Goal: Task Accomplishment & Management: Manage account settings

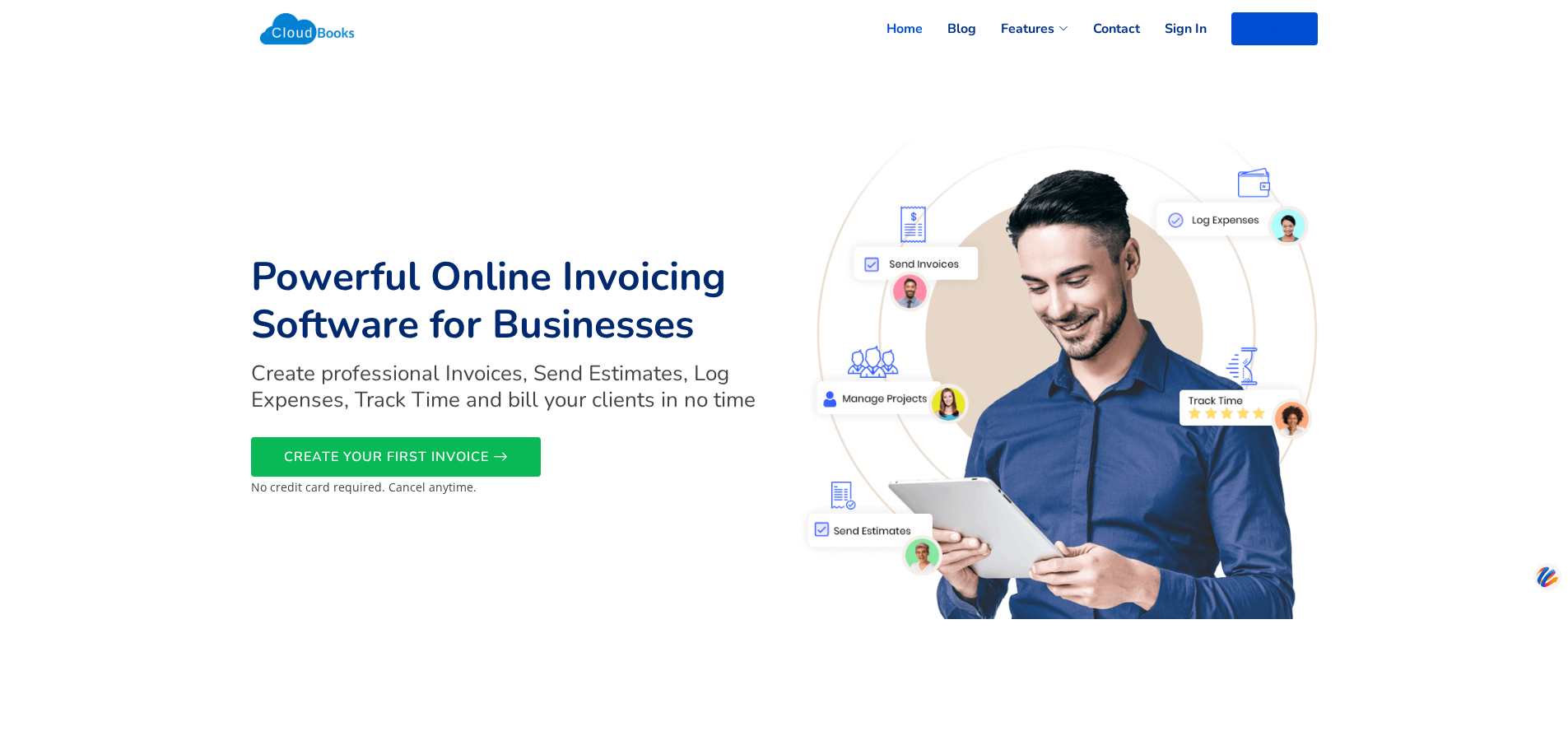
click at [1207, 25] on li "SIGN UP" at bounding box center [1262, 29] width 111 height 33
click at [1187, 31] on link "Sign In" at bounding box center [1174, 29] width 66 height 36
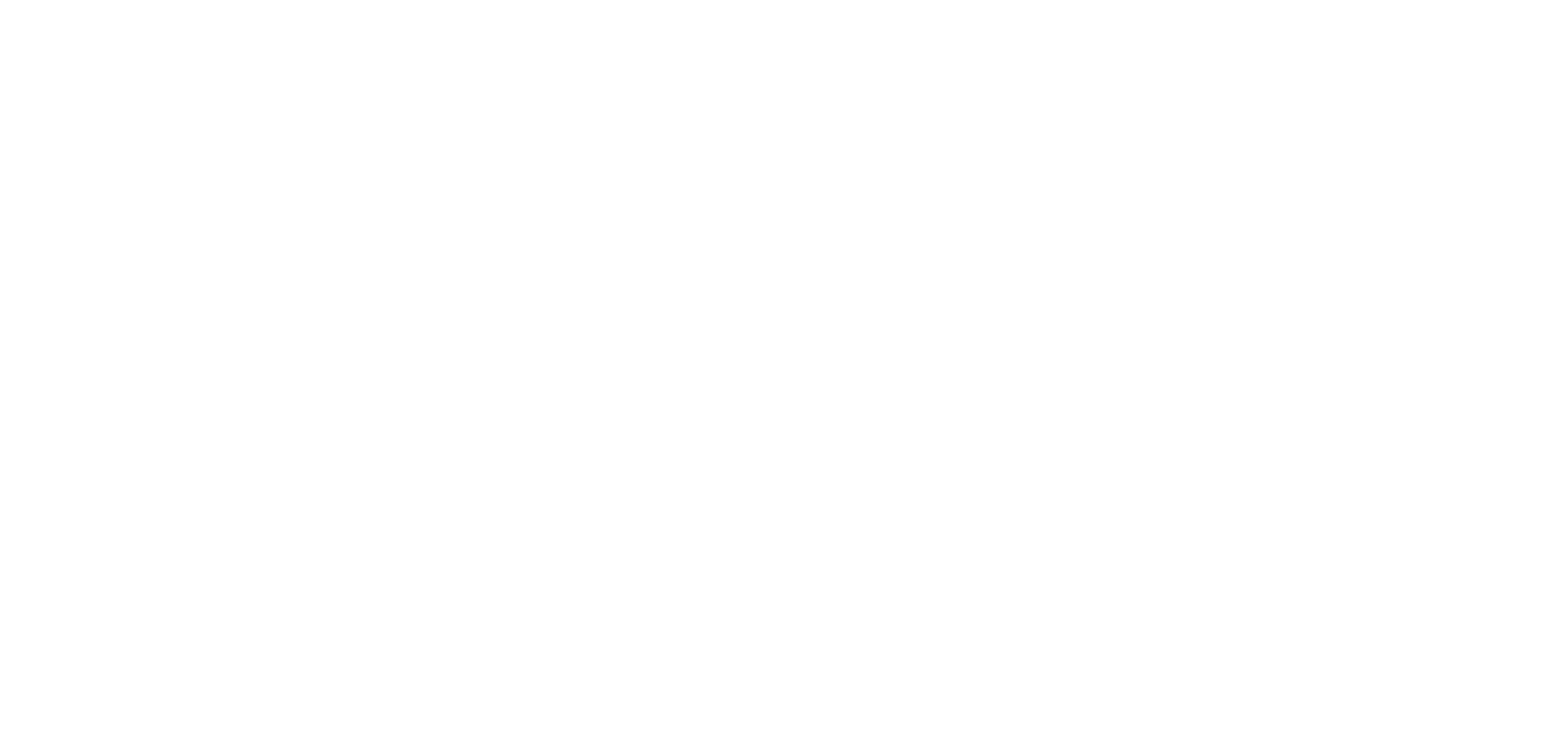
select select "90"
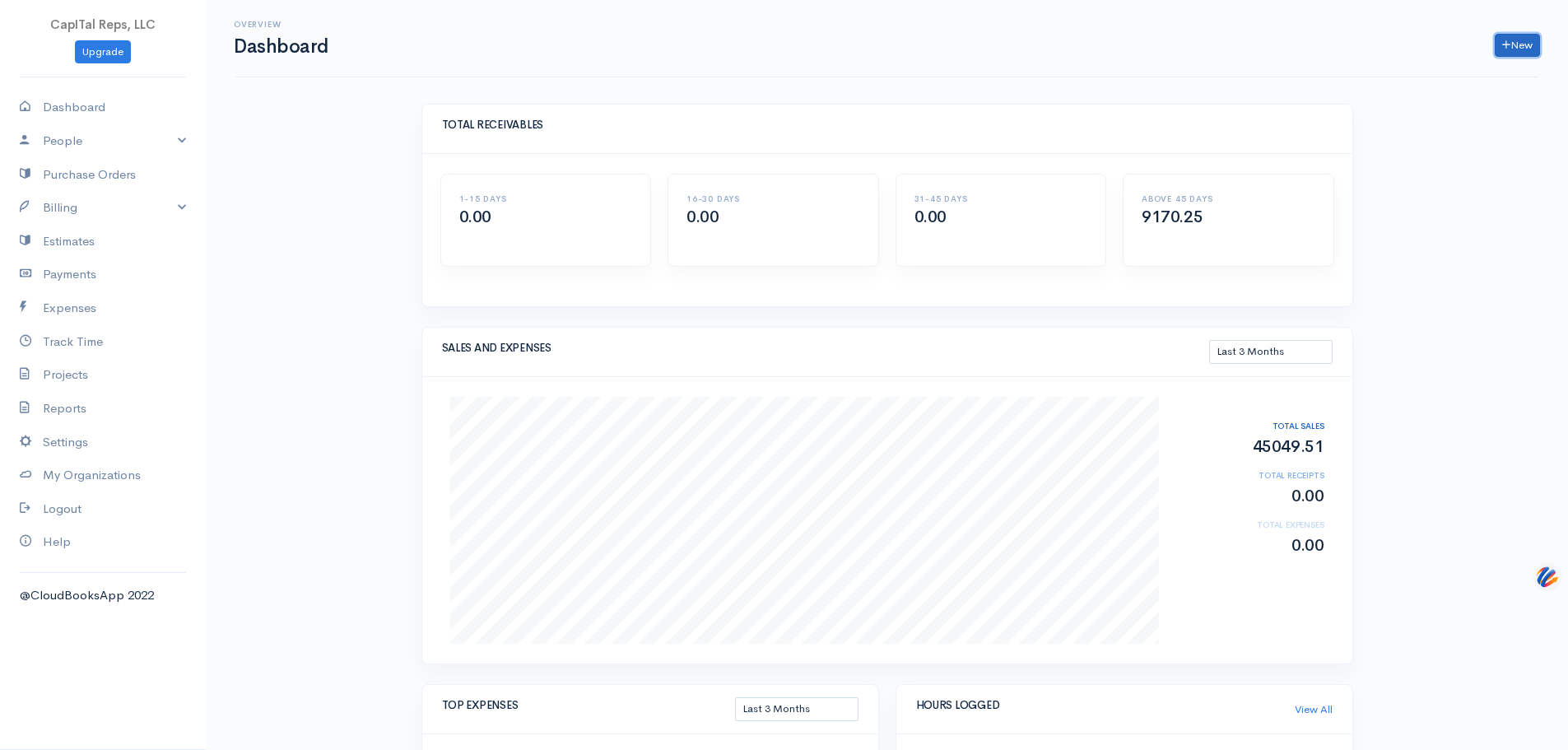
click at [1502, 48] on link "New" at bounding box center [1518, 46] width 46 height 24
click at [1435, 90] on link "Invoice" at bounding box center [1455, 84] width 130 height 29
select select "[GEOGRAPHIC_DATA]"
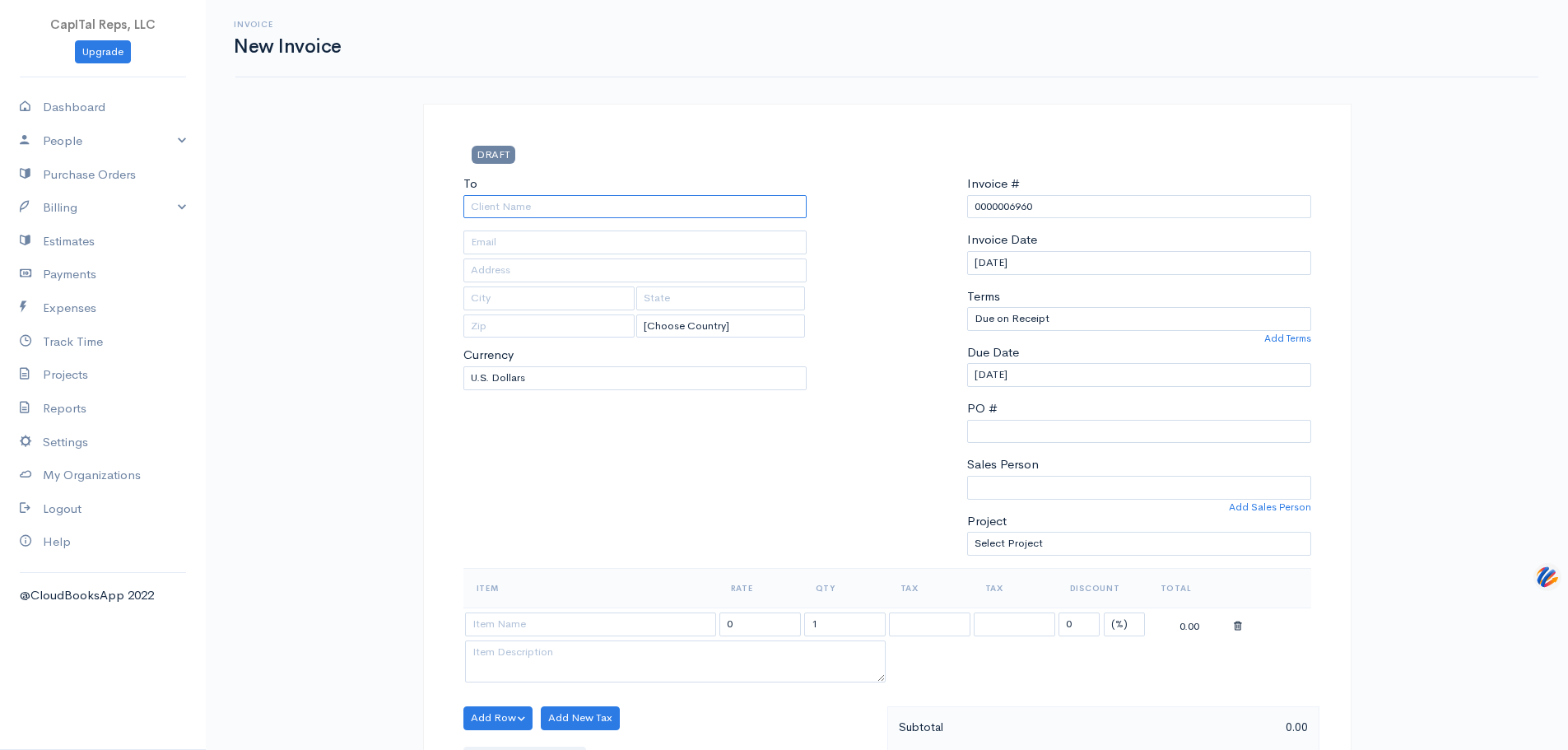
click at [625, 219] on input "To" at bounding box center [635, 207] width 344 height 24
type input "M2 Technology, Inc"
type input "Attn: [PERSON_NAME]"
type input "[STREET_ADDRESS]"
type input "San Antonio"
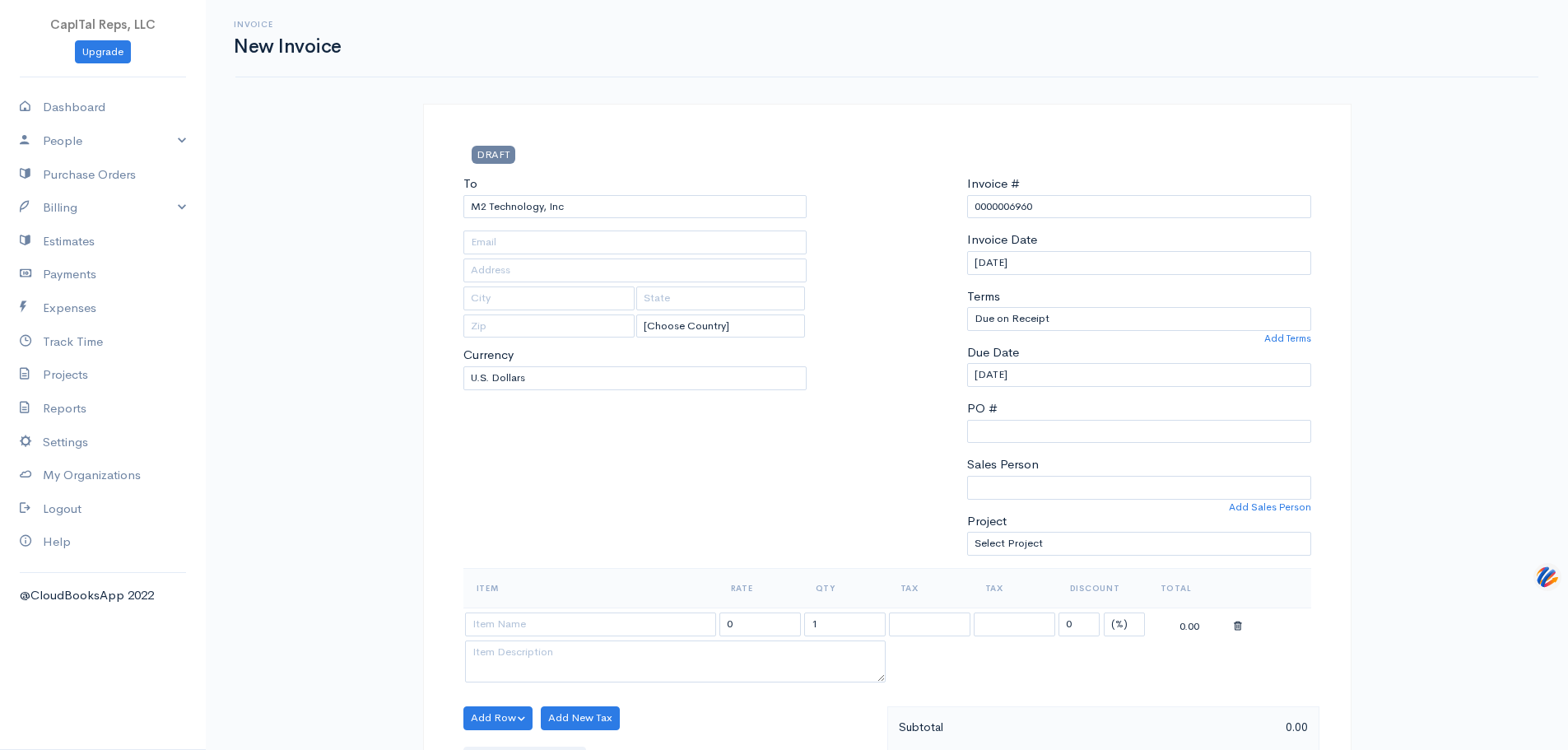
type input "[GEOGRAPHIC_DATA]"
type input "78258"
click at [614, 272] on body "CapITal Reps, LLC Upgrade Dashboard People Clients Vendors Staff Users Purchase…" at bounding box center [784, 745] width 1568 height 1489
drag, startPoint x: 1023, startPoint y: 240, endPoint x: 933, endPoint y: 243, distance: 90.0
click at [933, 243] on div "To M2 Technology, Inc Attn: [PERSON_NAME] [STREET_ADDRESS][PERSON_NAME] [Choose…" at bounding box center [887, 371] width 865 height 393
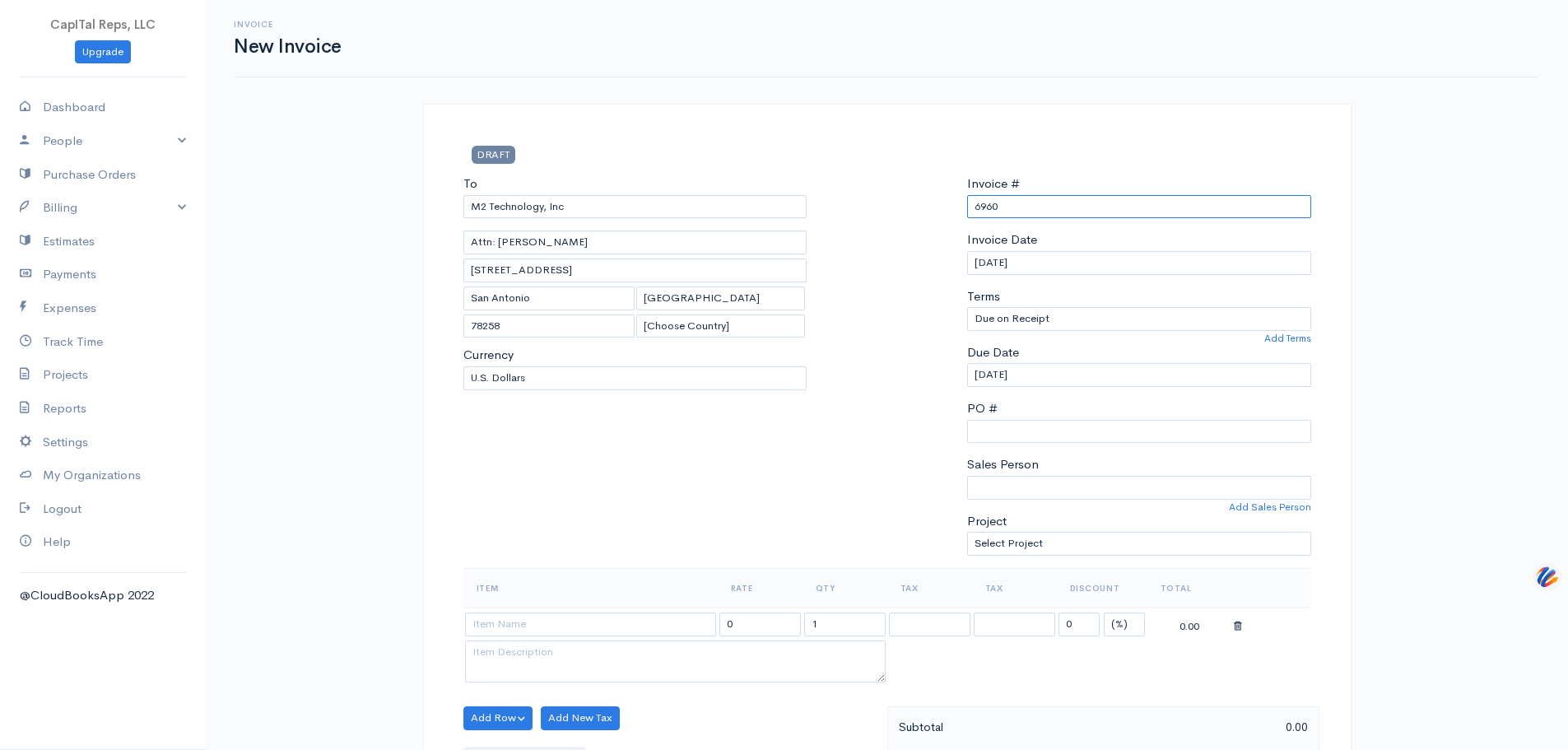
type input "6960"
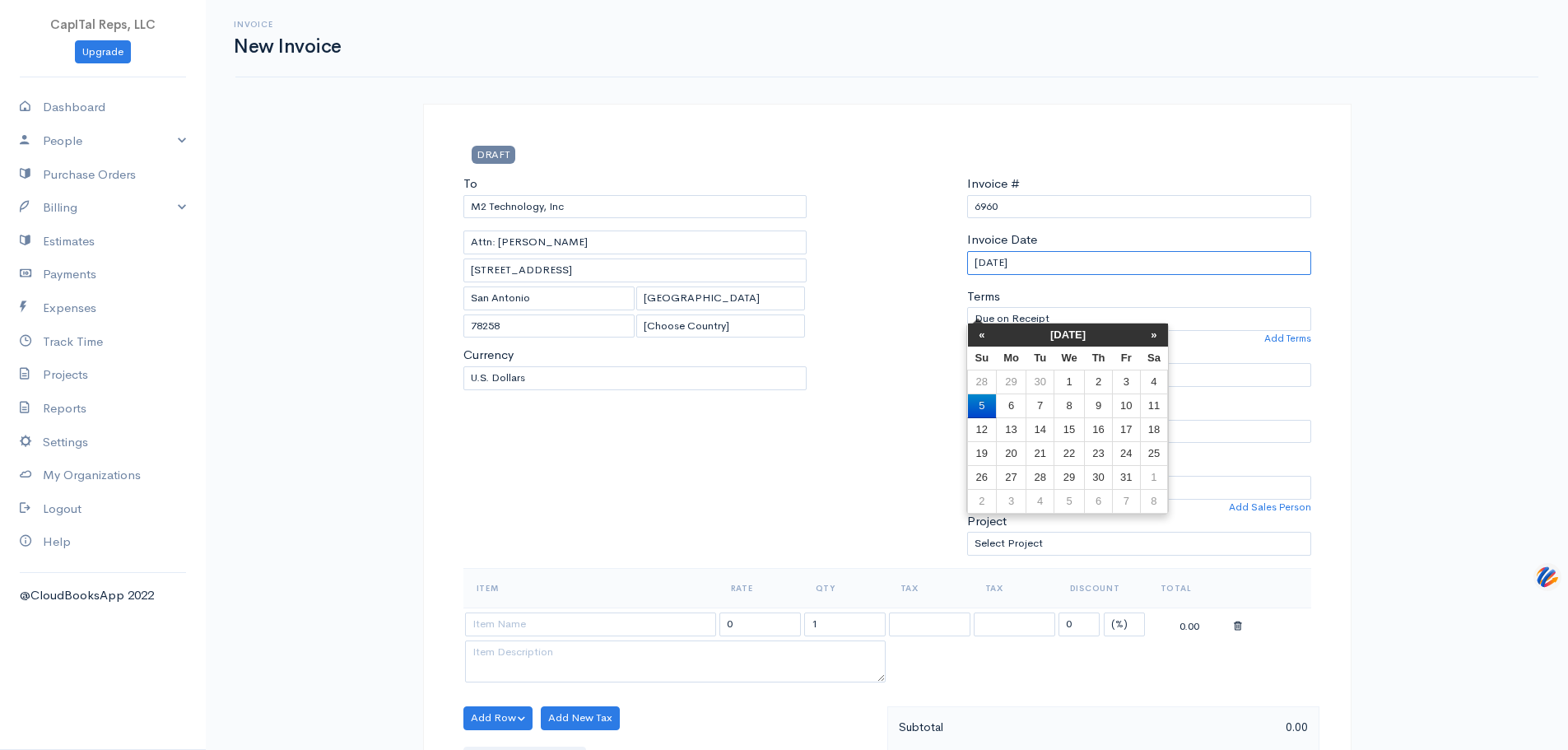
click at [1070, 275] on input "[DATE]" at bounding box center [1140, 263] width 344 height 24
click at [979, 333] on th "«" at bounding box center [983, 335] width 29 height 23
click at [1038, 472] on td "30" at bounding box center [1040, 478] width 27 height 24
type input "[DATE]"
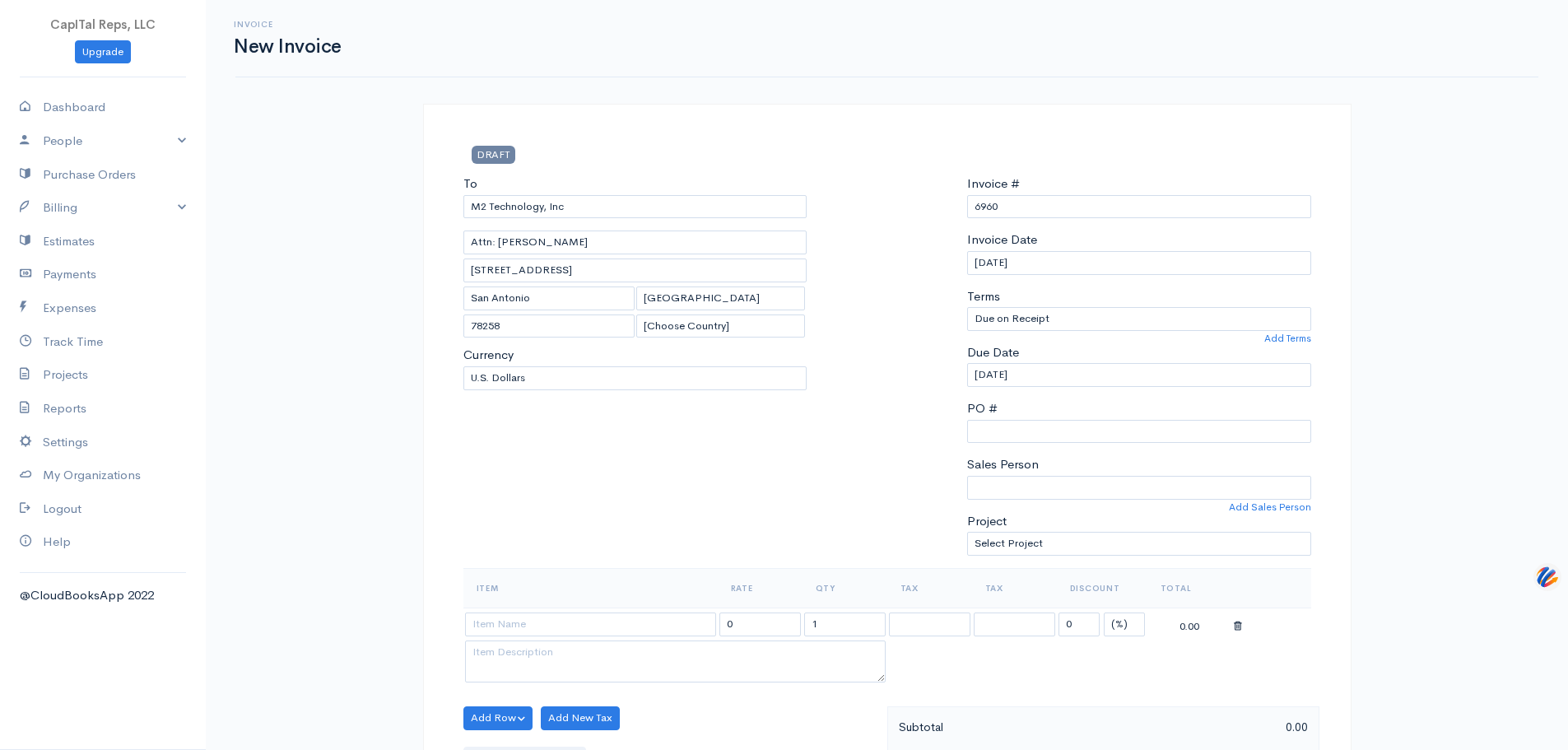
scroll to position [357, 0]
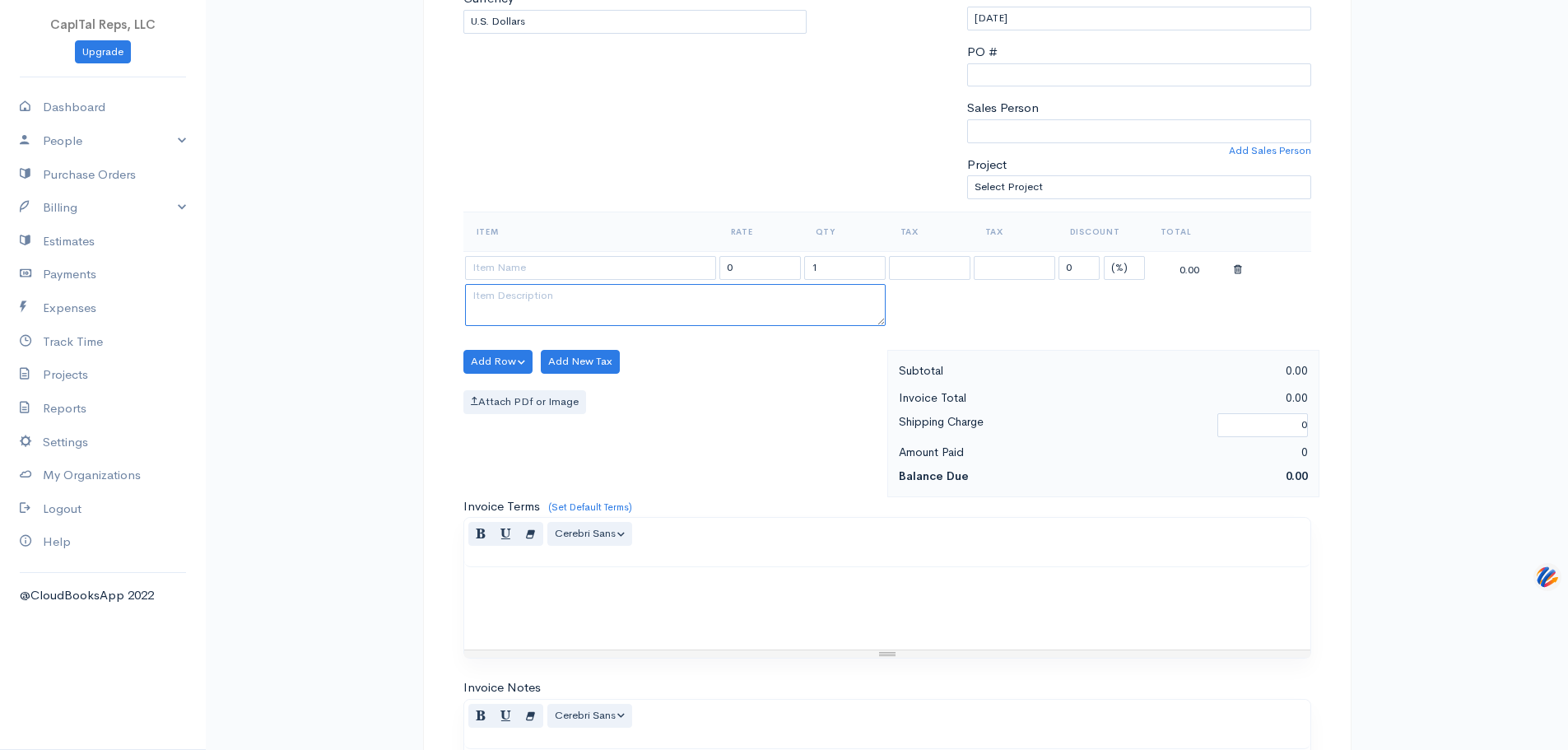
click at [595, 327] on textarea at bounding box center [676, 306] width 421 height 43
paste textarea "Sign off on eMod XQVLD9X7 for Baseline of 19,467 items"
type textarea "Sign off on eMod XQVLD9X7 for Baseline of 19,467 items"
drag, startPoint x: 598, startPoint y: 380, endPoint x: 573, endPoint y: 377, distance: 25.2
click at [597, 280] on input at bounding box center [590, 268] width 251 height 24
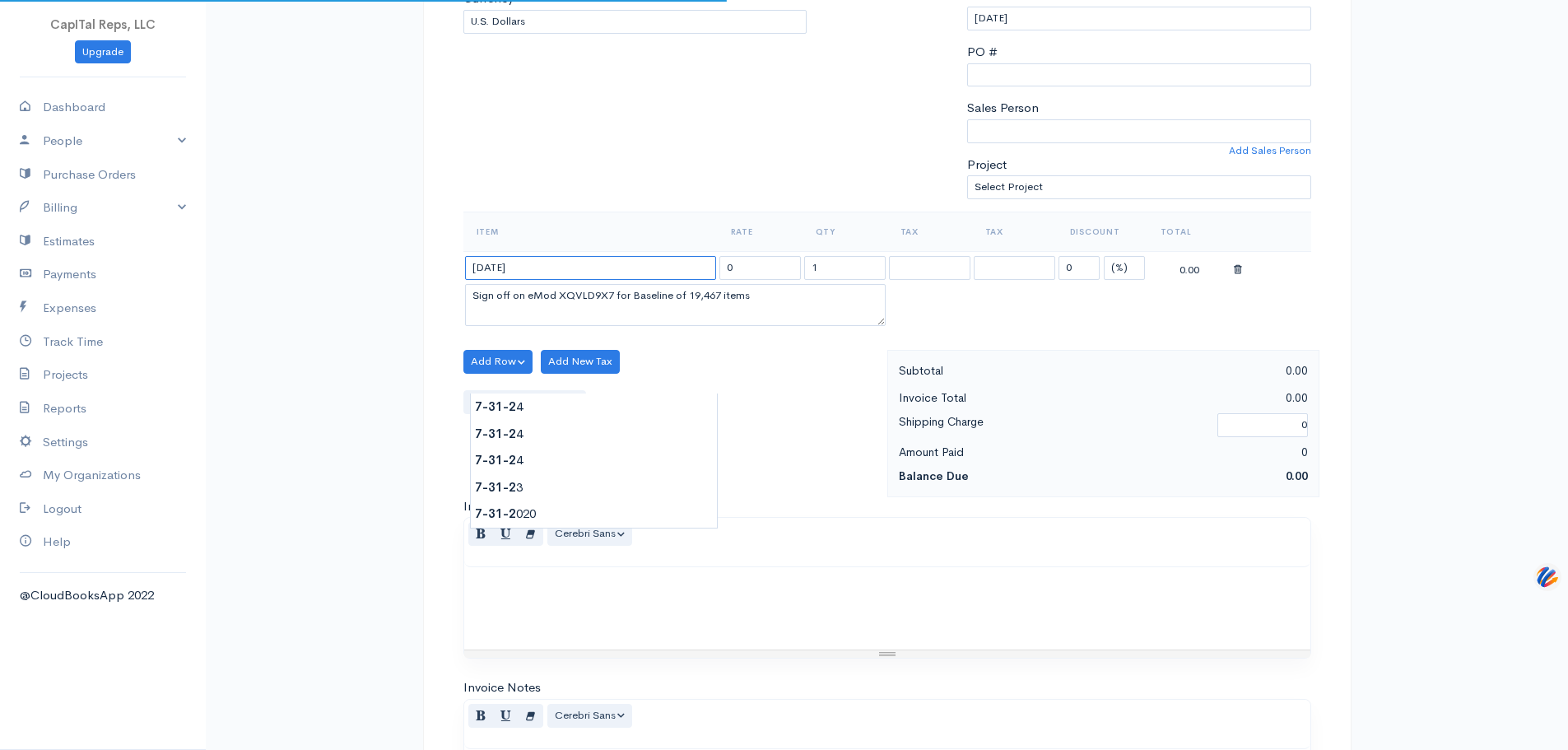
type input "[DATE]"
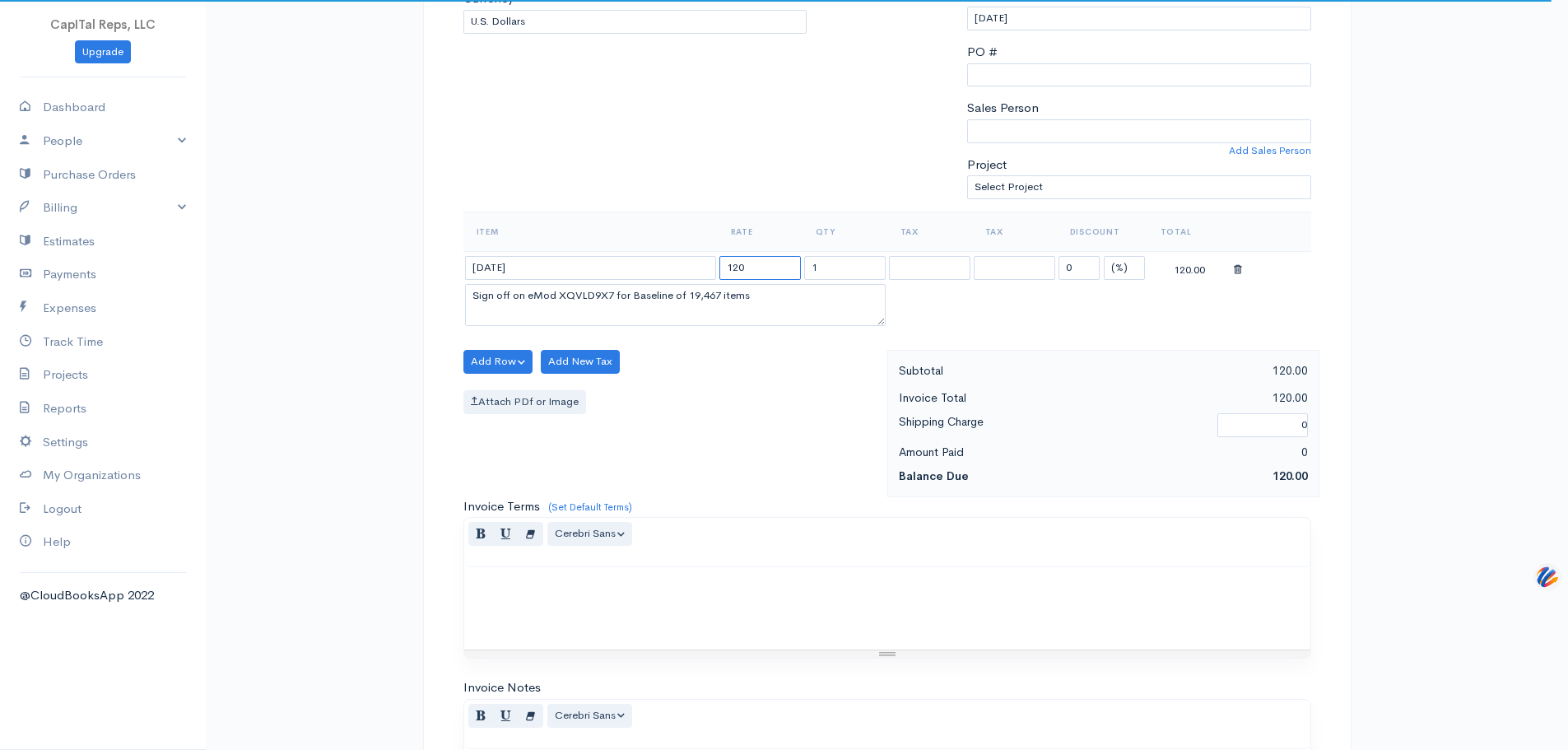
type input "120"
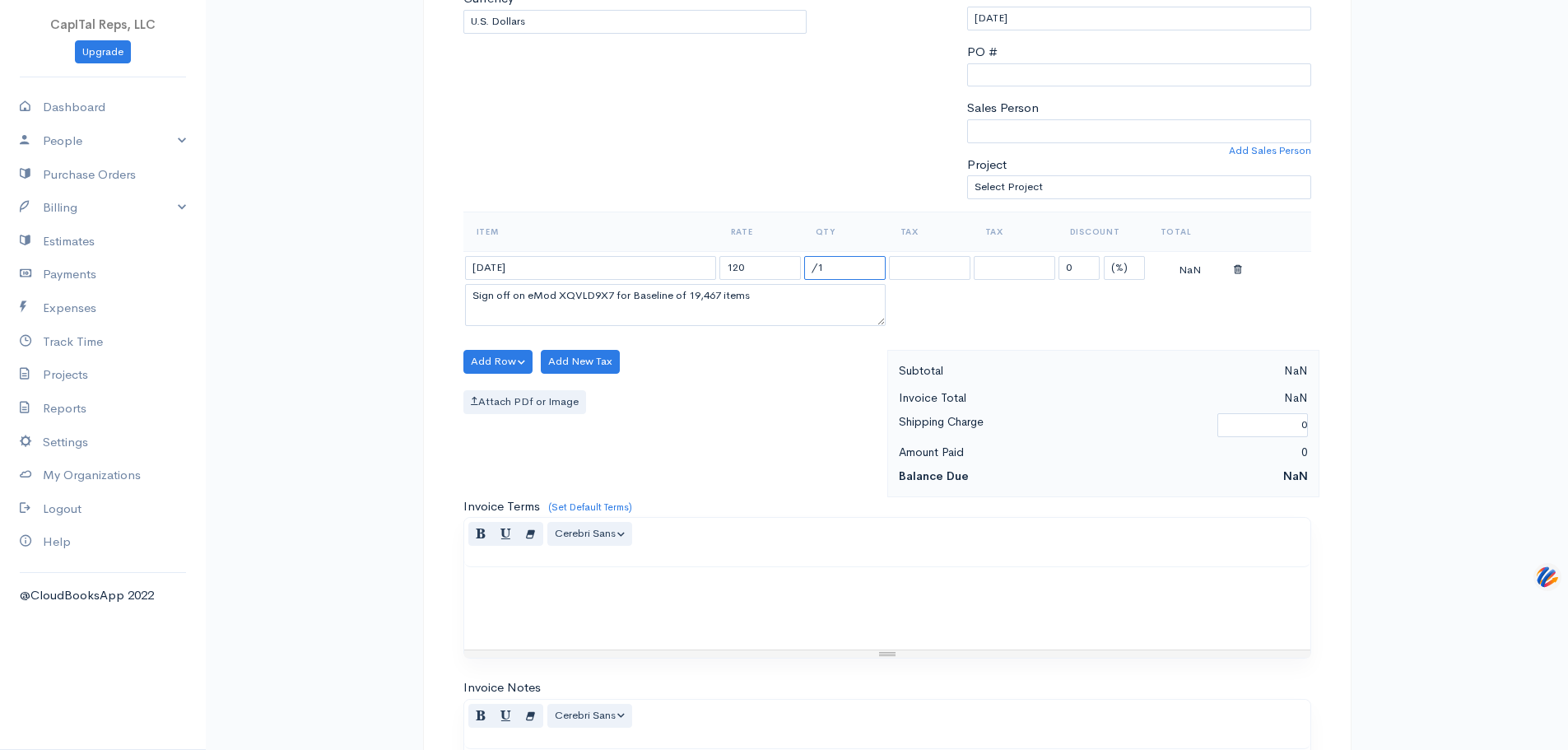
type input "/"
type input ".175"
click at [520, 374] on button "Add Row" at bounding box center [498, 362] width 70 height 24
click at [556, 415] on link "Add Item Row" at bounding box center [529, 401] width 130 height 29
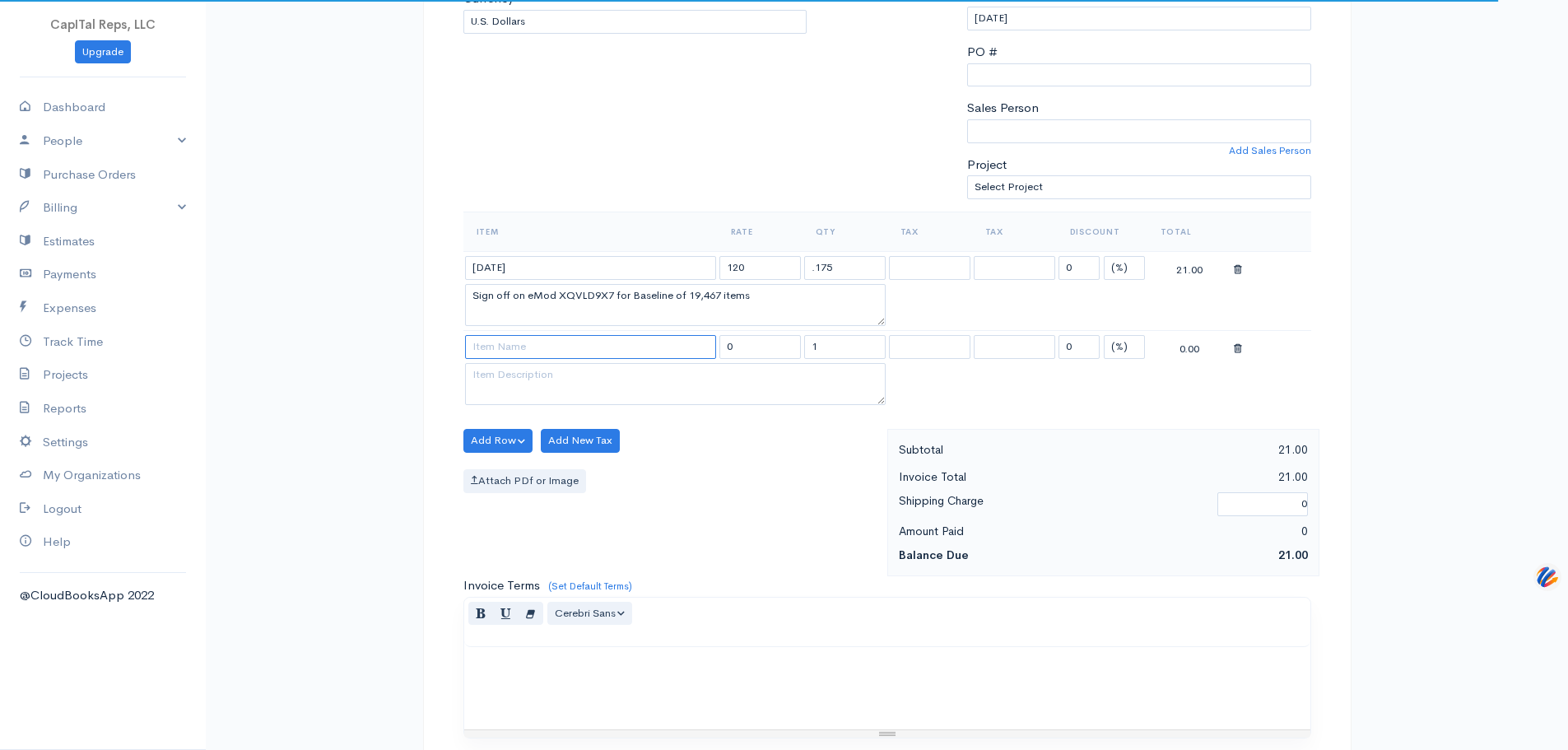
click at [565, 359] on input at bounding box center [590, 347] width 251 height 24
type input "[DATE]"
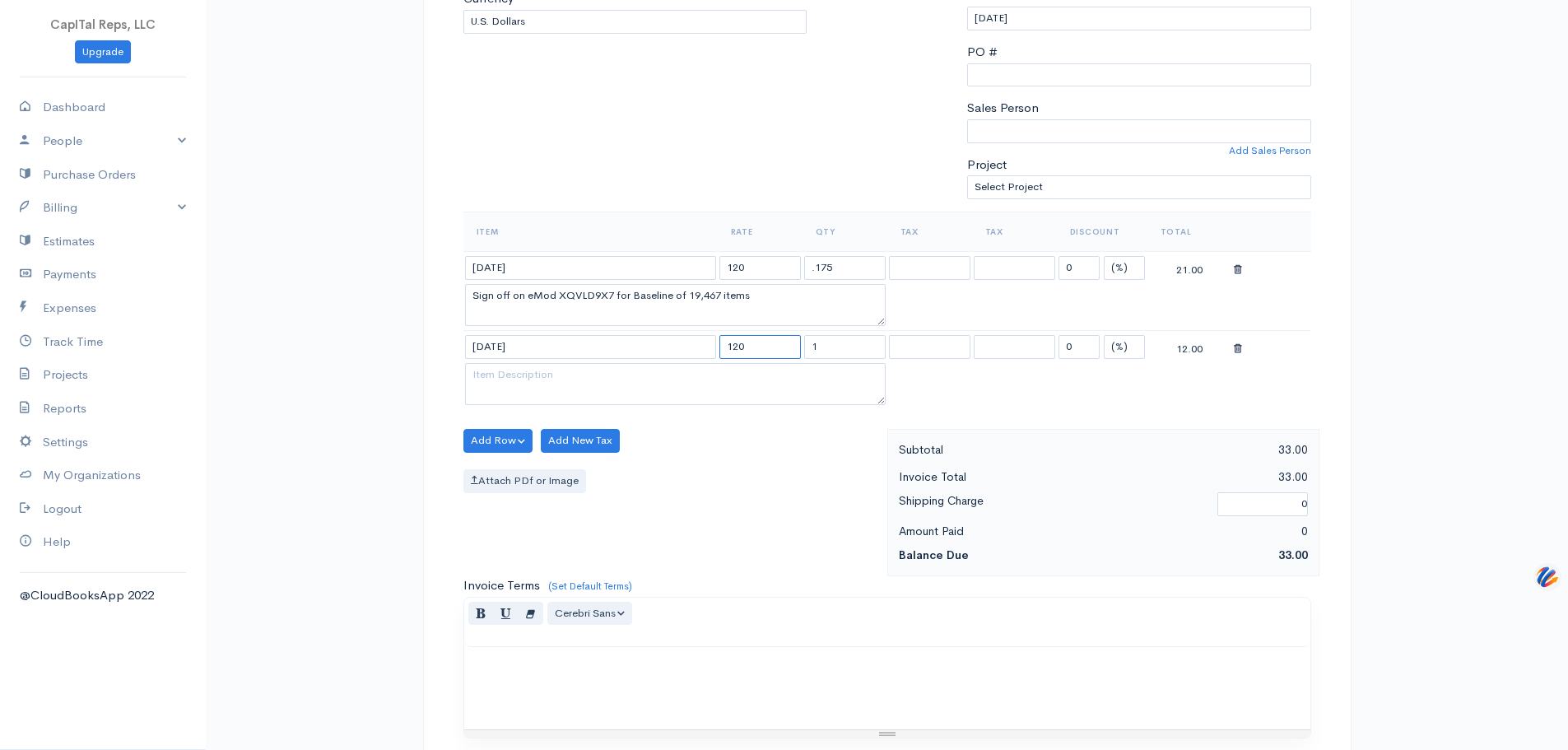
type input "120"
type input ".175"
drag, startPoint x: 602, startPoint y: 373, endPoint x: 422, endPoint y: 379, distance: 180.1
click at [422, 379] on div "DRAFT To M2 Technology, Inc Attn: [PERSON_NAME] [STREET_ADDRESS][PERSON_NAME] […" at bounding box center [887, 479] width 988 height 1465
drag, startPoint x: 543, startPoint y: 373, endPoint x: 404, endPoint y: 369, distance: 139.1
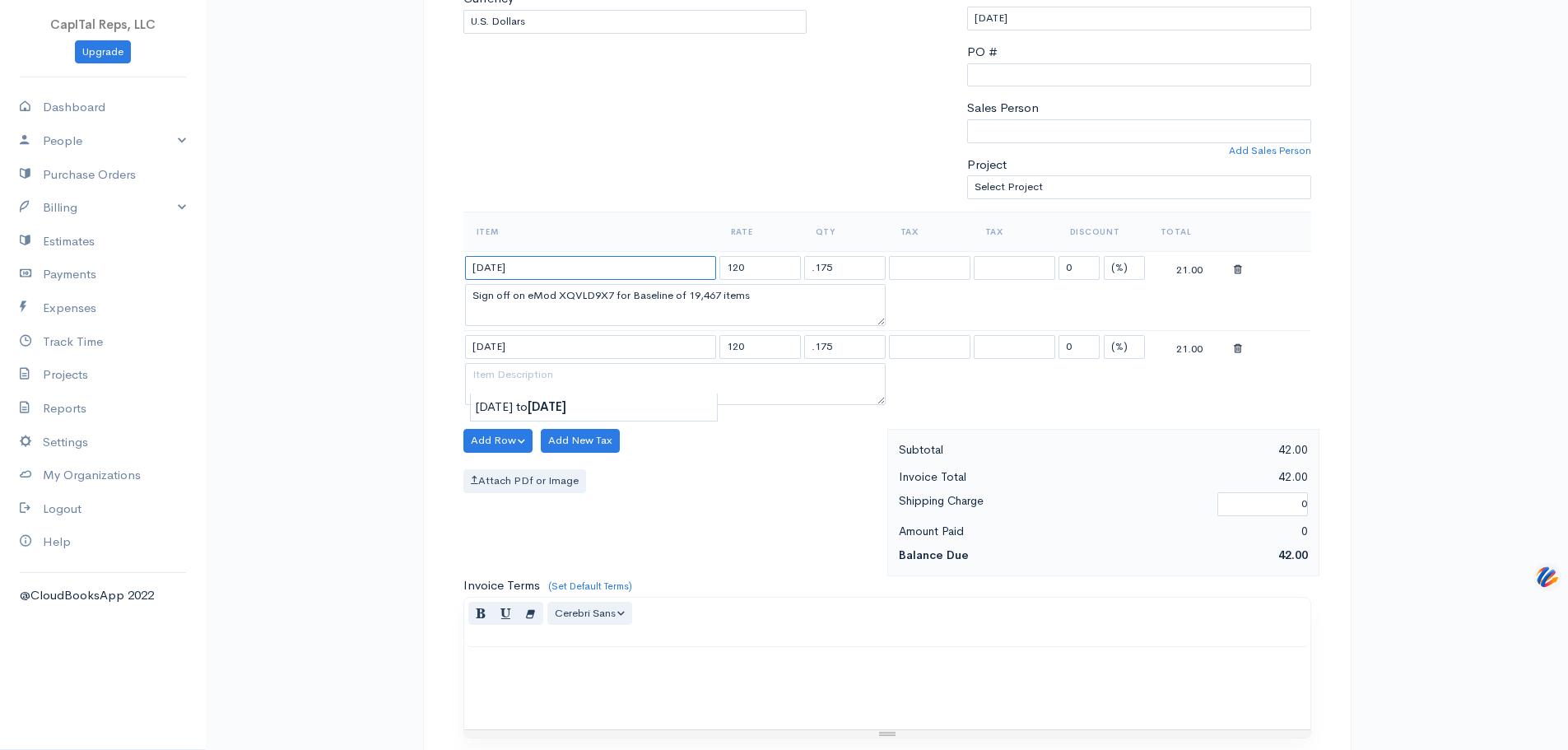
click at [404, 369] on div "DRAFT To M2 Technology, Inc Attn: [PERSON_NAME] [STREET_ADDRESS][PERSON_NAME] […" at bounding box center [887, 479] width 988 height 1465
click at [502, 280] on input "8-3025" at bounding box center [590, 268] width 251 height 24
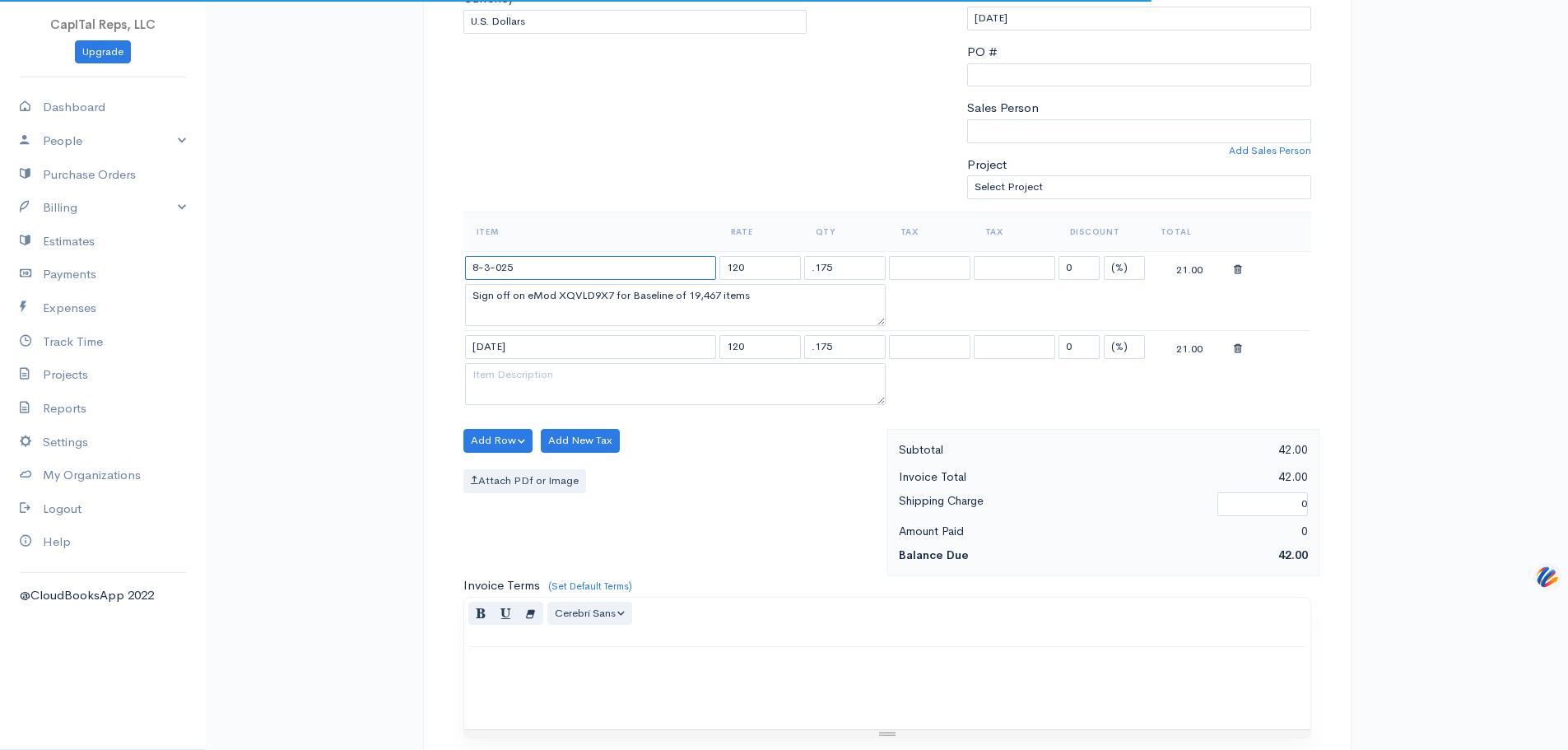
click at [519, 280] on input "8-3-025" at bounding box center [590, 268] width 251 height 24
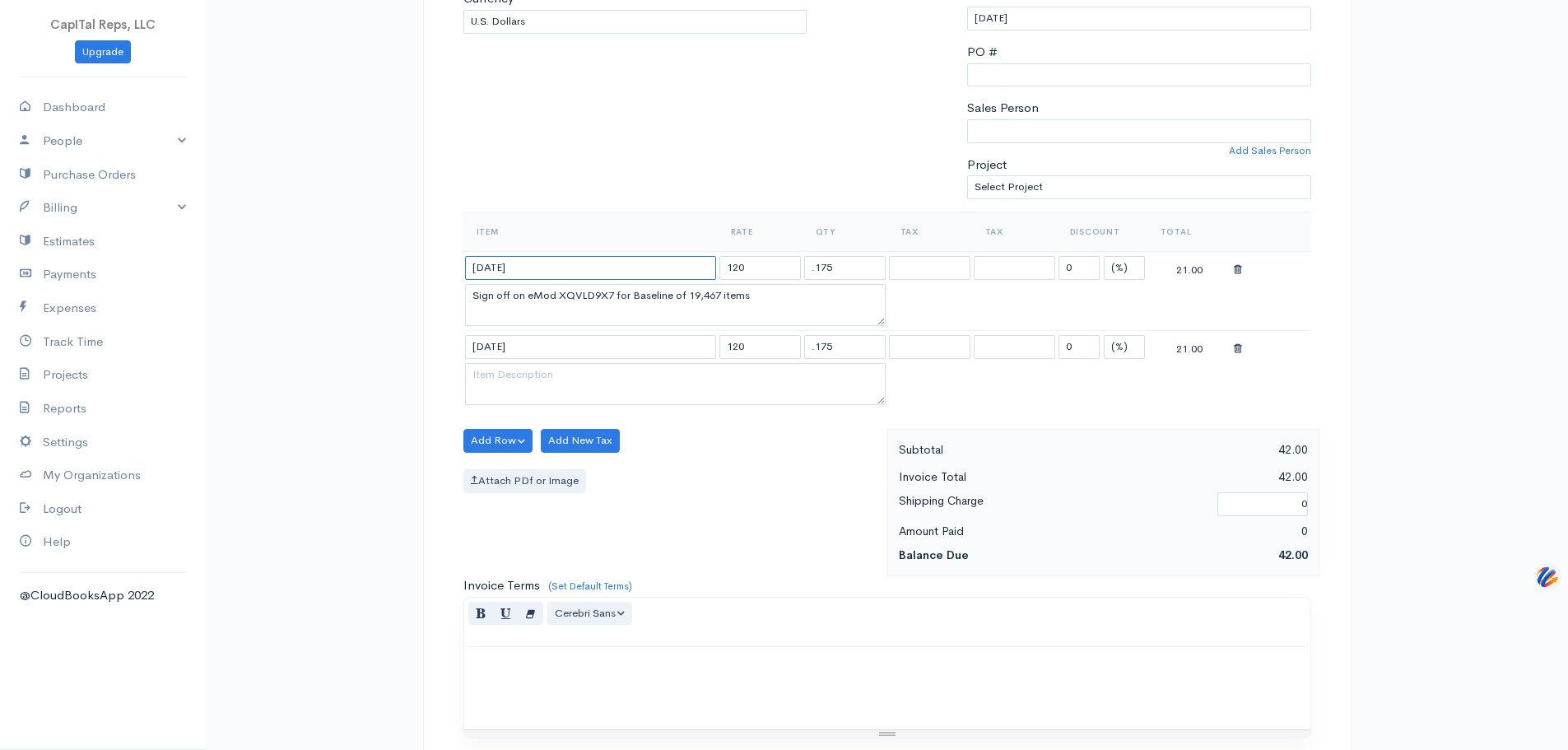
type input "[DATE]"
drag, startPoint x: 515, startPoint y: 589, endPoint x: 656, endPoint y: 525, distance: 154.8
click at [637, 527] on div "DRAFT To M2 Technology, Inc Attn: [PERSON_NAME] [STREET_ADDRESS][PERSON_NAME] […" at bounding box center [887, 463] width 928 height 1432
click at [543, 406] on textarea at bounding box center [676, 384] width 421 height 43
paste textarea "Download XQVLD9X7 for Baseline of 19,467 items and update SINs to TDR"
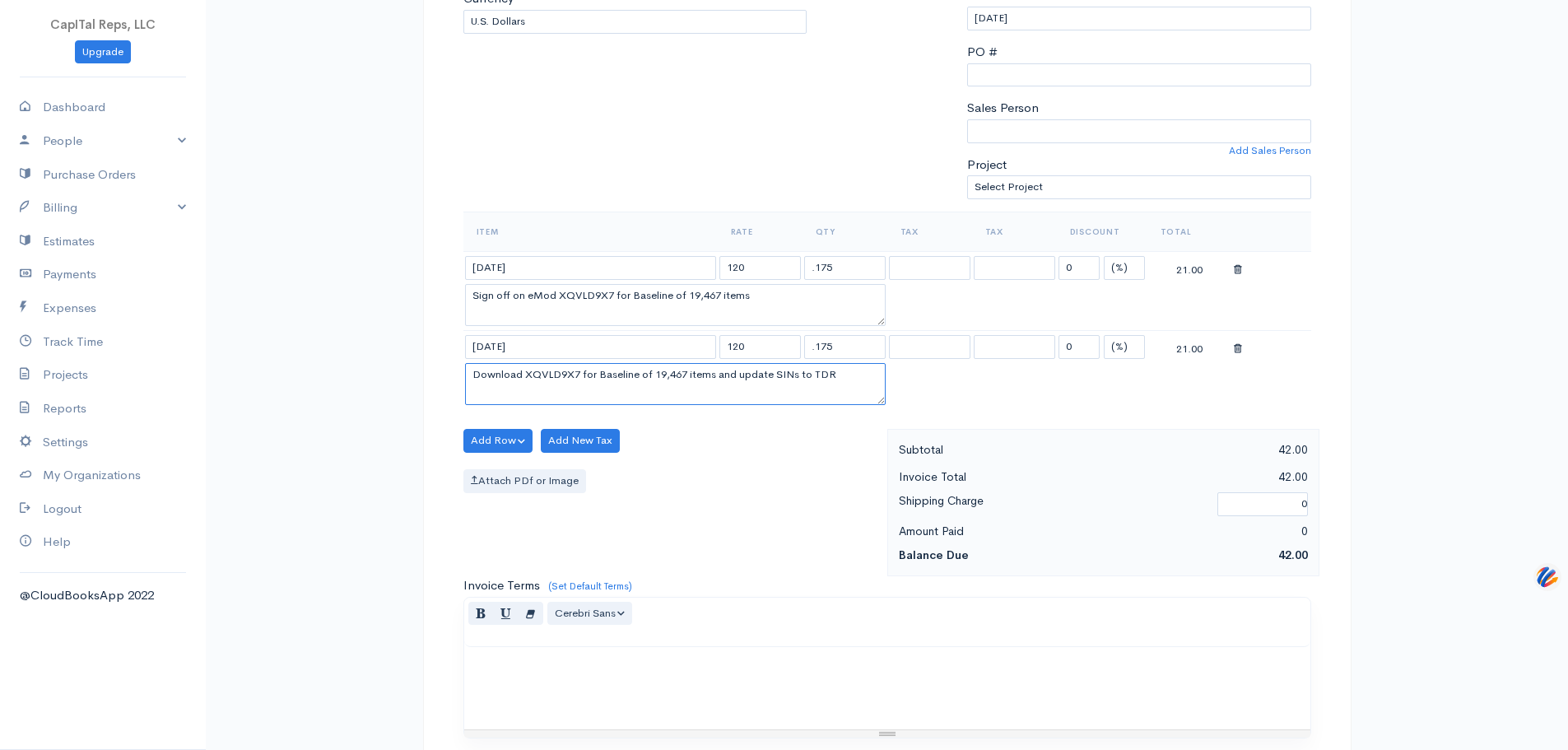
scroll to position [18, 0]
type textarea "Download XQVLD9X7 for Baseline of 19,467 items and update SINs to TDR"
click at [530, 453] on button "Add Row" at bounding box center [498, 441] width 70 height 24
click at [520, 453] on button "Add Row" at bounding box center [498, 441] width 70 height 24
click at [508, 453] on button "Add Row" at bounding box center [498, 441] width 70 height 24
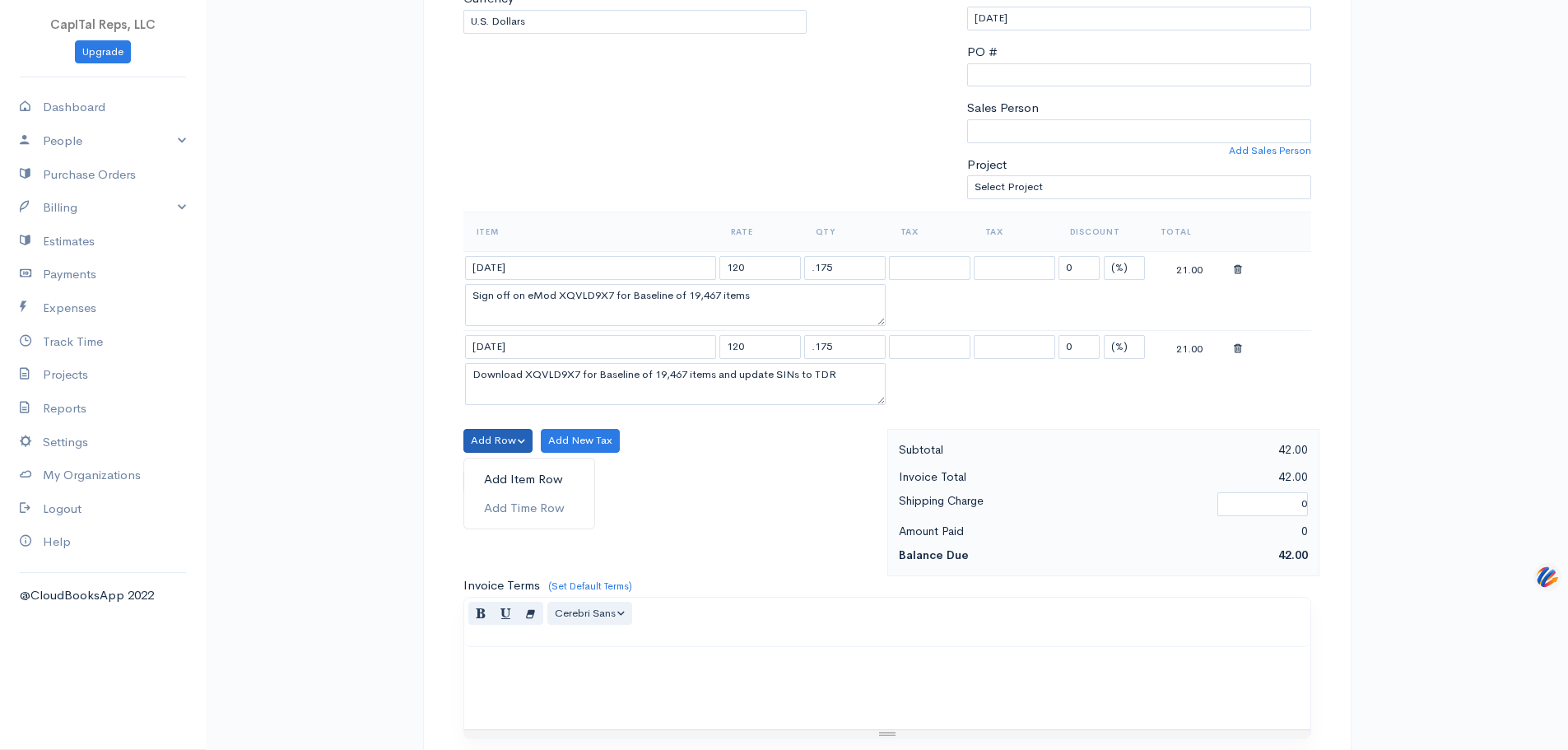
click at [524, 494] on link "Add Item Row" at bounding box center [529, 479] width 130 height 29
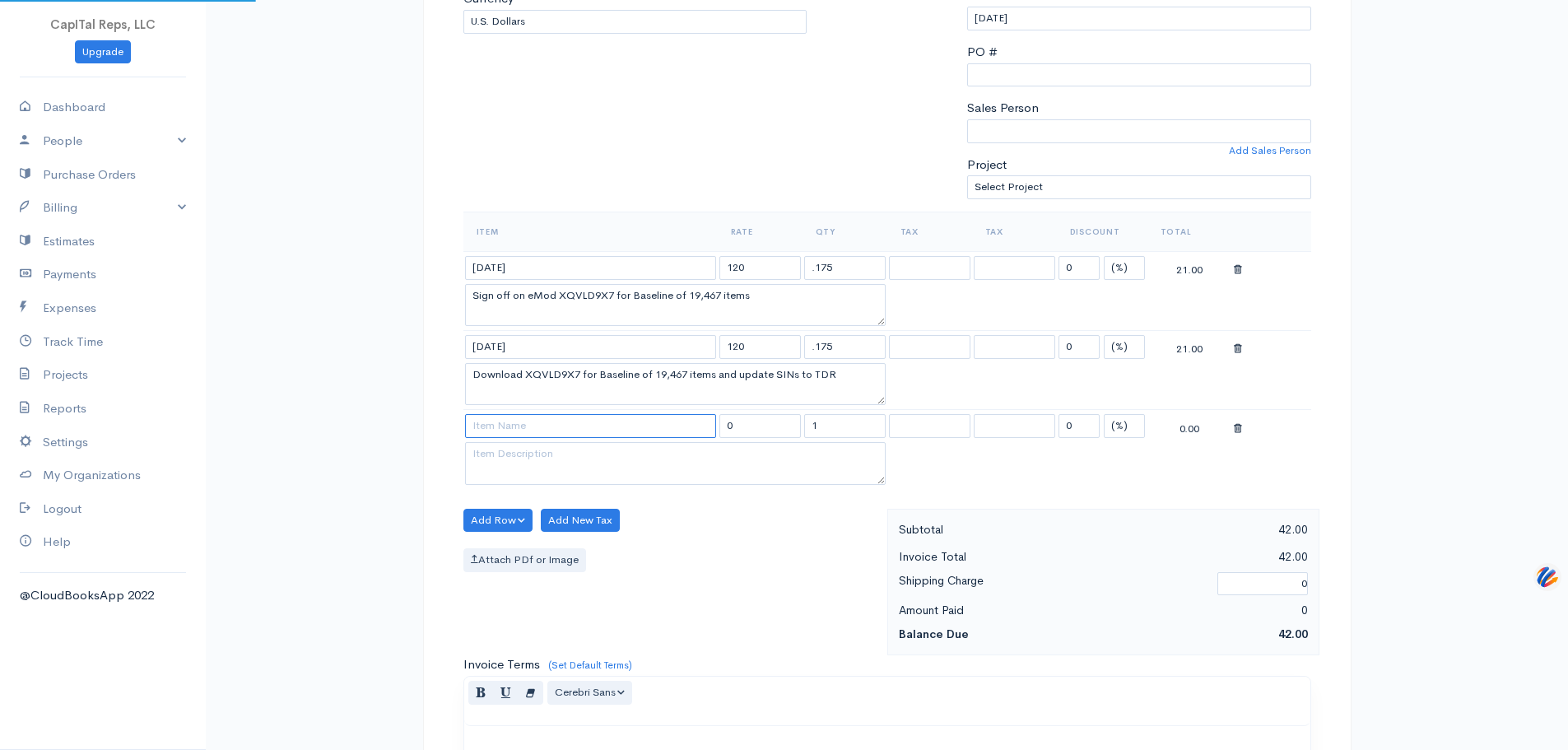
click at [559, 438] on input at bounding box center [590, 426] width 251 height 24
type input "7"
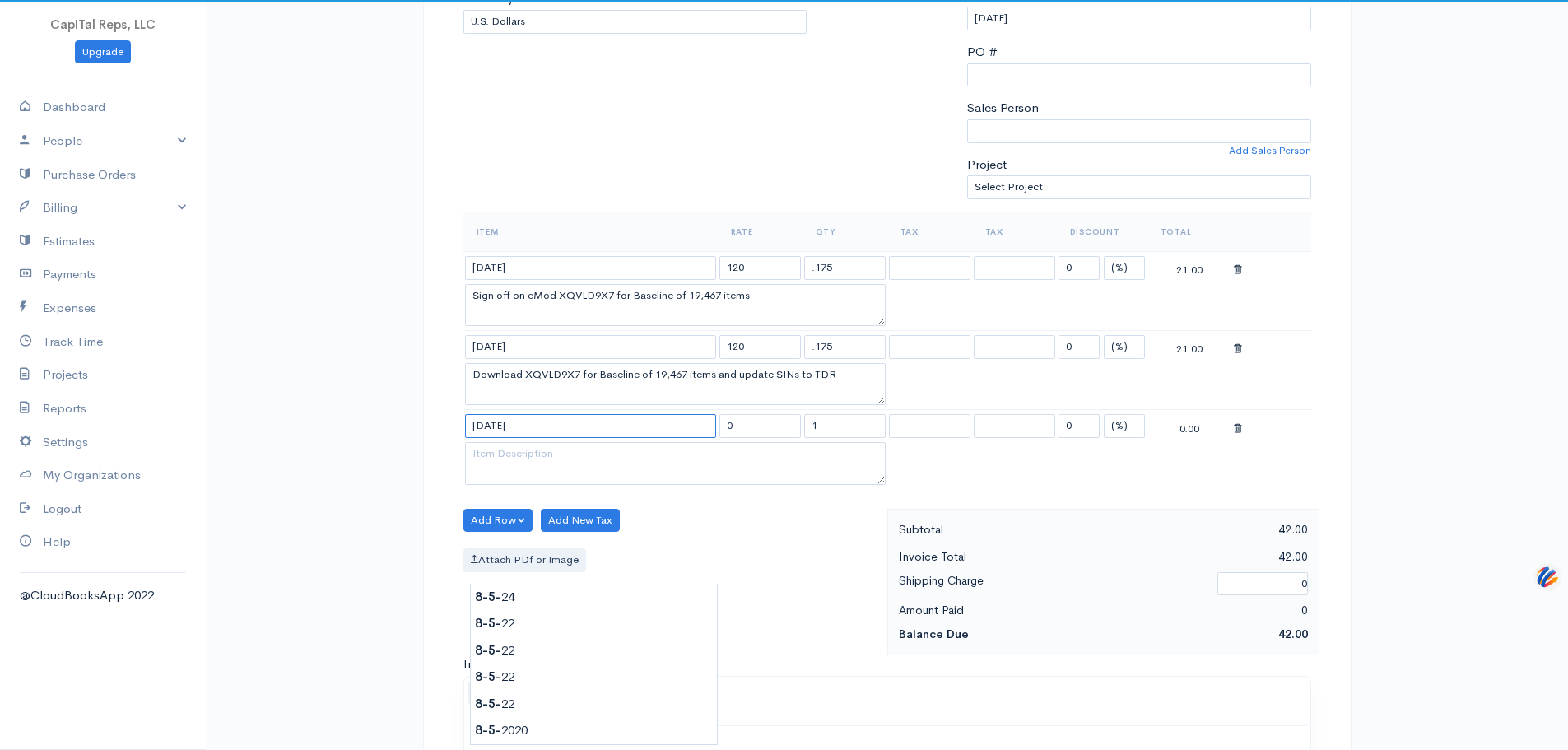
type input "[DATE]"
type input "120"
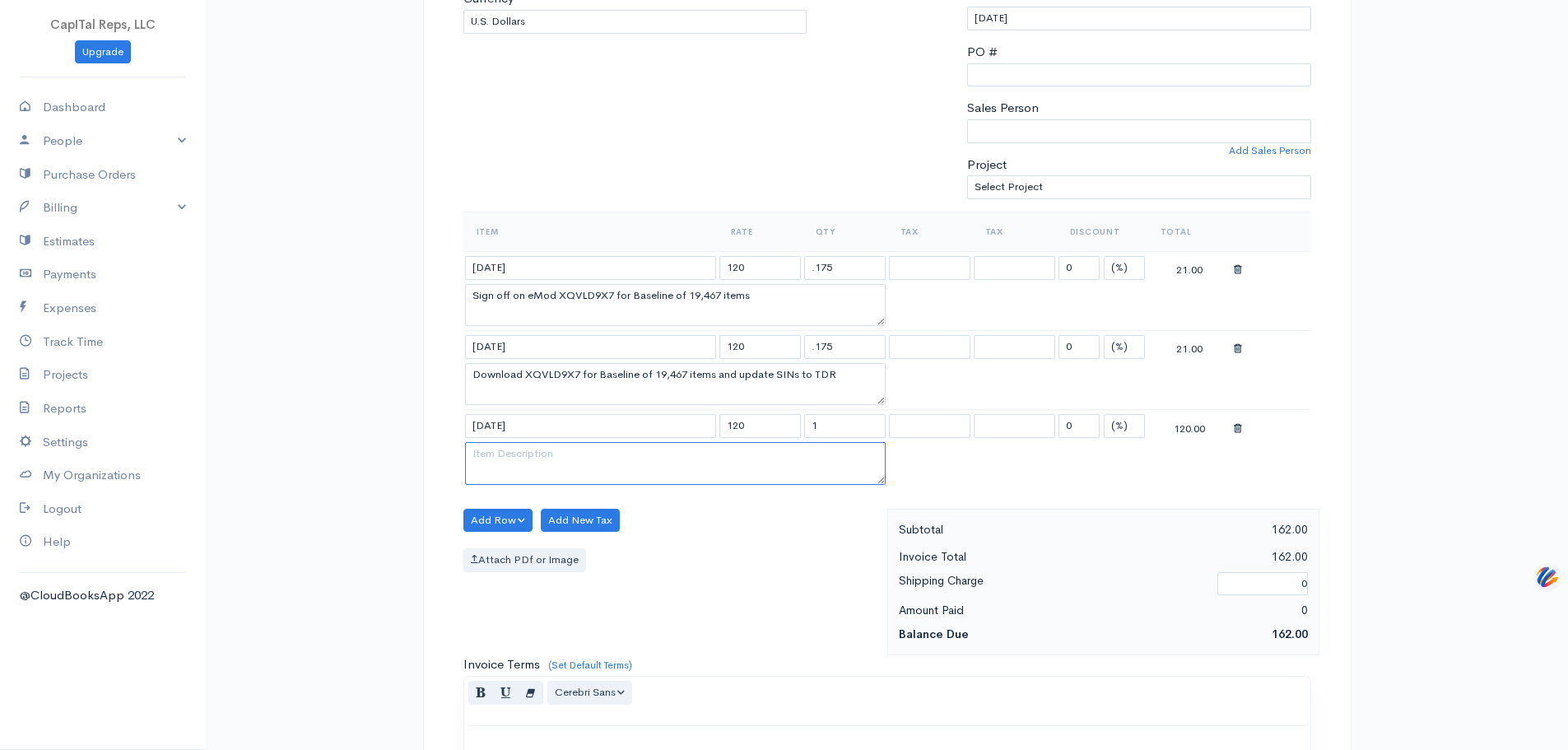
paste textarea "Update and submit 4,375 Juniper, HPE and HPI Adds - eMod IICOSC5M - 18 Docs - R…"
type textarea "Update and submit 4,375 Juniper, HPE and HPI Adds - eMod IICOSC5M - 18 Docs - R…"
drag, startPoint x: 831, startPoint y: 566, endPoint x: 806, endPoint y: 573, distance: 26.0
click at [809, 438] on input "1" at bounding box center [845, 426] width 82 height 24
type input "5.3"
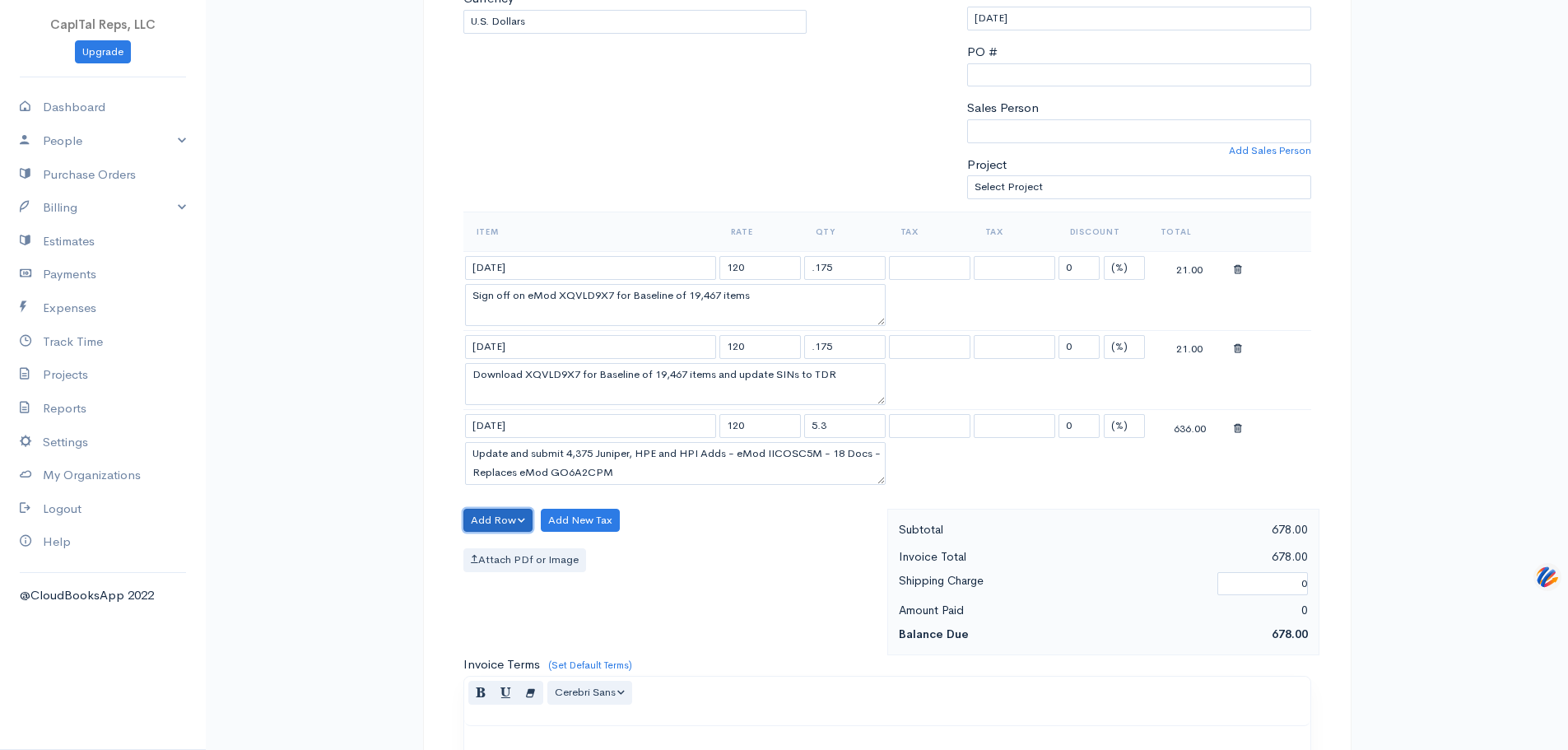
click at [504, 532] on button "Add Row" at bounding box center [498, 521] width 70 height 24
click at [522, 456] on link "Add Item Row" at bounding box center [529, 442] width 130 height 29
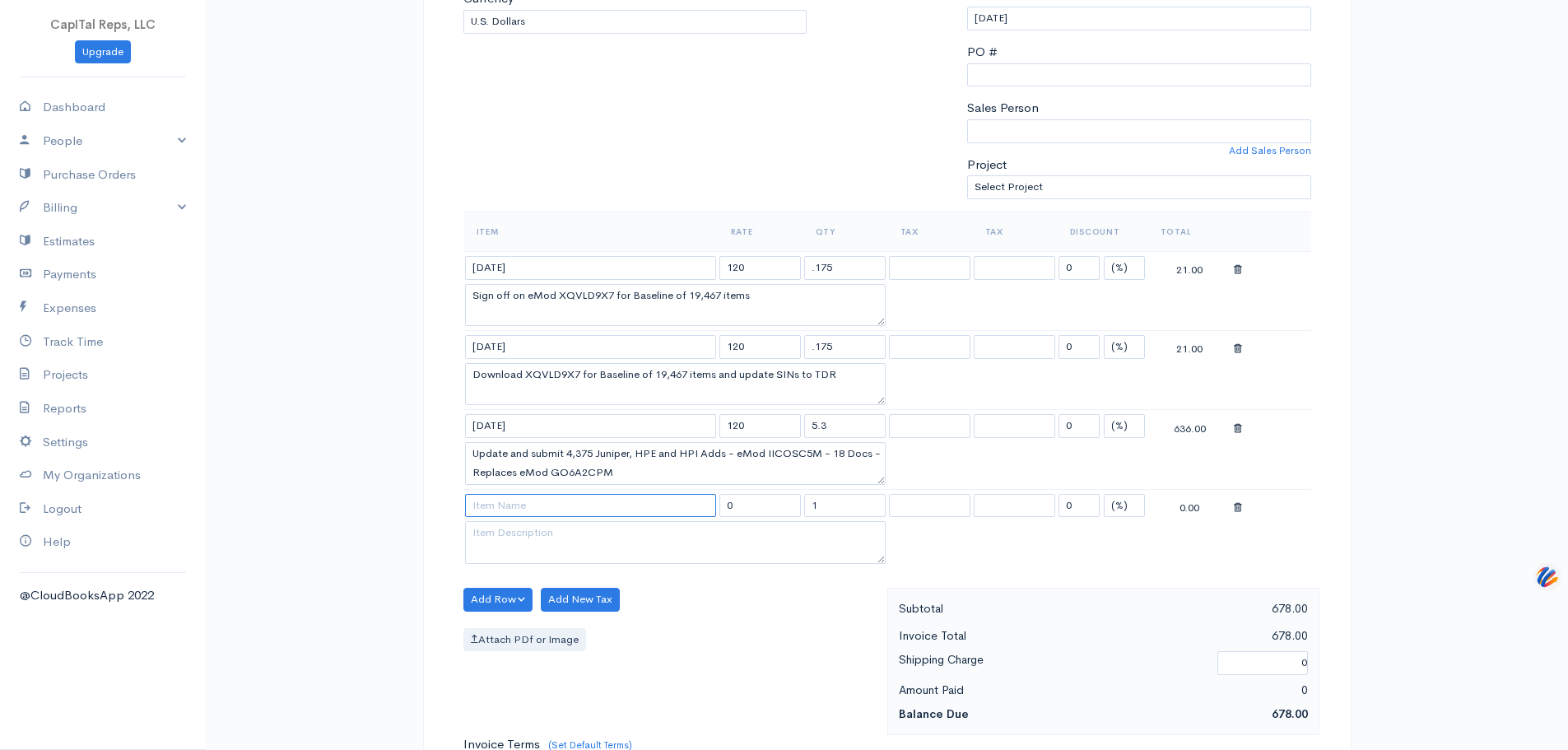
click at [564, 518] on input at bounding box center [590, 505] width 251 height 24
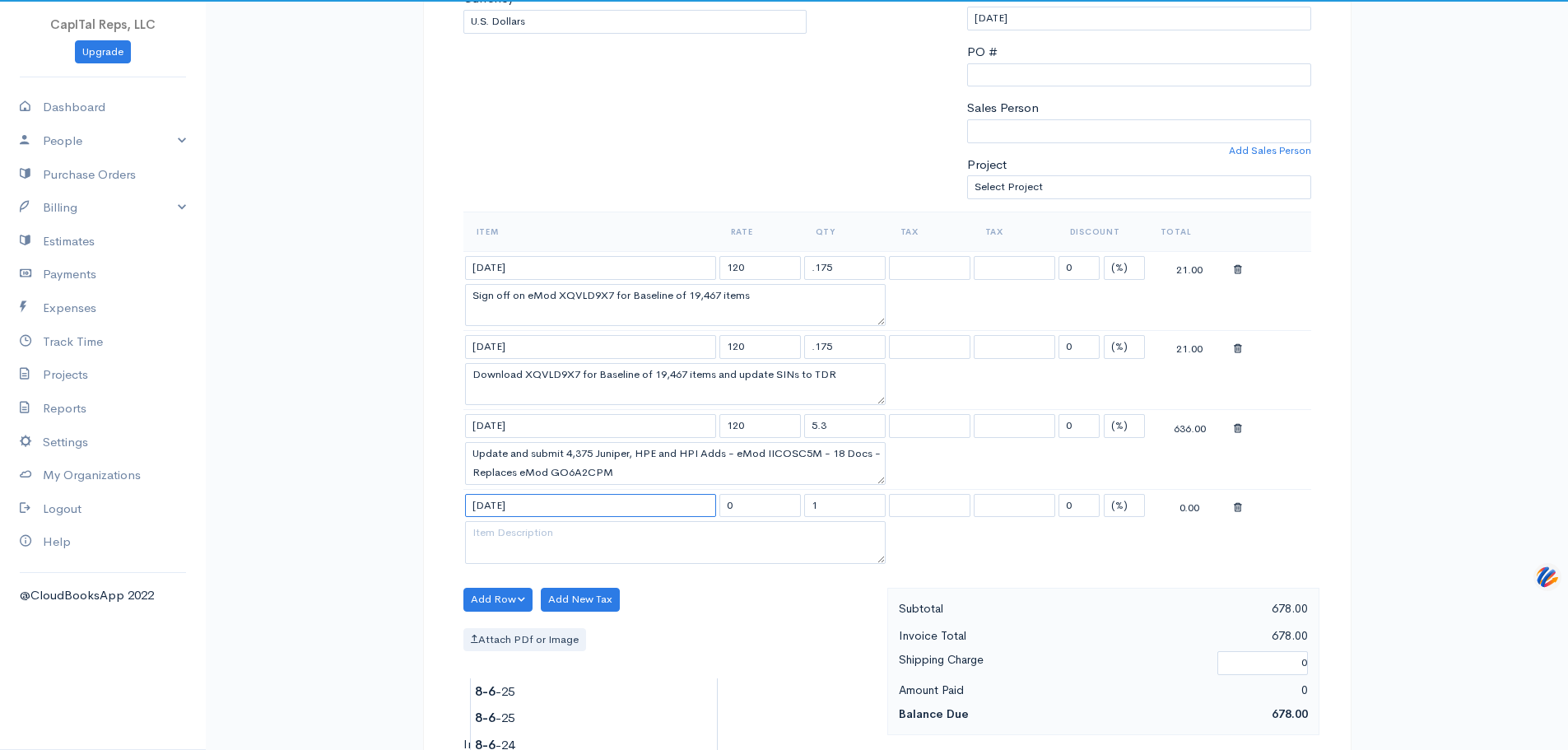
type input "[DATE]"
type input "120"
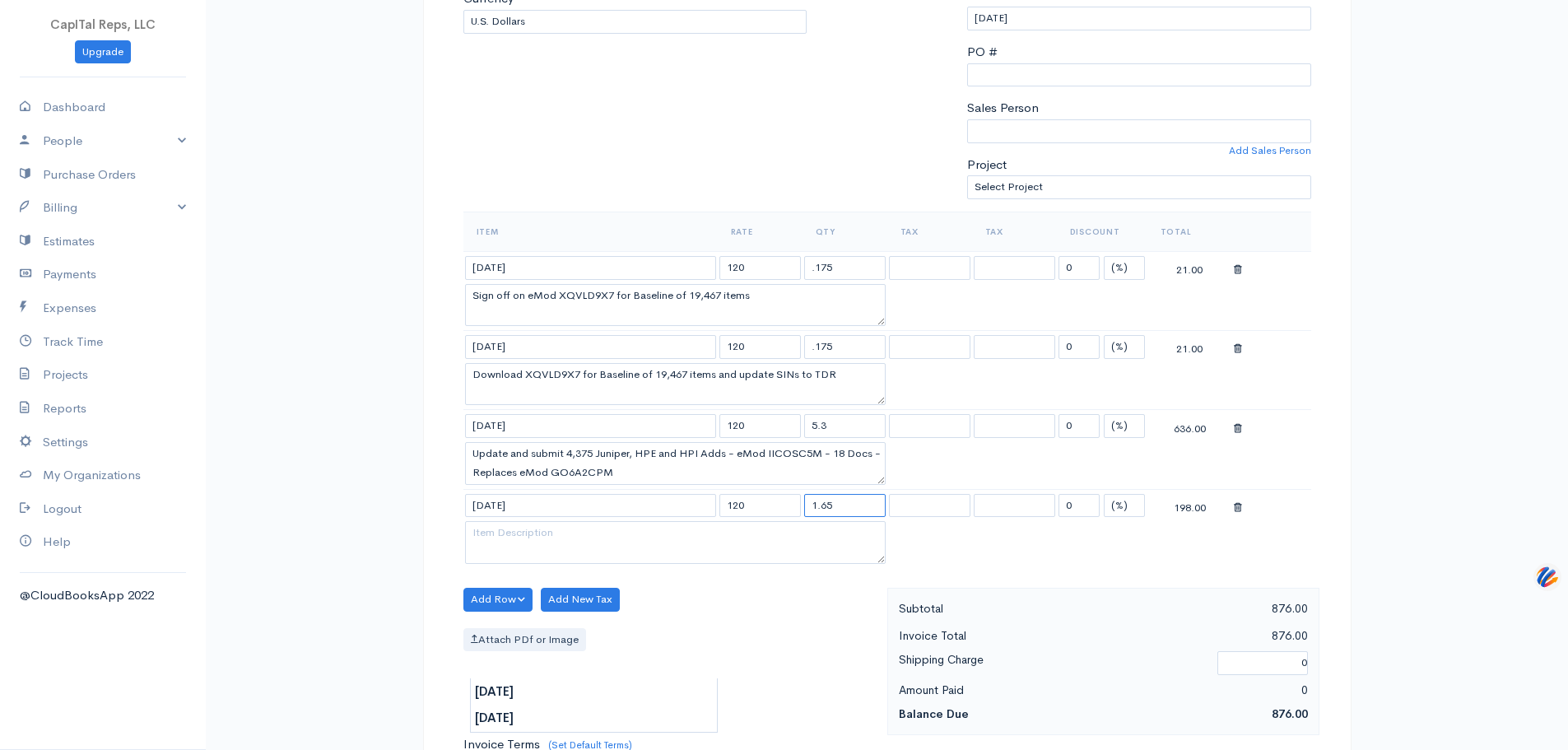
type input "1.65"
type textarea "Lookup 23 GSA items, per errant TDR Report - email GSA - [PERSON_NAME] and [PER…"
click at [573, 689] on body "CapITal Reps, LLC Upgrade Dashboard People Clients Vendors Staff Users Purchase…" at bounding box center [784, 507] width 1568 height 1728
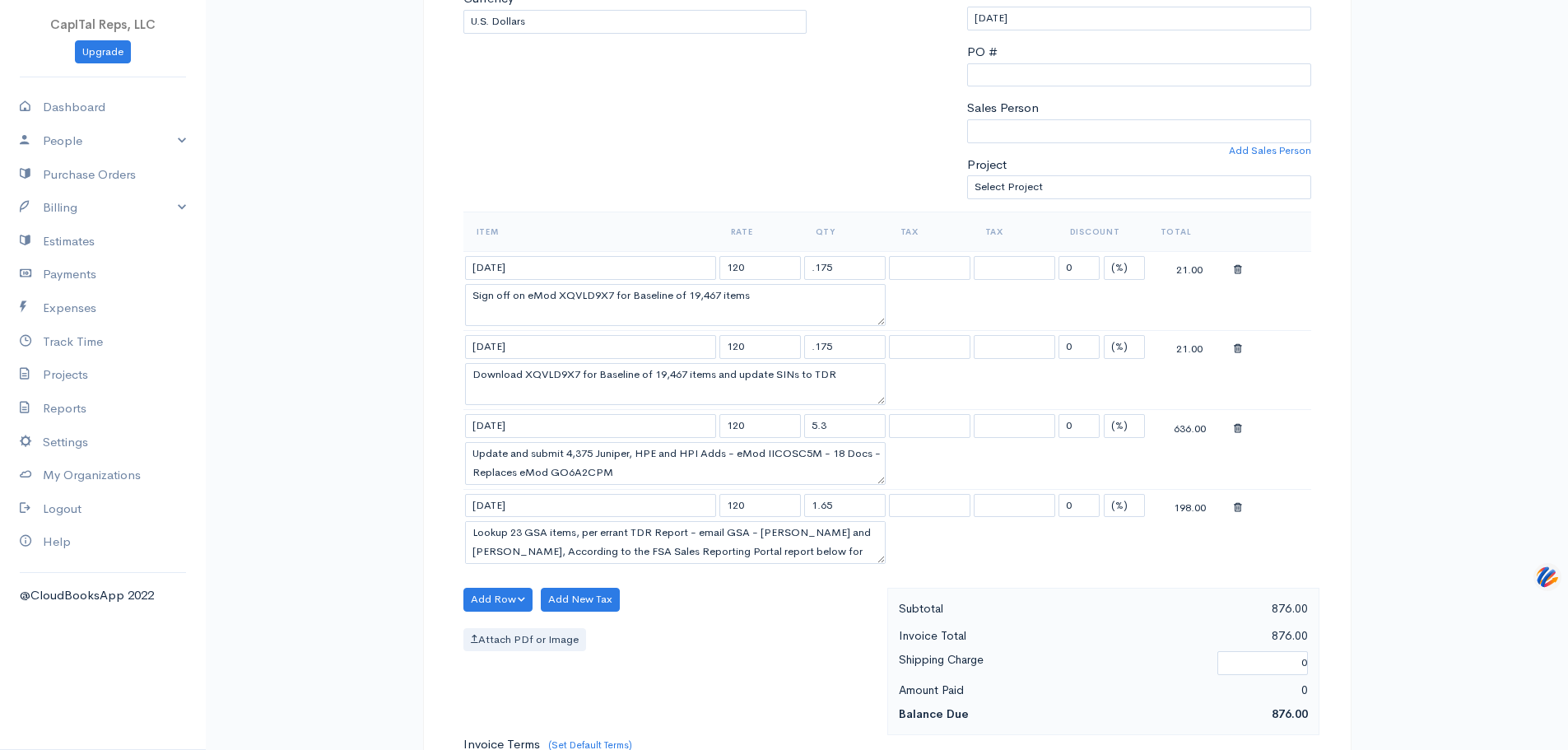
scroll to position [714, 0]
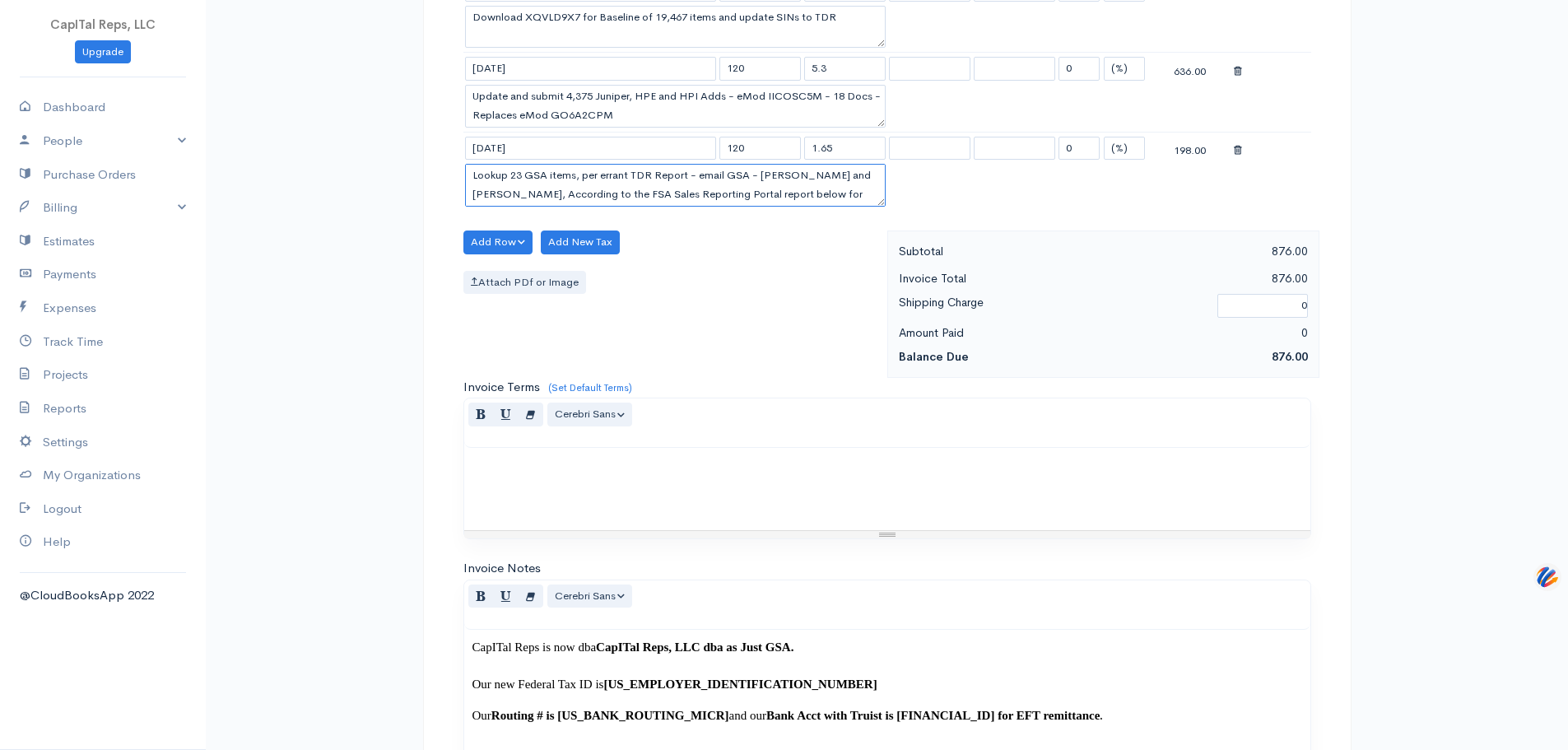
click at [638, 207] on textarea "Lookup 23 GSA items, per errant TDR Report - email GSA - [PERSON_NAME] and [PER…" at bounding box center [676, 185] width 421 height 43
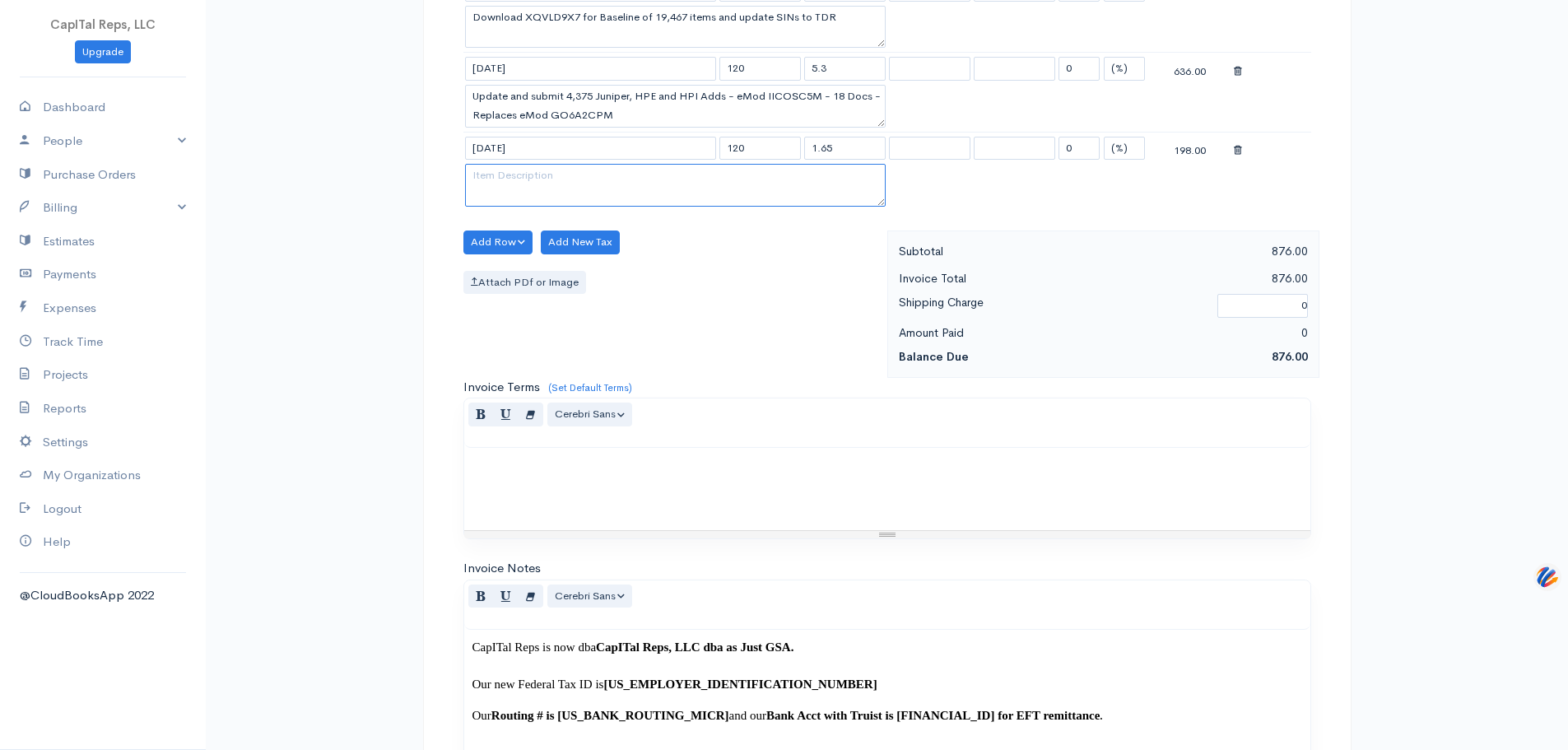
paste textarea "Update and submit 19 HPE and Juniper Price Reductions rejected eMod 69RSSP5K wi…"
type textarea "Update and submit 19 HPE and Juniper Price Reductions rejected eMod 69RSSP5K wi…"
click at [513, 254] on button "Add Row" at bounding box center [498, 242] width 70 height 24
click at [542, 296] on link "Add Item Row" at bounding box center [529, 281] width 130 height 29
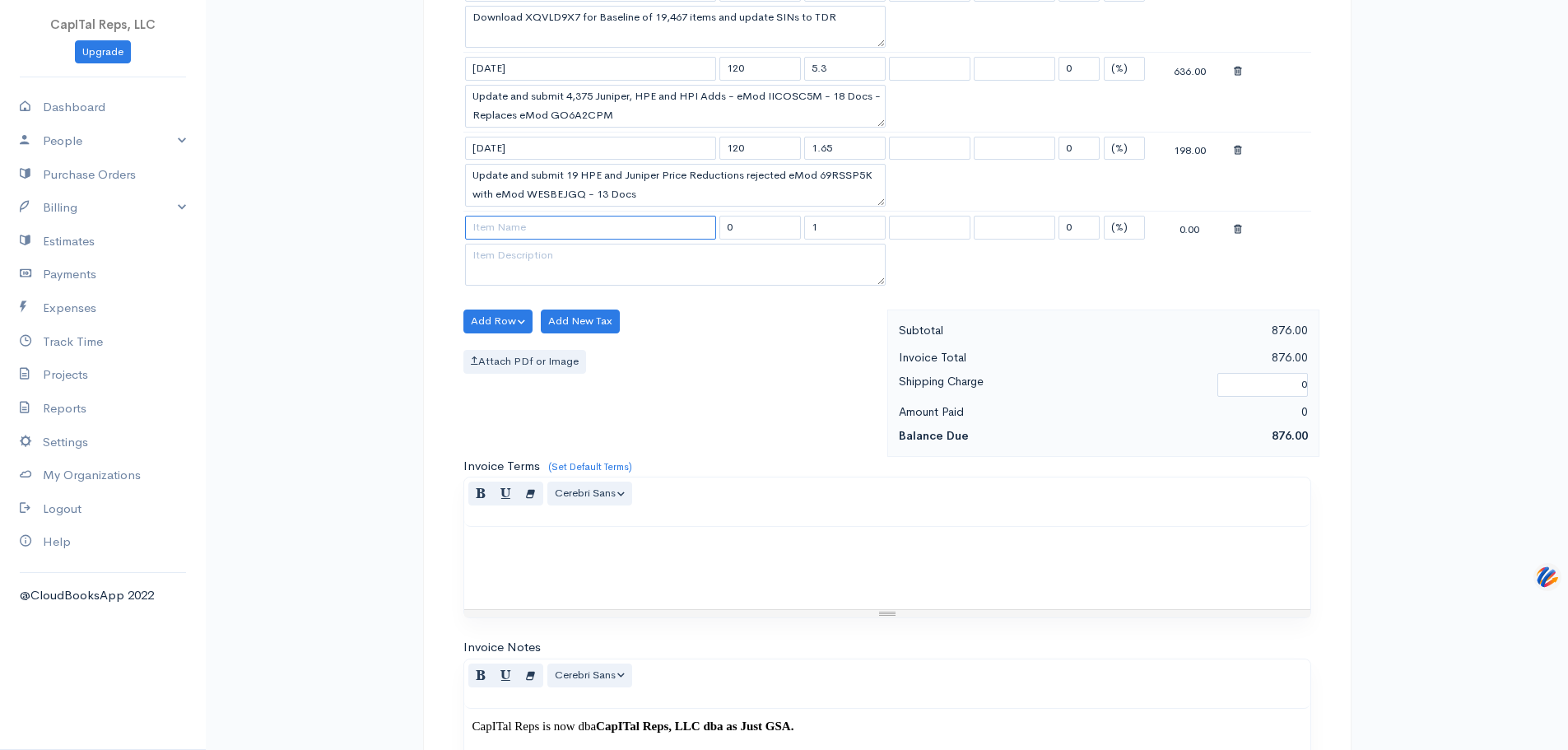
click at [569, 239] on input at bounding box center [590, 228] width 251 height 24
type input "[DATE]"
type input "120"
click at [513, 287] on textarea at bounding box center [676, 265] width 421 height 43
paste textarea "Sign off on eMod 7W2YOYOT for TDR Acceptance"
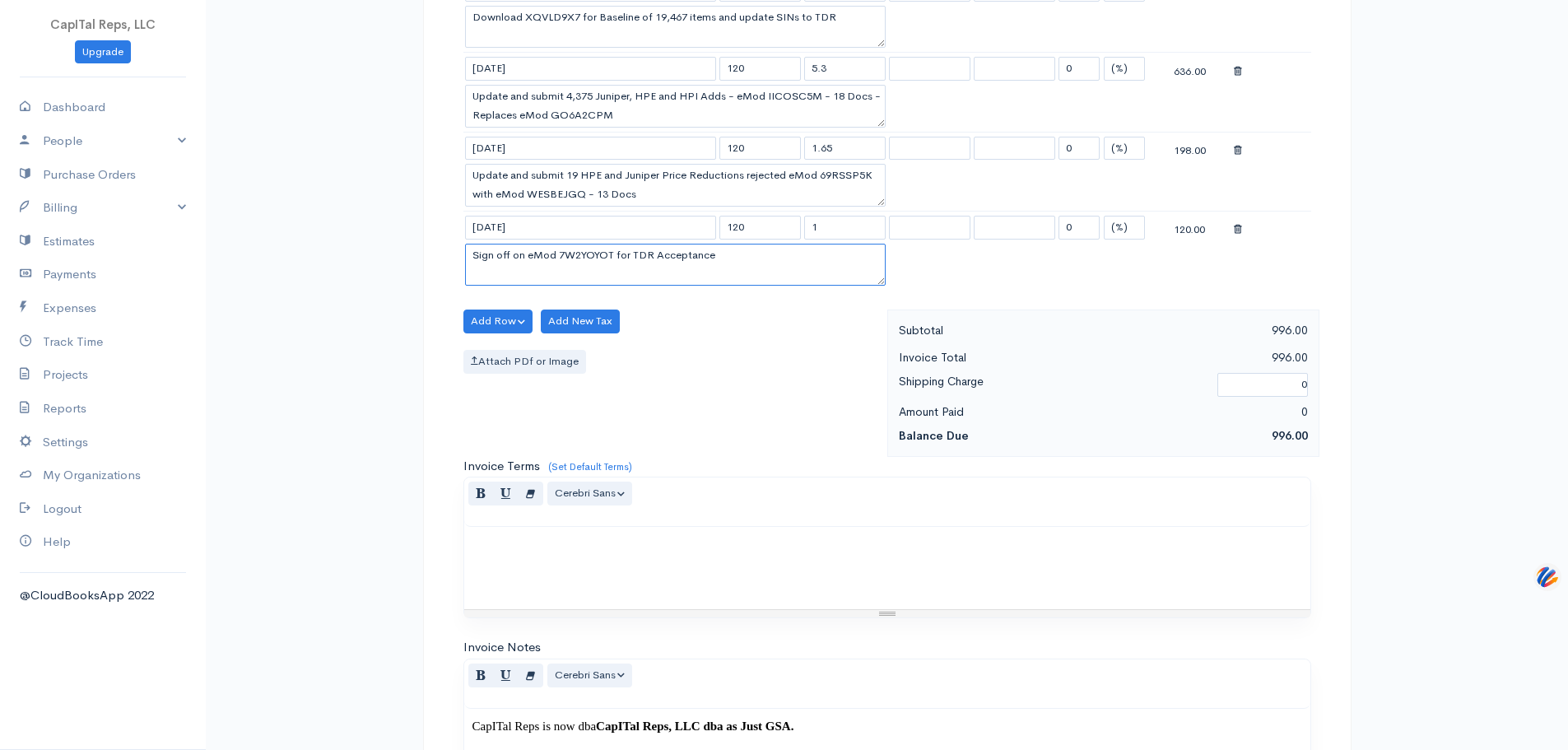
type textarea "Sign off on eMod 7W2YOYOT for TDR Acceptance"
drag, startPoint x: 834, startPoint y: 391, endPoint x: 798, endPoint y: 400, distance: 37.1
click at [798, 243] on tr "[DATE] 120 1 0 (%) Flat 120.00" at bounding box center [887, 227] width 848 height 32
drag, startPoint x: 866, startPoint y: 400, endPoint x: 794, endPoint y: 401, distance: 72.0
click at [794, 243] on tr "[DATE] 120 /175 0 (%) Flat NaN" at bounding box center [887, 227] width 848 height 32
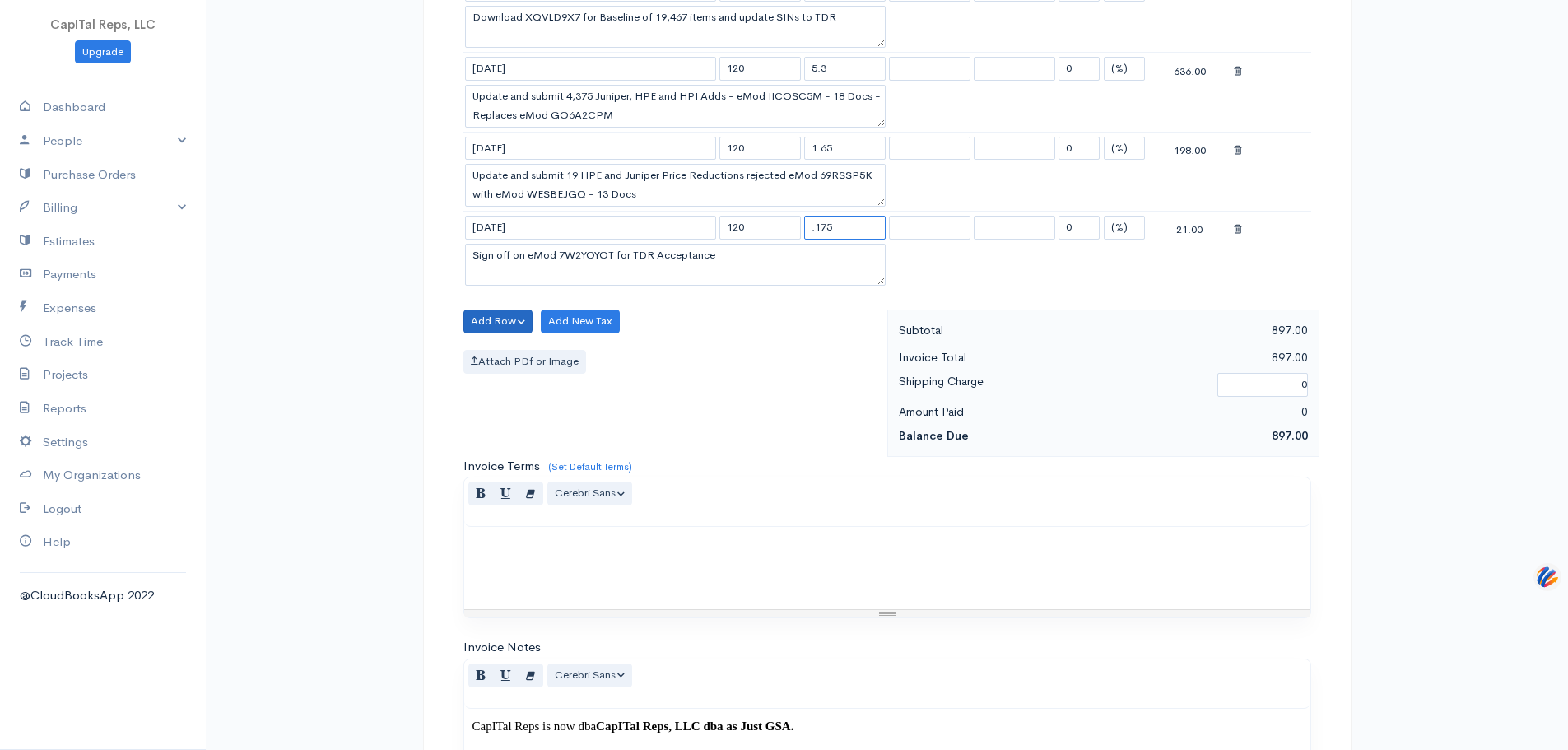
type input ".175"
click at [501, 333] on button "Add Row" at bounding box center [498, 321] width 70 height 24
click at [521, 375] on link "Add Item Row" at bounding box center [529, 360] width 130 height 29
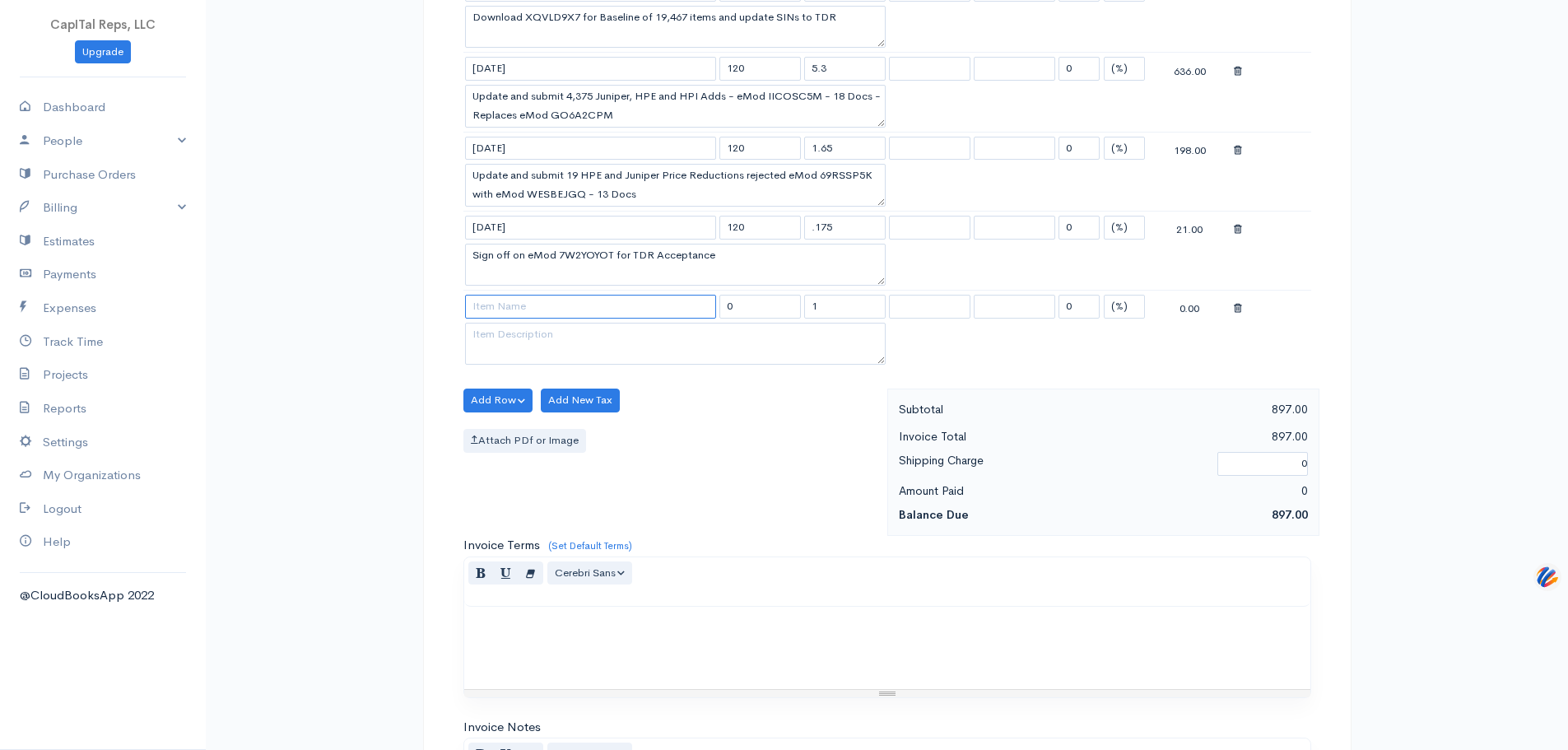
click at [592, 319] on input at bounding box center [590, 306] width 251 height 24
type input "9"
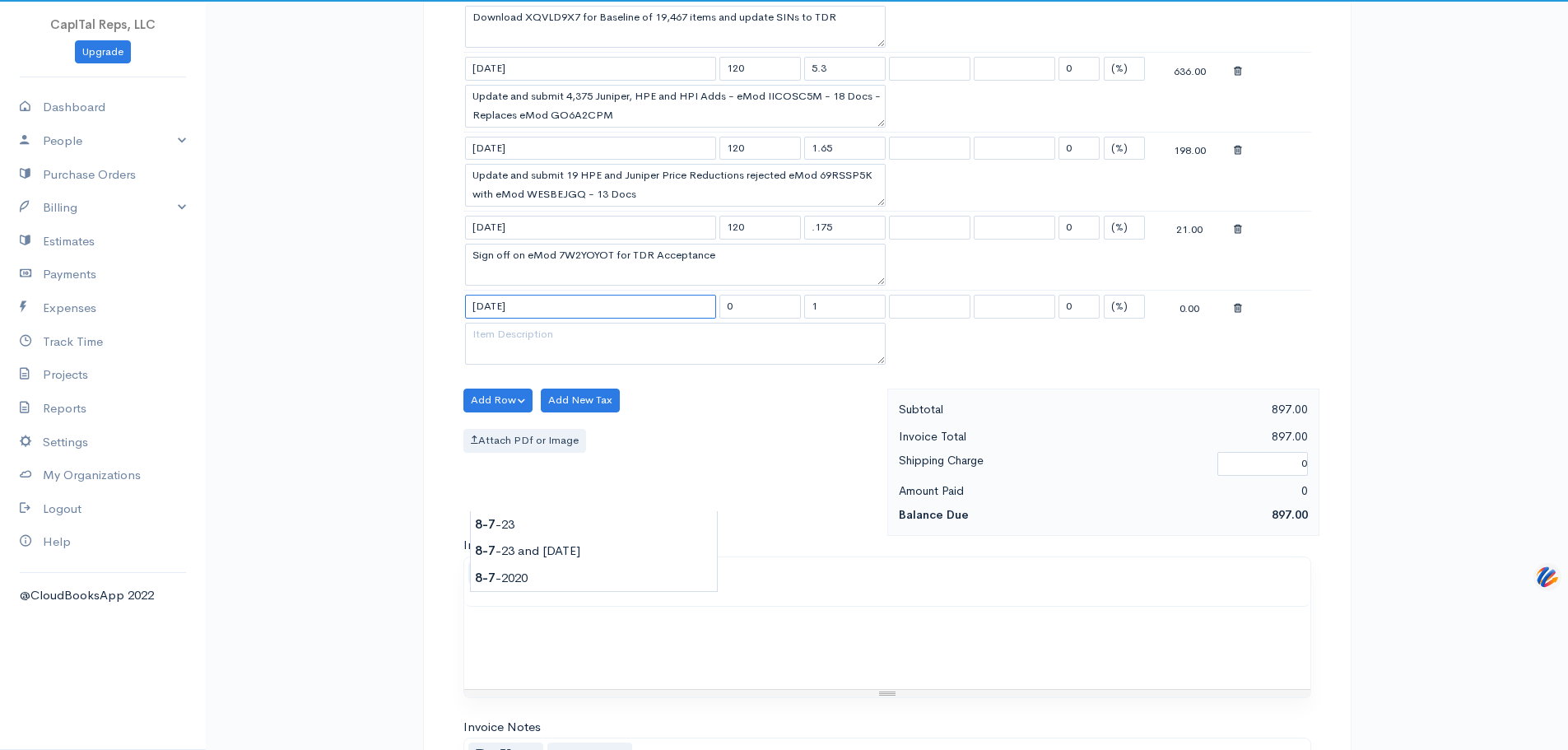
type input "[DATE]"
type input "120"
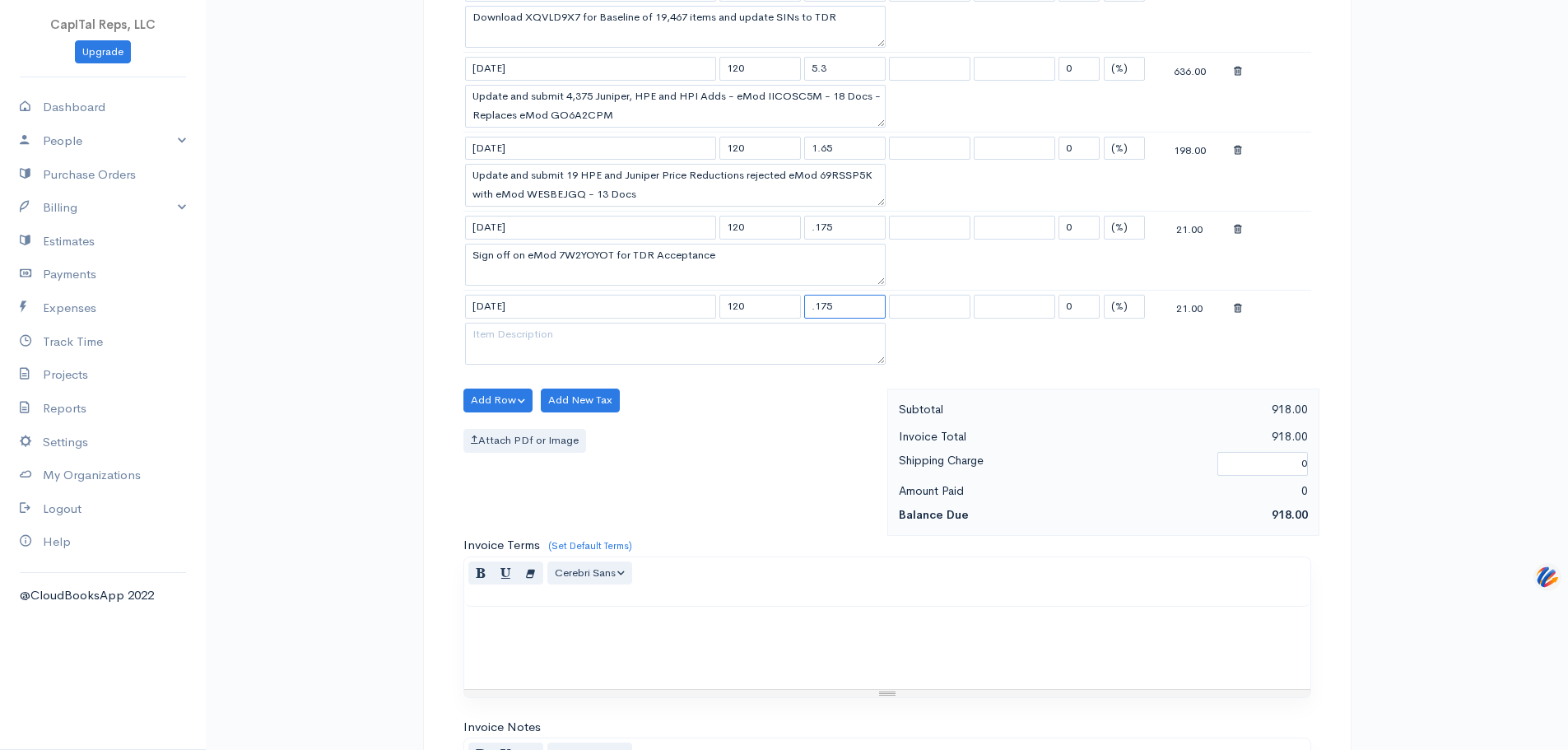
type input ".175"
click at [633, 366] on textarea at bounding box center [676, 344] width 421 height 43
paste textarea "Download eMod 7W2YOYOT for TDR Acceptance"
type textarea "Download eMod 7W2YOYOT for TDR Acceptance"
click at [521, 412] on button "Add Row" at bounding box center [498, 401] width 70 height 24
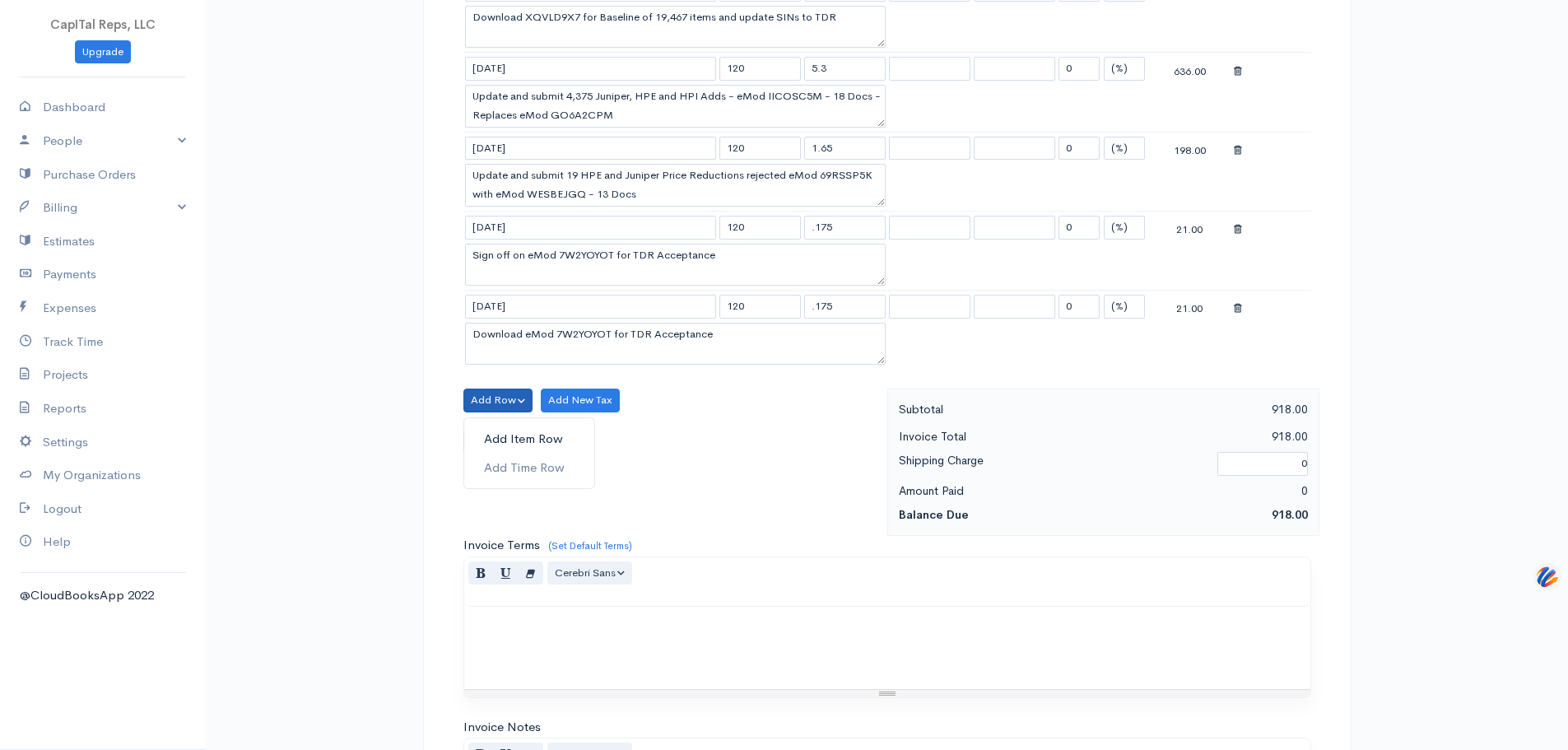
click at [525, 453] on link "Add Item Row" at bounding box center [529, 439] width 130 height 29
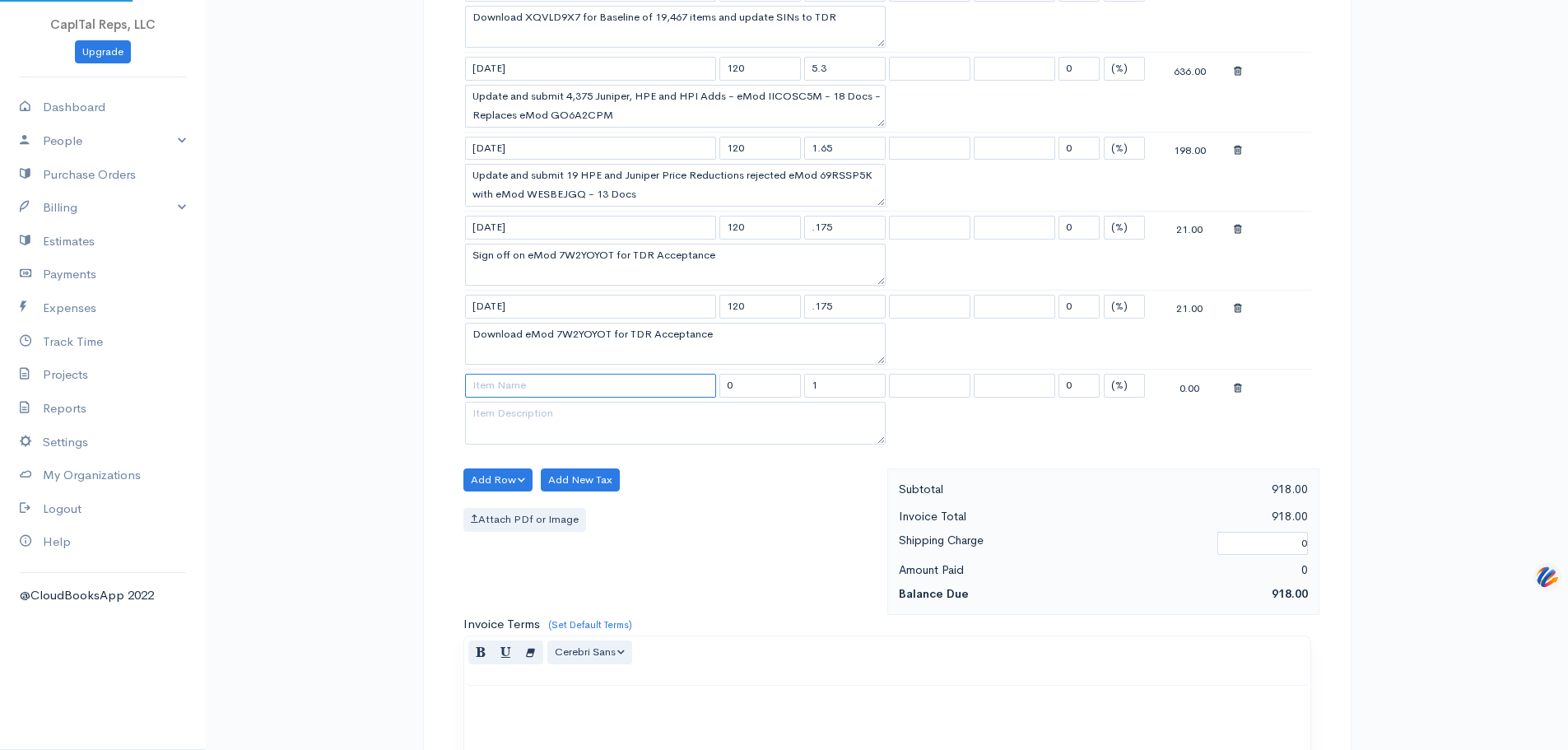
click at [564, 398] on input at bounding box center [590, 385] width 251 height 24
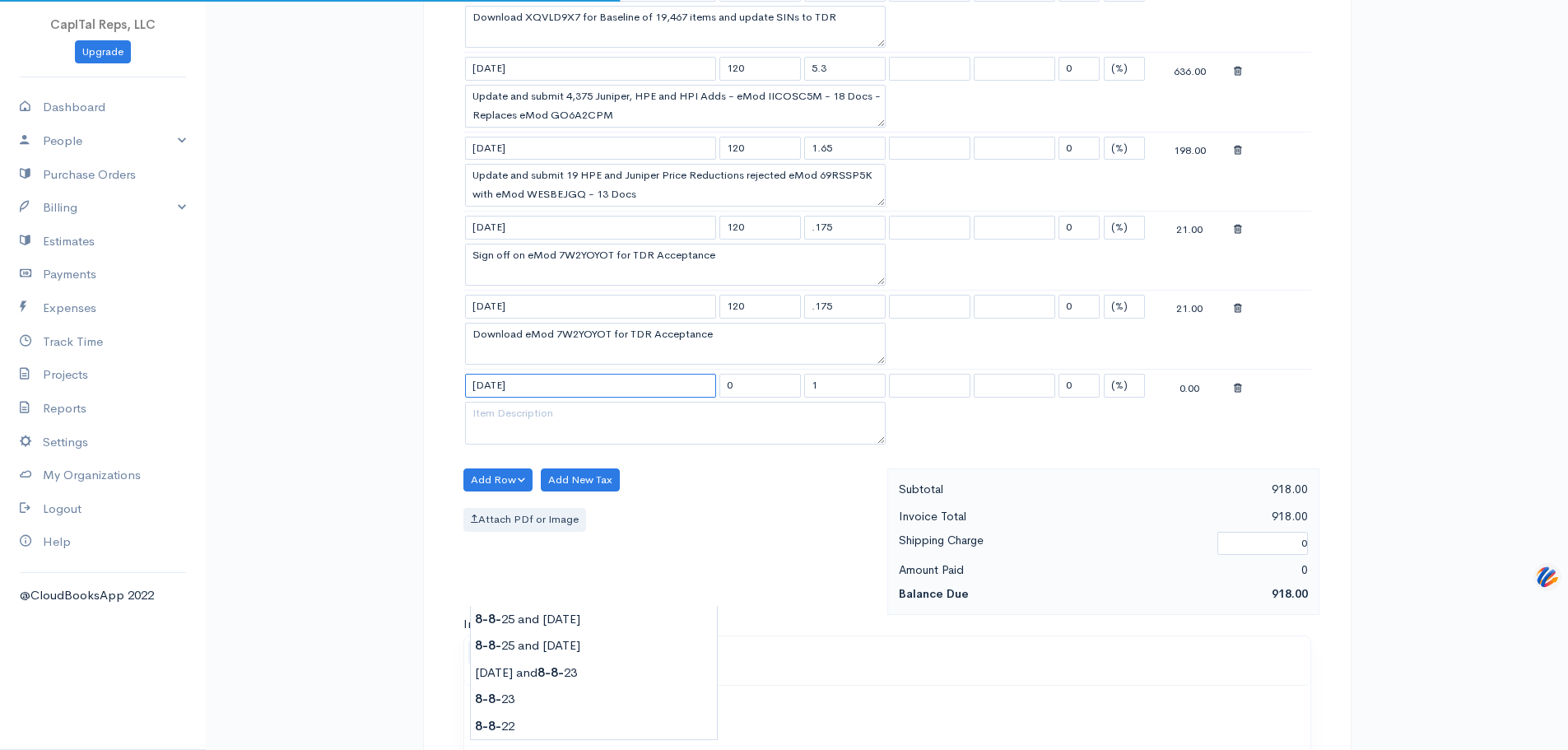
type input "[DATE] and [DATE]"
type input "150.00"
type textarea "Prep and submit 42 Kanguru Deletes eMod QMEGVDN2"
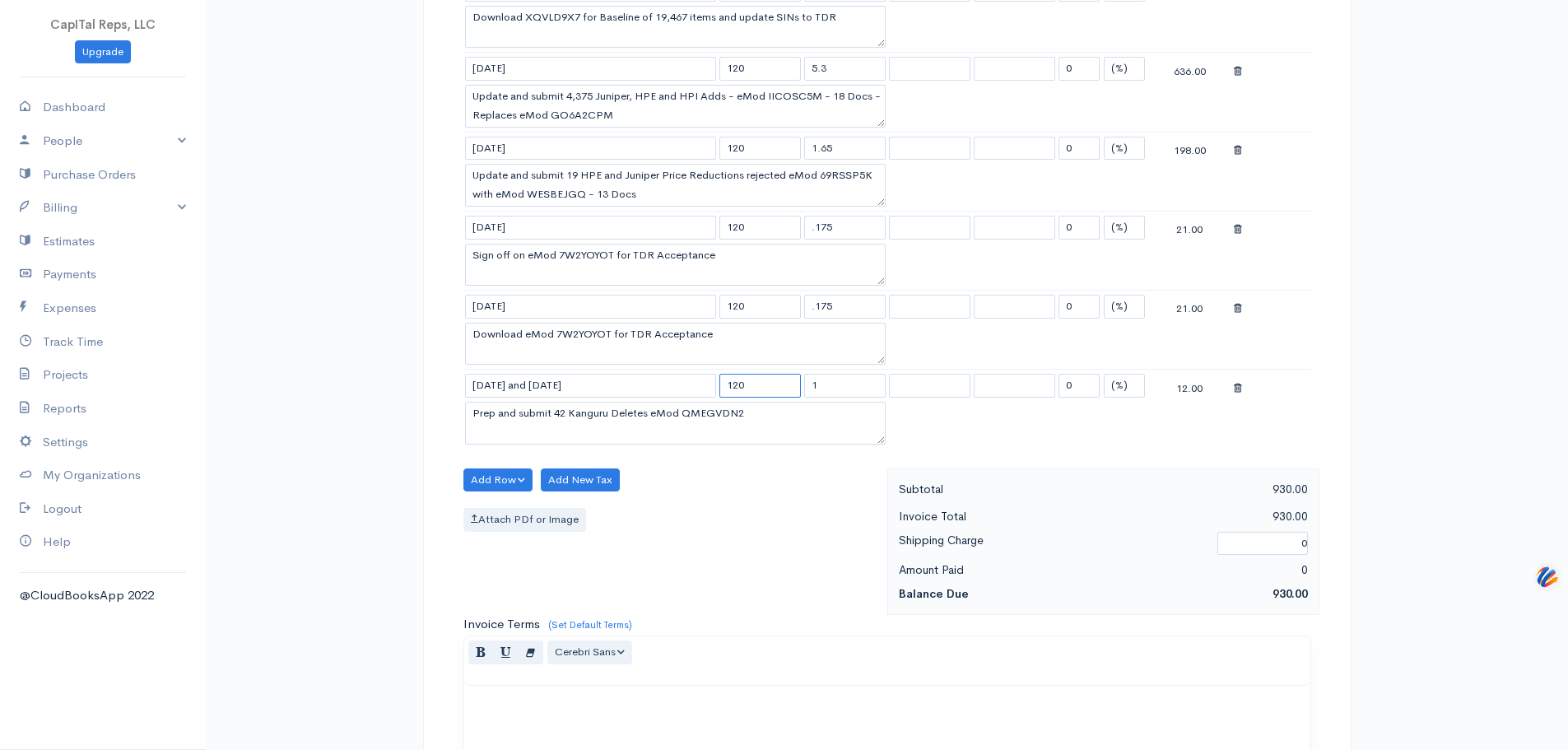
type input "120"
drag, startPoint x: 831, startPoint y: 620, endPoint x: 440, endPoint y: 618, distance: 391.0
click at [440, 618] on div "DRAFT To M2 Technology, Inc Attn: [PERSON_NAME] [STREET_ADDRESS][PERSON_NAME] […" at bounding box center [887, 304] width 928 height 1828
paste textarea "8,269 EPA's bellow 10% (Replaces 3WMB6JGZ) 14 Docs"
type textarea "8,269 EPA's bellow 10% (Replaces 3WMB6JGZ) 14 Docs"
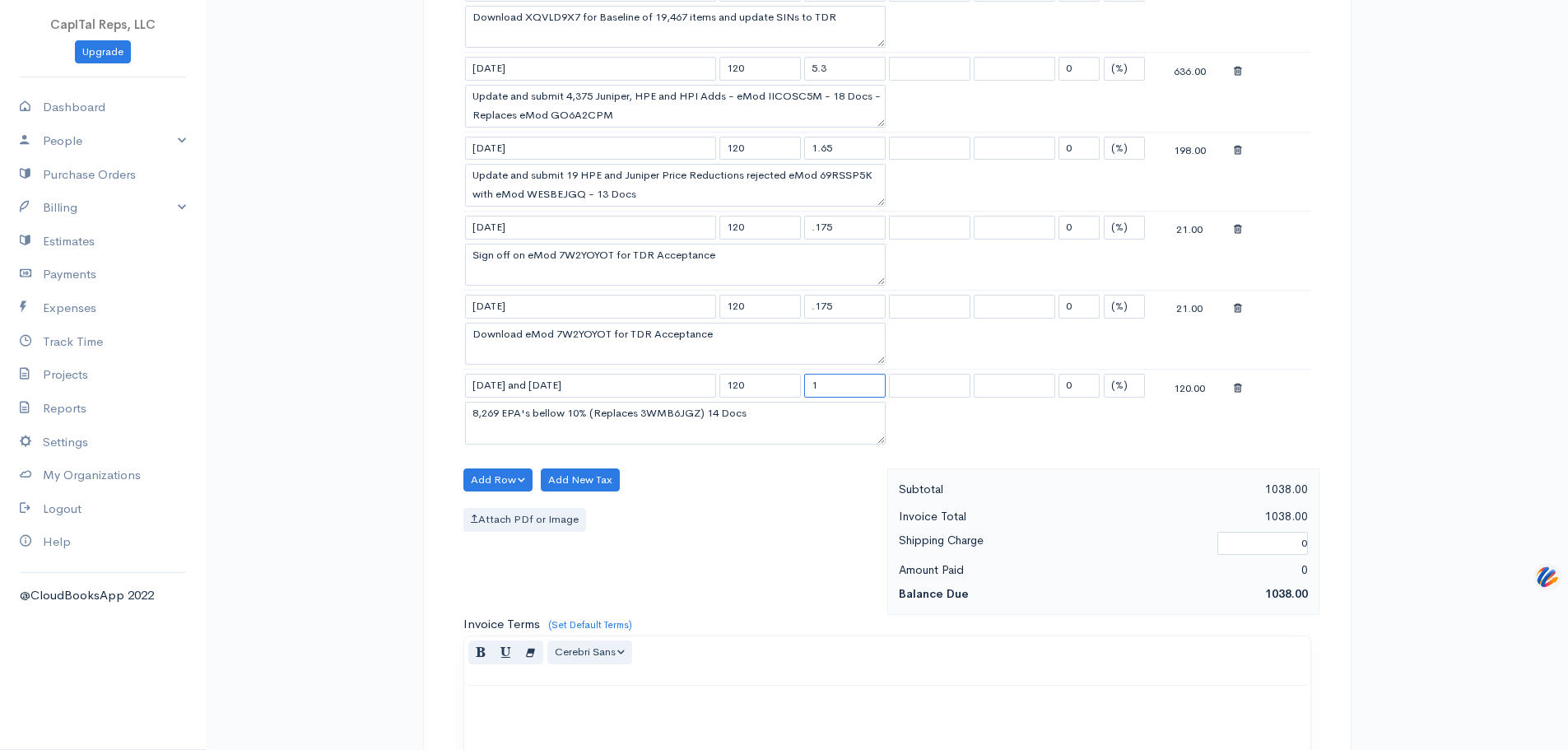
drag, startPoint x: 829, startPoint y: 584, endPoint x: 808, endPoint y: 583, distance: 21.0
click at [808, 398] on input "1" at bounding box center [845, 385] width 82 height 24
type input "4.75"
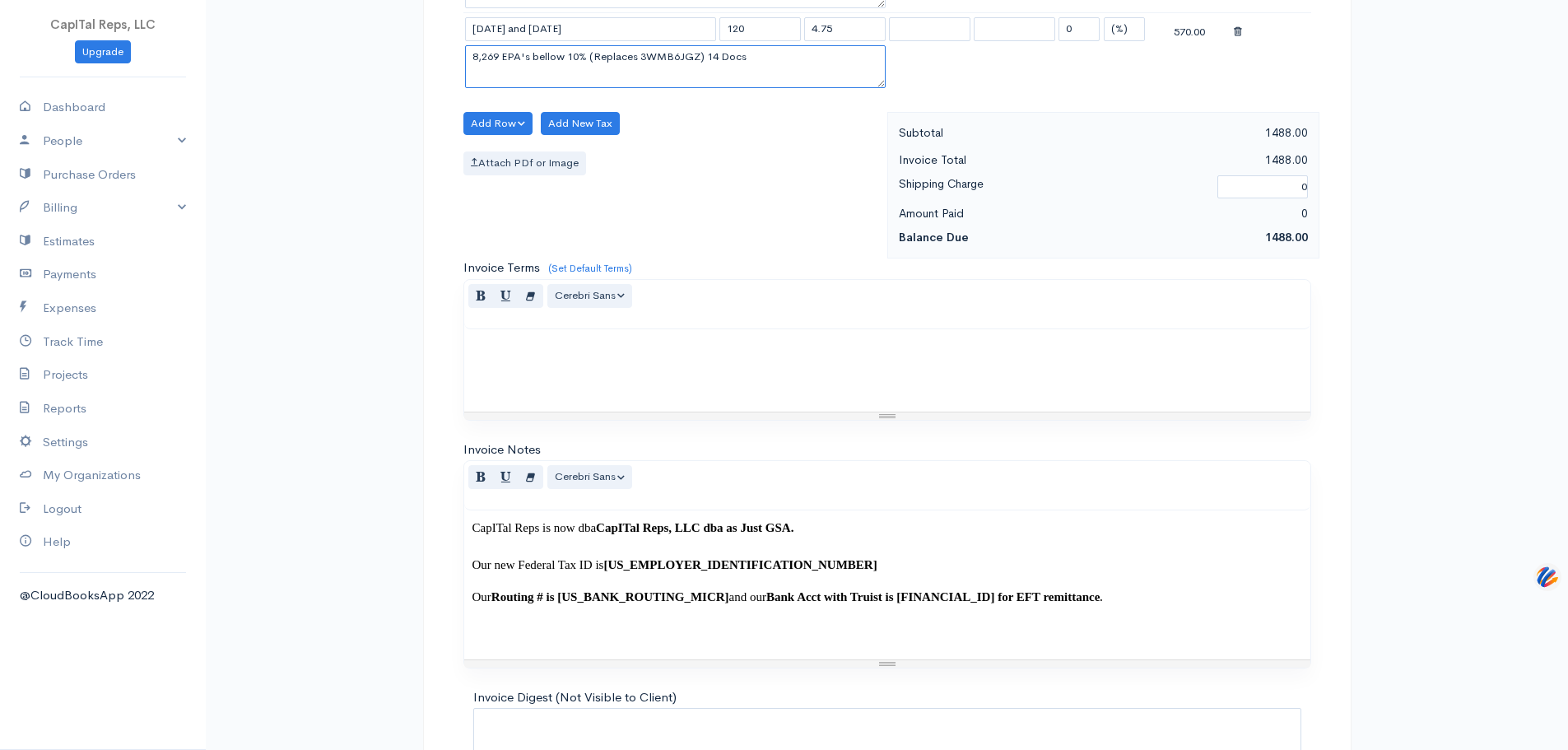
click at [560, 88] on textarea "8,269 EPA's bellow 10% (Replaces 3WMB6JGZ) 14 Docs" at bounding box center [676, 67] width 421 height 43
click at [588, 88] on textarea "8,269 EPA's bellow 10% (Replaces 3WMB6JGZ) 14 Docs" at bounding box center [676, 67] width 421 height 43
paste textarea "8,269 EPA's bellow 10% (Replaces 3WMB6JGZ) 14 Docs"
drag, startPoint x: 842, startPoint y: 289, endPoint x: 470, endPoint y: 284, distance: 372.0
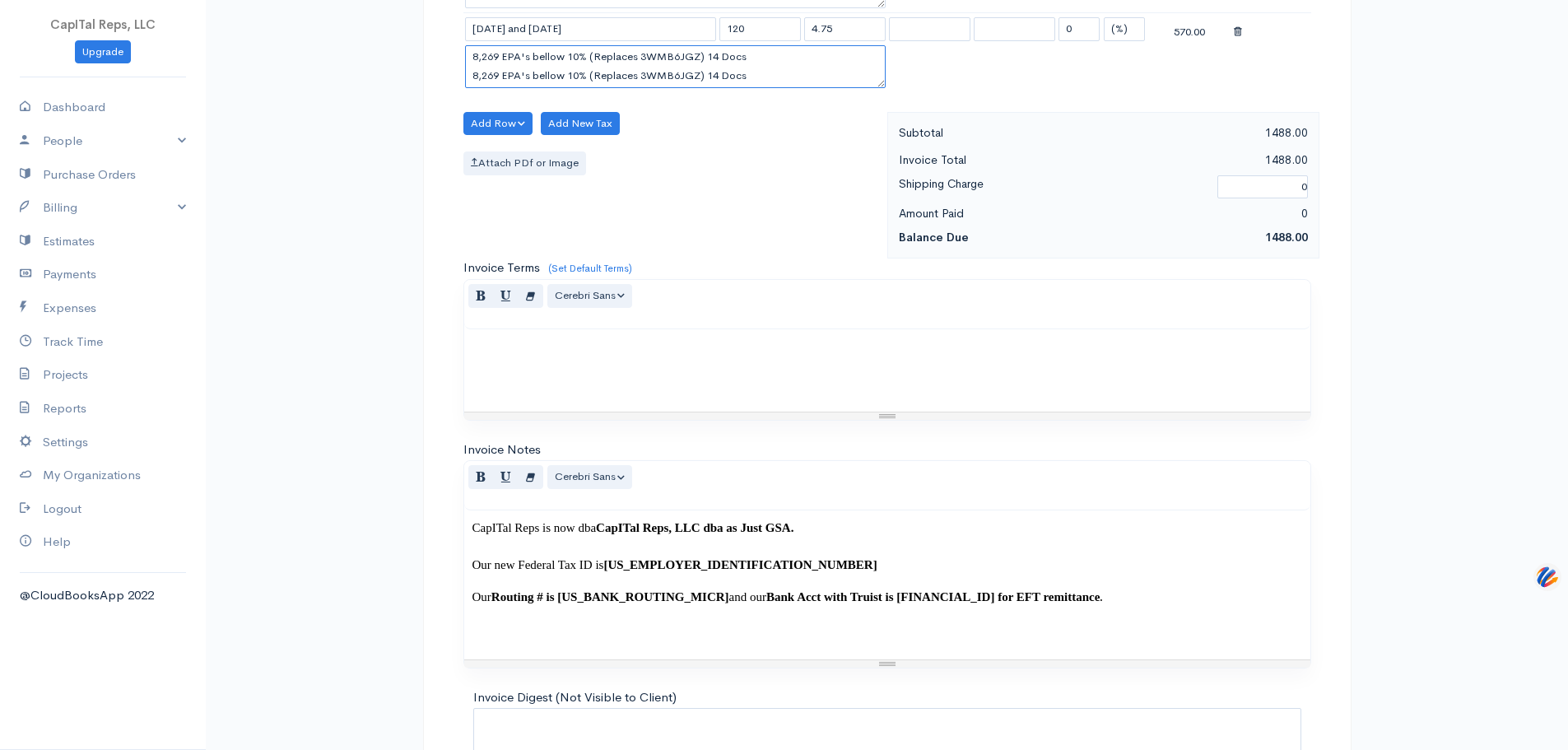
click at [470, 88] on textarea "8,269 EPA's bellow 10% (Replaces 3WMB6JGZ) 14 Docs 8,269 EPA's bellow 10% (Repl…" at bounding box center [676, 67] width 421 height 43
click at [479, 88] on textarea "8,269 EPA's bellow 10% (Replaces 3WMB6JGZ) 14 Docs" at bounding box center [676, 67] width 421 height 43
type textarea "Prep and submit 8,269 EPA's bellow 10% (Replaces 3WMB6JGZ) 14 Docs"
drag, startPoint x: 849, startPoint y: 231, endPoint x: 806, endPoint y: 222, distance: 43.9
click at [806, 41] on input "4.75" at bounding box center [845, 29] width 82 height 24
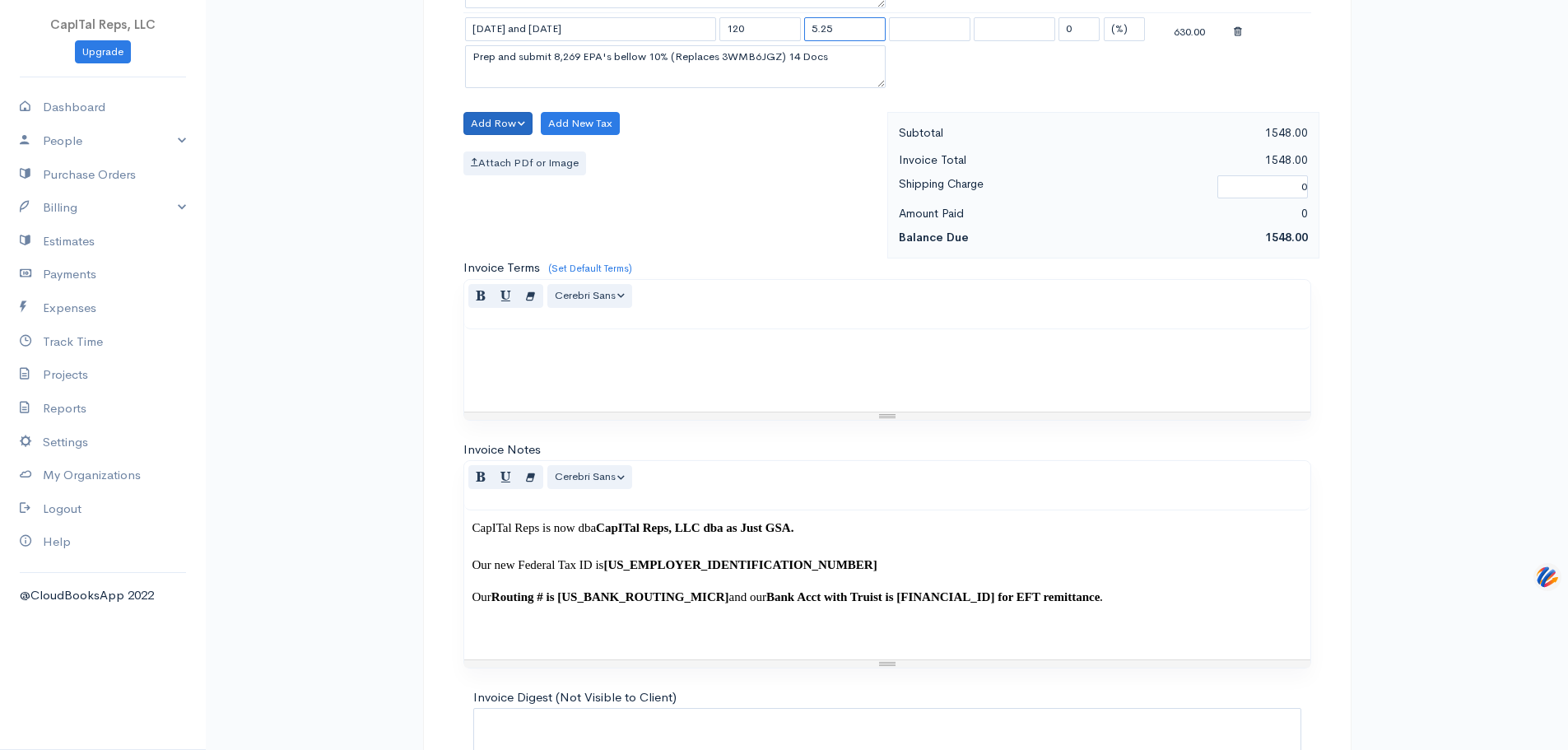
type input "5.25"
click at [520, 136] on button "Add Row" at bounding box center [498, 124] width 70 height 24
click at [527, 177] on link "Add Item Row" at bounding box center [529, 162] width 130 height 29
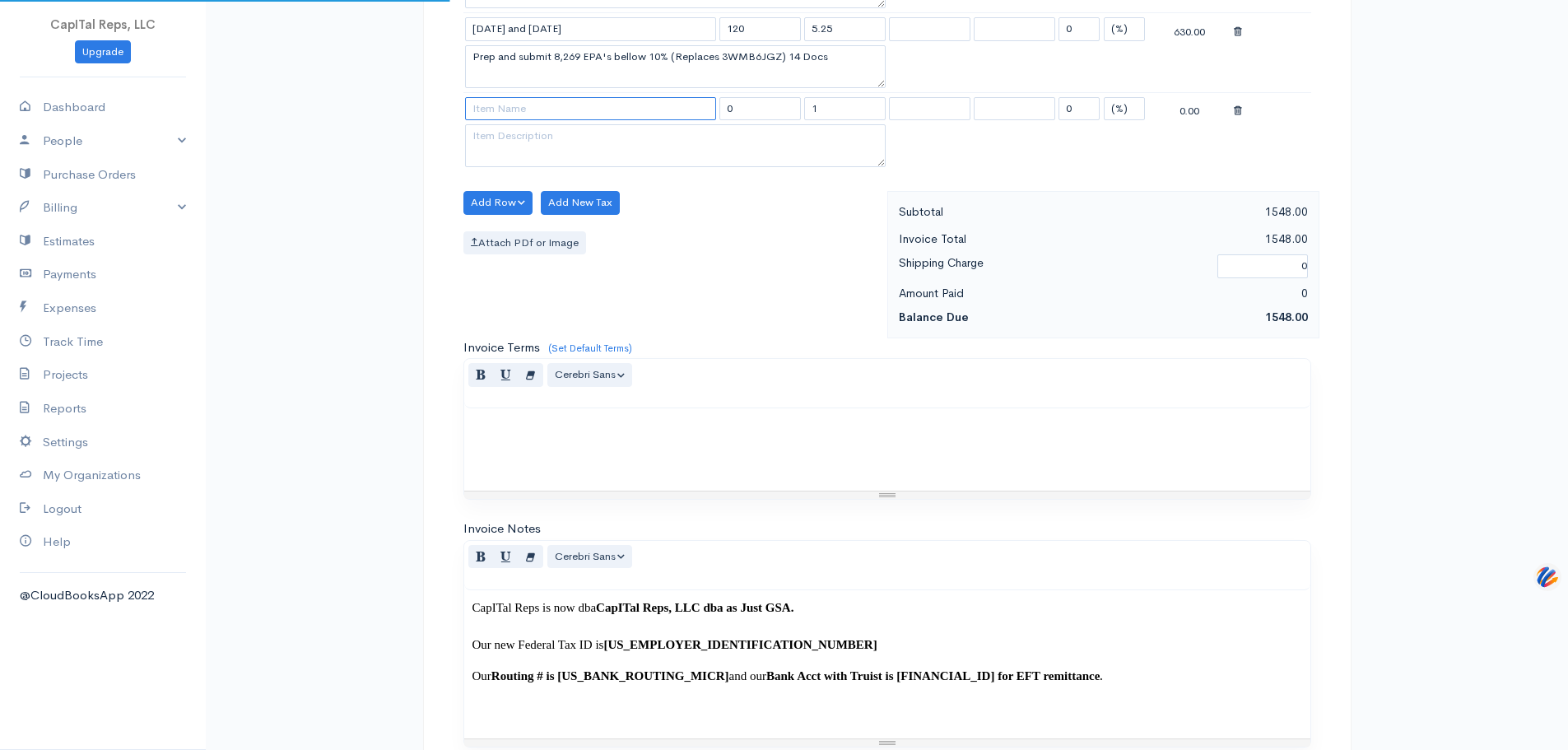
click at [542, 121] on input at bounding box center [590, 108] width 251 height 24
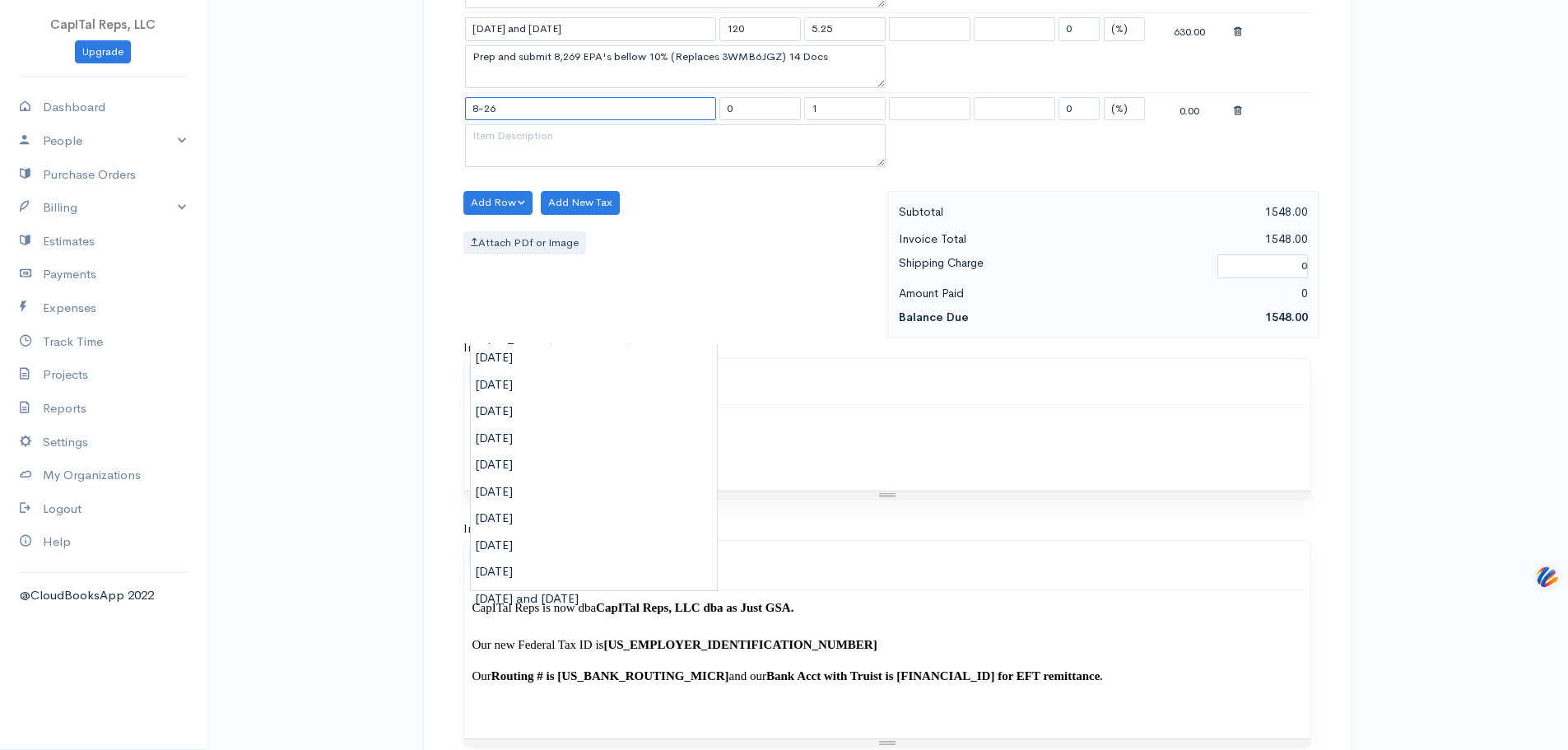
type input "8-26"
type input "120"
click at [540, 121] on input "8-26" at bounding box center [590, 108] width 251 height 24
type input "[DATE]"
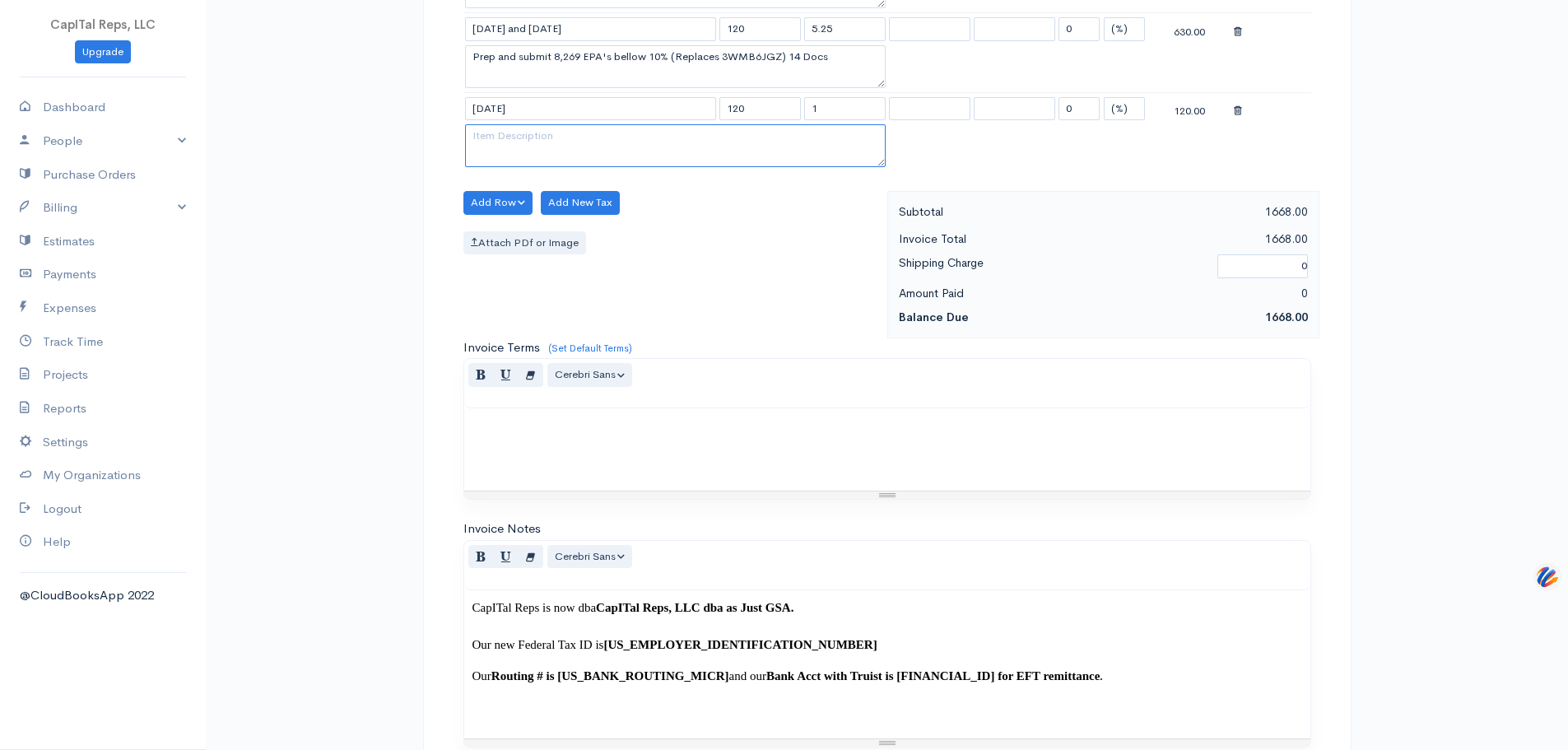
click at [584, 168] on textarea at bounding box center [676, 146] width 421 height 43
paste textarea ""I compared [PERSON_NAME]'s [PERSON_NAME] and found the following changes: Adds…"
type textarea ""I compared [PERSON_NAME]'s [PERSON_NAME] and found the following changes: Adds…"
drag, startPoint x: 834, startPoint y: 320, endPoint x: 792, endPoint y: 330, distance: 43.2
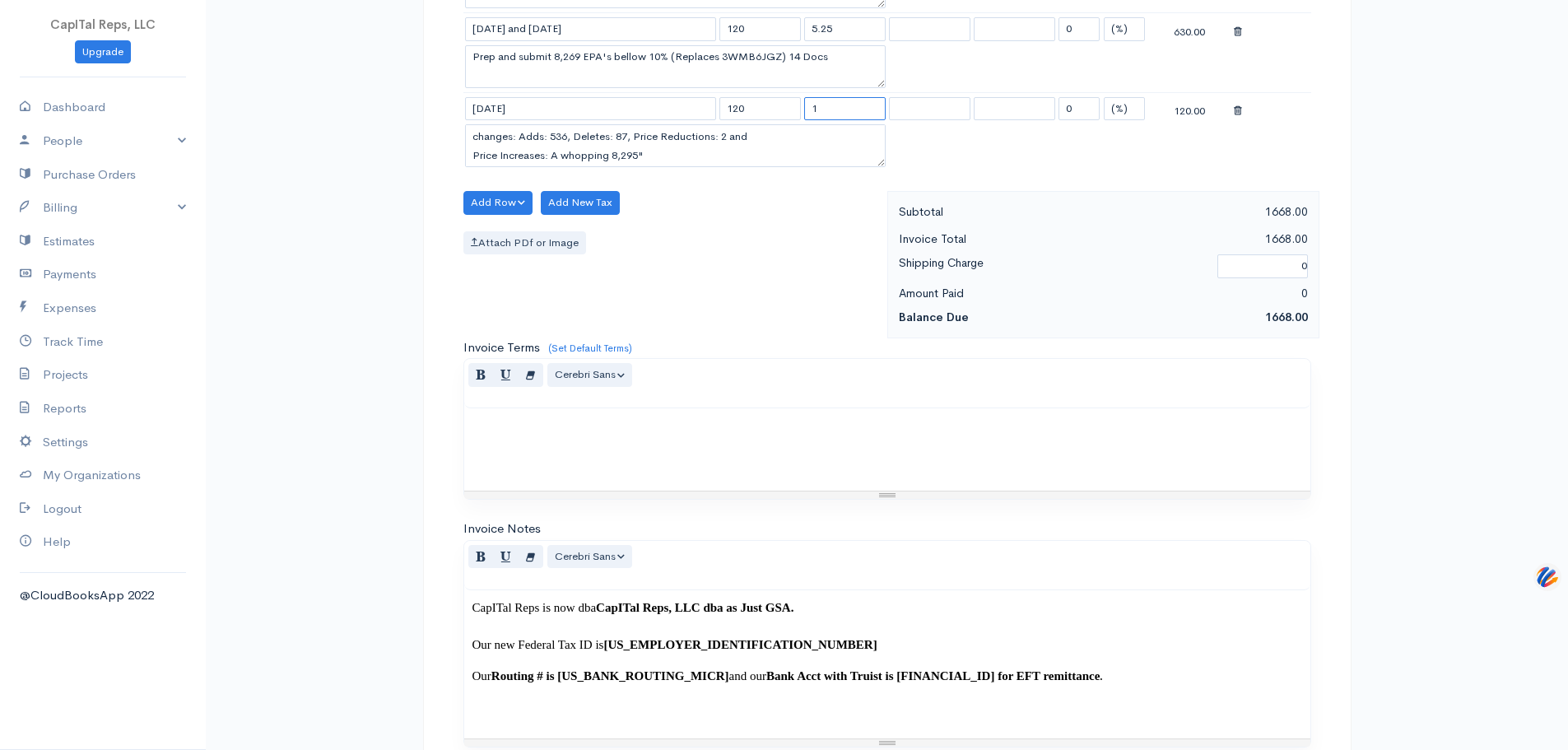
click at [792, 125] on tr "[DATE] 120 1 0 (%) Flat 120.00" at bounding box center [887, 108] width 848 height 32
type input "4.8"
click at [522, 215] on button "Add Row" at bounding box center [498, 203] width 70 height 24
click at [530, 256] on link "Add Item Row" at bounding box center [529, 242] width 130 height 29
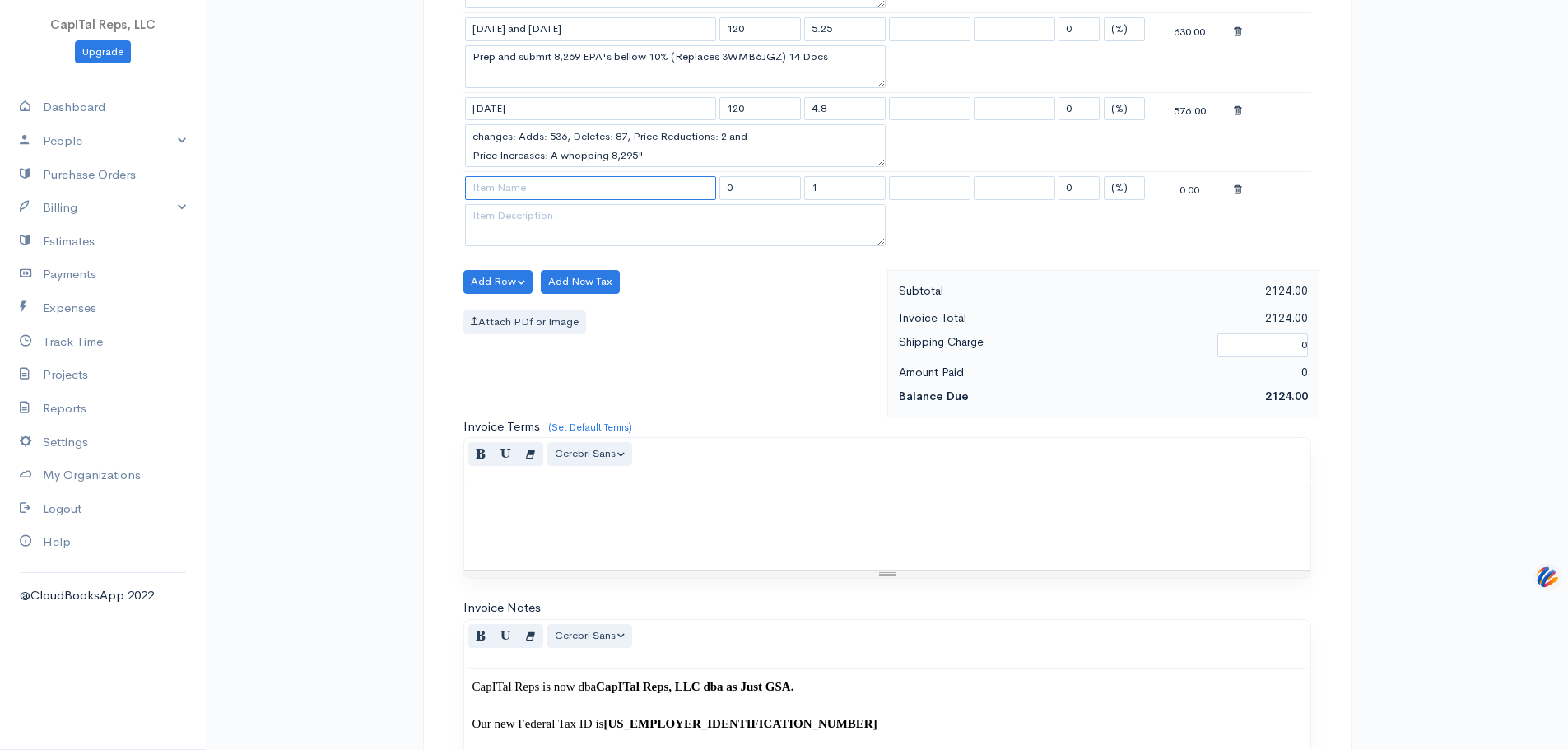
click at [521, 200] on input at bounding box center [590, 188] width 251 height 24
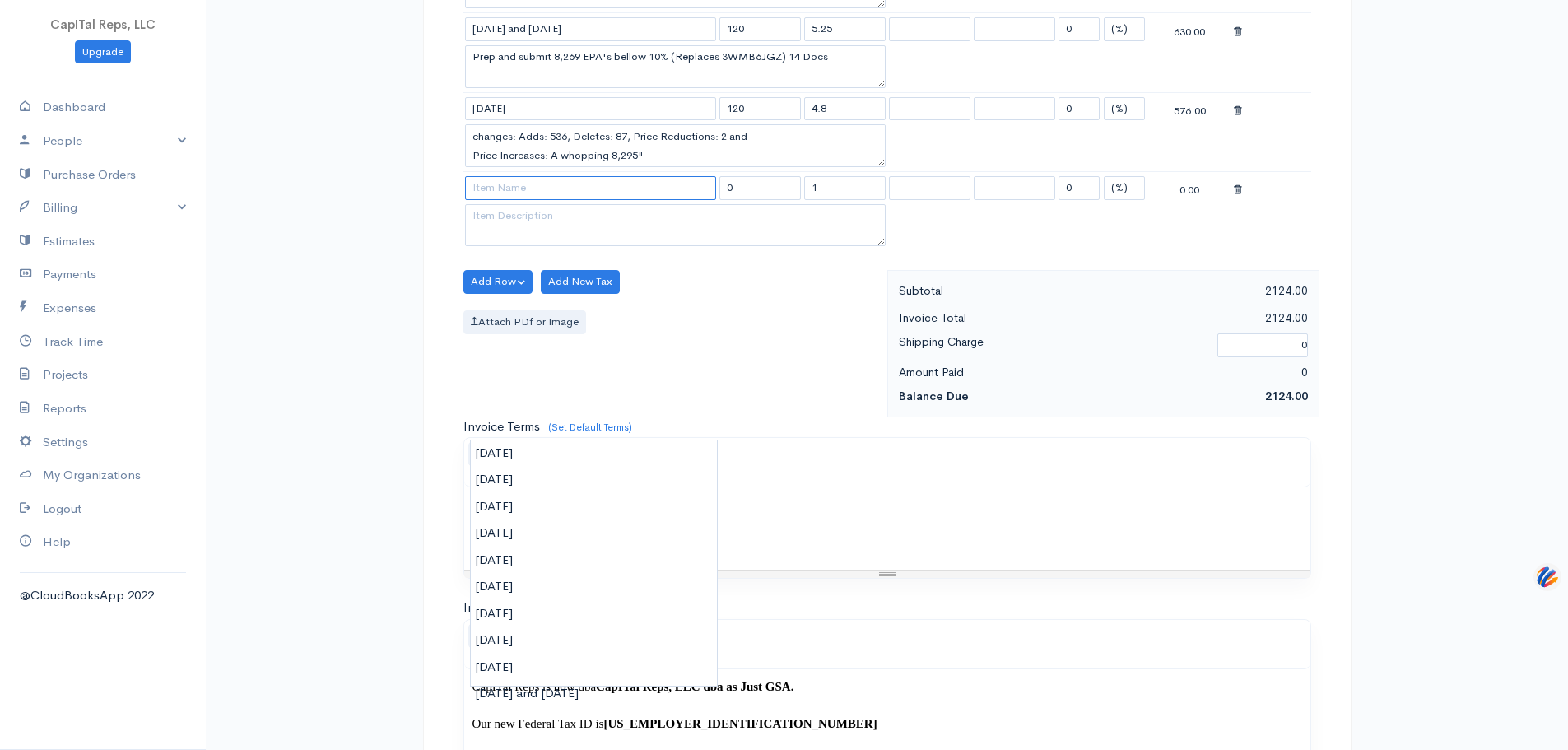
paste input "[DATE], [DATE] and [DATE]"
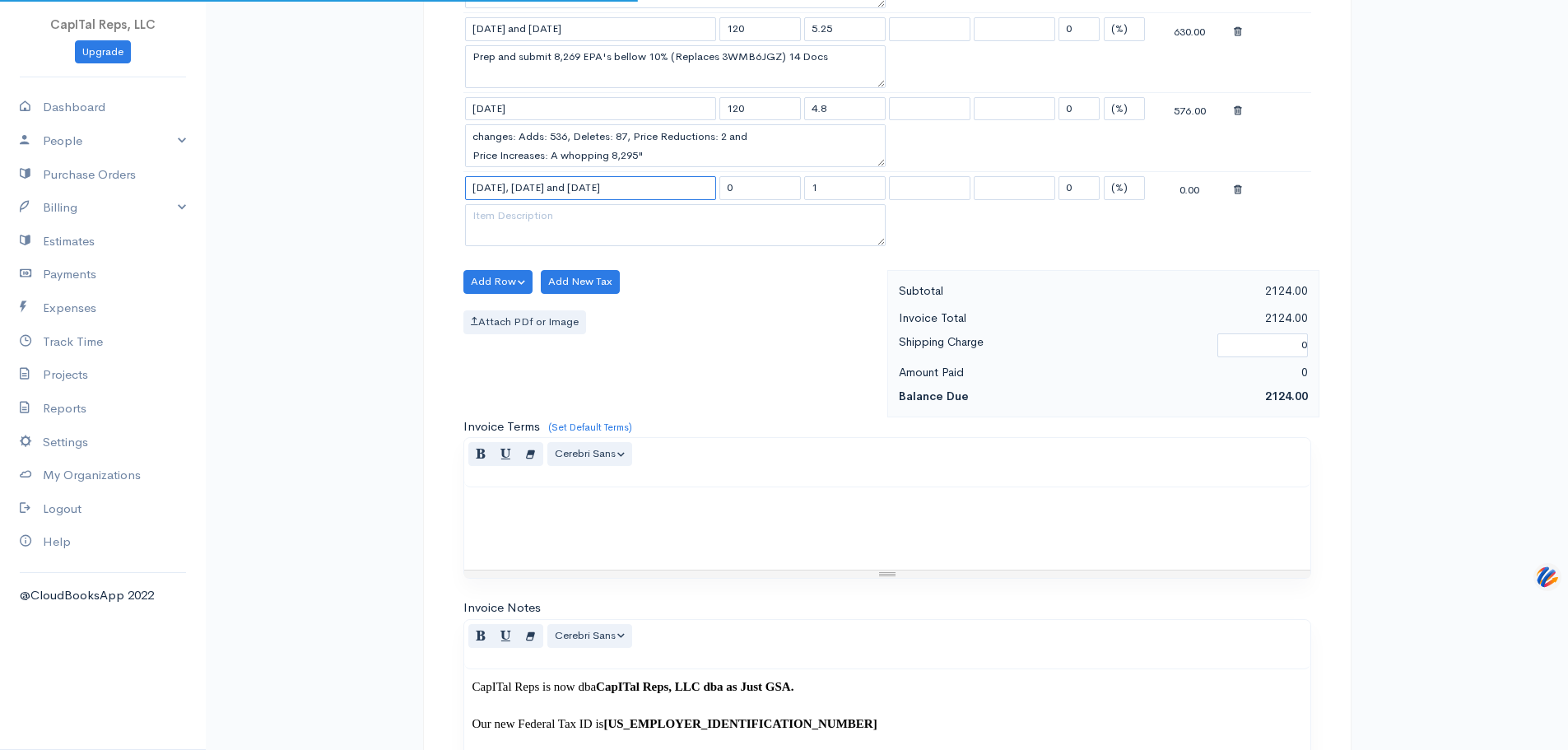
type input "[DATE], [DATE] and [DATE]"
click at [755, 247] on textarea at bounding box center [676, 226] width 421 height 43
drag, startPoint x: 744, startPoint y: 426, endPoint x: 733, endPoint y: 426, distance: 11.0
click at [733, 200] on input "0" at bounding box center [760, 188] width 82 height 24
type input "120"
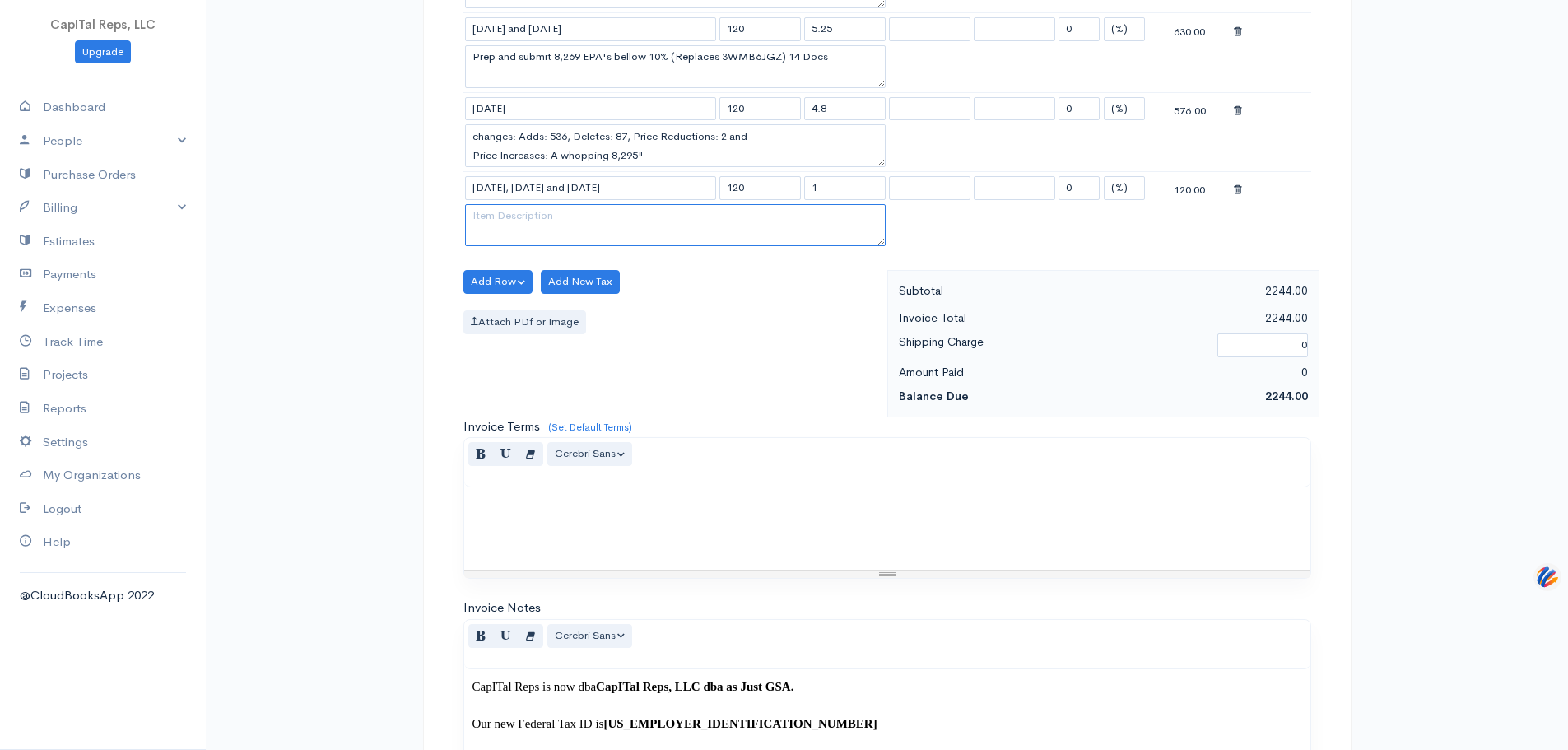
click at [594, 247] on textarea at bounding box center [676, 226] width 421 height 43
paste textarea "Compare messy SYNNEX HPE and HPI Extract and find the following changes: SYNNEX…"
type textarea "Compare messy SYNNEX HPE and HPI Extract and find the following changes: SYNNEX…"
drag, startPoint x: 831, startPoint y: 423, endPoint x: 772, endPoint y: 425, distance: 59.0
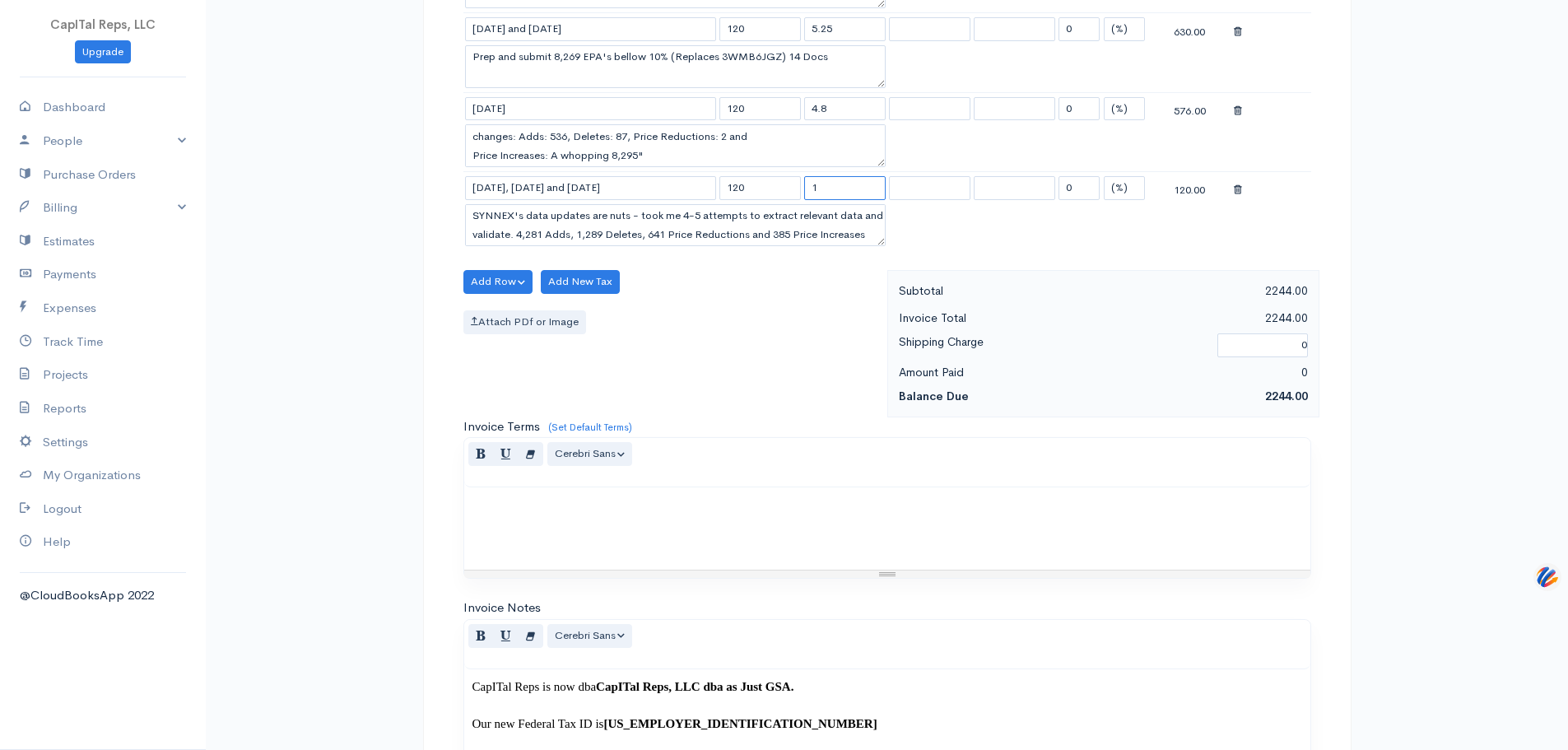
click at [808, 200] on input "1" at bounding box center [845, 188] width 82 height 24
type input "5.9"
click at [512, 294] on button "Add Row" at bounding box center [498, 281] width 70 height 24
click at [536, 335] on link "Add Item Row" at bounding box center [529, 321] width 130 height 29
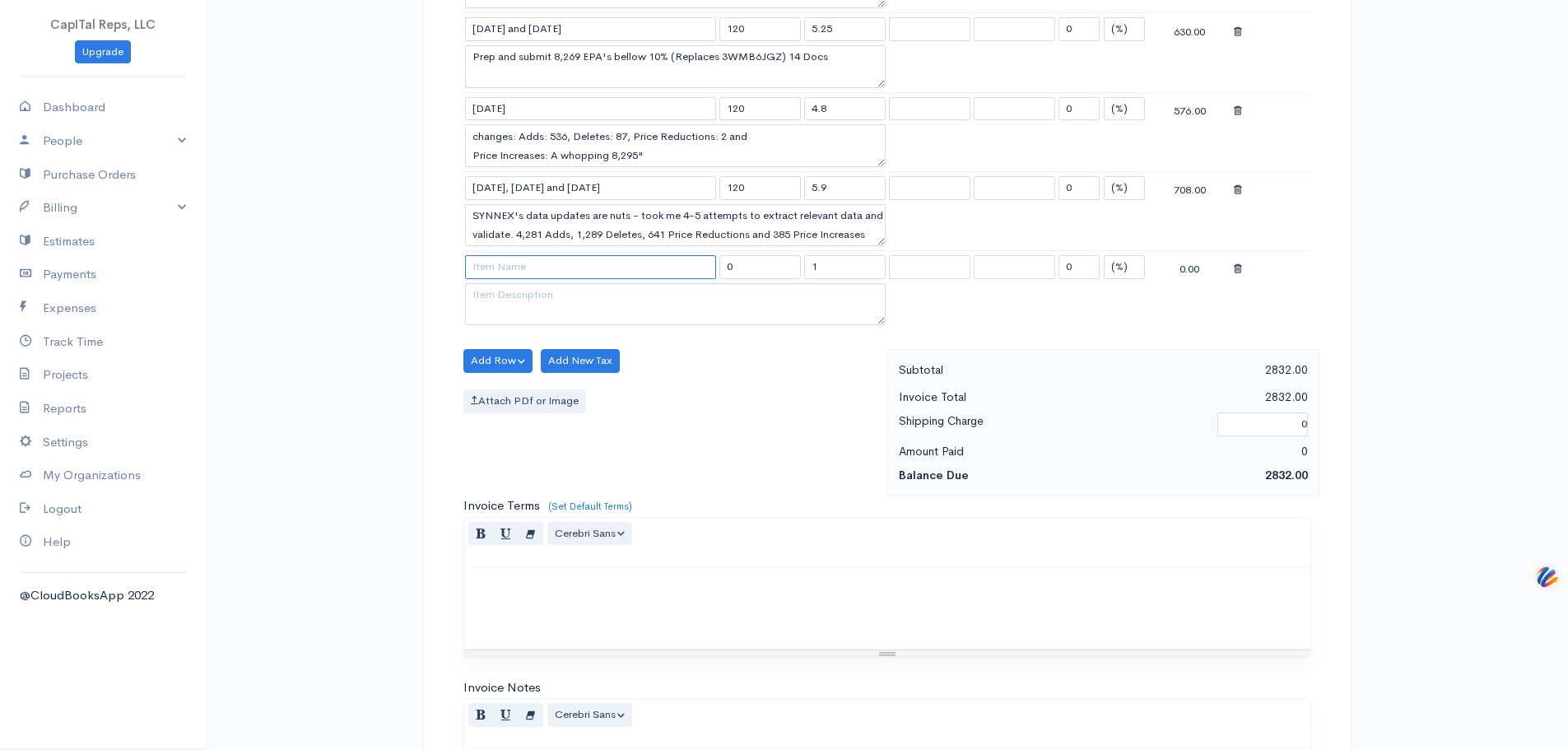
drag, startPoint x: 595, startPoint y: 512, endPoint x: 556, endPoint y: 544, distance: 50.4
click at [594, 279] on input at bounding box center [590, 267] width 251 height 24
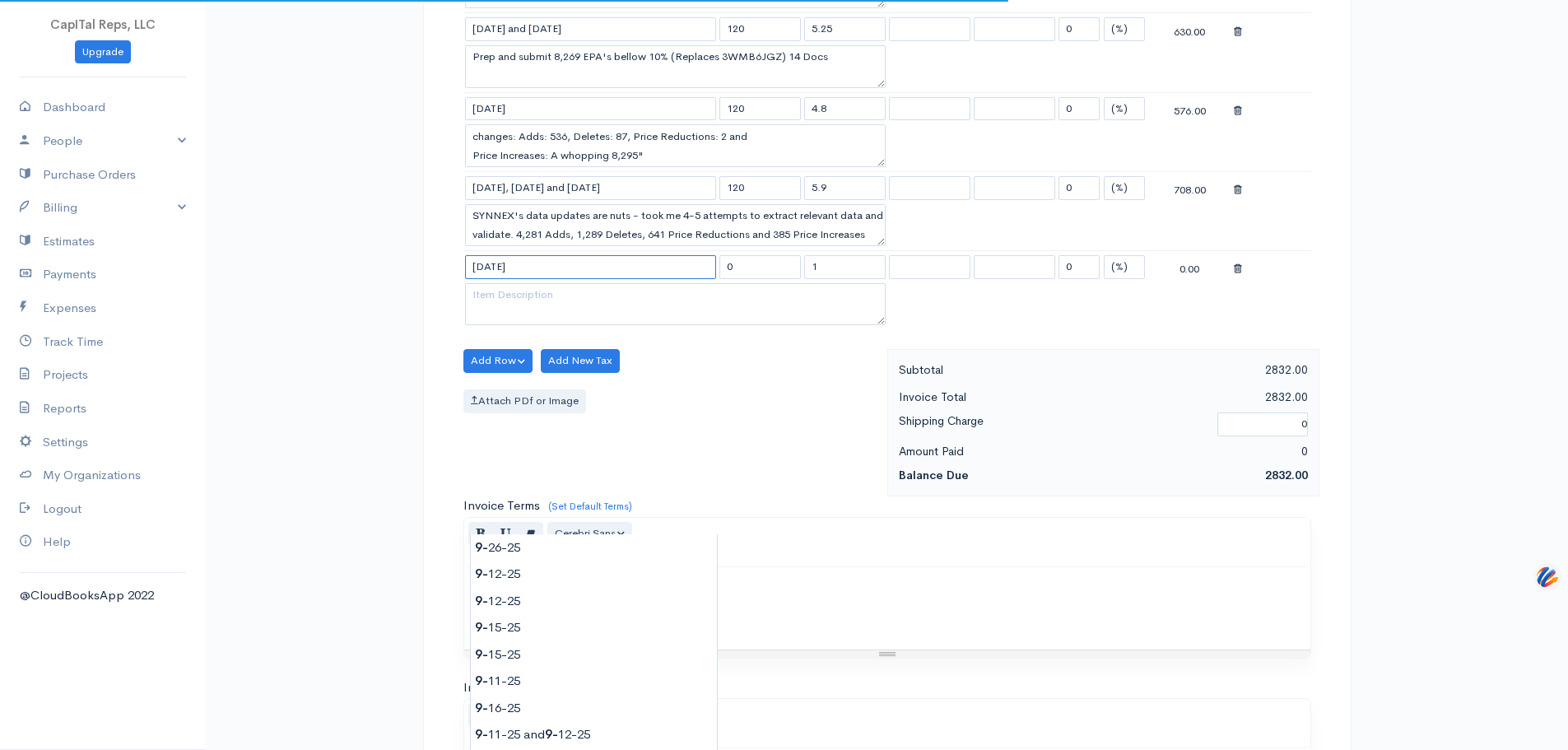
type input "[DATE]"
type input "4800.00"
type textarea "Pre-Payment of 40 hours of GSA MAS Consulting from the discounted rate of $120 …"
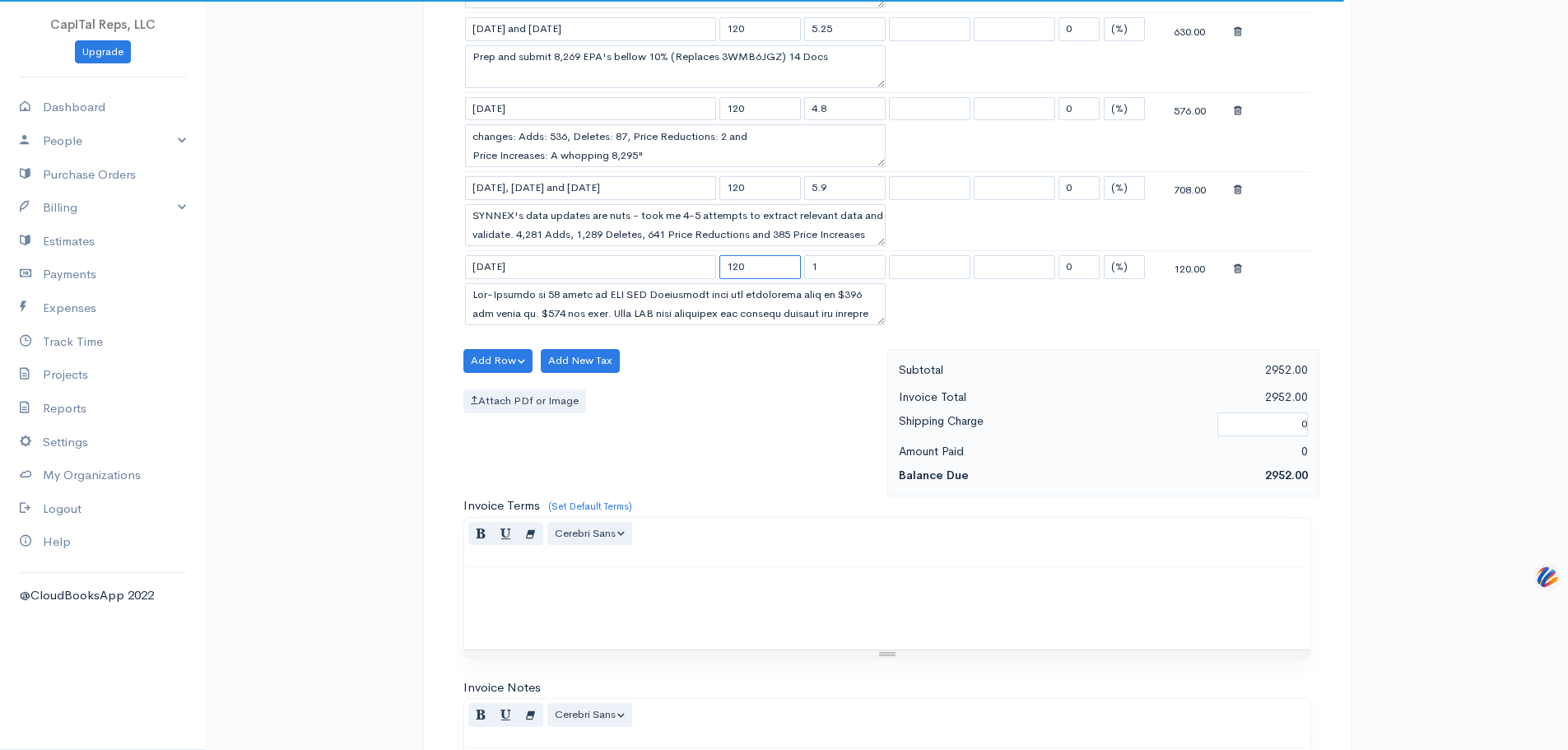
type input "120"
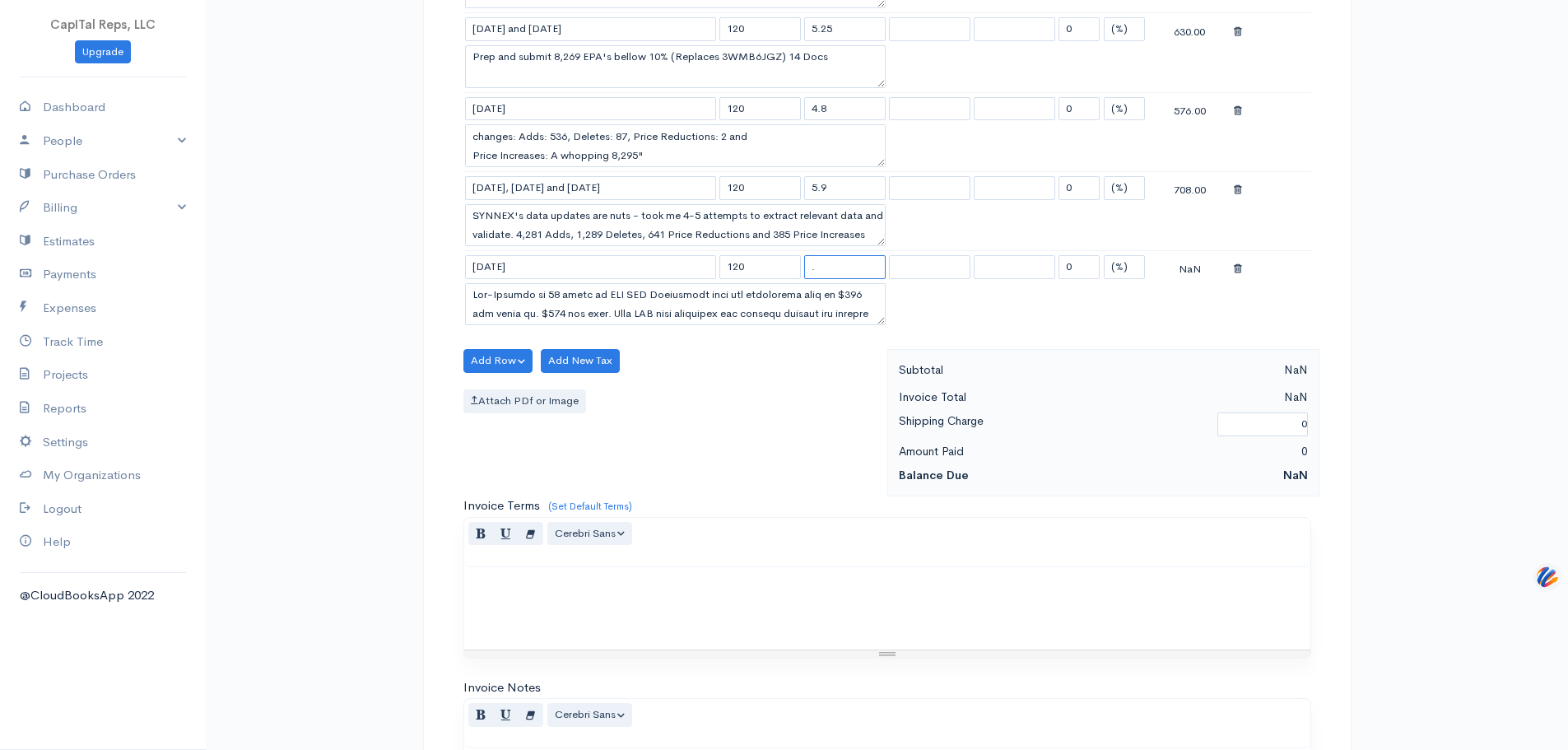
type input "."
click at [519, 326] on textarea at bounding box center [676, 305] width 421 height 43
paste textarea "Accept Refresh 29"
type textarea "Accept Refresh 29"
click at [819, 279] on input "." at bounding box center [845, 267] width 82 height 24
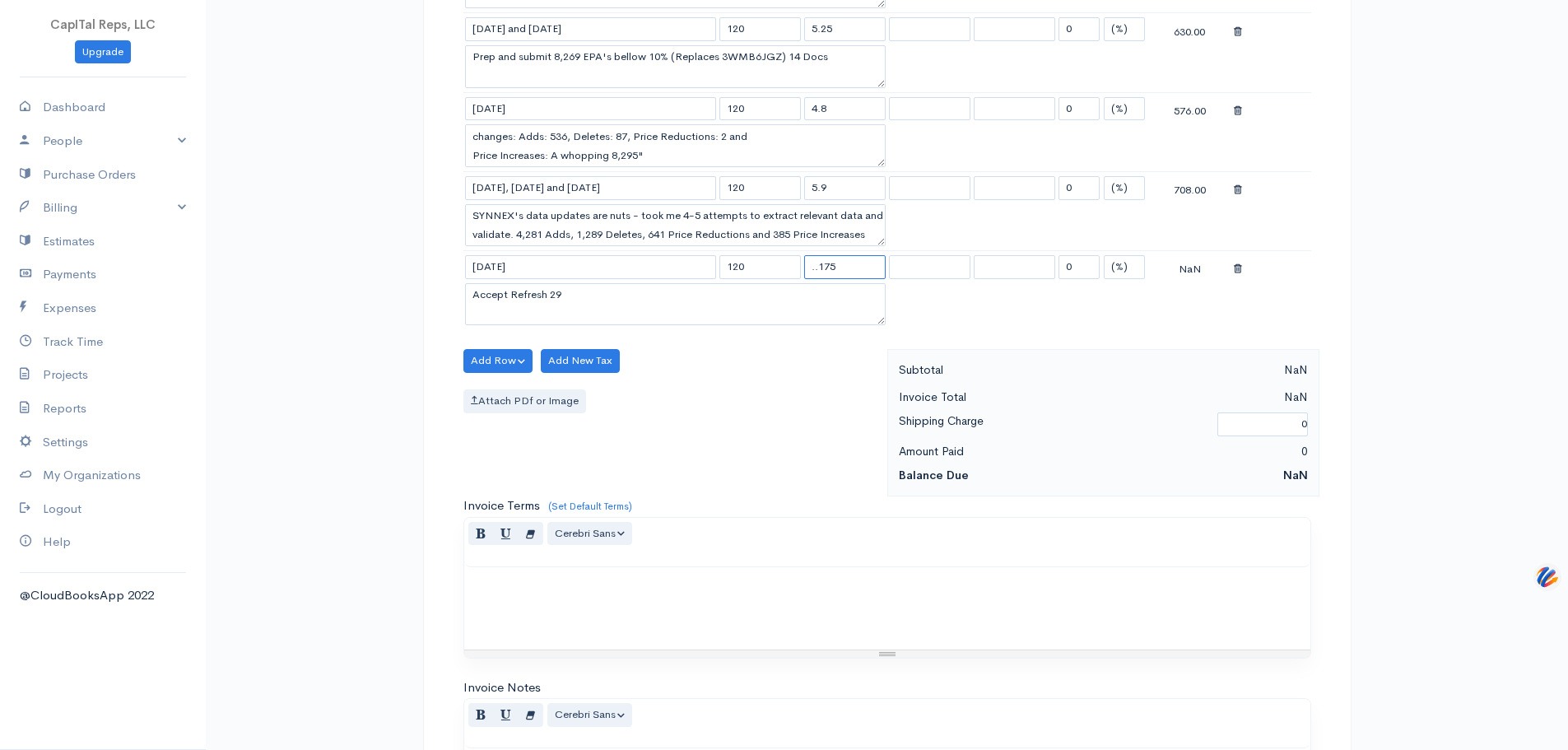
type input "..175"
drag, startPoint x: 757, startPoint y: 529, endPoint x: 1480, endPoint y: 721, distance: 748.1
click at [1498, 721] on div "Invoice New Invoice DRAFT To M2 Technology, Inc Attn: [PERSON_NAME] [STREET_ADD…" at bounding box center [887, 31] width 1363 height 2203
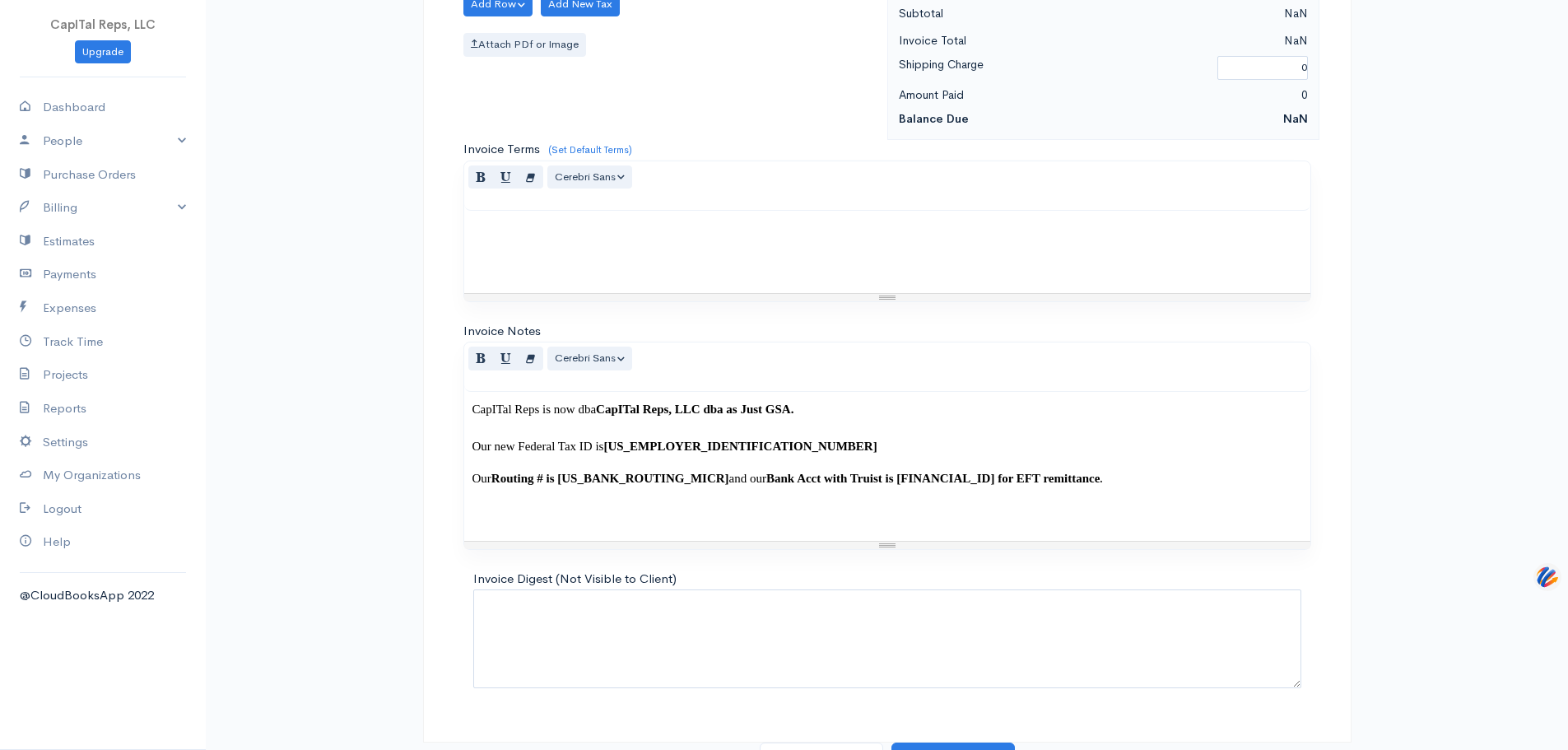
scroll to position [1818, 0]
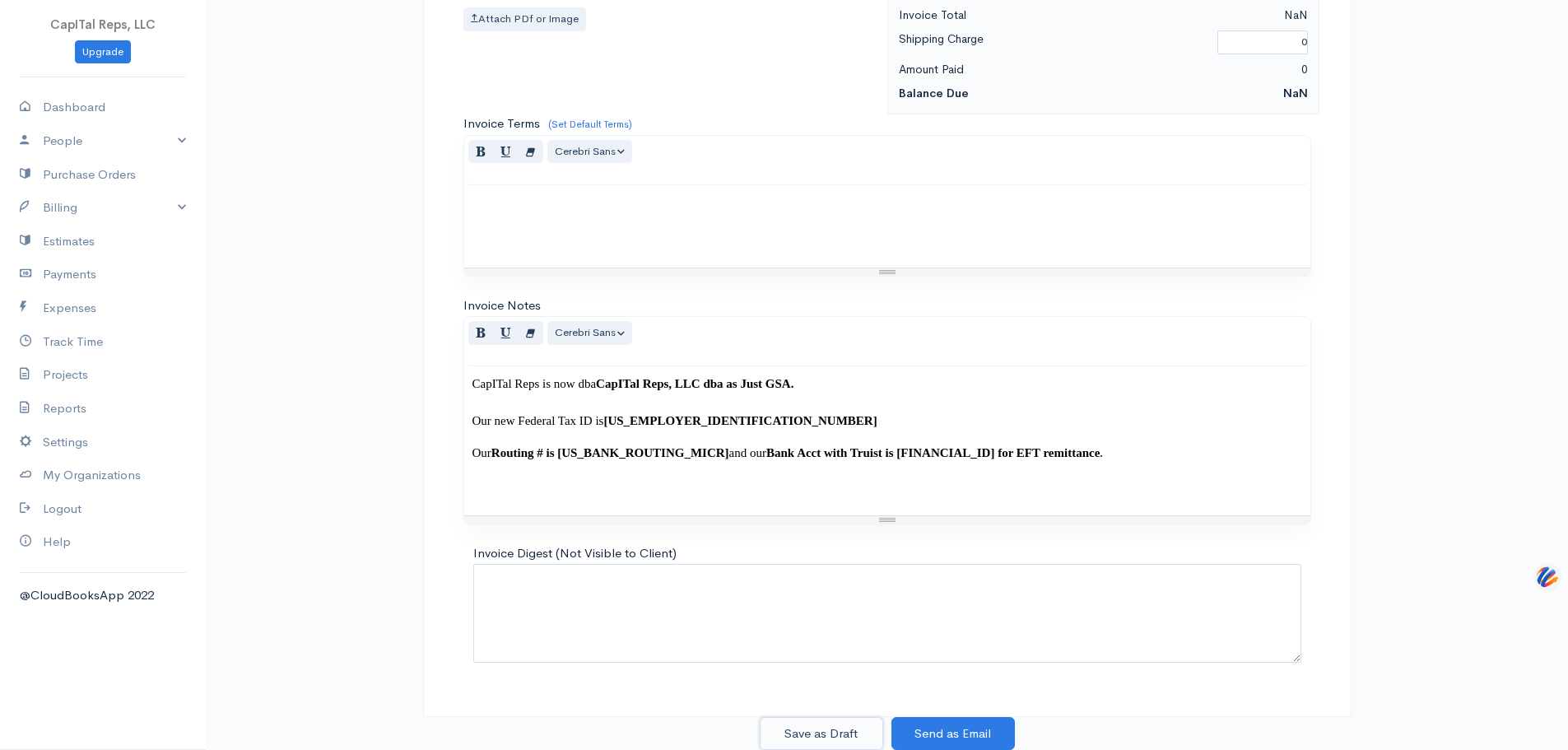
click at [851, 725] on button "Save as Draft" at bounding box center [822, 734] width 124 height 34
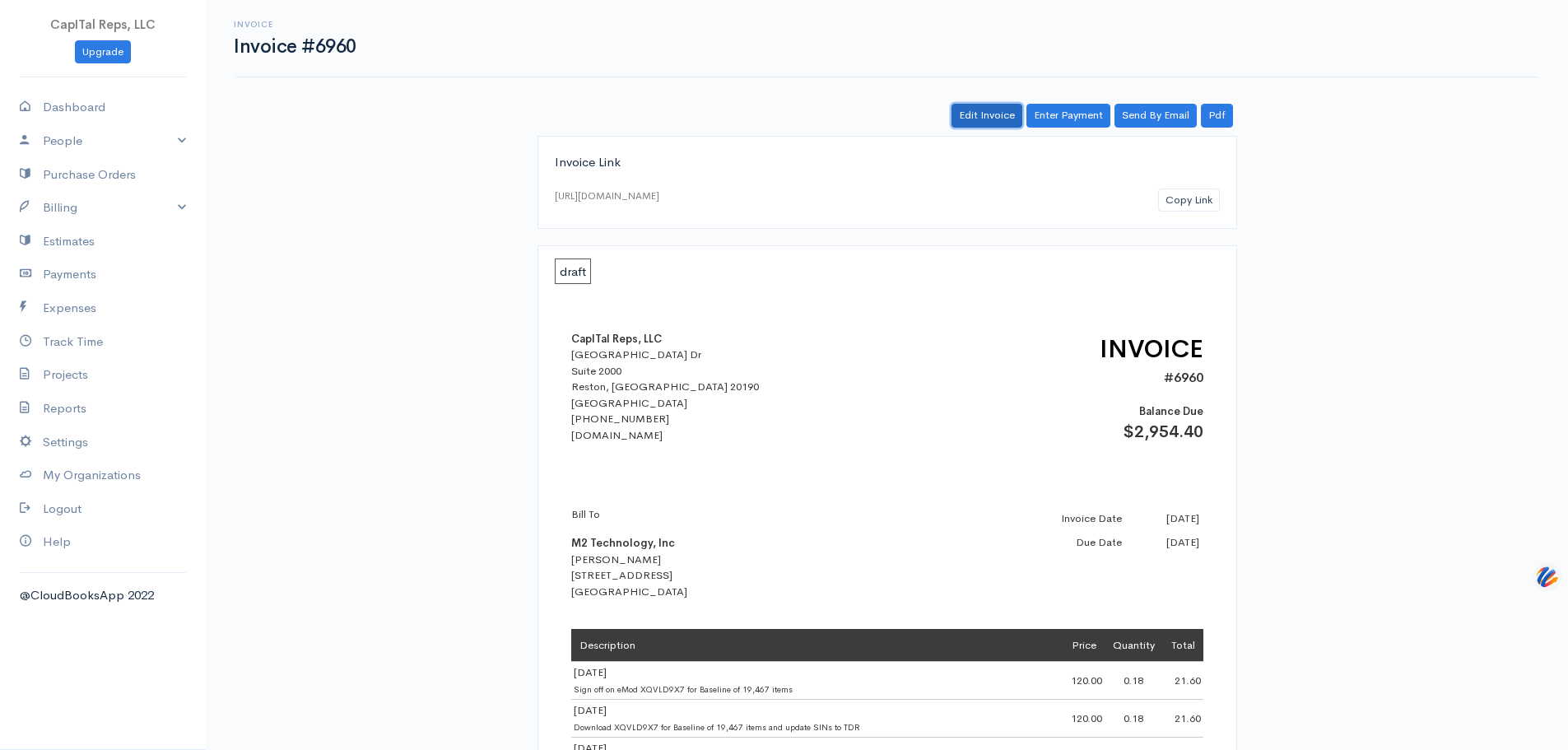
click at [953, 127] on link "Edit Invoice" at bounding box center [986, 116] width 71 height 24
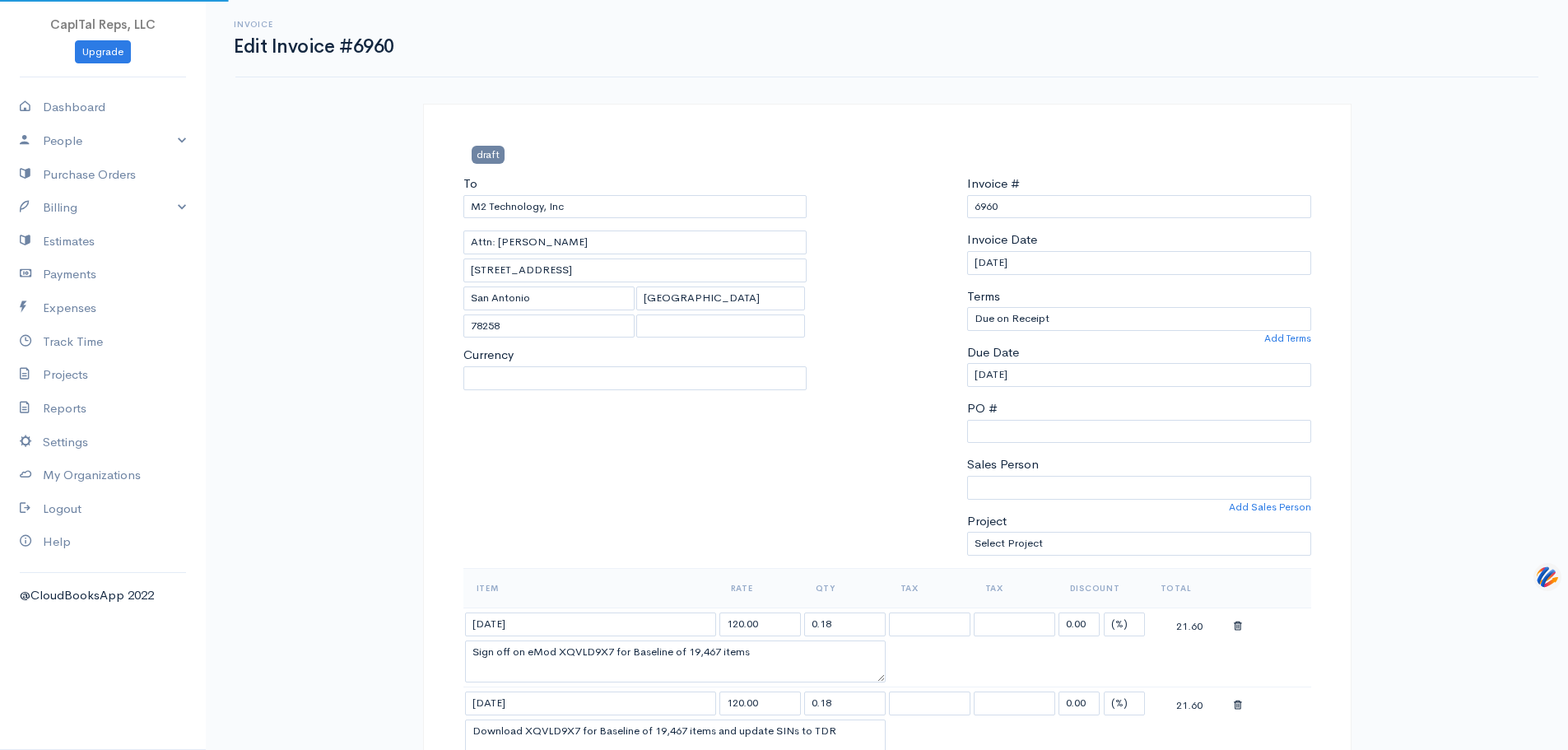
select select "[GEOGRAPHIC_DATA]"
select select "USD"
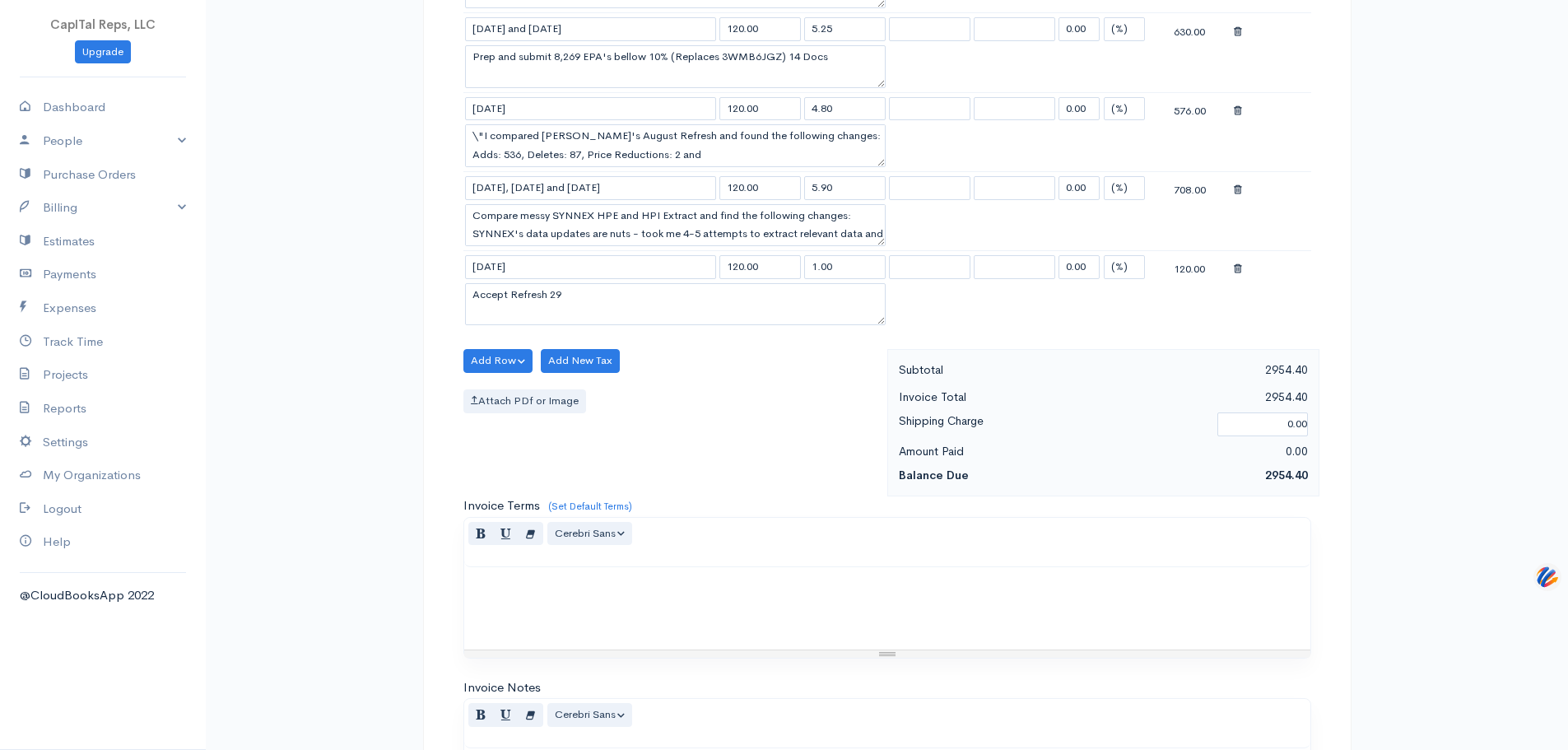
scroll to position [1427, 0]
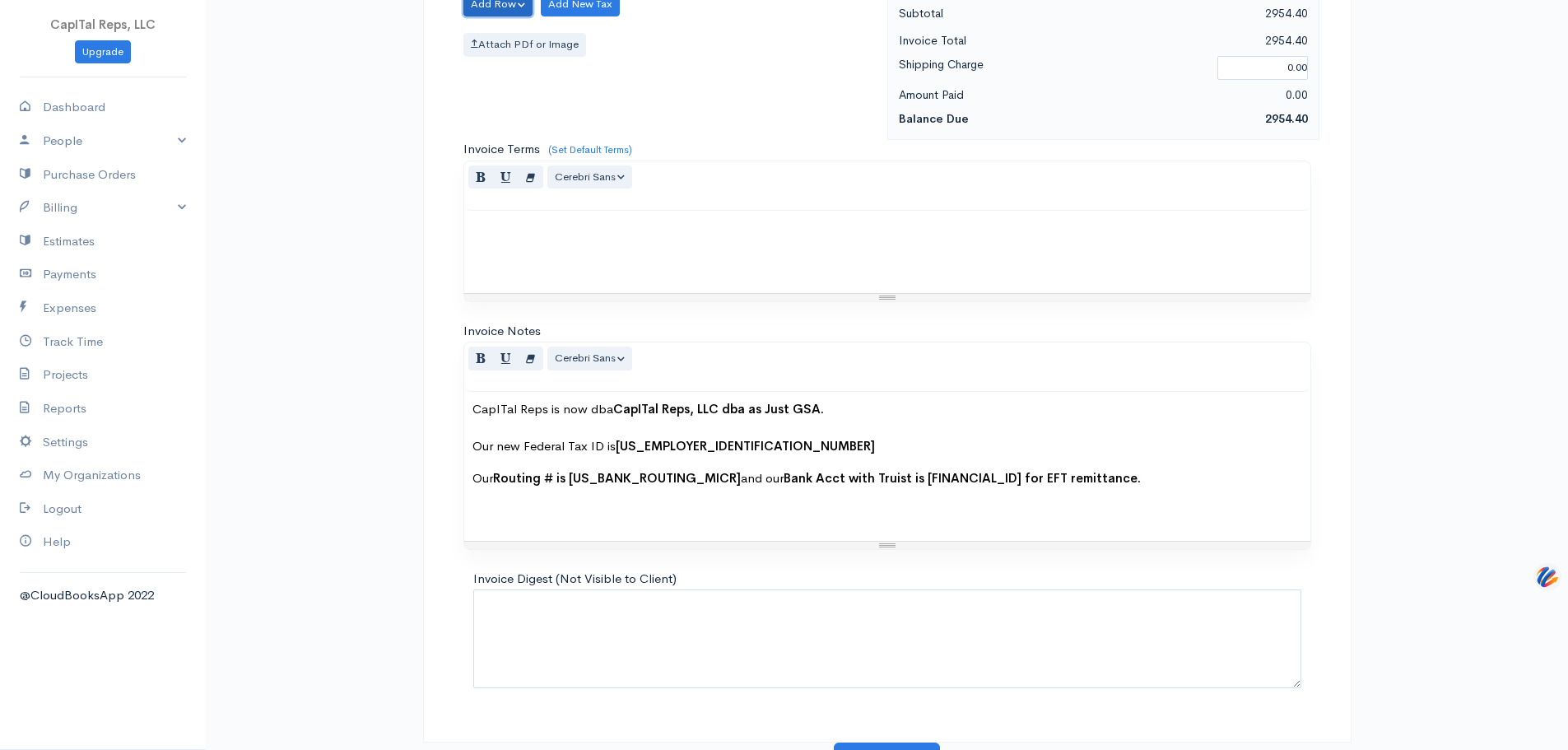
click at [530, 16] on button "Add Row" at bounding box center [498, 4] width 70 height 24
click at [552, 57] on link "Add Item Row" at bounding box center [529, 43] width 130 height 29
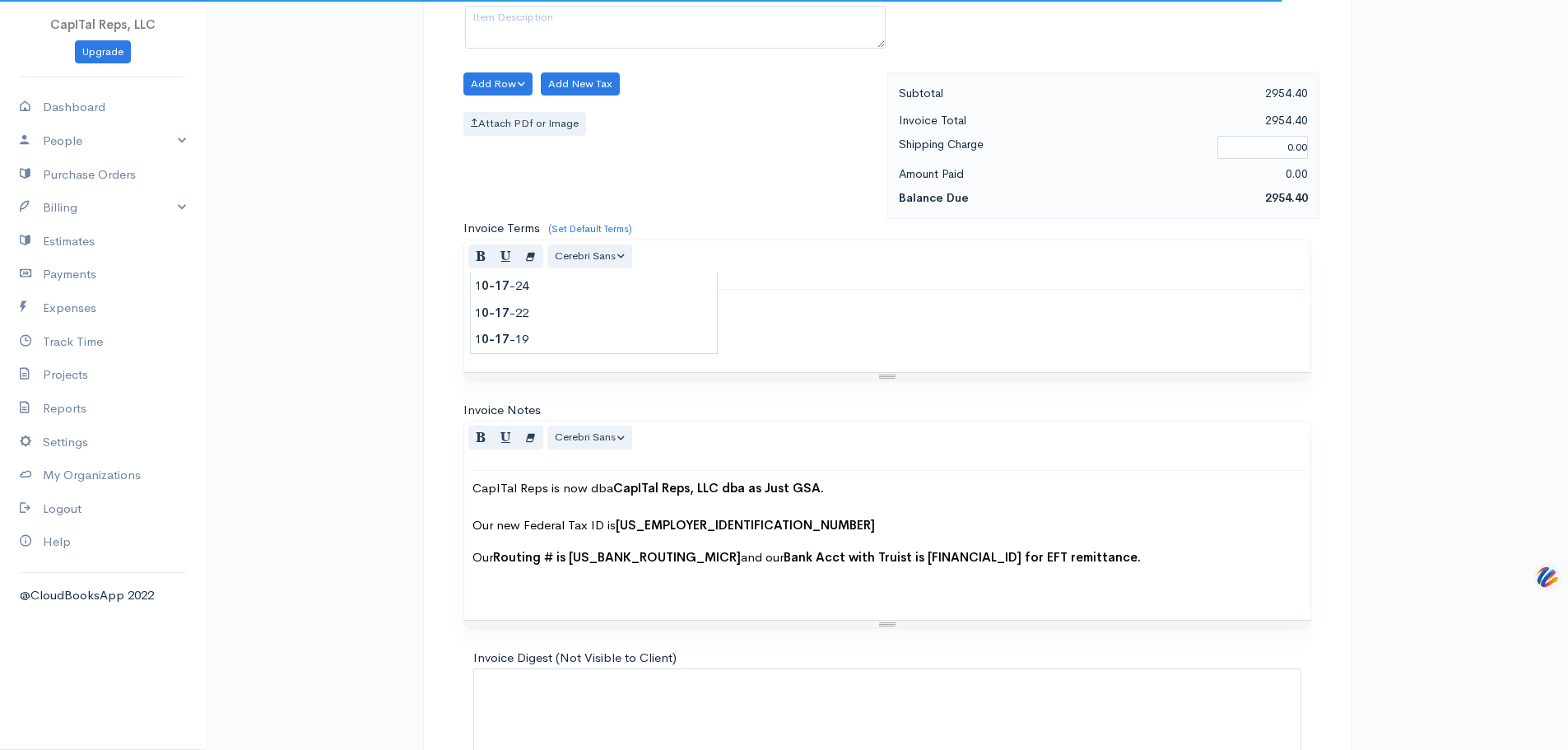
type input "0"
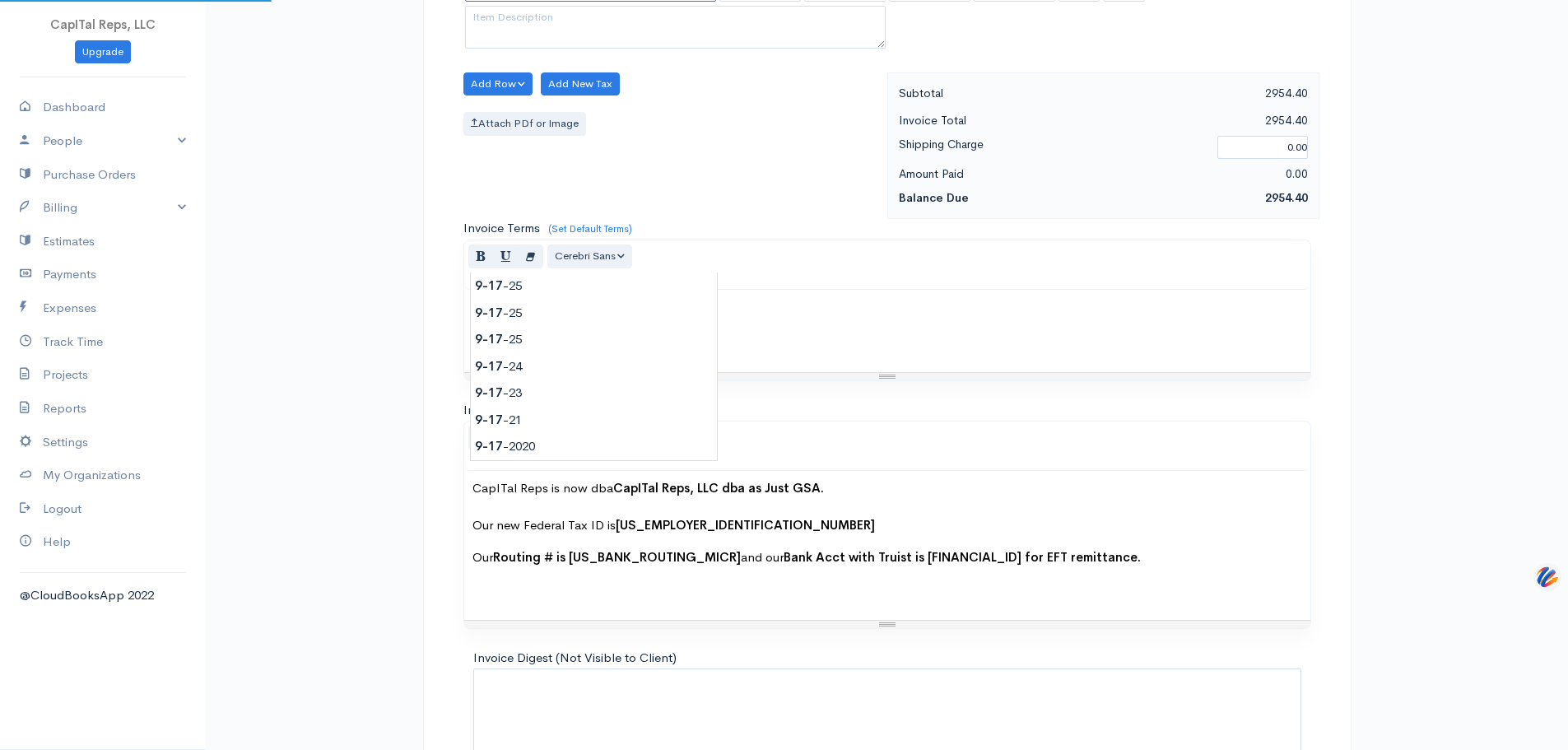
type input "[DATE]"
type input "120"
drag, startPoint x: 592, startPoint y: 334, endPoint x: 610, endPoint y: 302, distance: 36.7
click at [614, 48] on textarea at bounding box center [676, 27] width 421 height 43
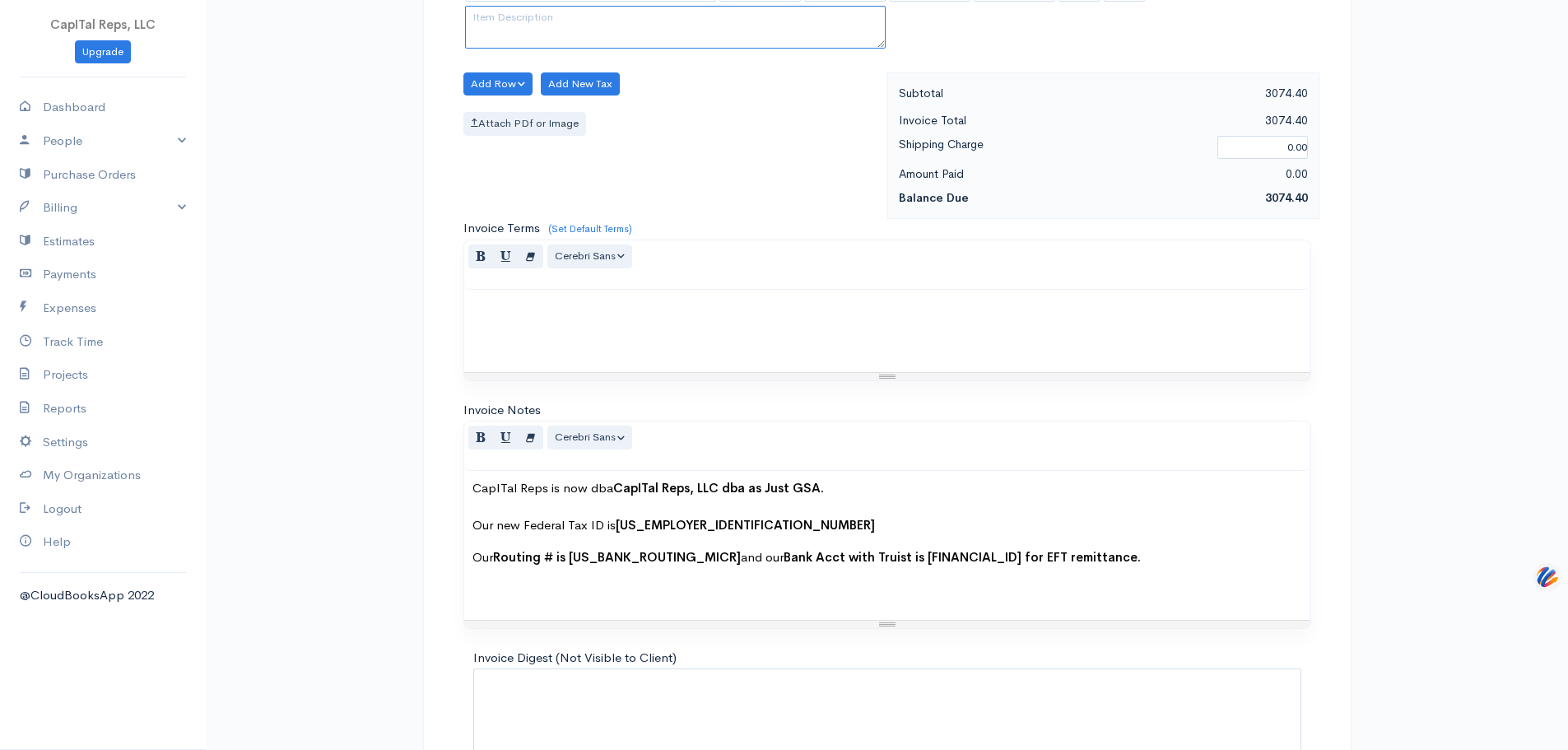
paste textarea "Prep and submit 1,290 HPE and HPI Deletes with FCP file via eMod 5DPGMVNC - `Si…"
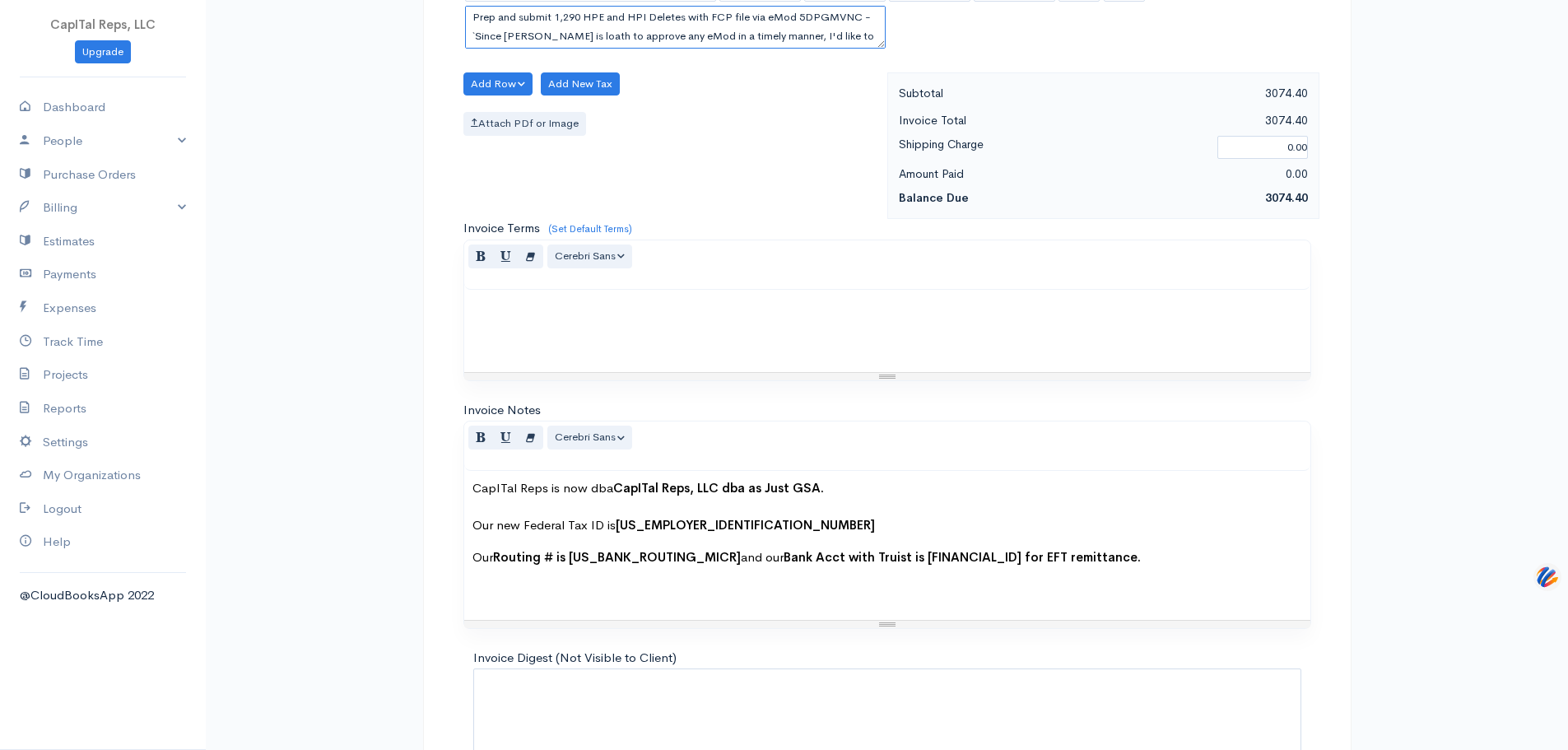
scroll to position [276, 0]
type textarea "Prep and submit 1,290 HPE and HPI Deletes with FCP file via eMod 5DPGMVNC - `Si…"
drag, startPoint x: 836, startPoint y: 263, endPoint x: 812, endPoint y: 257, distance: 24.7
type input "5.25"
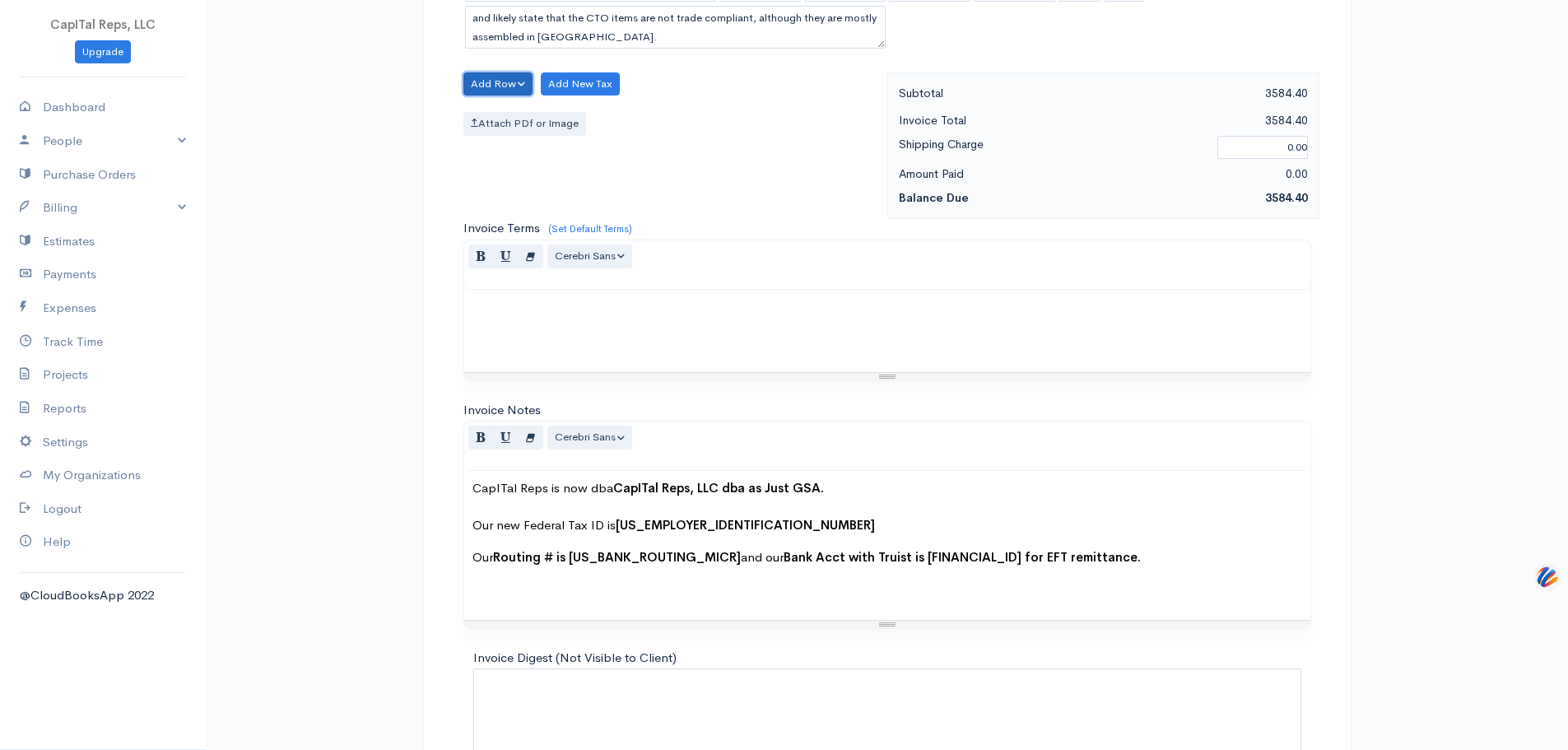
click at [522, 97] on button "Add Row" at bounding box center [498, 84] width 70 height 24
click at [528, 137] on link "Add Item Row" at bounding box center [529, 123] width 130 height 29
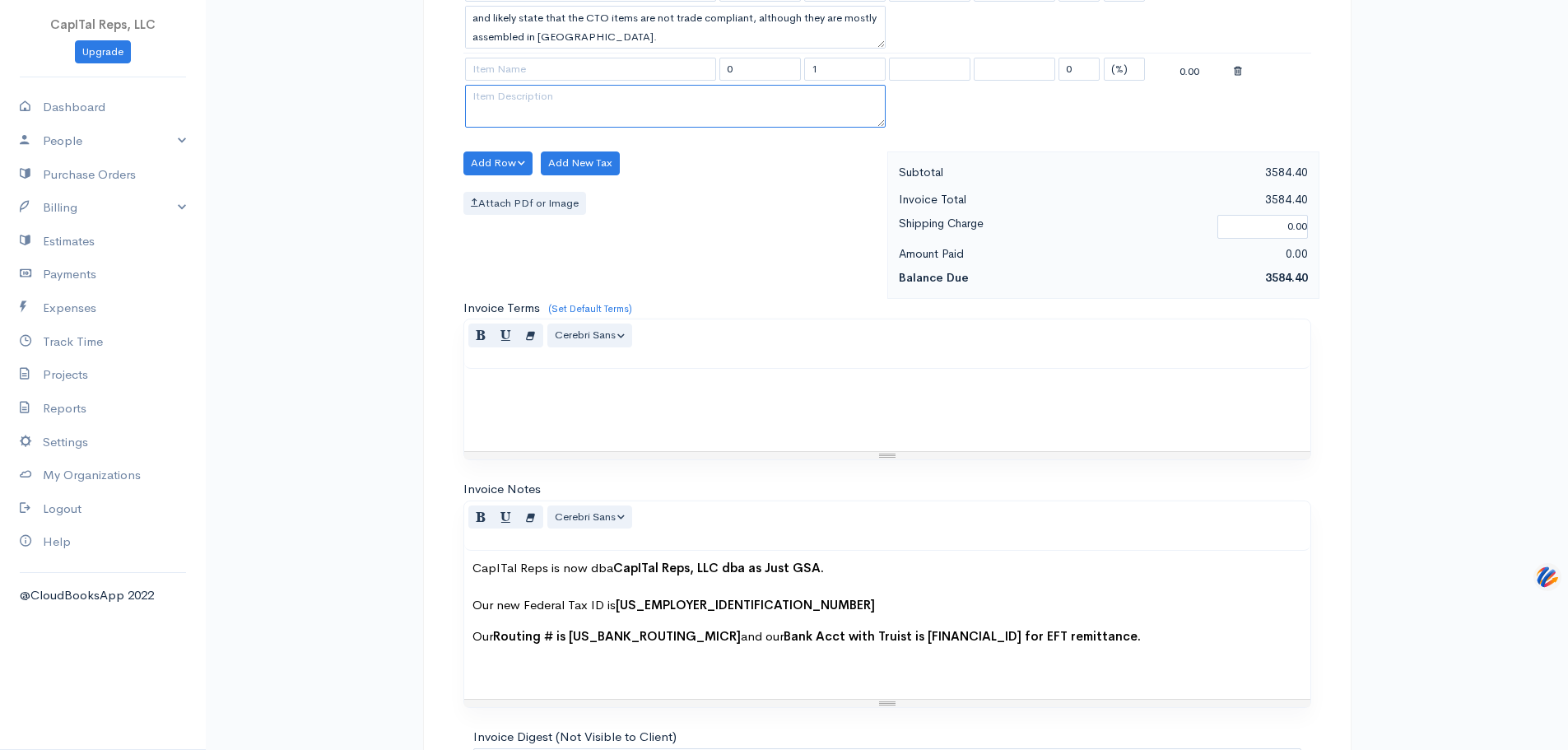
click at [557, 127] on textarea at bounding box center [676, 107] width 421 height 43
paste textarea "Prep and submit 1,290 HPE and HPI Deletes with FCP file via eMod 5DPGMVNC - `Si…"
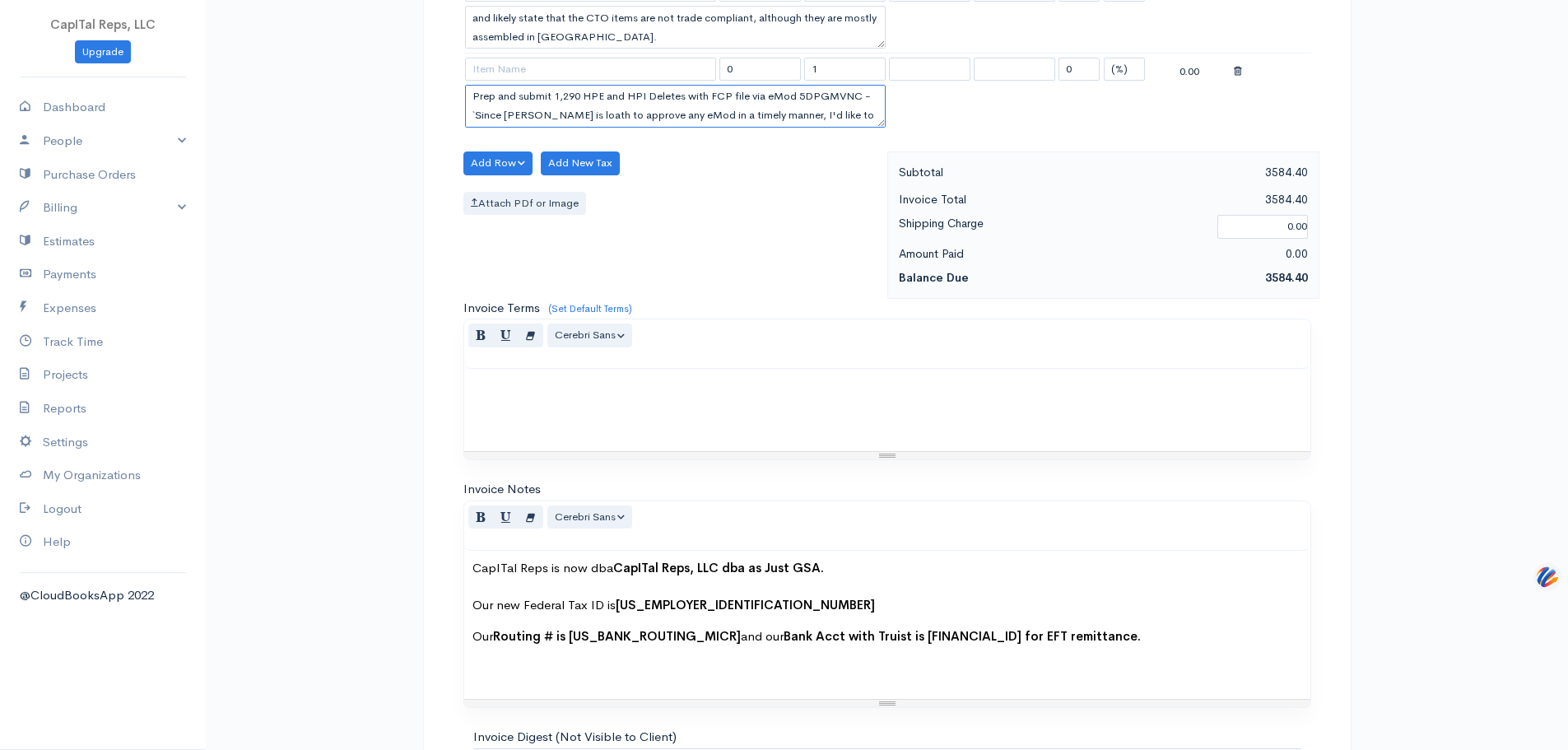
scroll to position [299, 0]
type textarea "Prep and submit 1,290 HPE and HPI Deletes with FCP file via eMod 5DPGMVNC - `Si…"
click at [526, 82] on input at bounding box center [590, 69] width 251 height 24
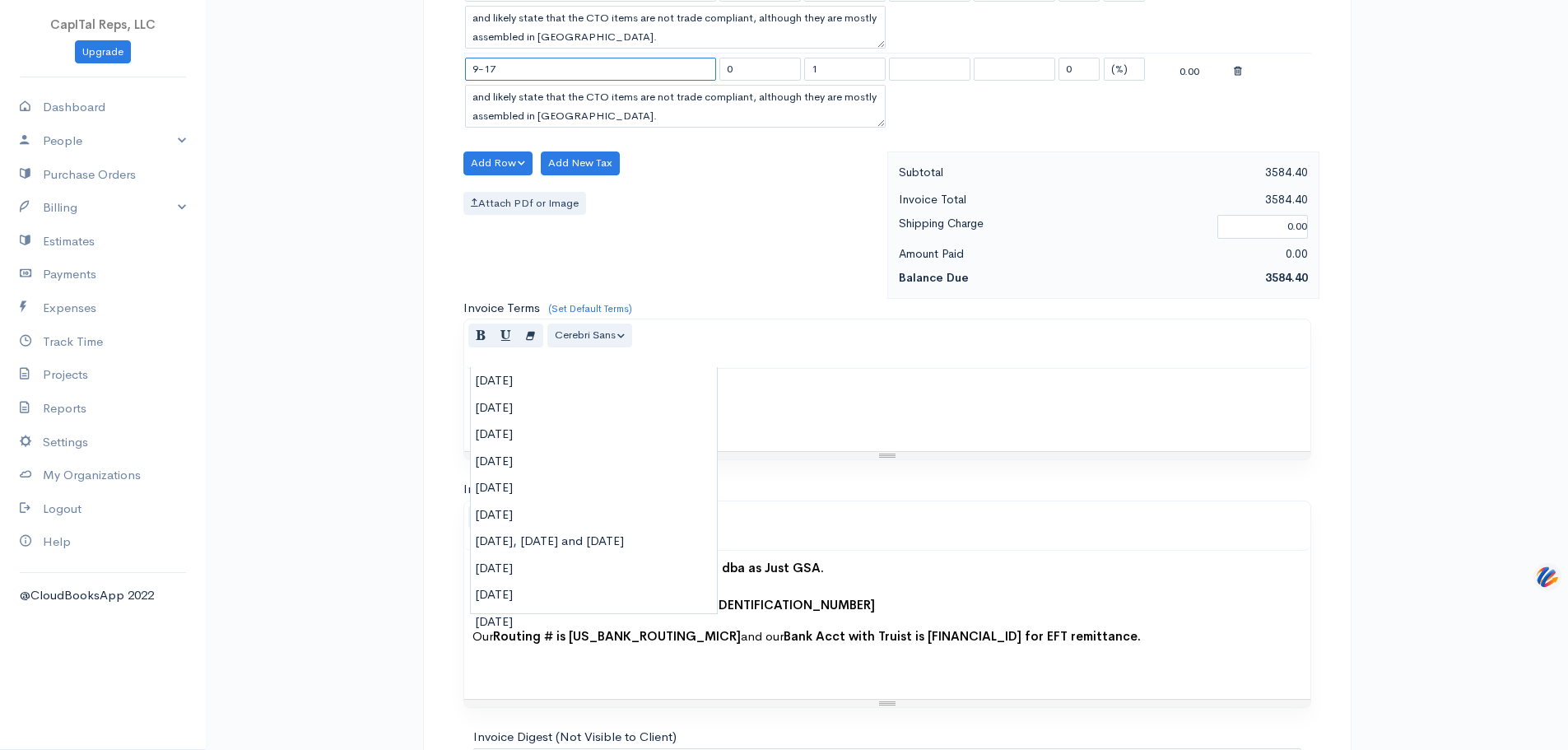
type input "9-17"
click at [762, 82] on input "0" at bounding box center [760, 69] width 82 height 24
drag, startPoint x: 762, startPoint y: 348, endPoint x: 720, endPoint y: 351, distance: 42.1
click at [724, 82] on input "0" at bounding box center [760, 69] width 82 height 24
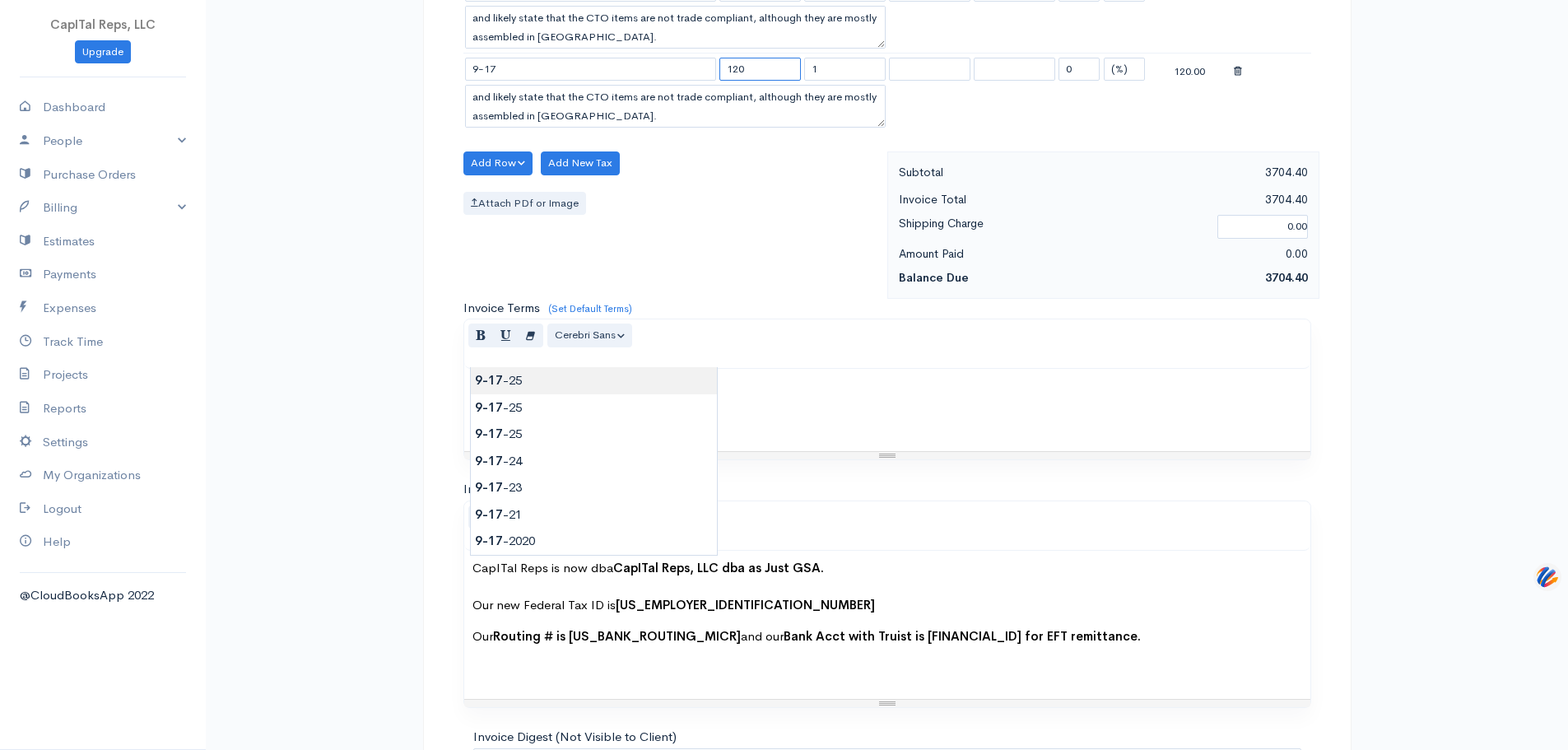
type input "120"
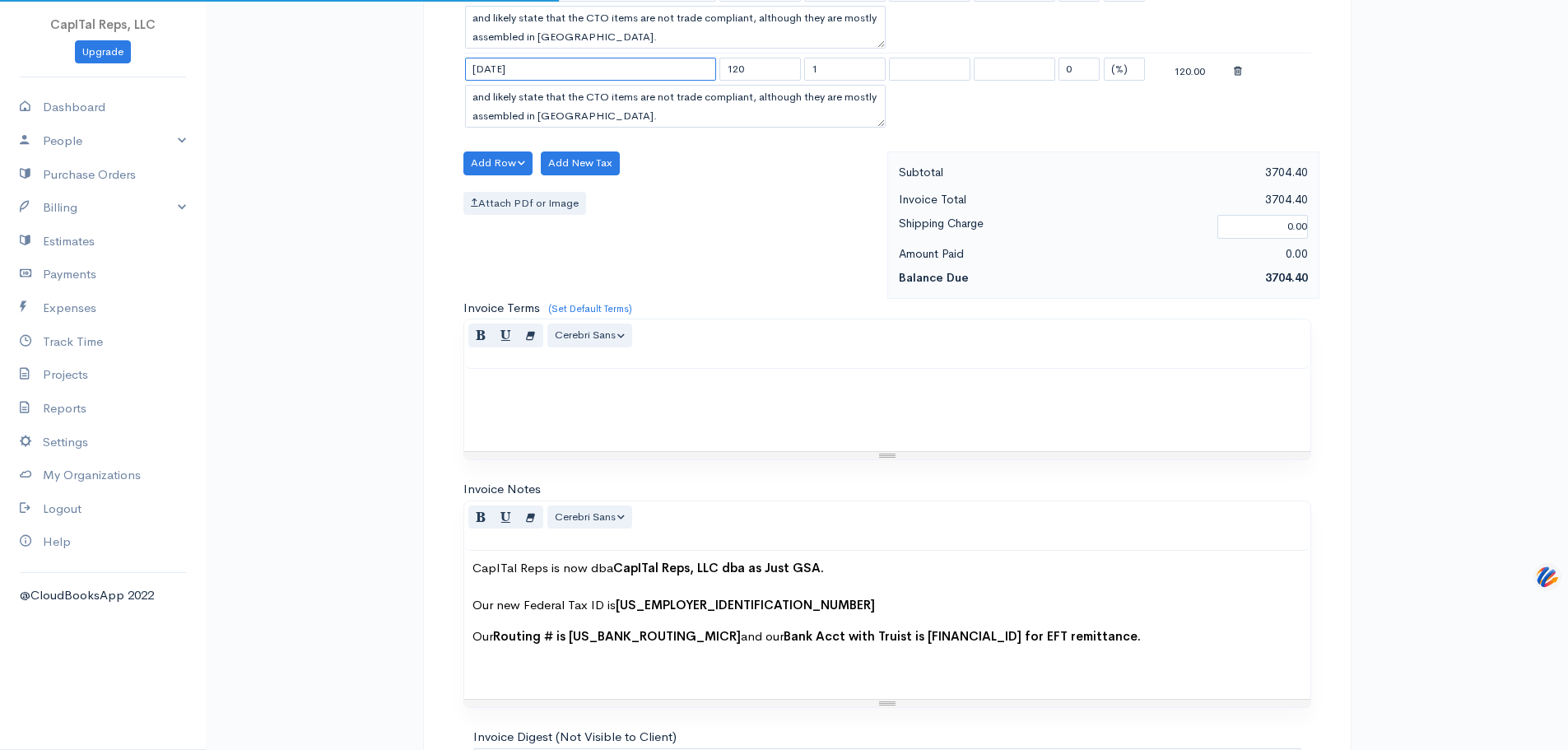
drag, startPoint x: 575, startPoint y: 360, endPoint x: 402, endPoint y: 341, distance: 174.0
type input "[DATE]"
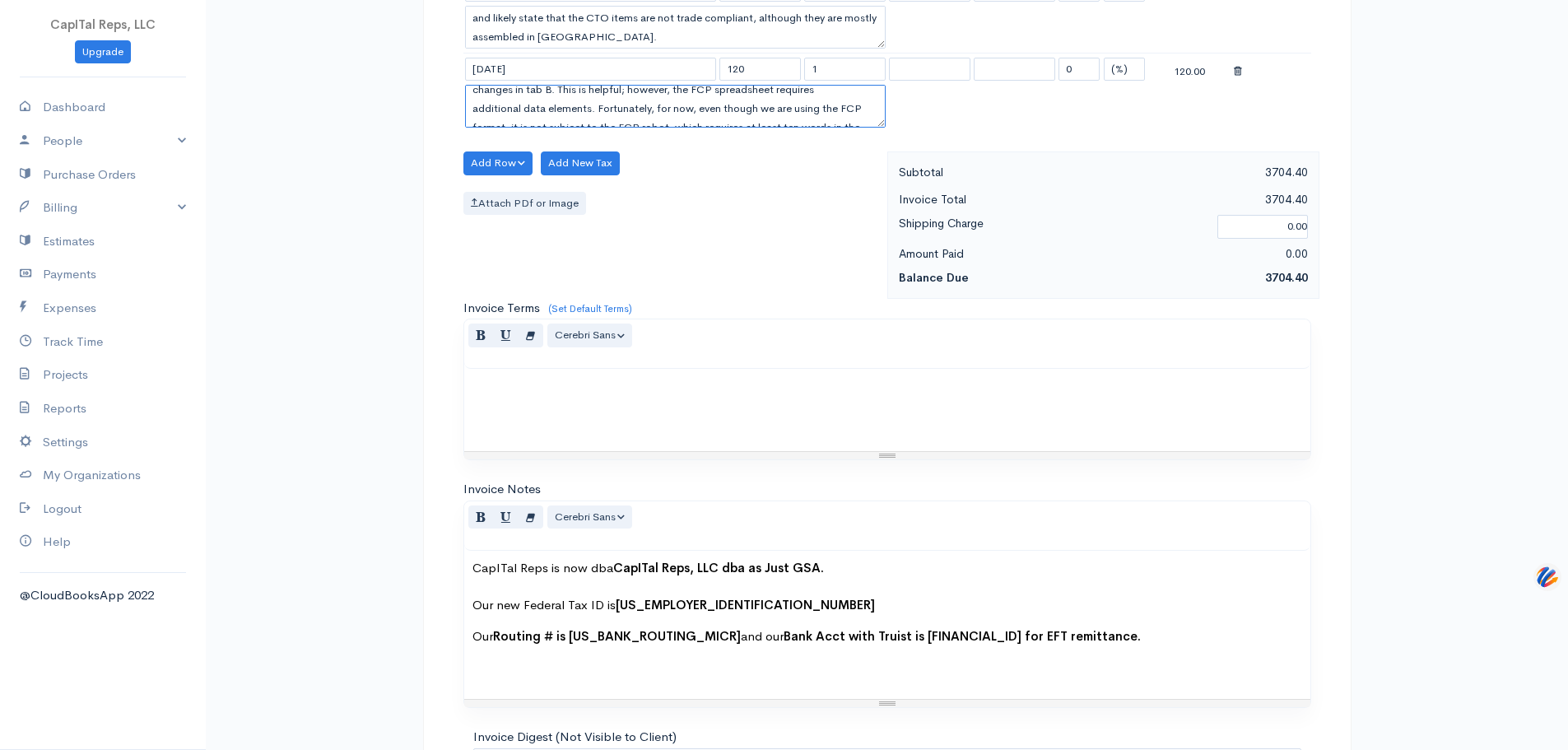
scroll to position [0, 0]
drag, startPoint x: 642, startPoint y: 404, endPoint x: 444, endPoint y: 369, distance: 201.1
paste textarea "87 Juniper Networks Deletes under eMod 25QN1Y3J - M2 87 FCP File for Juniper Ne…"
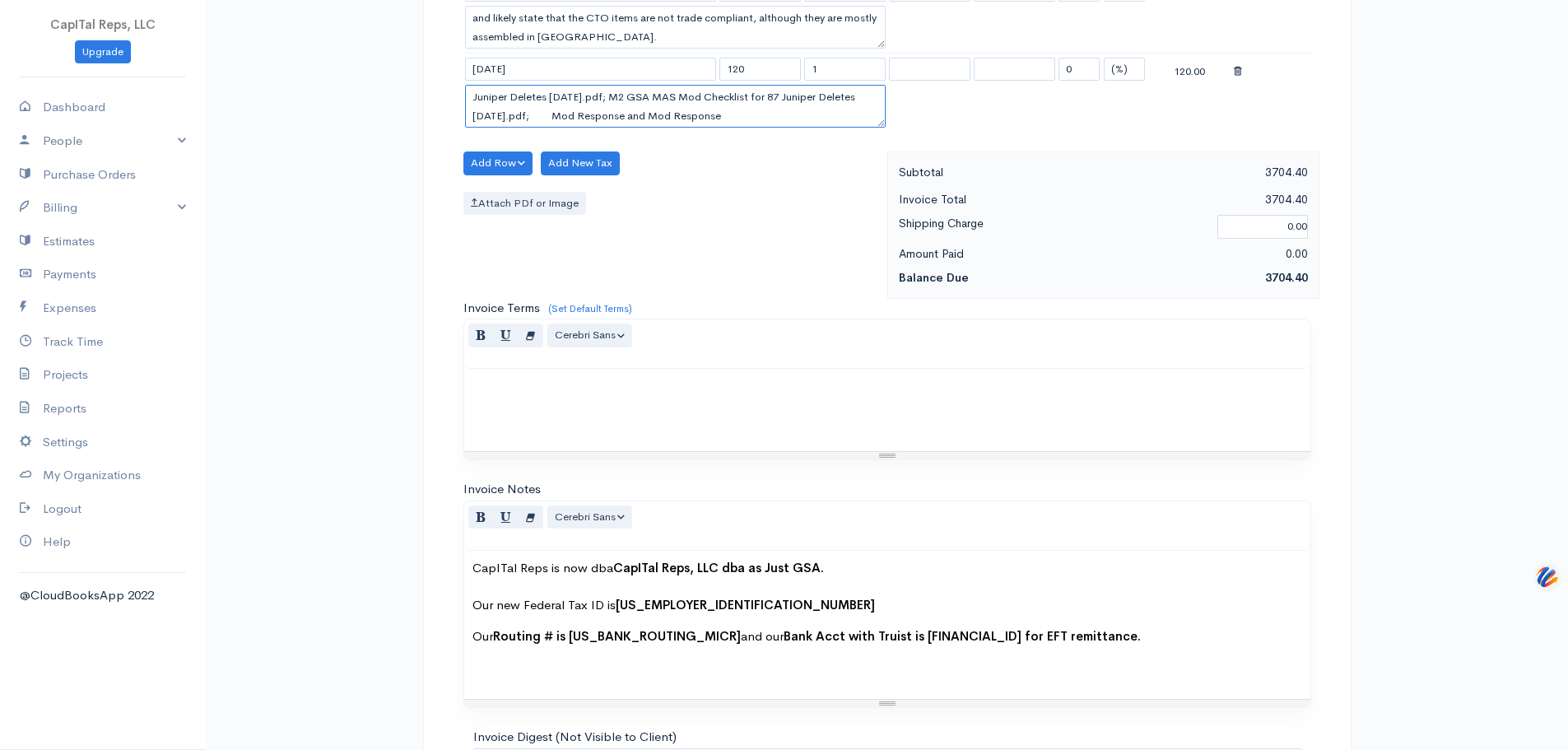
type textarea "Prep and submit 87 Juniper Networks Deletes under eMod 25QN1Y3J - M2 87 FCP Fil…"
click at [835, 82] on input "1" at bounding box center [845, 69] width 82 height 24
drag, startPoint x: 835, startPoint y: 354, endPoint x: 777, endPoint y: 355, distance: 58.0
click at [777, 85] on tr "[DATE] 120 1 0 (%) Flat 120.00" at bounding box center [887, 69] width 848 height 32
type input "2.45"
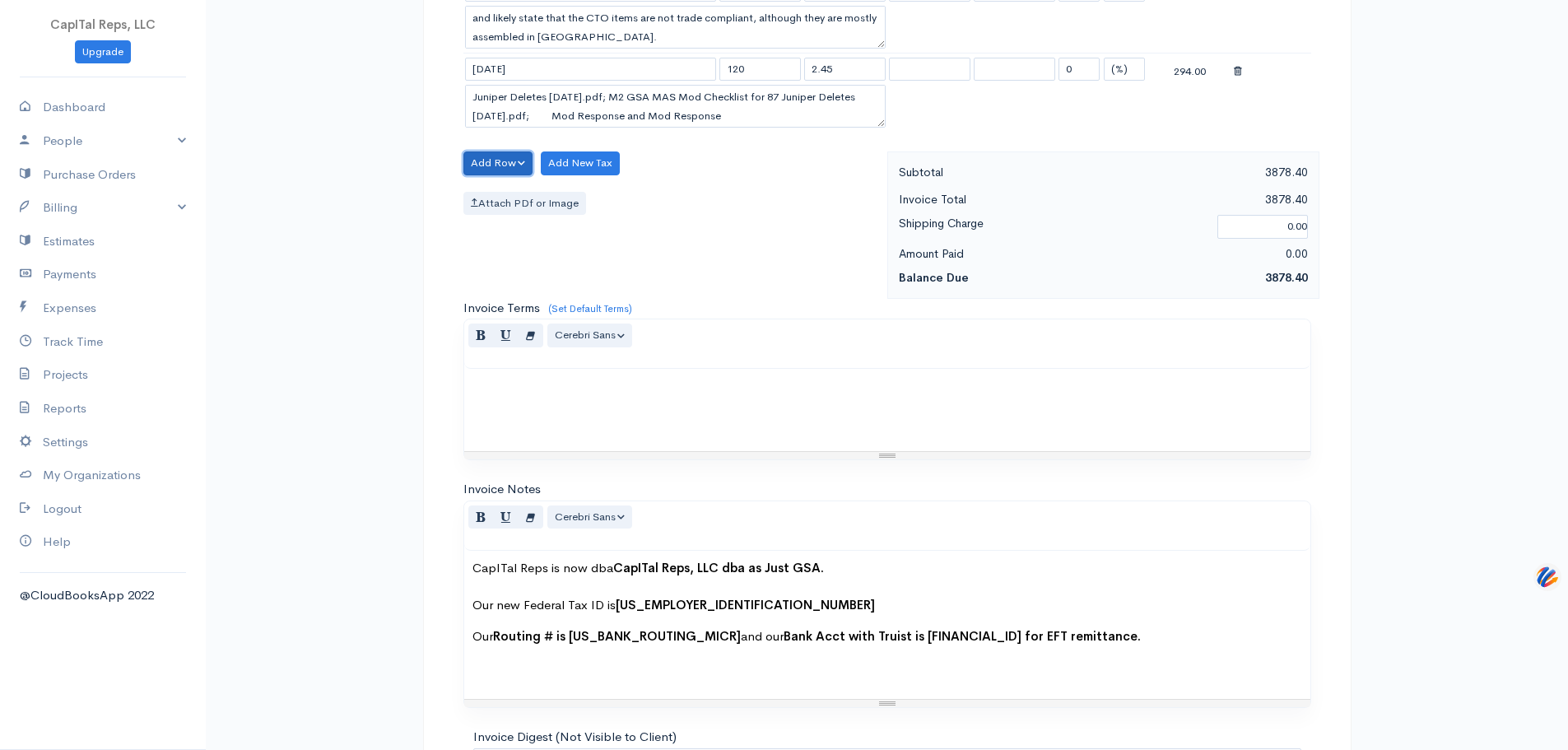
click at [508, 176] on button "Add Row" at bounding box center [498, 163] width 70 height 24
click at [513, 217] on link "Add Item Row" at bounding box center [529, 202] width 130 height 29
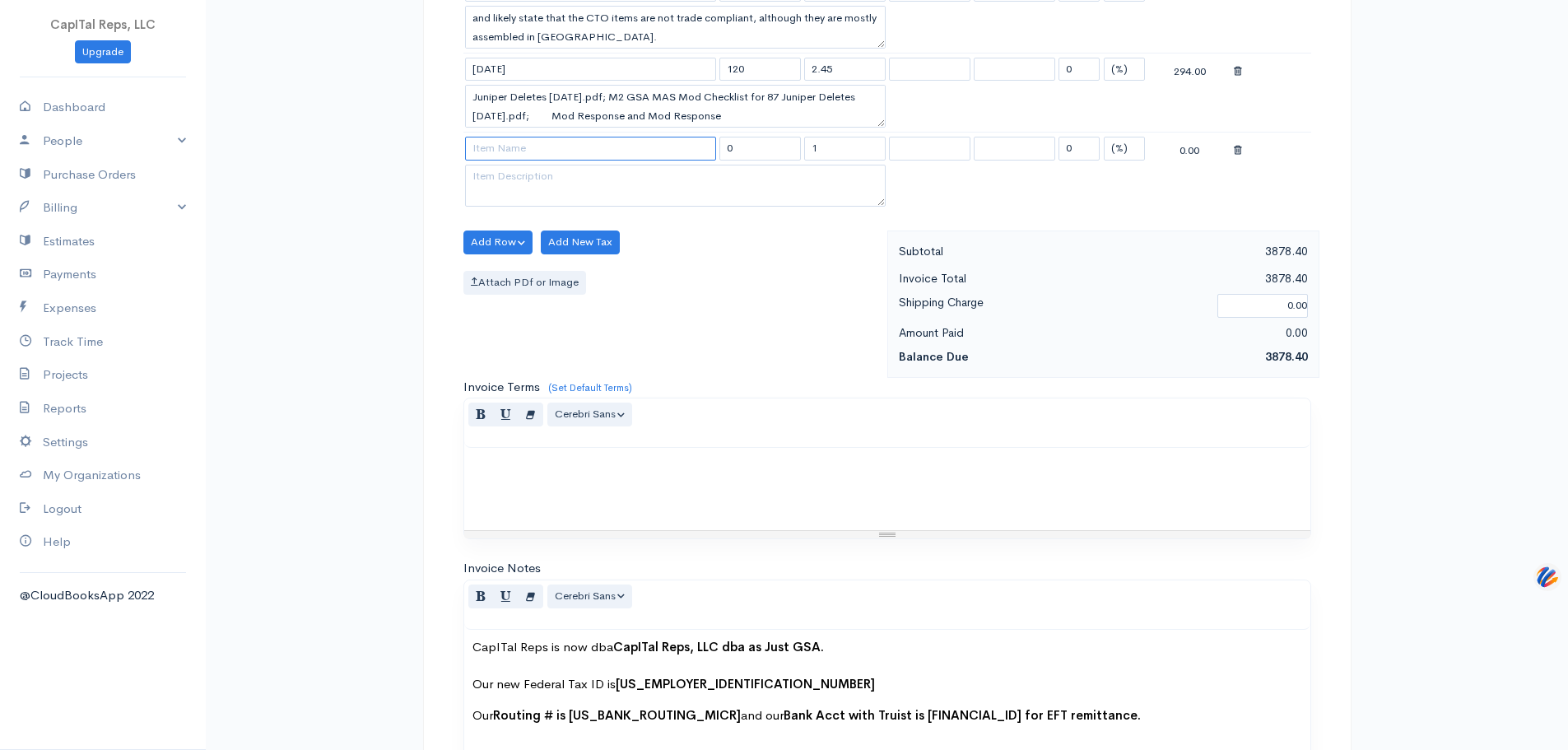
click at [550, 160] on input at bounding box center [590, 149] width 251 height 24
type input "0"
type input "9-22-5"
type input "120"
click at [629, 208] on textarea at bounding box center [676, 186] width 421 height 43
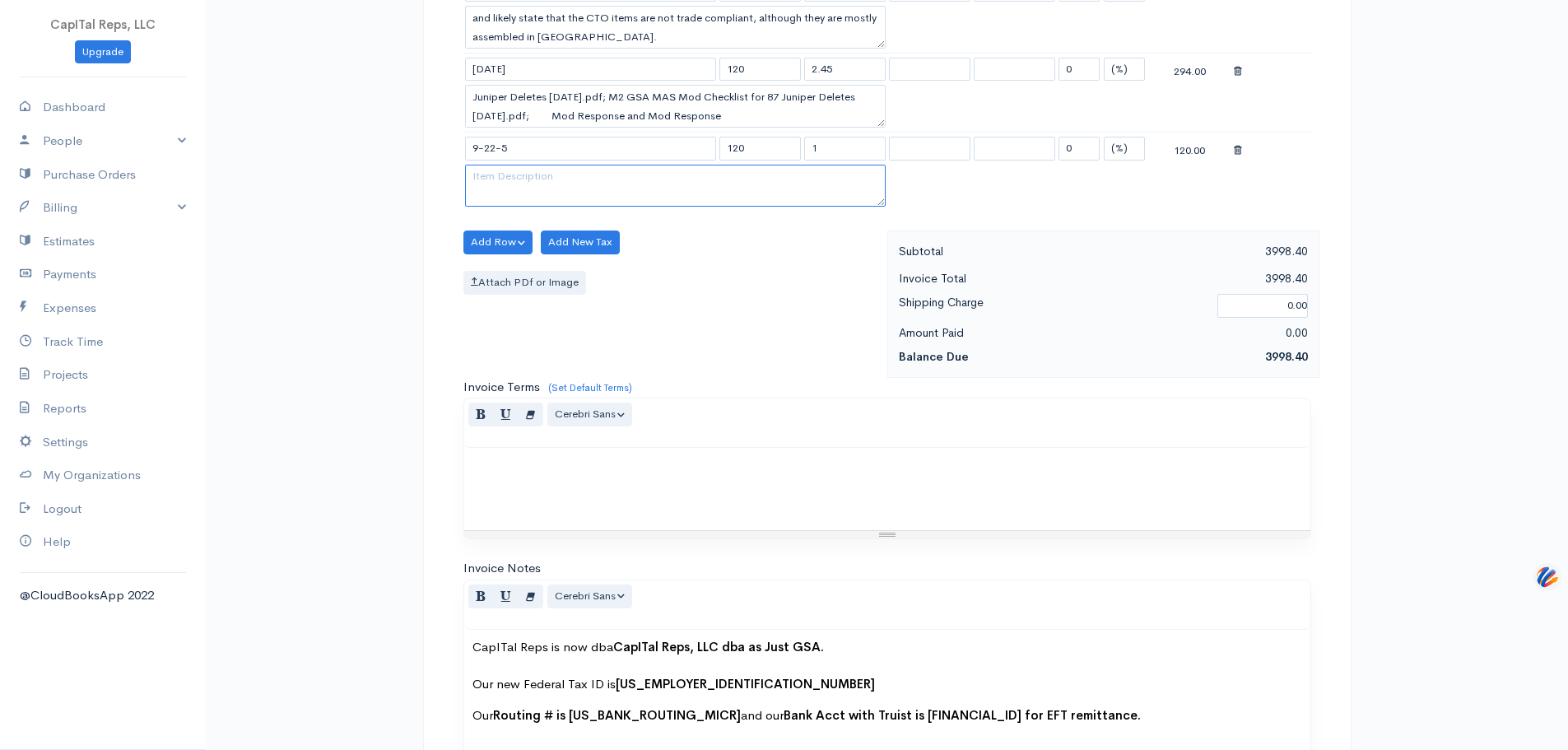
paste textarea "Prep and submit 692 Juniper Adds, under eMod 65LXSMTG and TDR - Mod Response; J…"
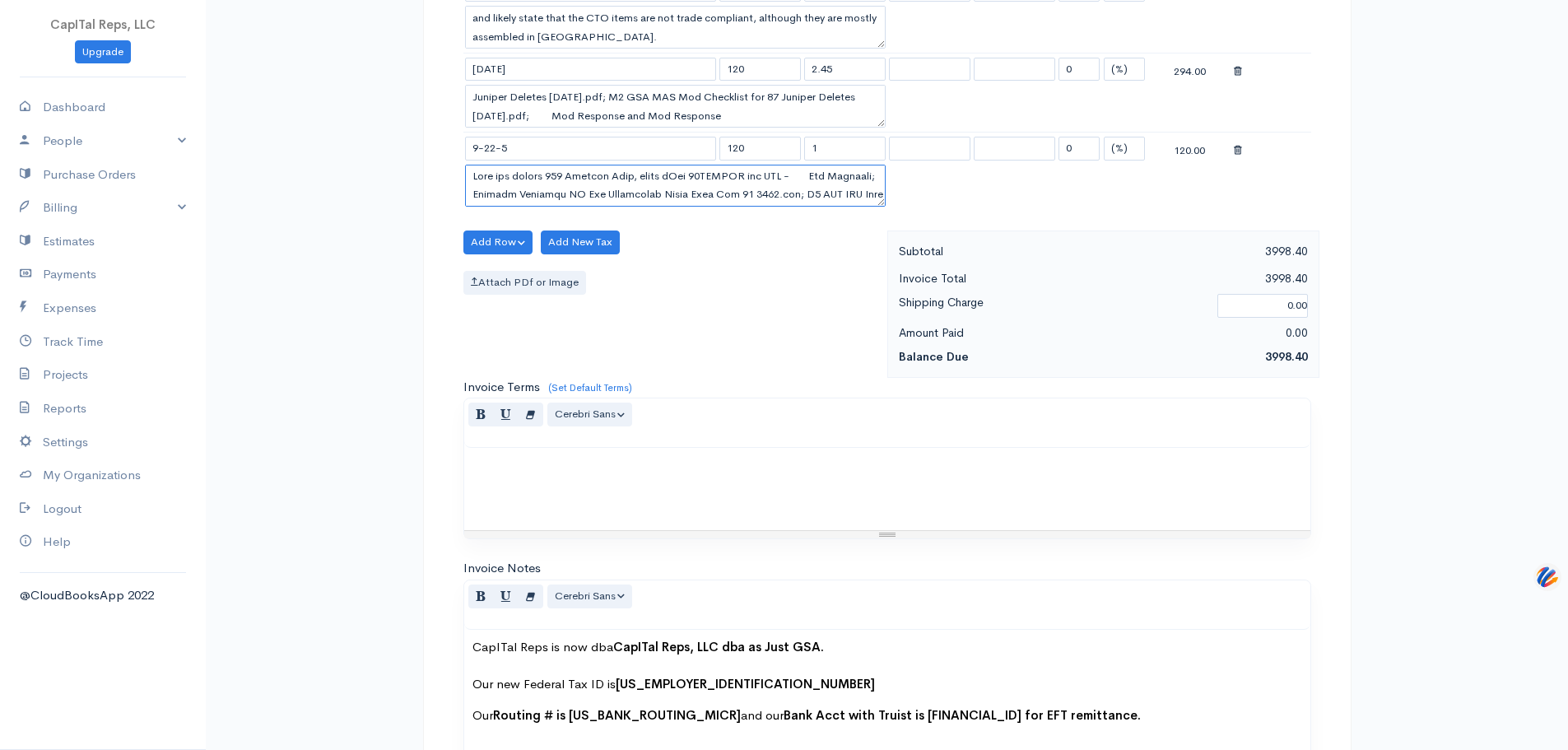
scroll to position [417, 0]
type textarea "Prep and submit 692 Juniper Adds, under eMod 65LXSMTG and TDR - Mod Response; J…"
drag, startPoint x: 828, startPoint y: 441, endPoint x: 804, endPoint y: 444, distance: 24.2
click at [804, 164] on td "1" at bounding box center [845, 148] width 85 height 32
type input "4.56"
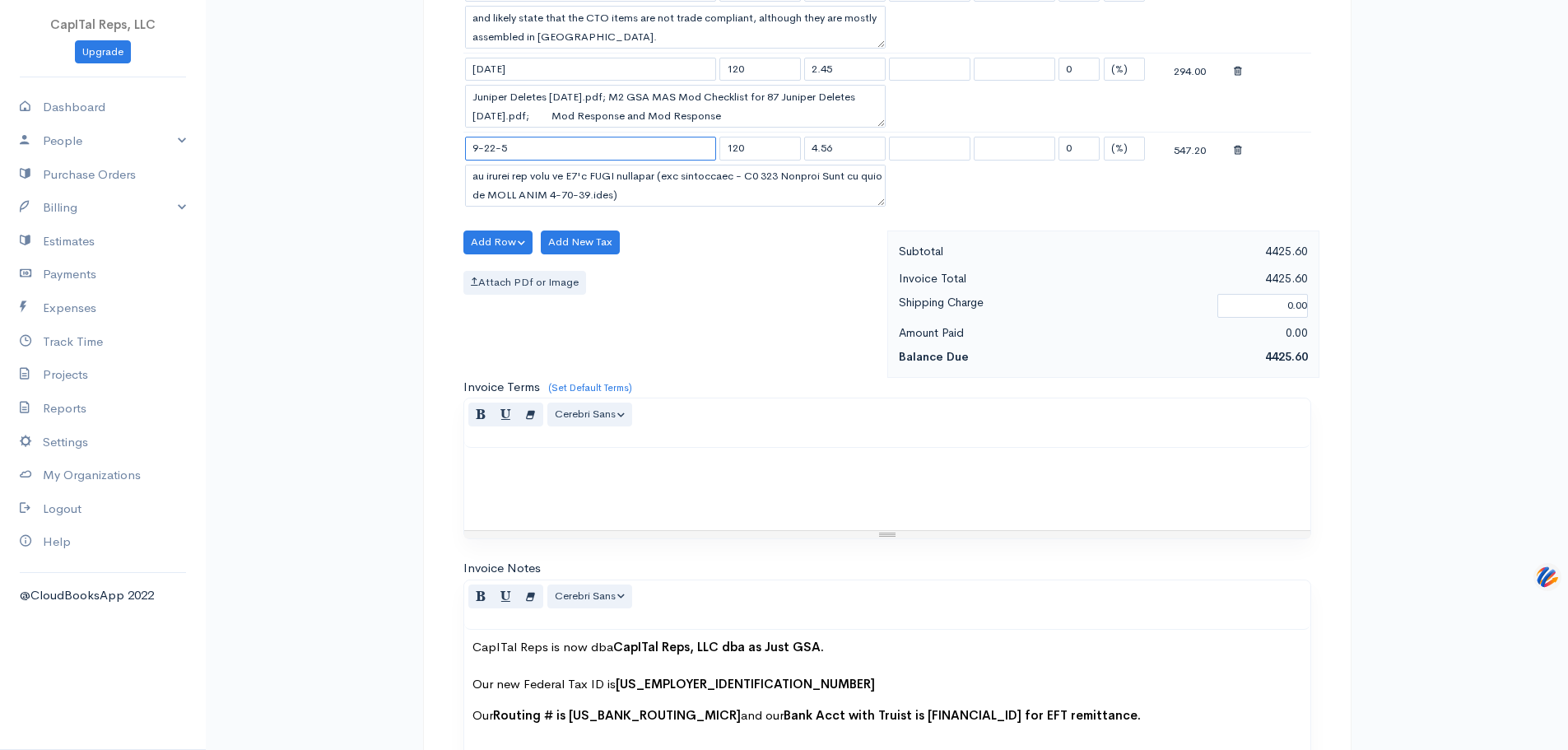
click at [576, 160] on input "9-22-5" at bounding box center [590, 149] width 251 height 24
type input "[DATE]"
click at [508, 254] on button "Add Row" at bounding box center [498, 242] width 70 height 24
click at [516, 296] on link "Add Item Row" at bounding box center [529, 281] width 130 height 29
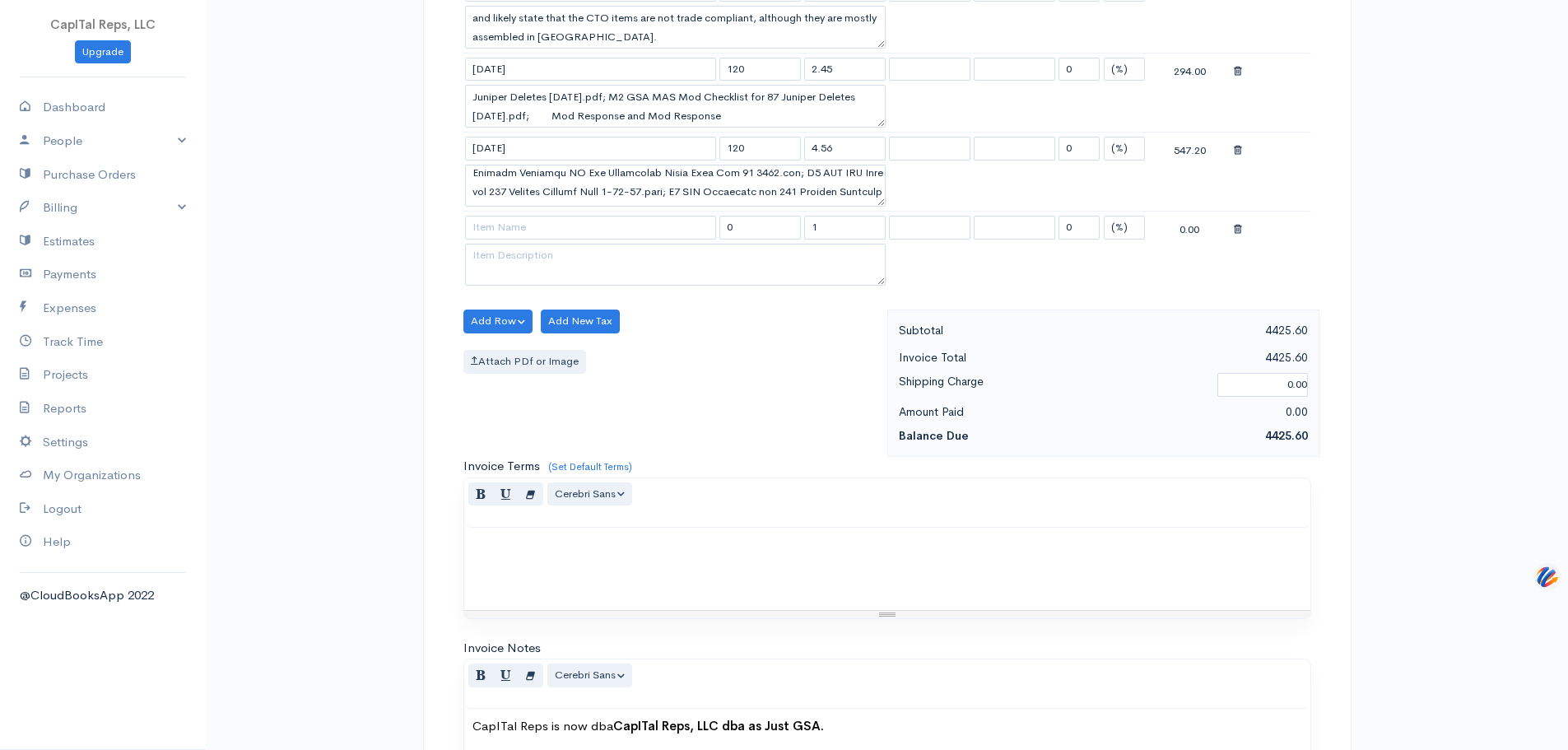
scroll to position [0, 0]
click at [544, 244] on td at bounding box center [590, 228] width 254 height 32
click at [547, 239] on input at bounding box center [590, 228] width 251 height 24
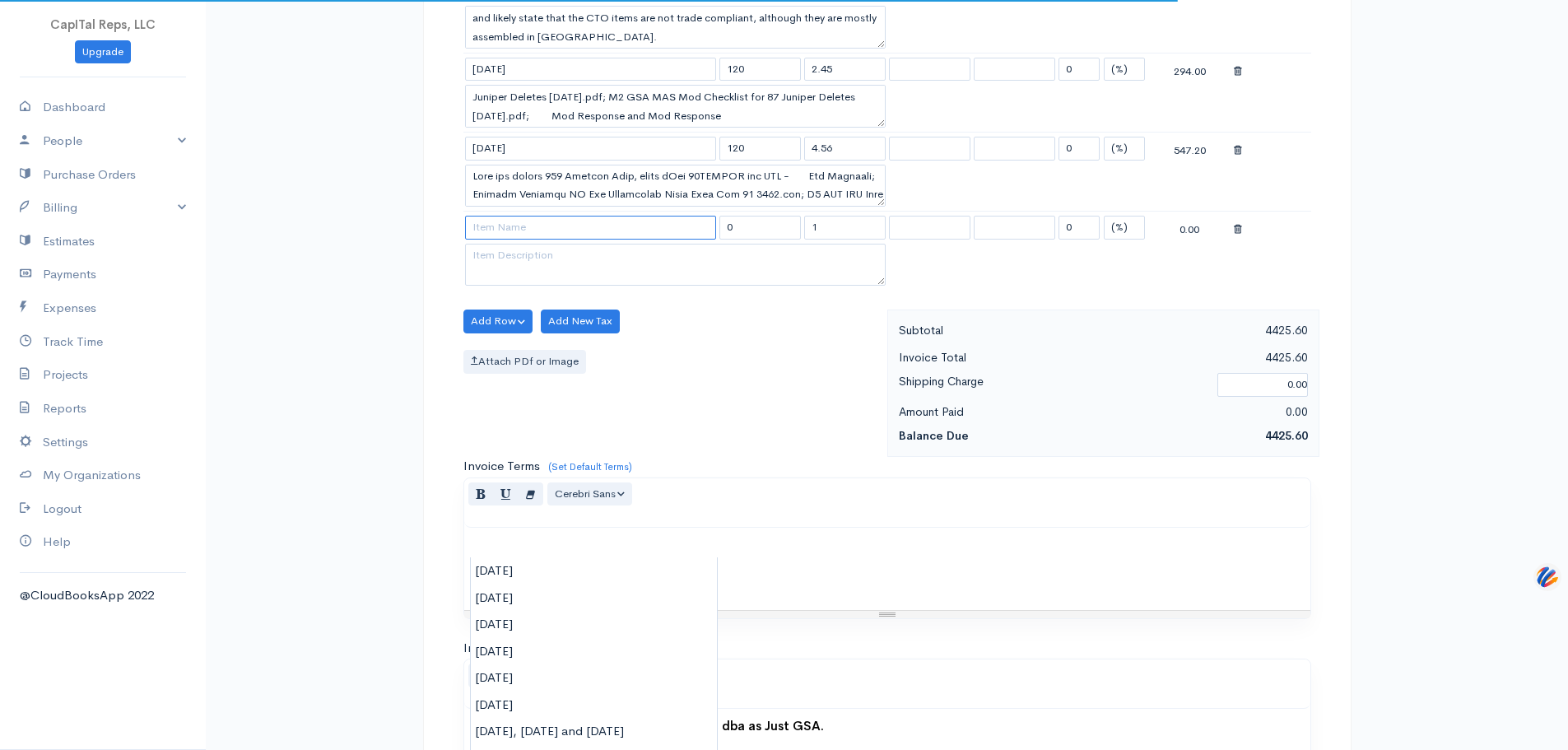
paste input "0/22/25 and [DATE]"
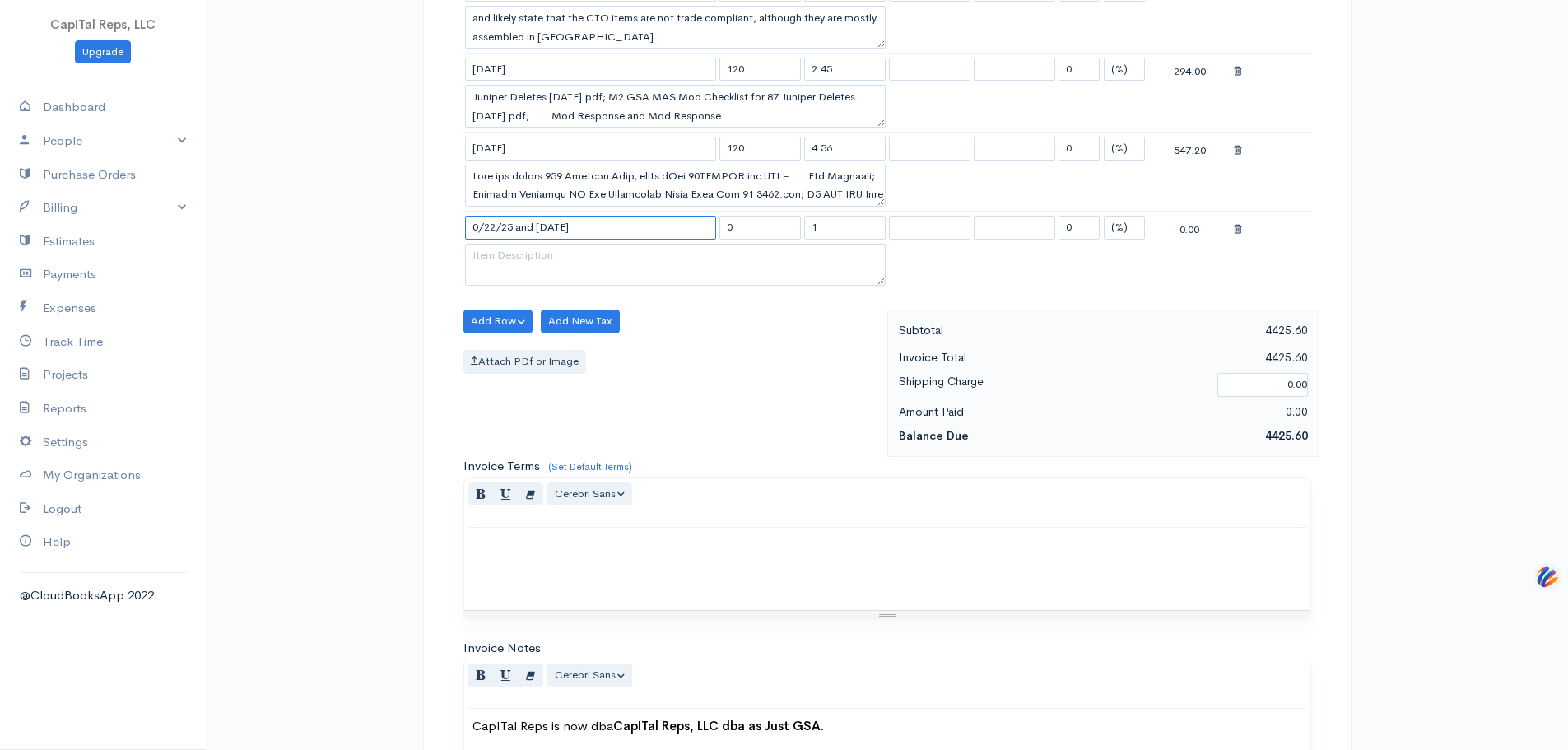
type input "0/22/25 and [DATE]"
drag, startPoint x: 750, startPoint y: 544, endPoint x: 711, endPoint y: 540, distance: 39.2
click at [711, 244] on tr "0/22/25 and [DATE] 0 1 0 (%) Flat 0.00" at bounding box center [887, 228] width 848 height 32
type input "120"
click at [688, 287] on textarea at bounding box center [676, 265] width 421 height 43
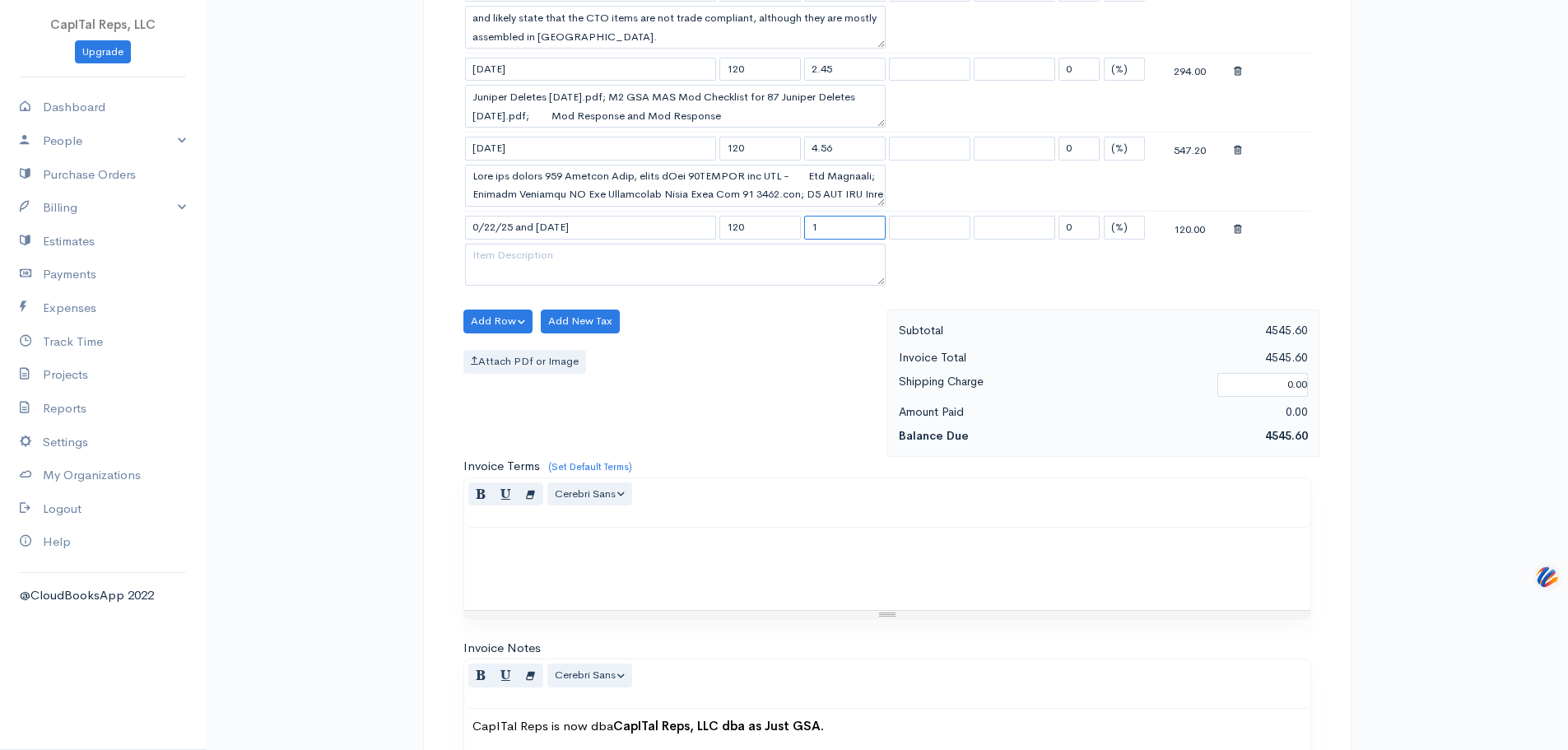
drag, startPoint x: 828, startPoint y: 540, endPoint x: 810, endPoint y: 536, distance: 18.4
click at [810, 239] on input "1" at bounding box center [845, 228] width 82 height 24
type input "5.65"
click at [655, 287] on textarea at bounding box center [676, 265] width 421 height 43
paste textarea "Prep and submit 4,019 HPE and HPI Adds via FCP Excel file and product literature"
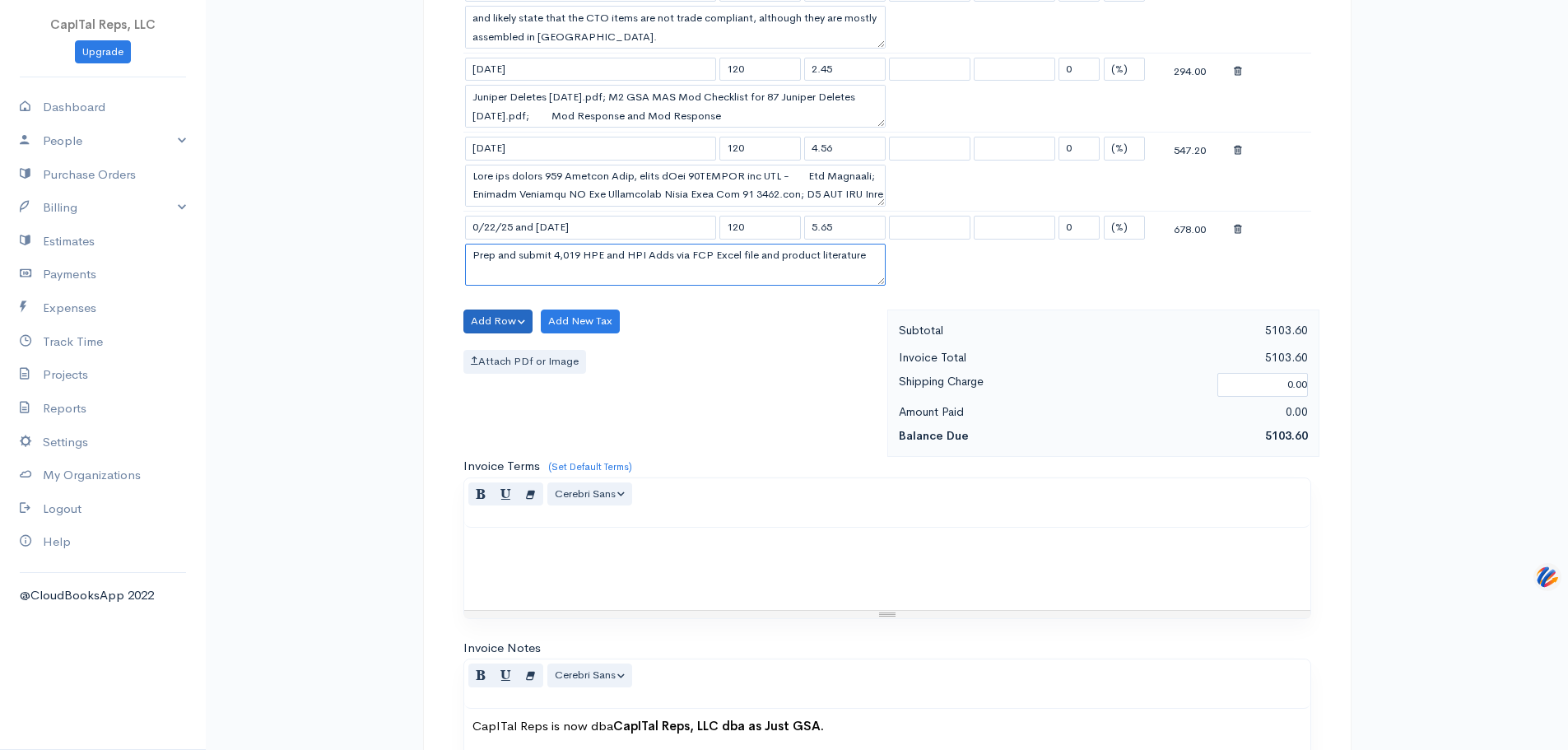
type textarea "Prep and submit 4,019 HPE and HPI Adds via FCP Excel file and product literature"
click at [530, 333] on button "Add Row" at bounding box center [498, 321] width 70 height 24
click at [560, 257] on link "Add Item Row" at bounding box center [529, 243] width 130 height 29
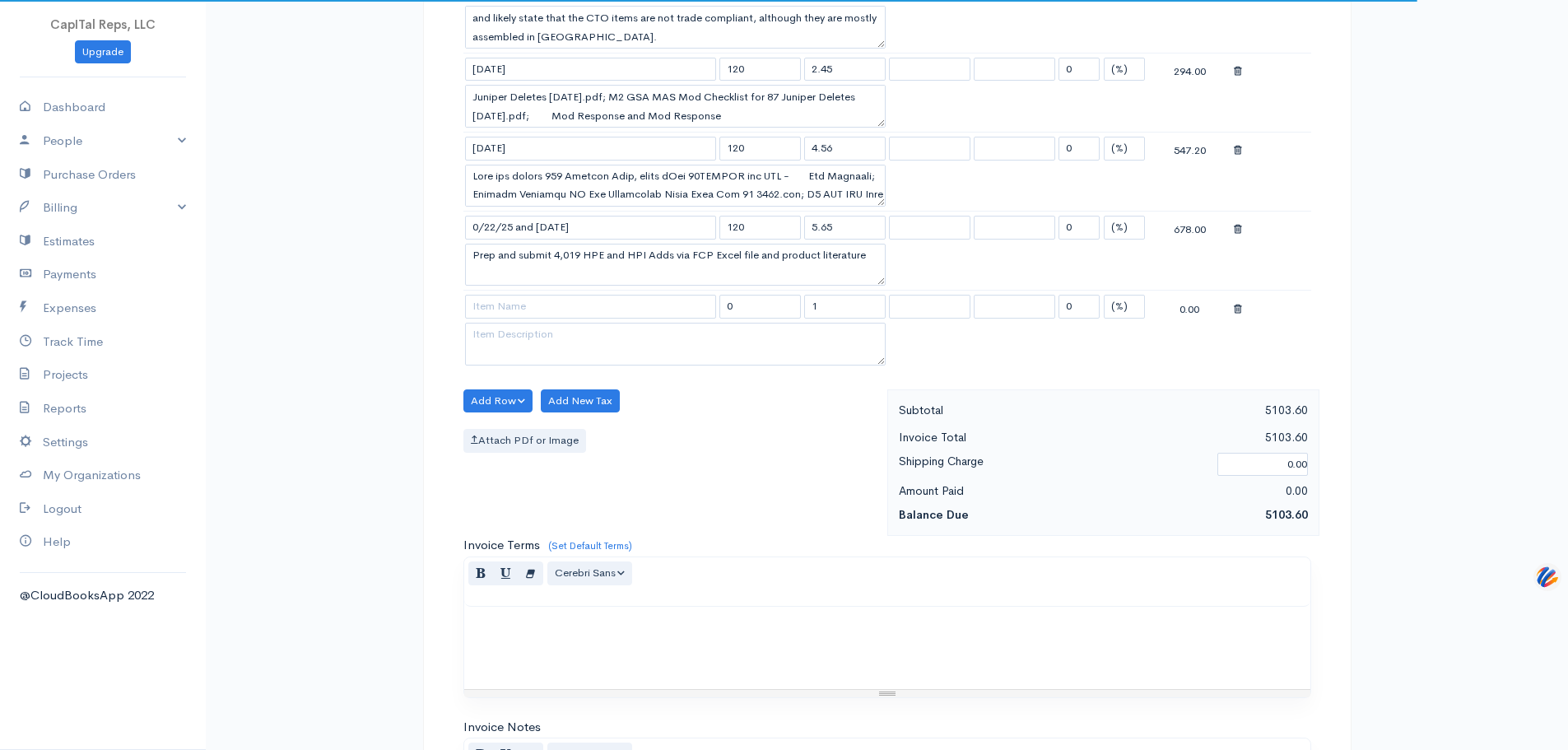
scroll to position [1784, 0]
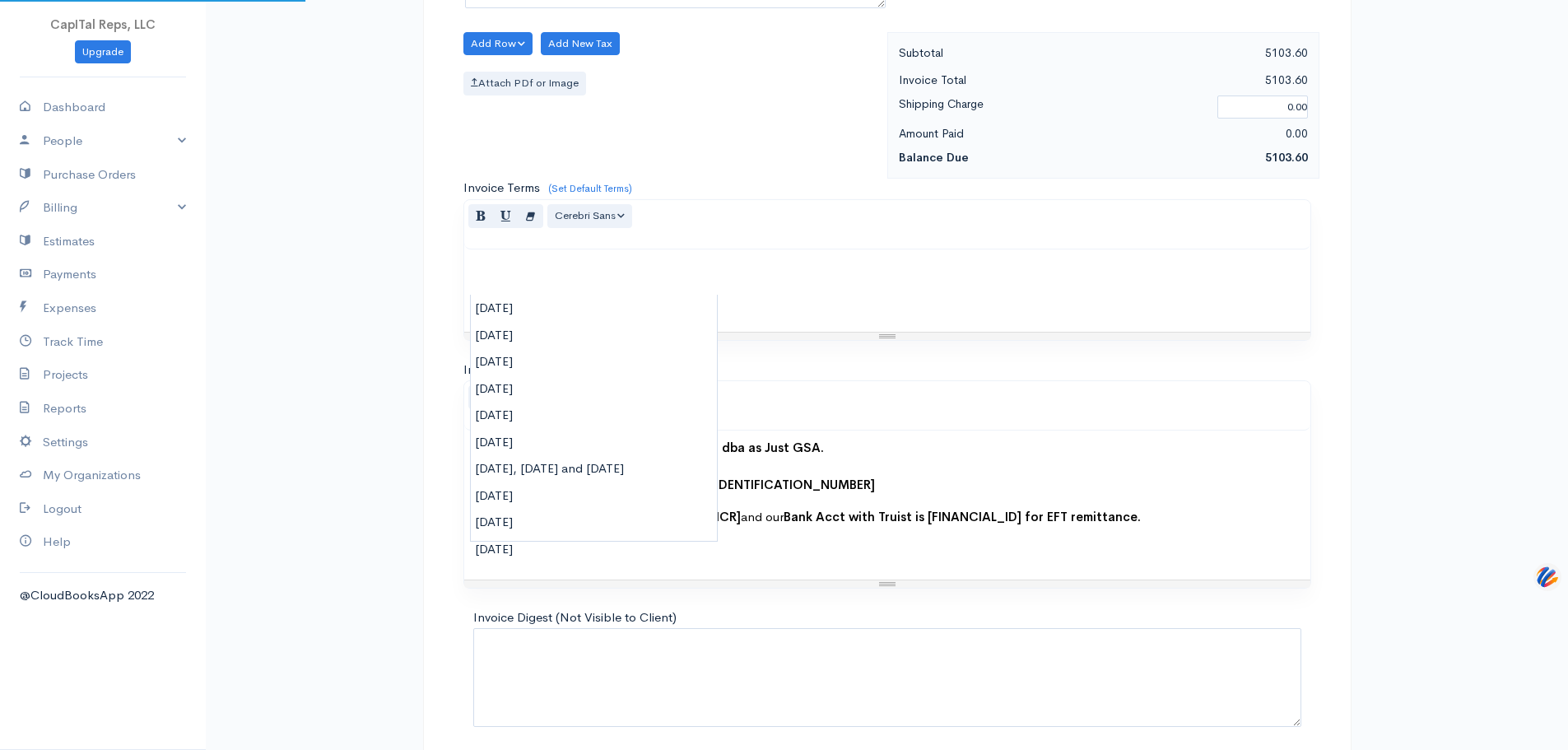
type input "[DATE]"
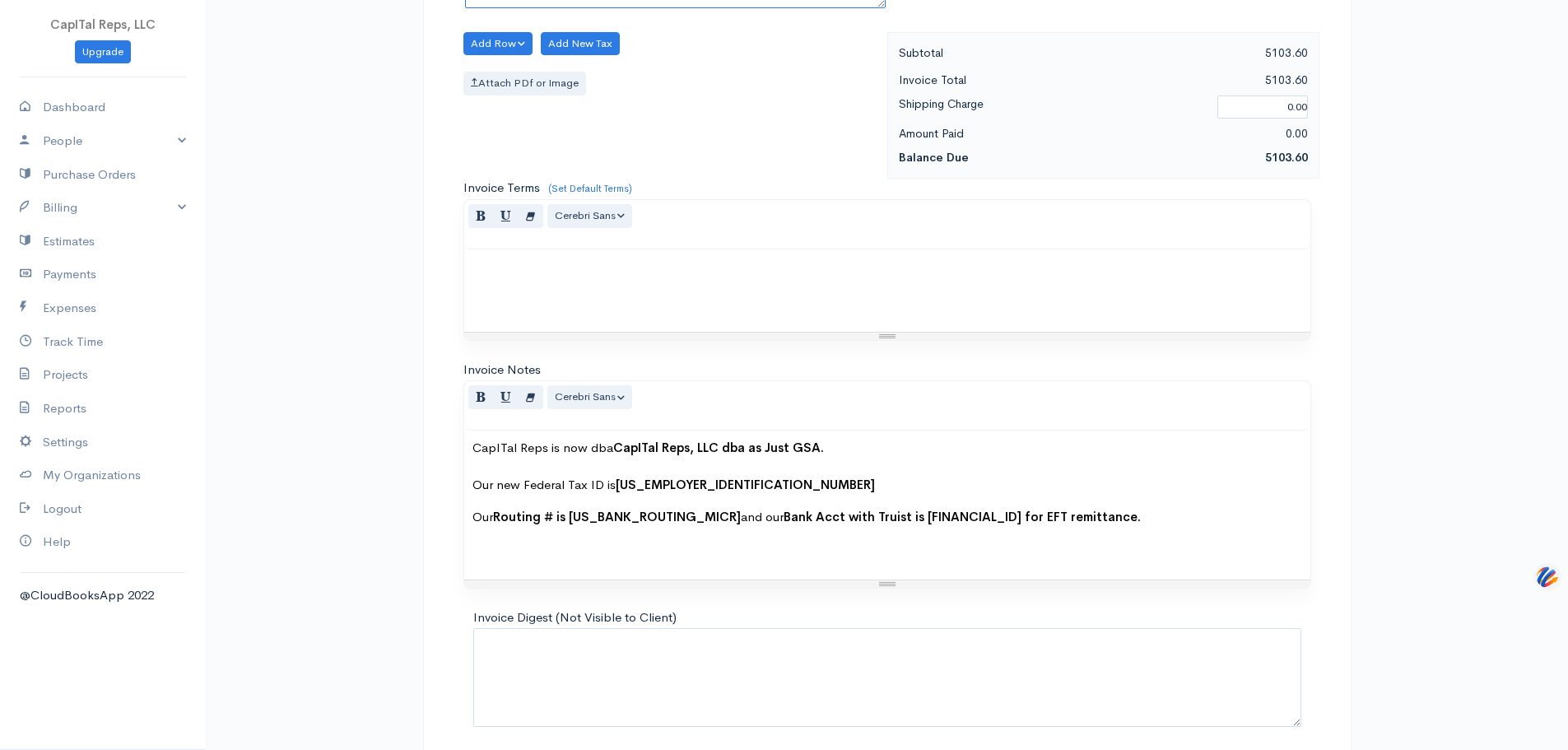
paste textarea "Prep and submit 641 HPE and HPI Price Reductions - eMod 7G8CZ9OA - 5 Docs"
type textarea "Prep and submit 641 HPE and HPI Price Reductions - eMod 7G8CZ9OA - 5 Docs"
drag, startPoint x: 739, startPoint y: 288, endPoint x: 694, endPoint y: 298, distance: 46.1
type input "120"
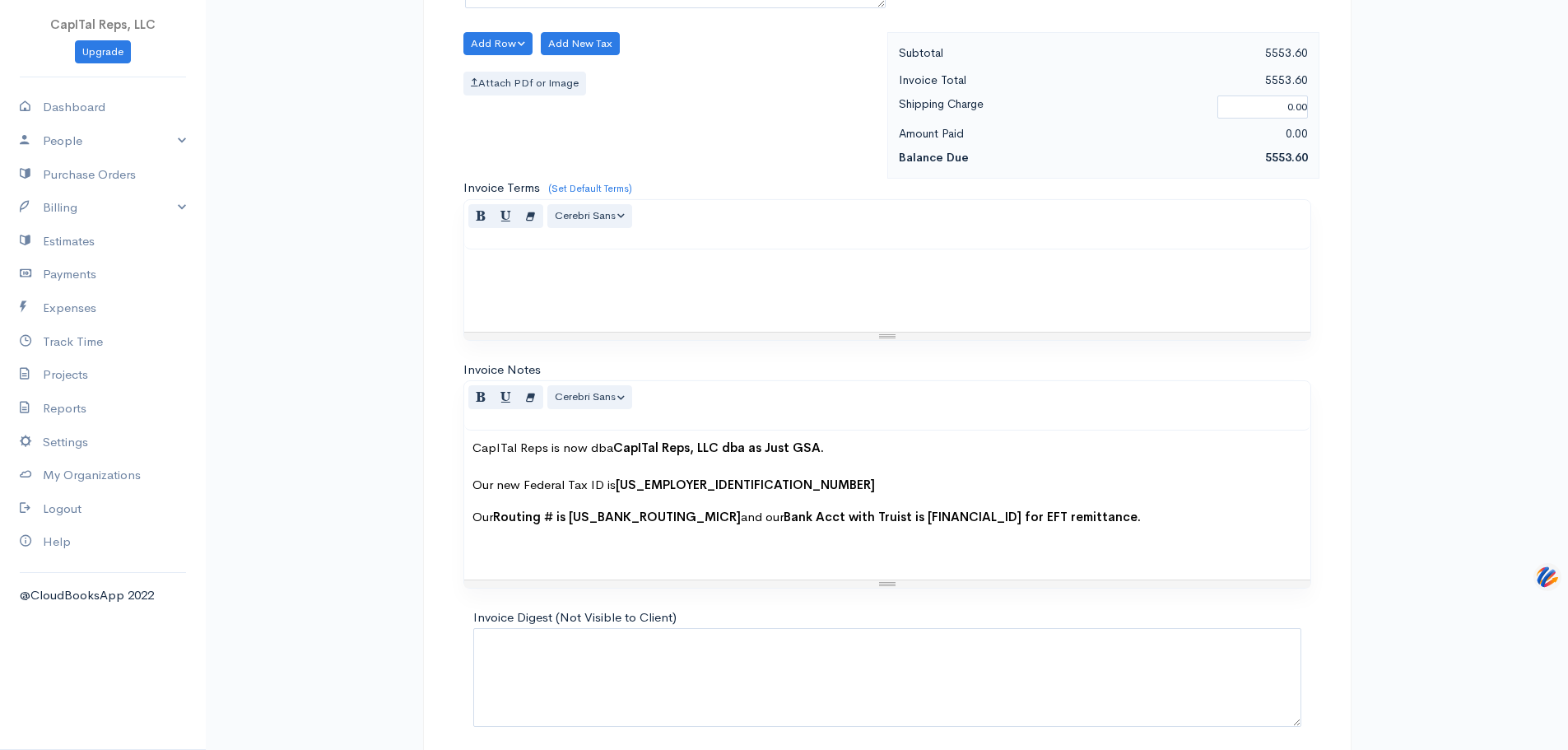
type input "3.75"
click at [533, 56] on button "Add Row" at bounding box center [498, 44] width 70 height 24
click at [534, 97] on link "Add Item Row" at bounding box center [529, 82] width 130 height 29
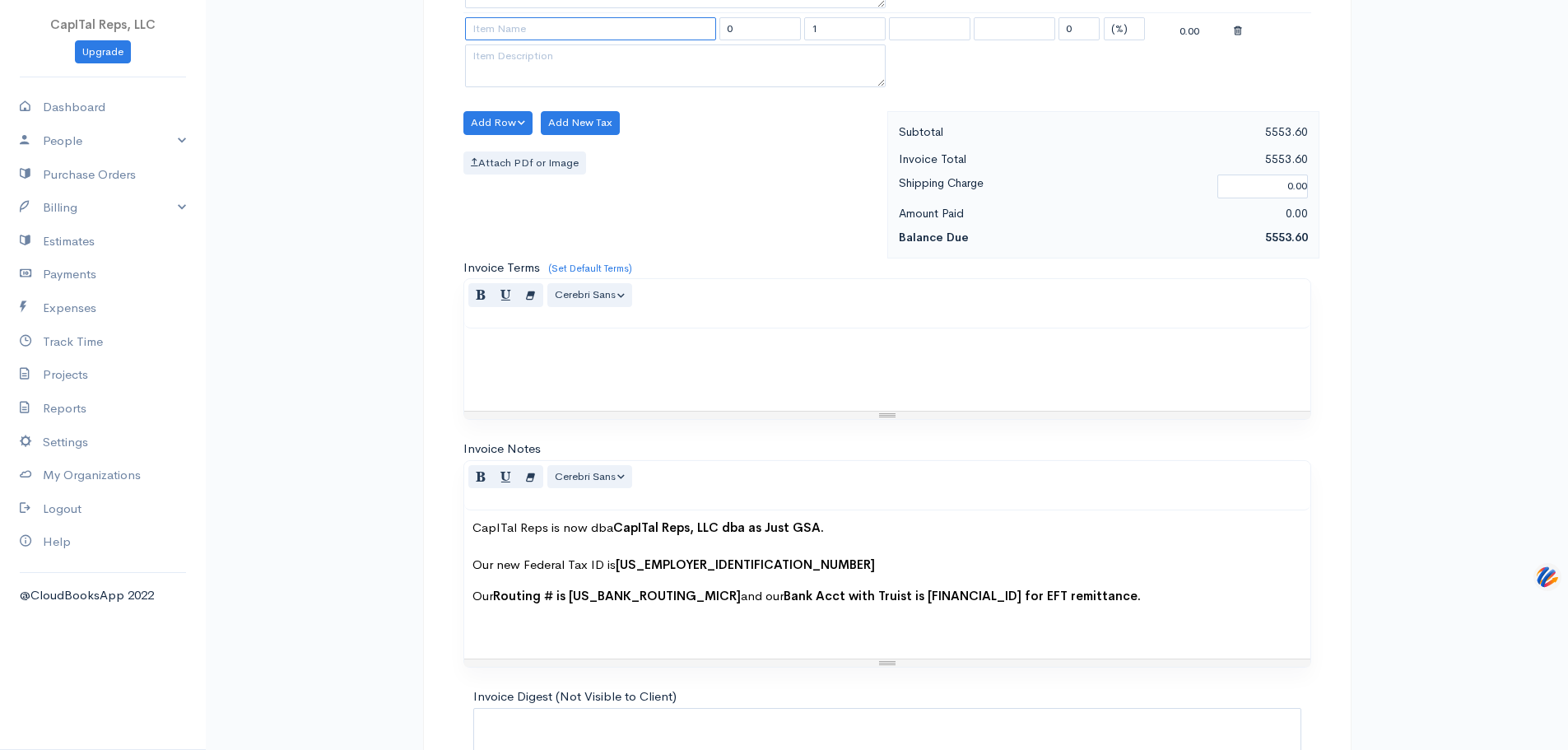
click at [565, 41] on input at bounding box center [590, 29] width 251 height 24
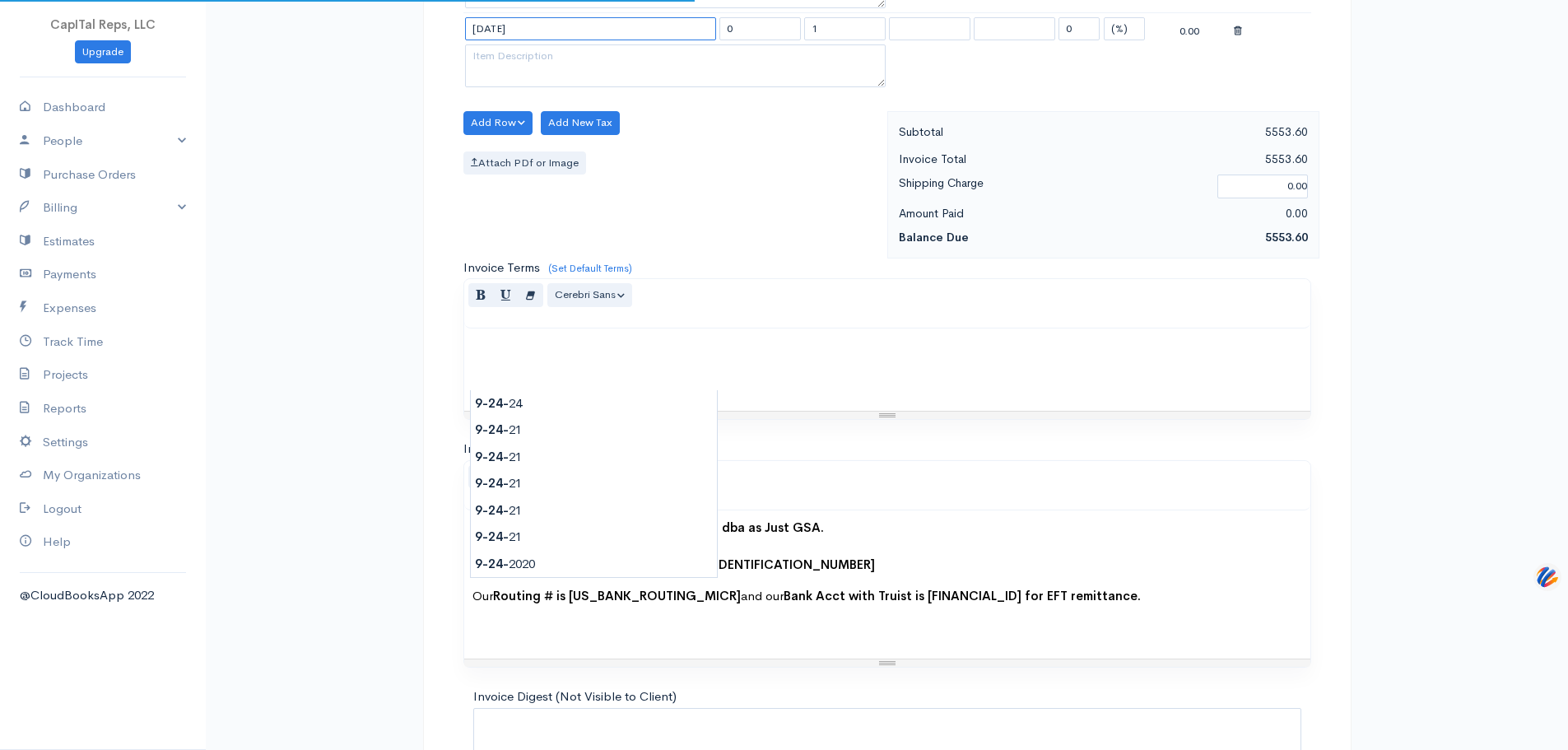
type input "[DATE]"
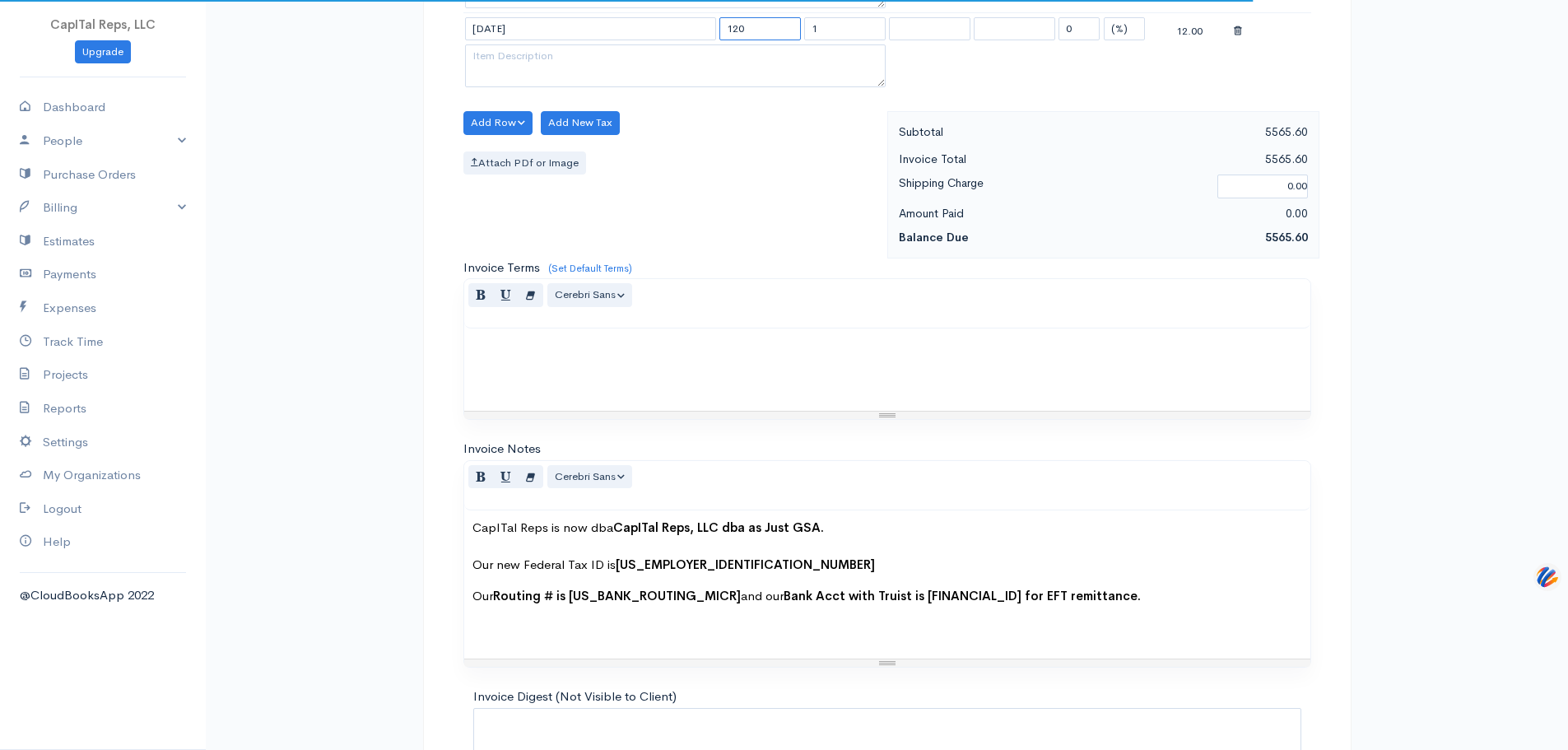
type input "120"
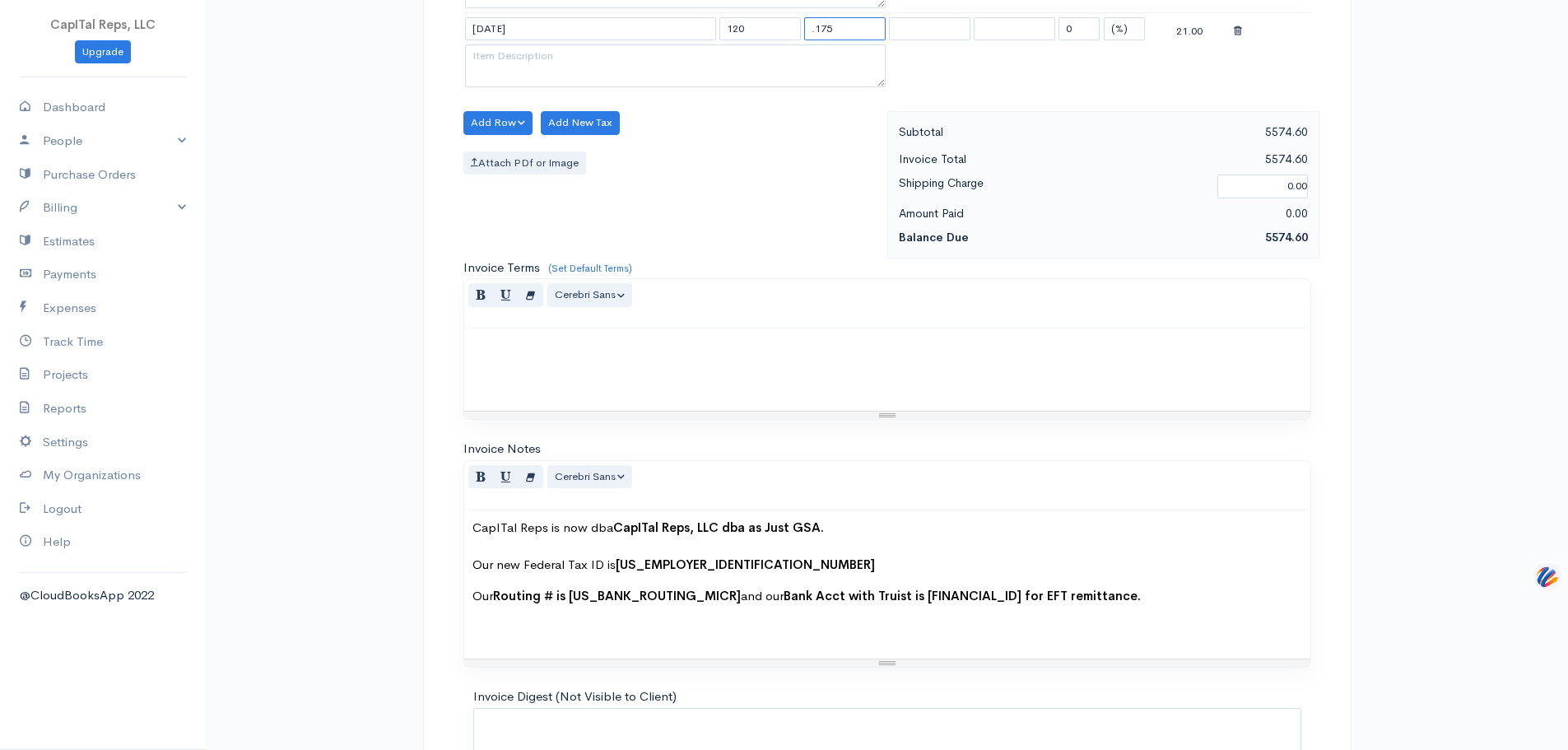
type input ".175"
click at [543, 87] on textarea at bounding box center [676, 66] width 421 height 43
paste textarea "Sign eMod WESBEJGQ for19 HPE and Juniper Price Reductions"
type textarea "Sign eMod WESBEJGQ for19 HPE and Juniper Price Reductions"
click at [512, 135] on button "Add Row" at bounding box center [498, 123] width 70 height 24
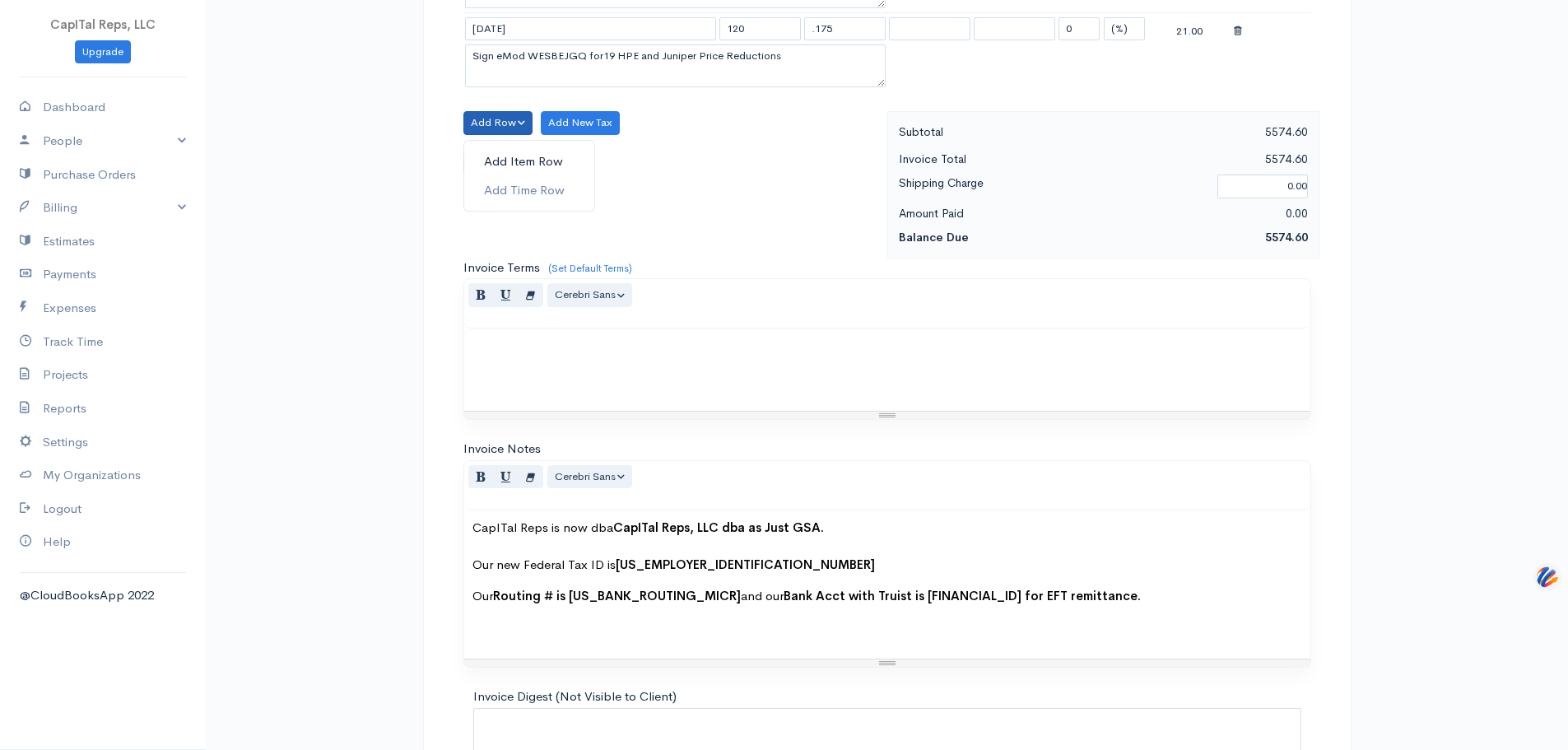
click at [513, 177] on link "Add Item Row" at bounding box center [529, 161] width 130 height 29
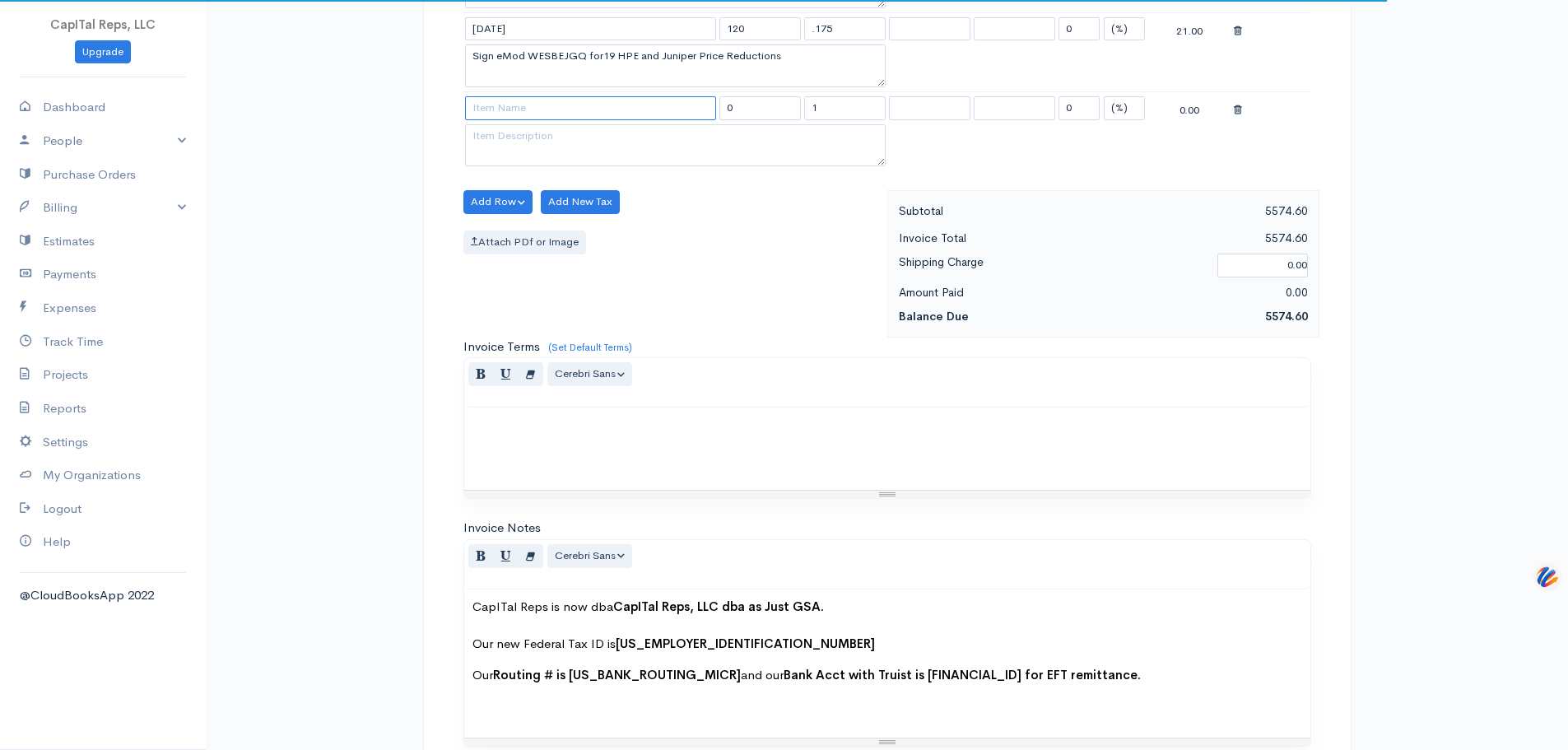
click at [599, 120] on input at bounding box center [590, 108] width 251 height 24
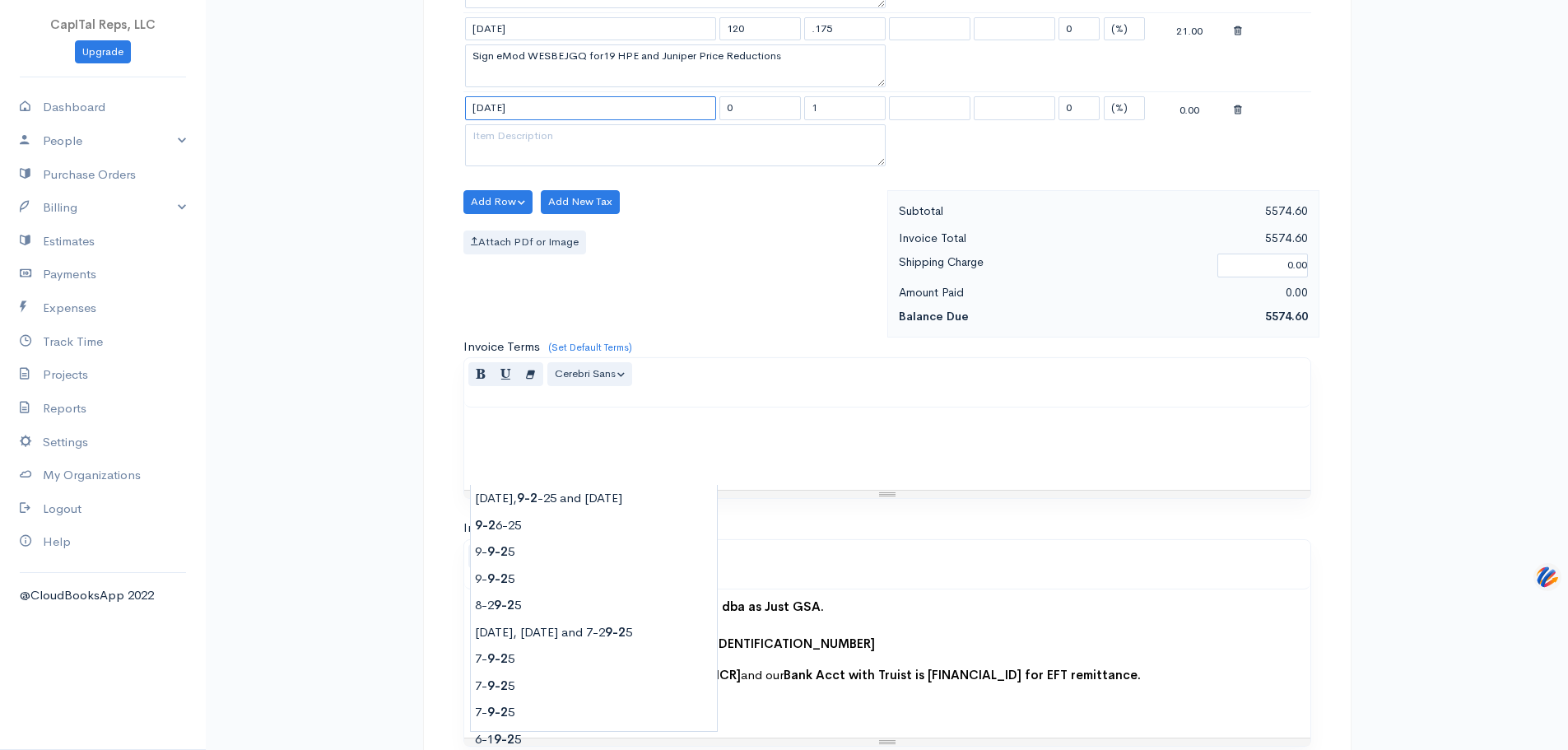
type input "[DATE]"
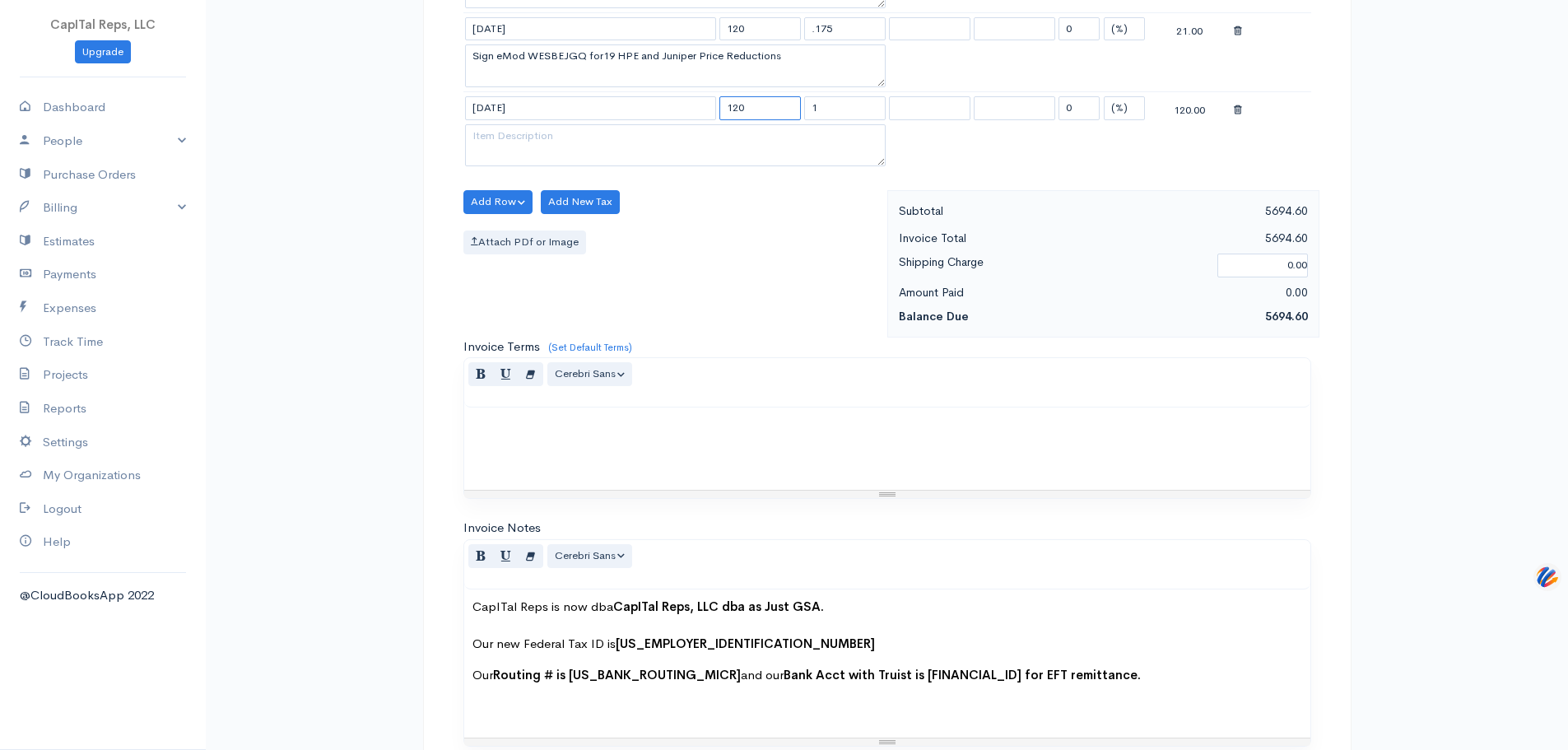
type input "120"
click at [590, 168] on textarea at bounding box center [676, 146] width 421 height 43
paste textarea "Download TDR Acceptance - eMod 7W2YOYOT - PS-0364"
type textarea "Download TDR Acceptance - eMod 7W2YOYOT - PS-0364"
drag, startPoint x: 828, startPoint y: 466, endPoint x: 809, endPoint y: 465, distance: 19.0
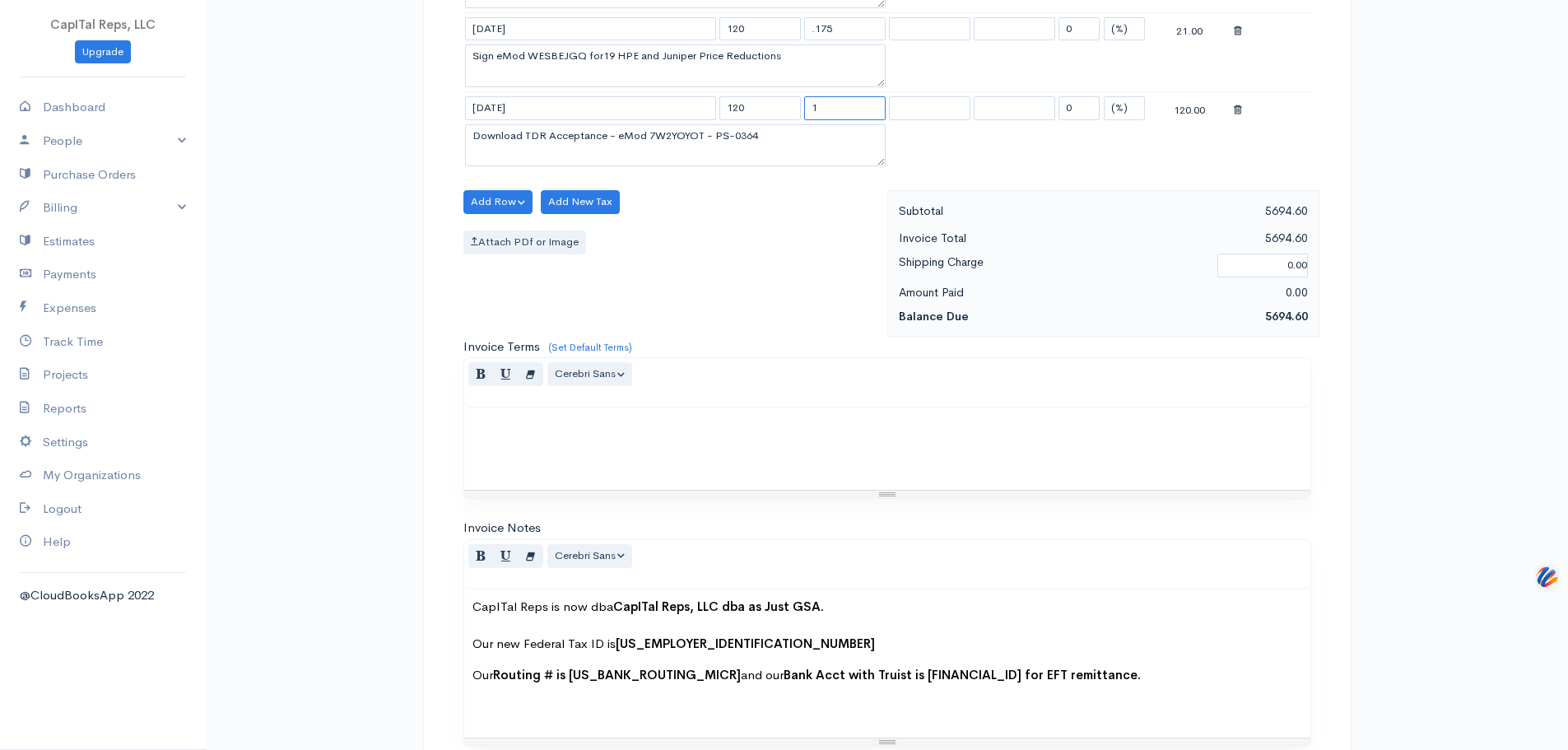
click at [809, 120] on input "1" at bounding box center [845, 108] width 82 height 24
drag, startPoint x: 839, startPoint y: 474, endPoint x: 788, endPoint y: 477, distance: 51.1
click at [797, 124] on tr "[DATE] 120 .2 0 (%) Flat 24.00" at bounding box center [887, 108] width 848 height 32
type input ".175"
click at [526, 214] on button "Add Row" at bounding box center [498, 202] width 70 height 24
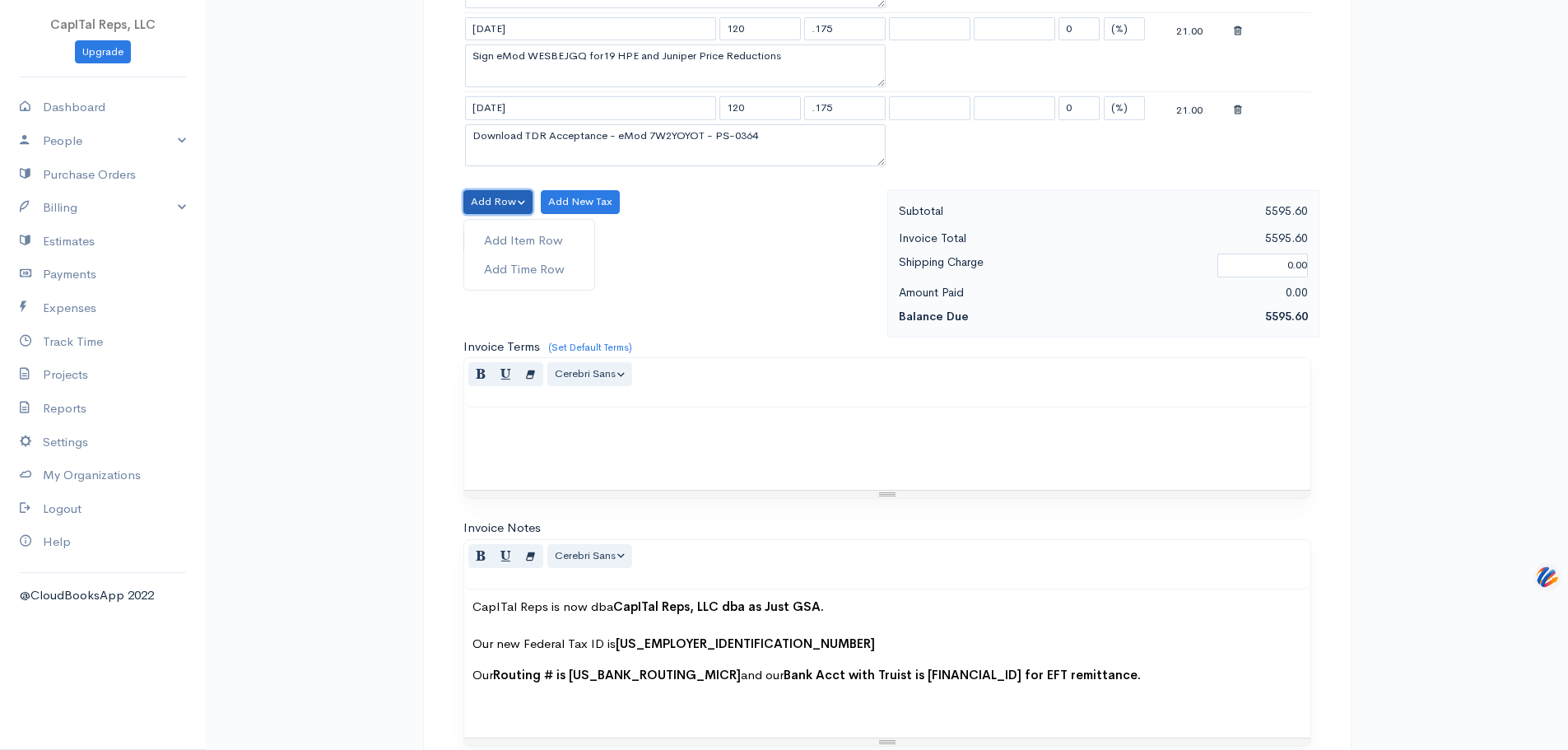
drag, startPoint x: 523, startPoint y: 580, endPoint x: 523, endPoint y: 613, distance: 33.0
click at [523, 214] on div "Add Row Add Item Row Add Time Row" at bounding box center [498, 202] width 70 height 24
click at [523, 254] on label "Attach PDf or Image" at bounding box center [524, 242] width 123 height 24
click at [0, 0] on input "Attach PDf or Image" at bounding box center [0, 0] width 0 height 0
drag, startPoint x: 532, startPoint y: 574, endPoint x: 513, endPoint y: 585, distance: 22.0
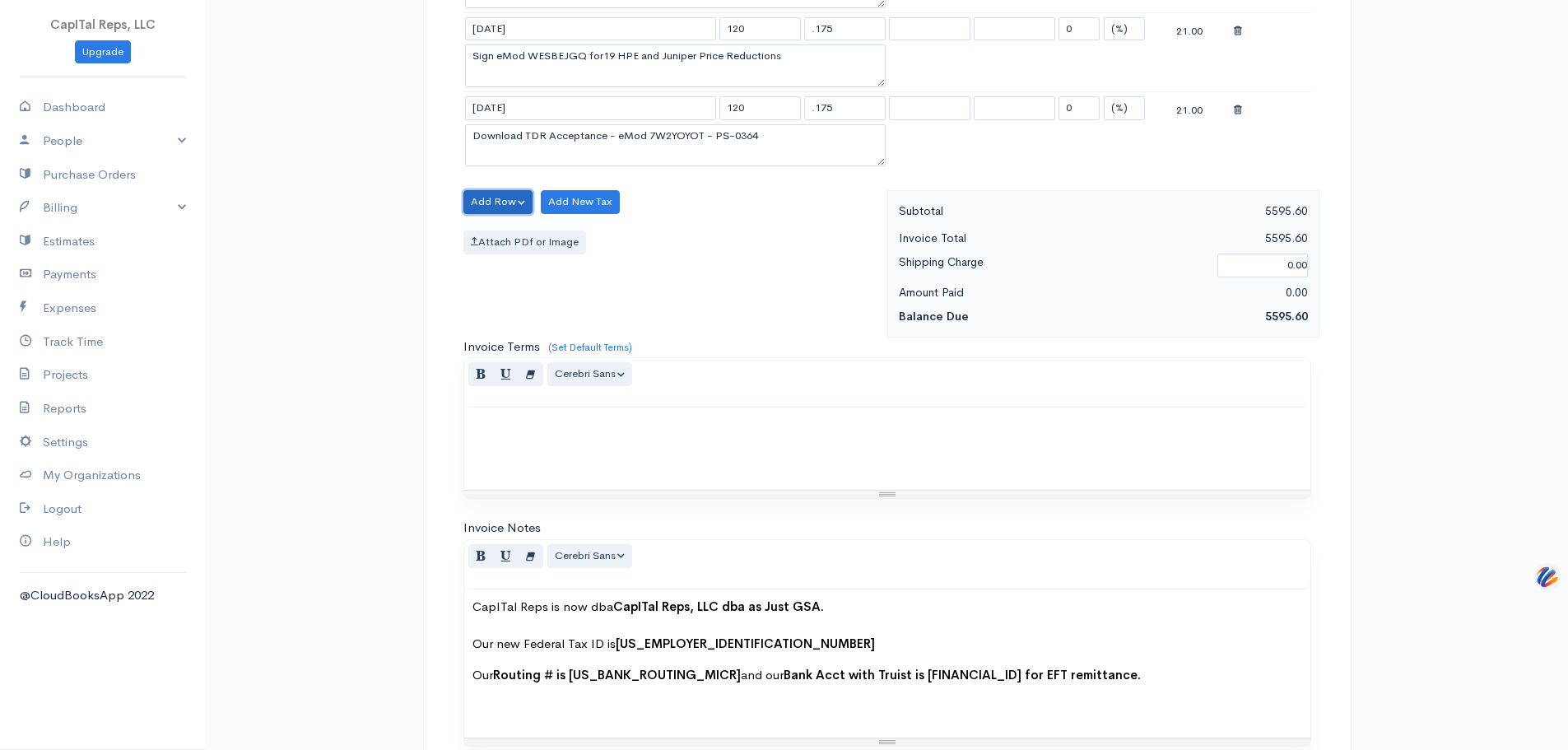
click at [519, 214] on button "Add Row" at bounding box center [498, 202] width 70 height 24
click at [513, 255] on link "Add Item Row" at bounding box center [529, 241] width 130 height 29
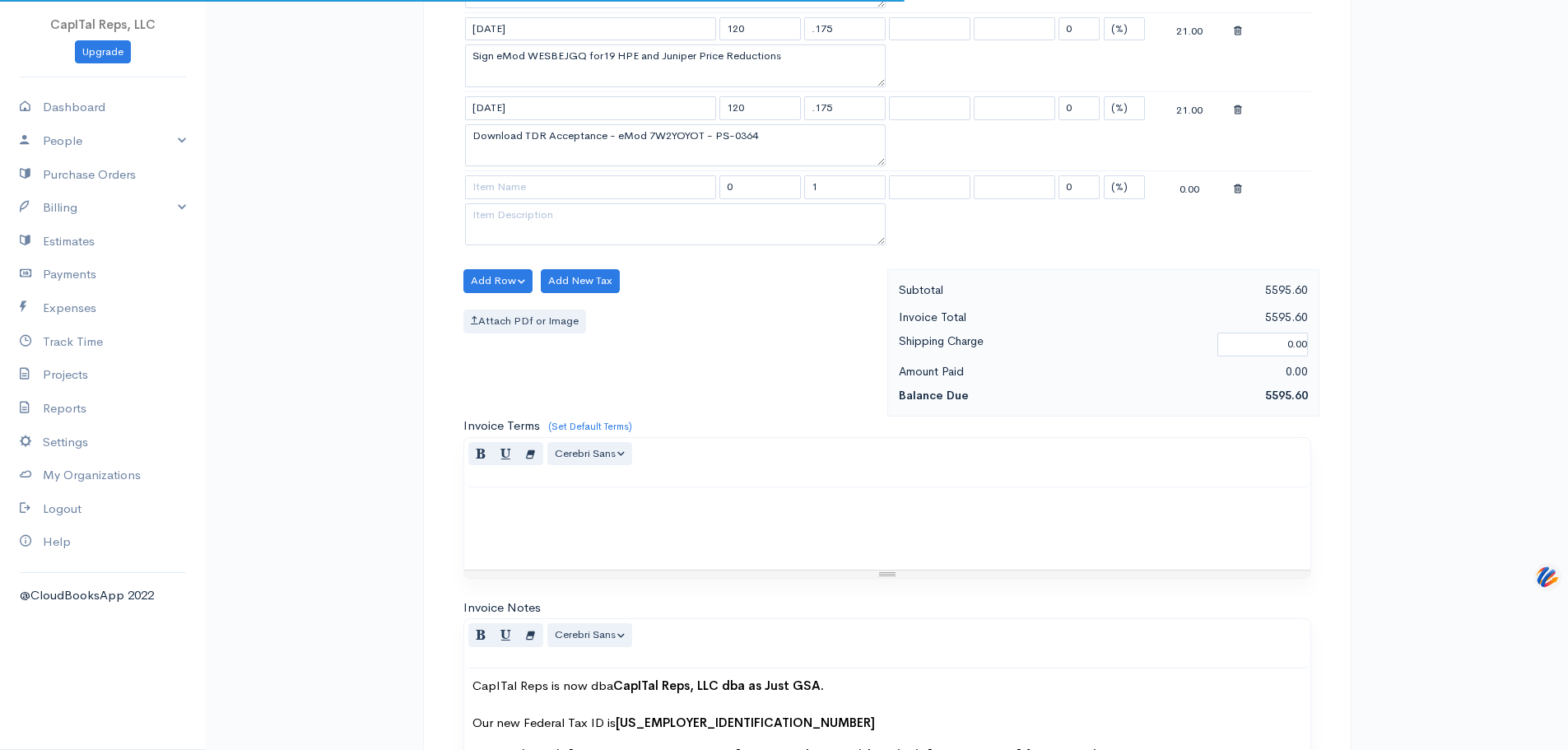
scroll to position [2141, 0]
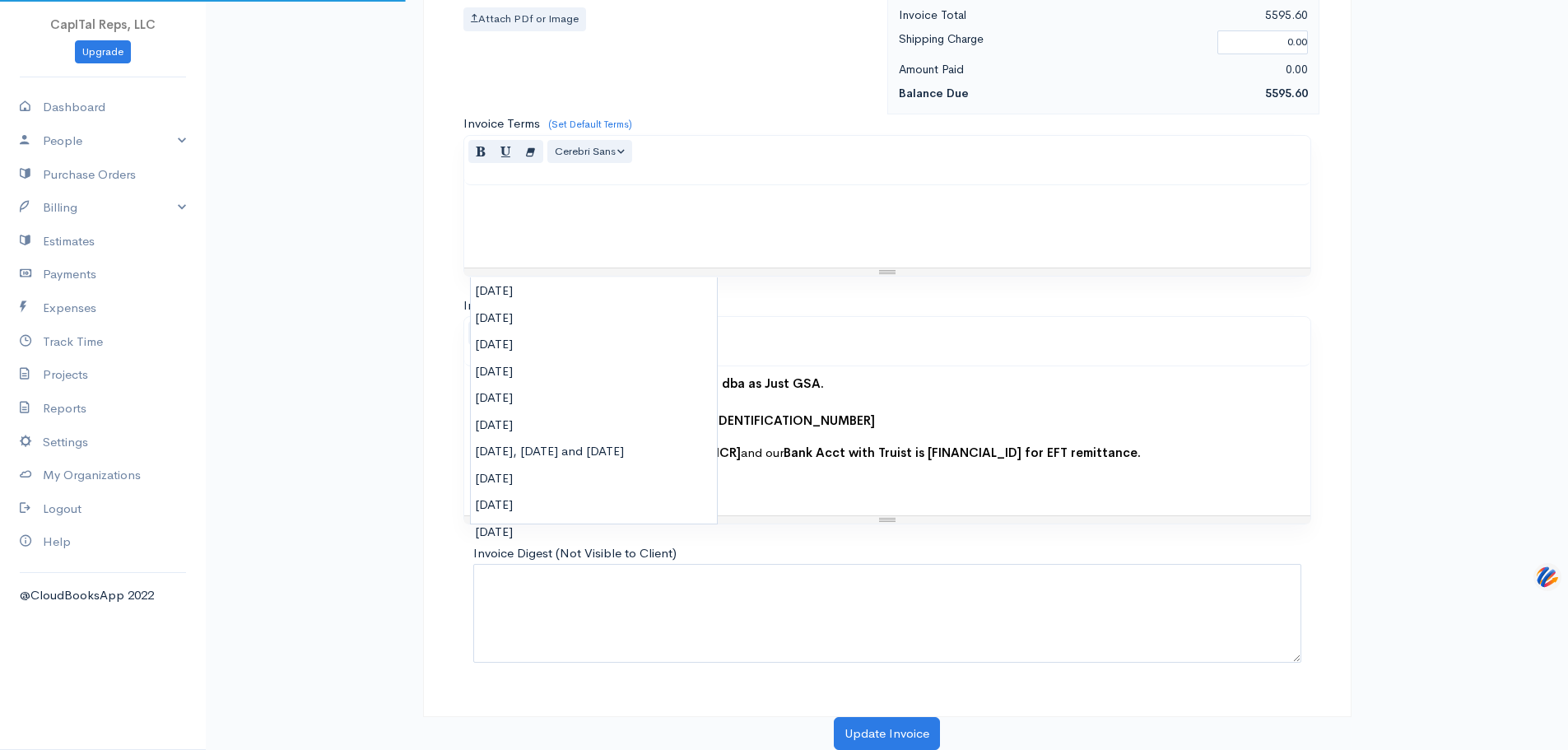
type input "[DATE]"
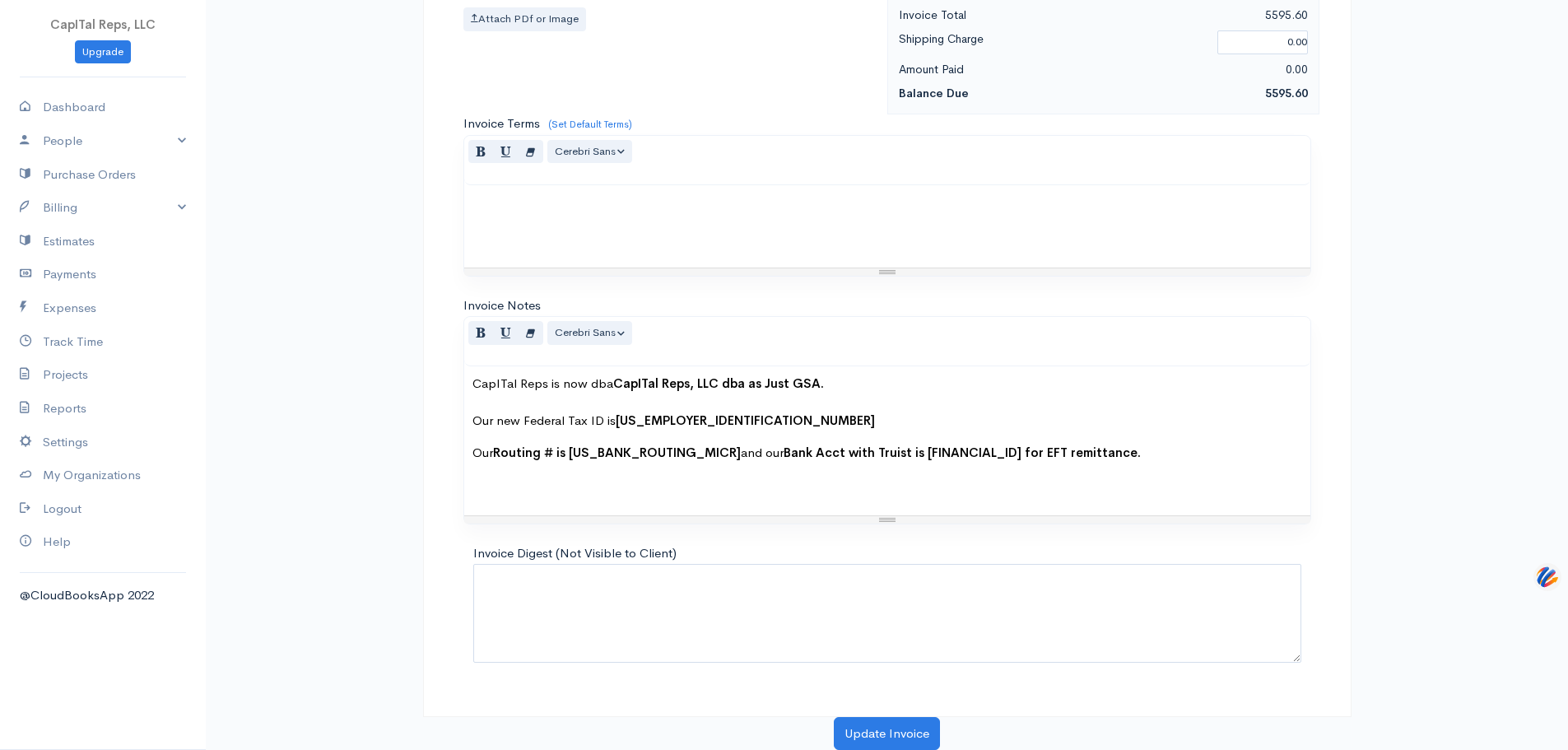
paste textarea "Prep and submit new EPA Basis eMod T7FB7BE8 - Mod Response; M2 GSA Pricing Term…"
type textarea "Prep and submit new EPA Basis eMod T7FB7BE8 - Mod Response; M2 GSA Pricing Term…"
drag, startPoint x: 748, startPoint y: 219, endPoint x: 720, endPoint y: 216, distance: 28.2
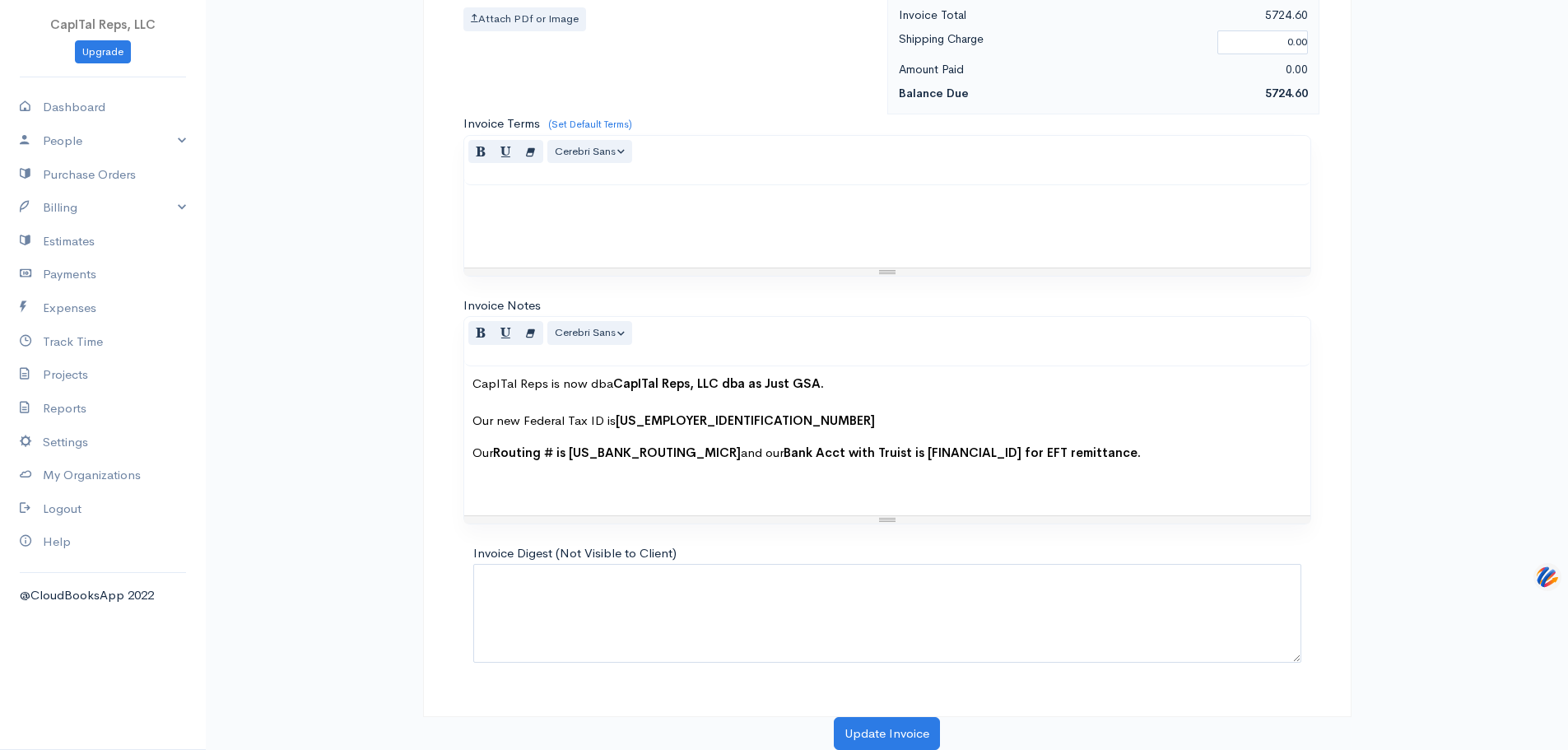
type input "129"
type input "2.2"
type input "129"
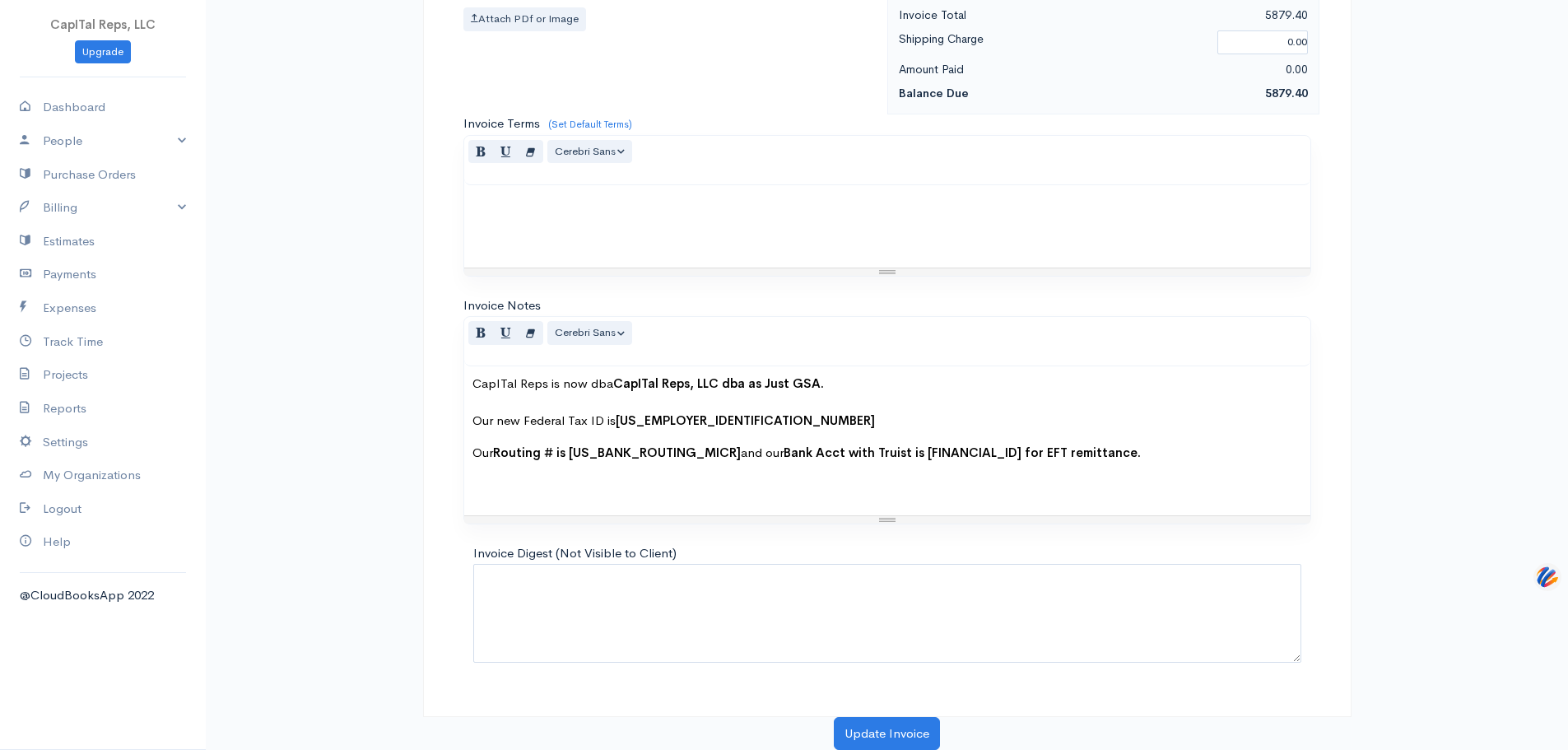
click at [540, 32] on link "Add Item Row" at bounding box center [529, 18] width 130 height 29
click at [866, 724] on button "Update Invoice" at bounding box center [887, 733] width 107 height 34
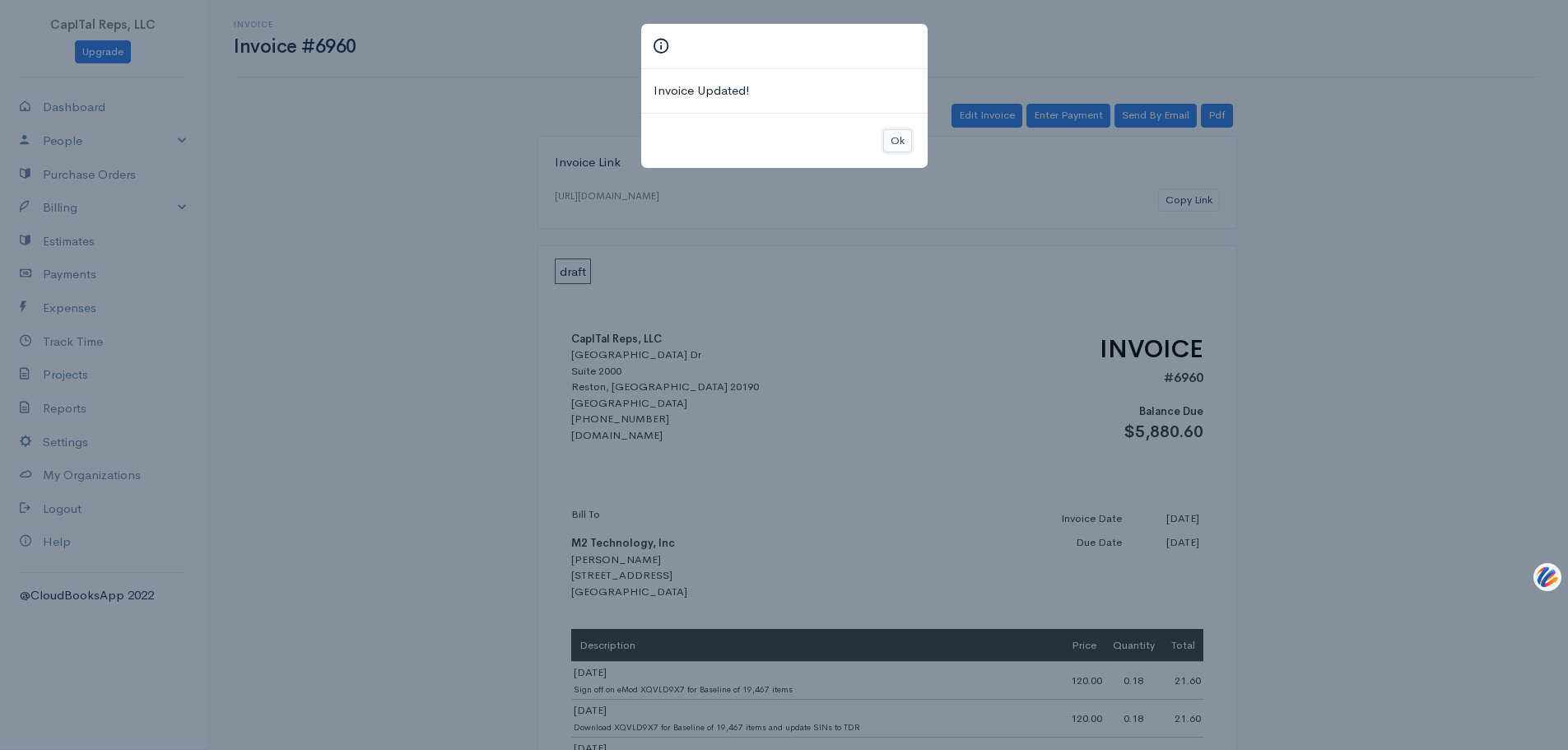
click at [887, 152] on button "Ok" at bounding box center [898, 141] width 29 height 24
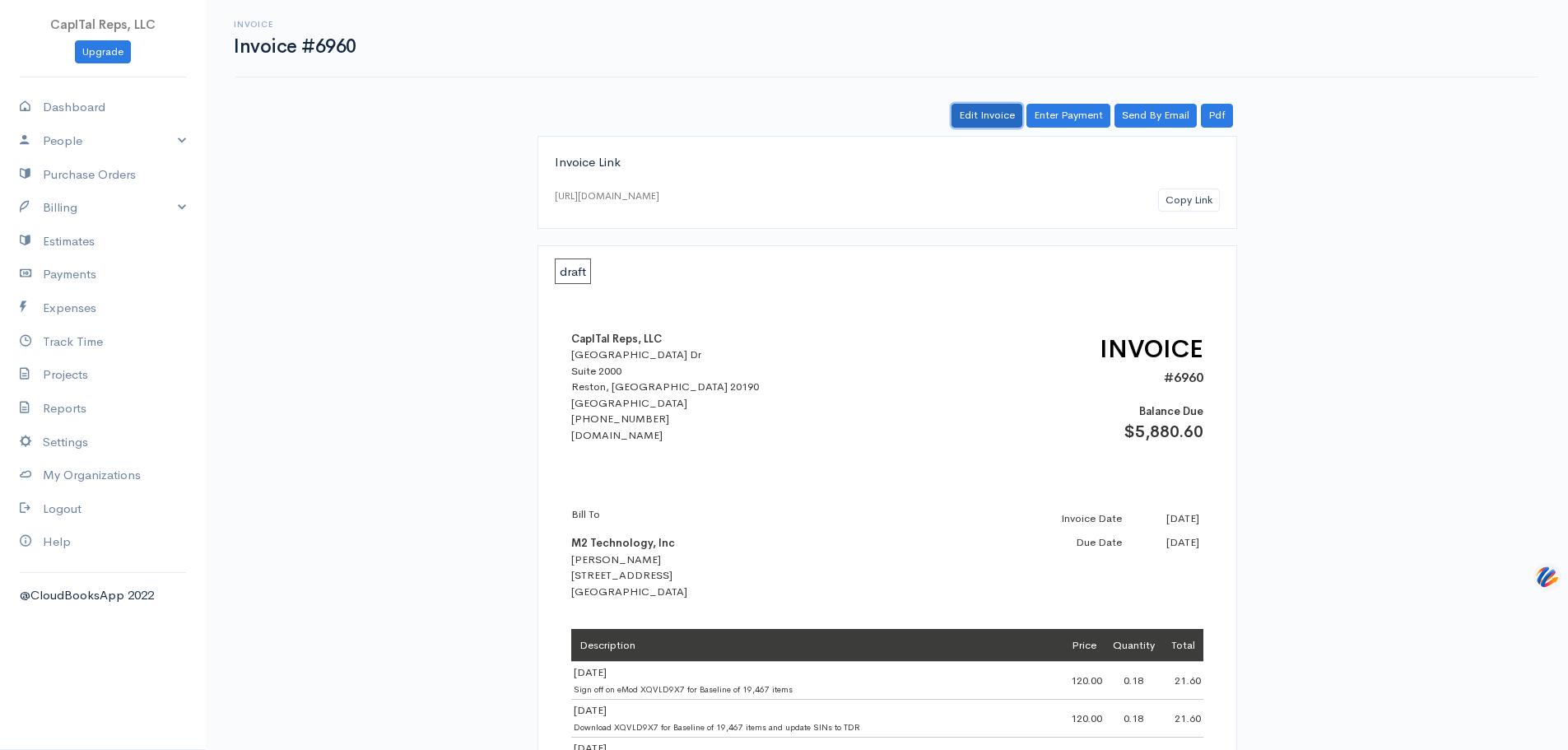
click at [952, 127] on link "Edit Invoice" at bounding box center [986, 116] width 71 height 24
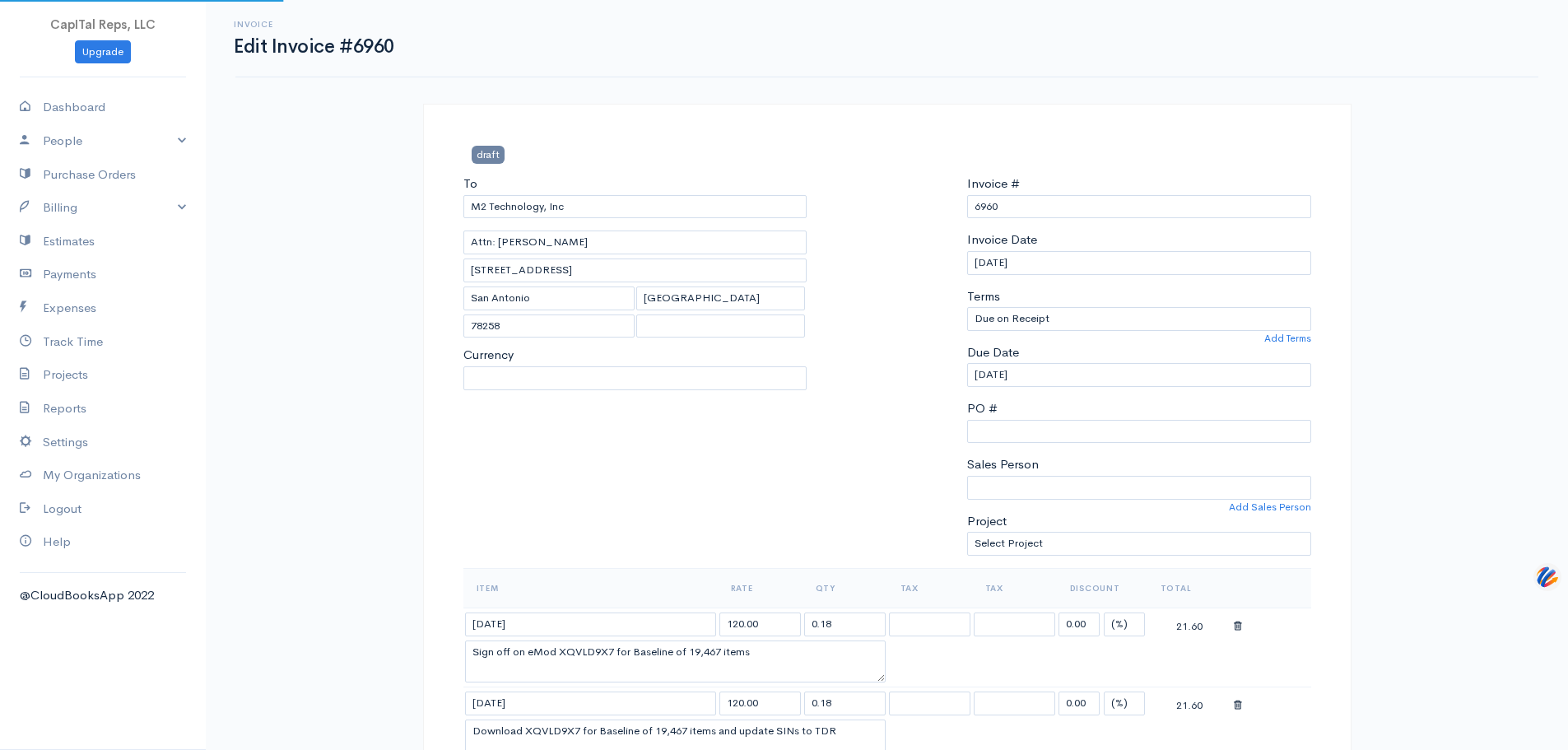
select select "[GEOGRAPHIC_DATA]"
select select "USD"
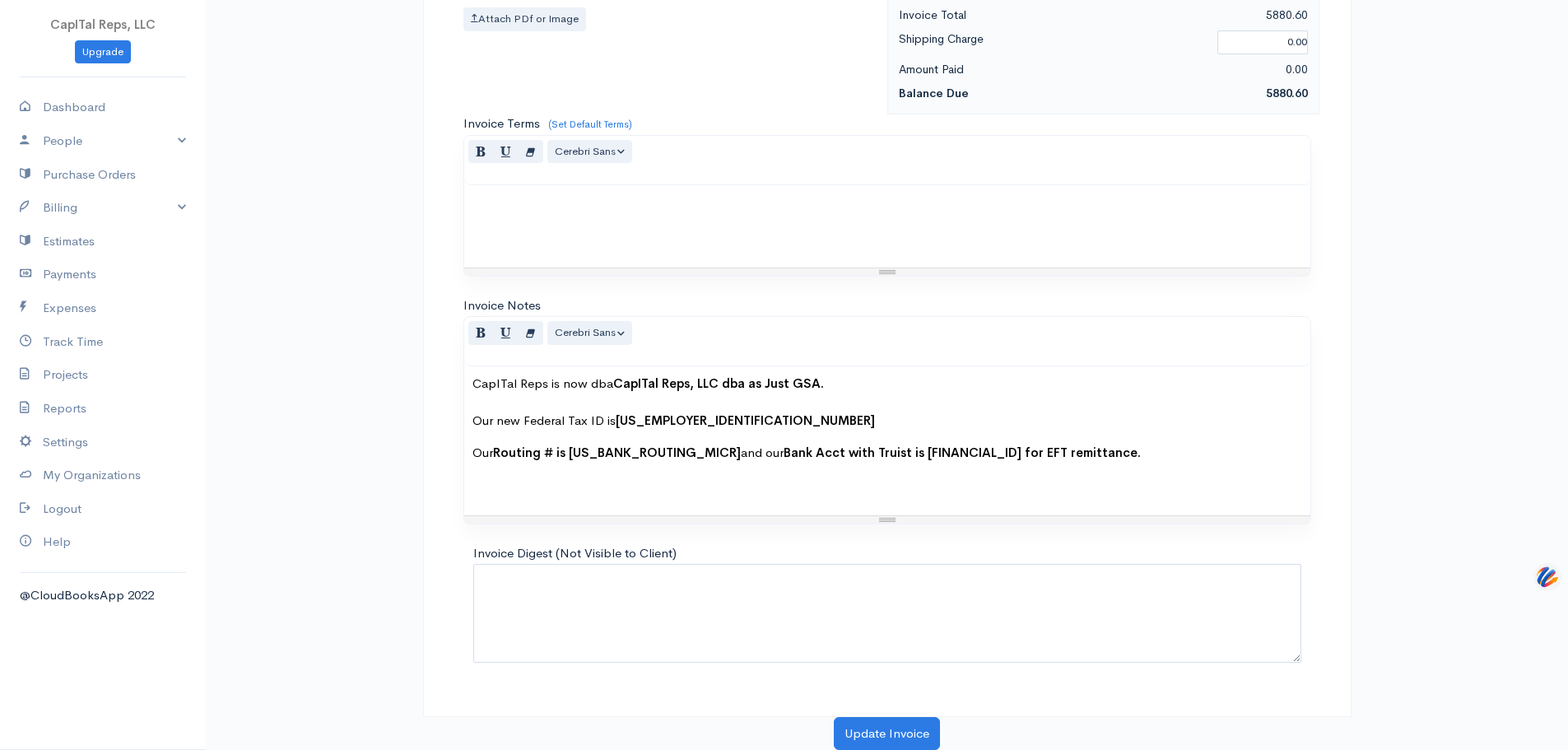
scroll to position [2141, 0]
click at [530, 32] on link "Add Item Row" at bounding box center [529, 18] width 130 height 29
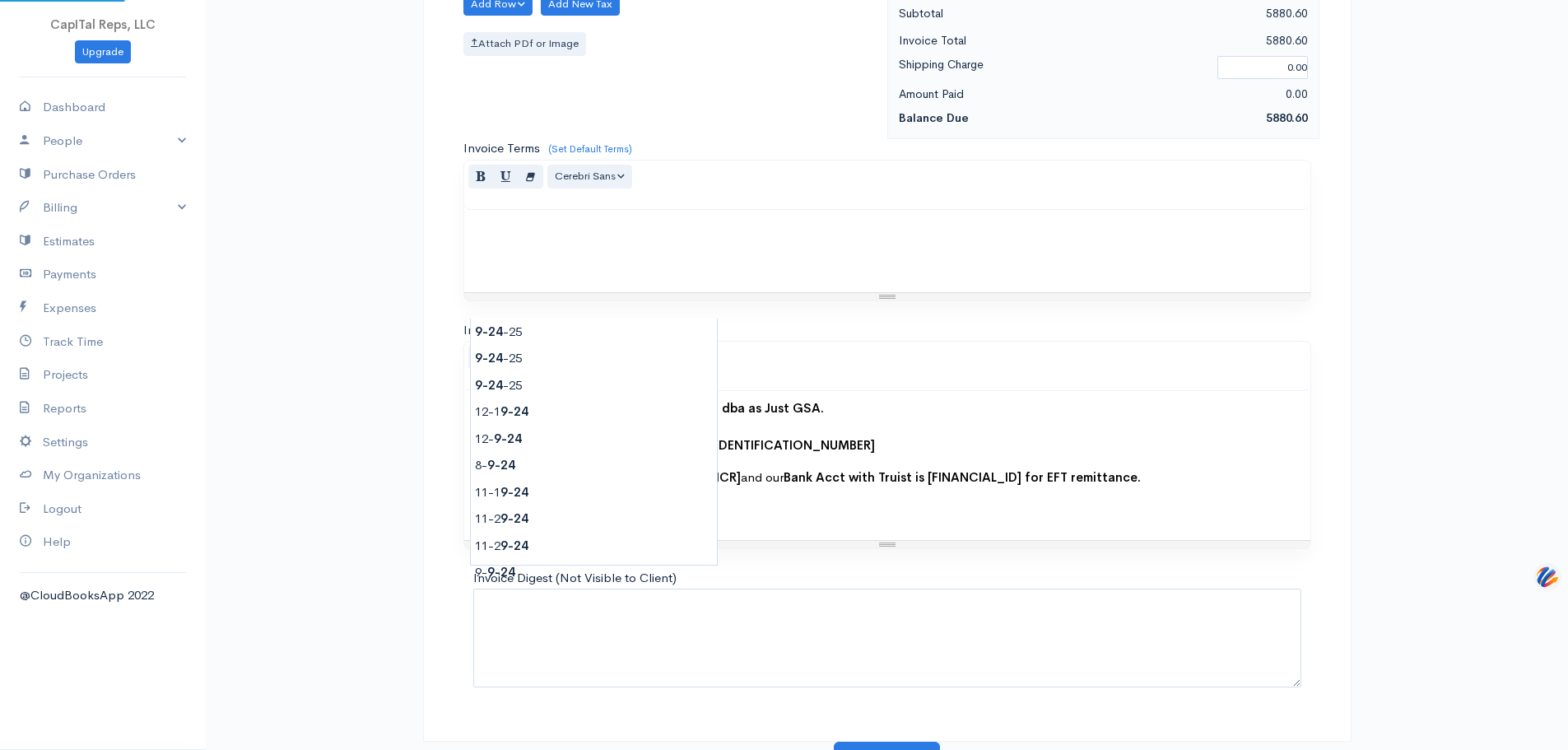
type input "[DATE]"
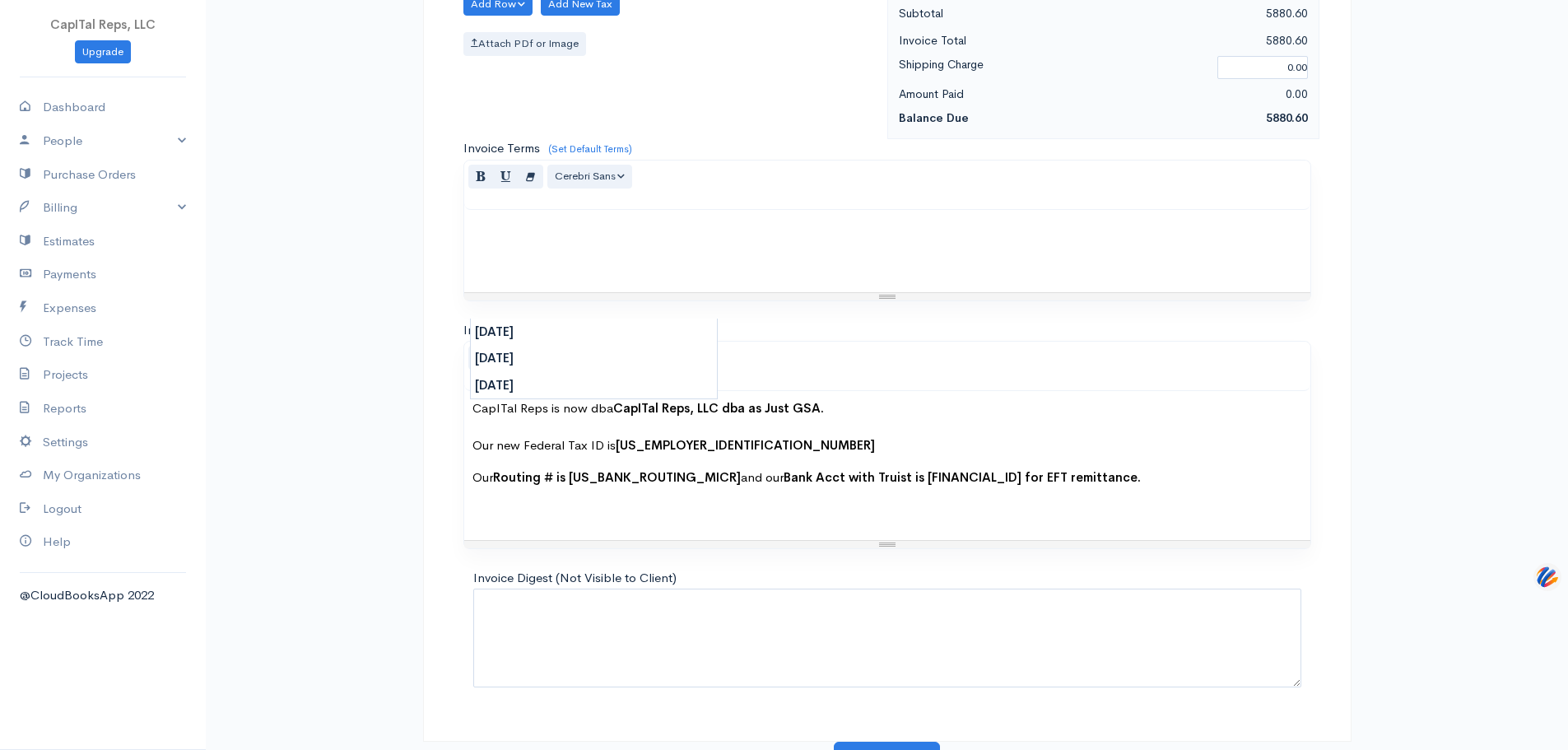
type input "120.00"
type textarea "Sign eMod WESBEJGQ for19 HPE and Juniper Price Reductions"
drag, startPoint x: 511, startPoint y: 330, endPoint x: 513, endPoint y: 340, distance: 10.2
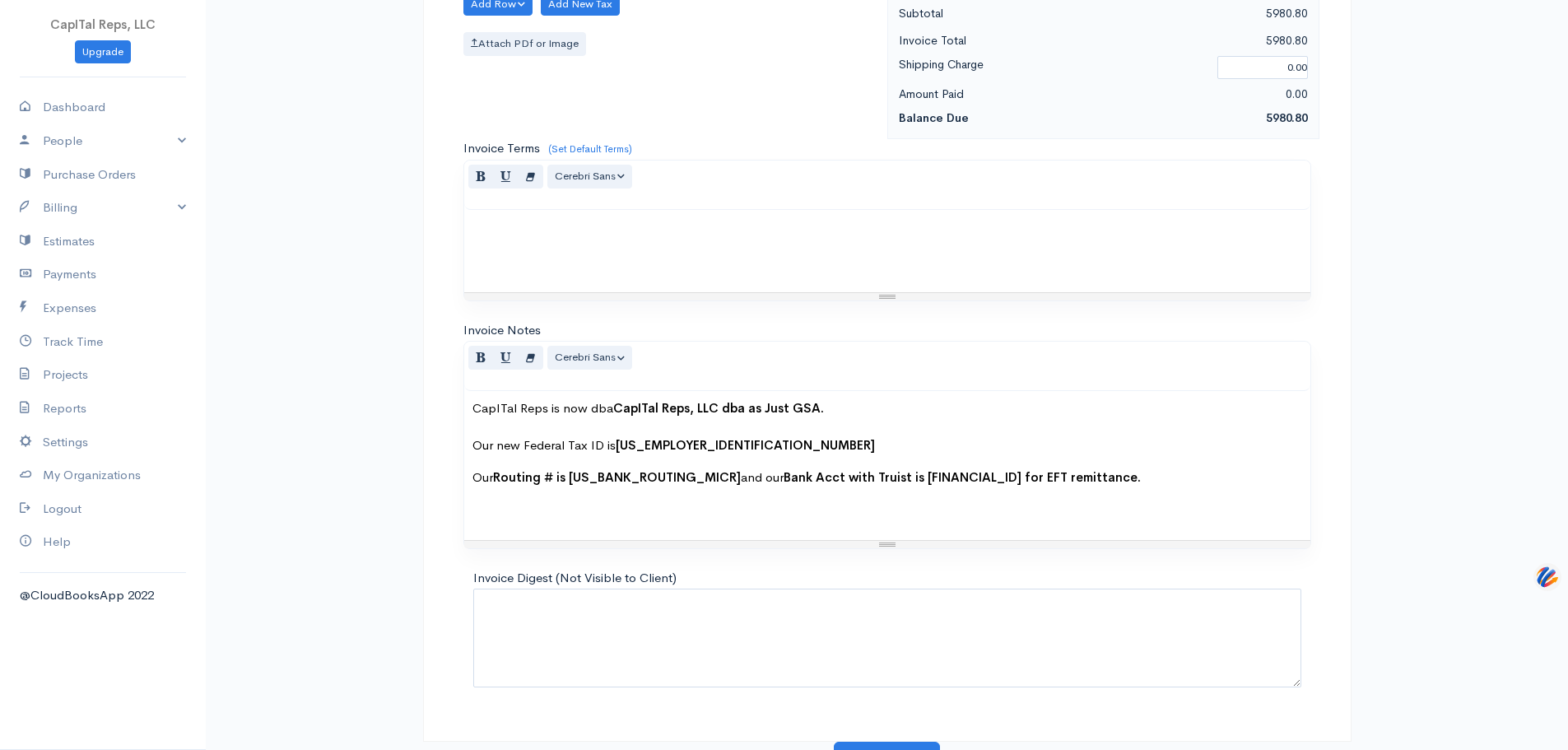
type input "120.99"
drag, startPoint x: 826, startPoint y: 297, endPoint x: 793, endPoint y: 301, distance: 33.2
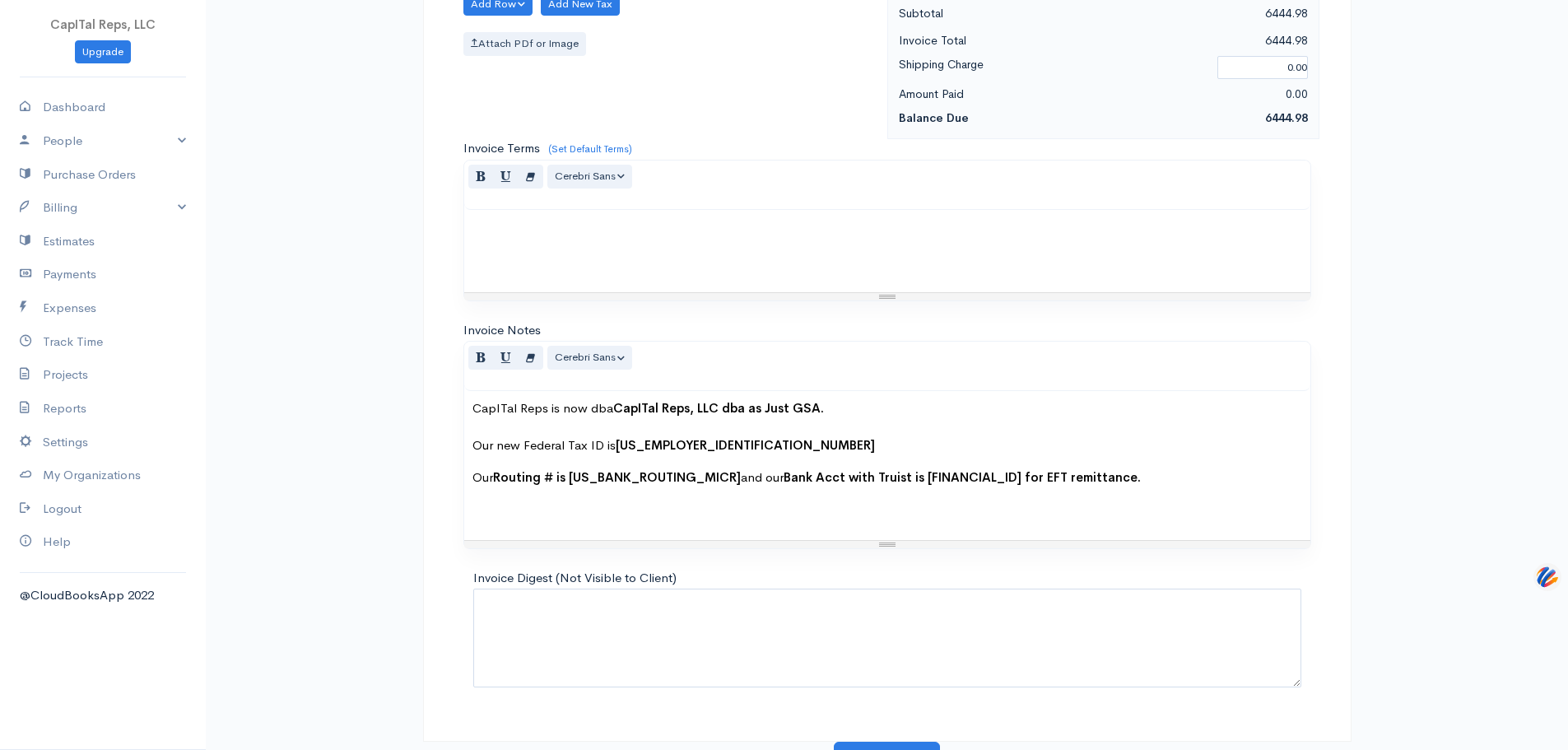
type input "4.85"
drag, startPoint x: 870, startPoint y: 340, endPoint x: 443, endPoint y: 346, distance: 427.0
paste textarea "Withdraw eMod for 4,019 HPE and HPI Adds. Reviewed data analysis and identify 1…"
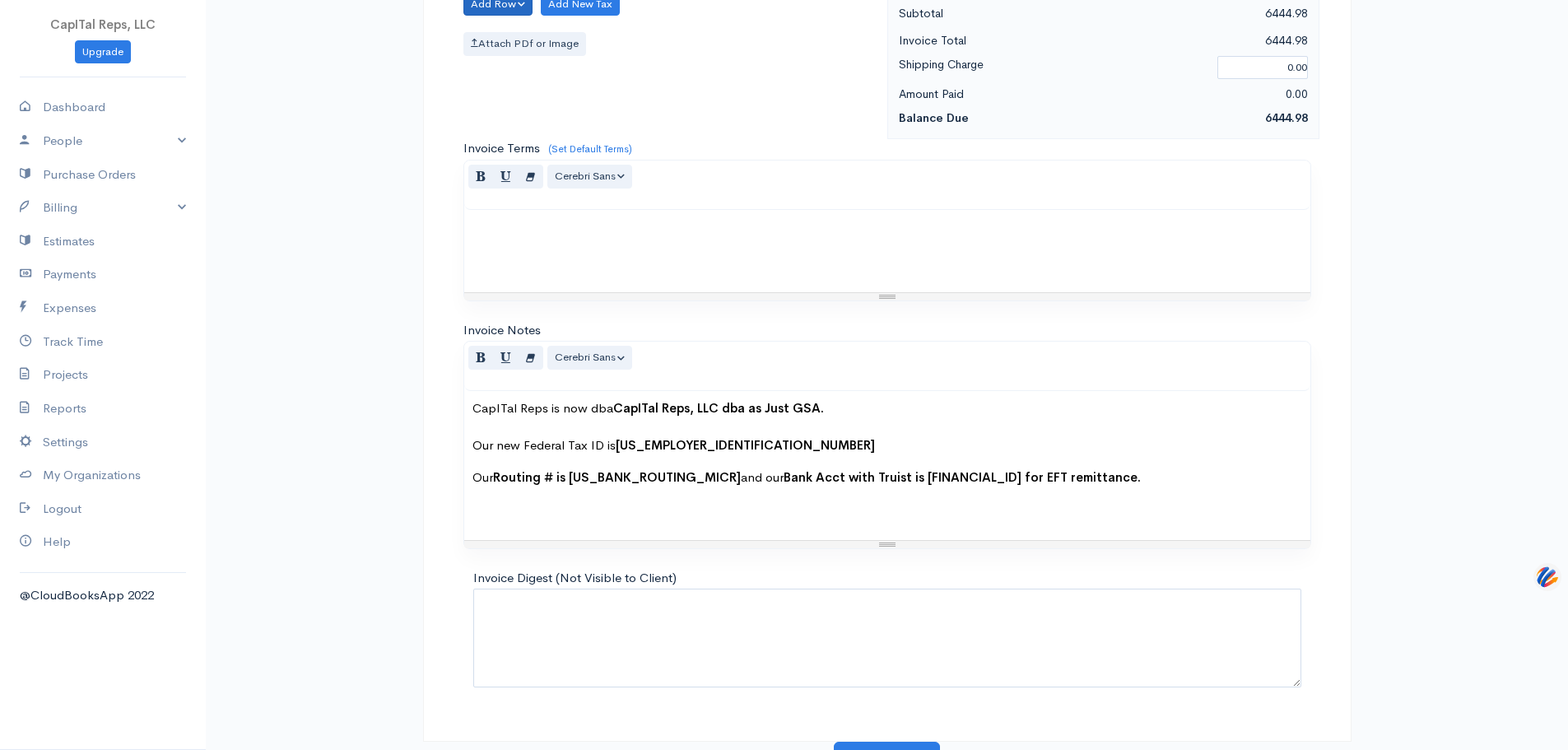
type textarea "Withdraw eMod for 4,019 HPE and HPI Adds. Reviewed data analysis and identified…"
click at [509, 16] on button "Add Row" at bounding box center [498, 4] width 70 height 24
click at [531, 57] on link "Add Item Row" at bounding box center [529, 43] width 130 height 29
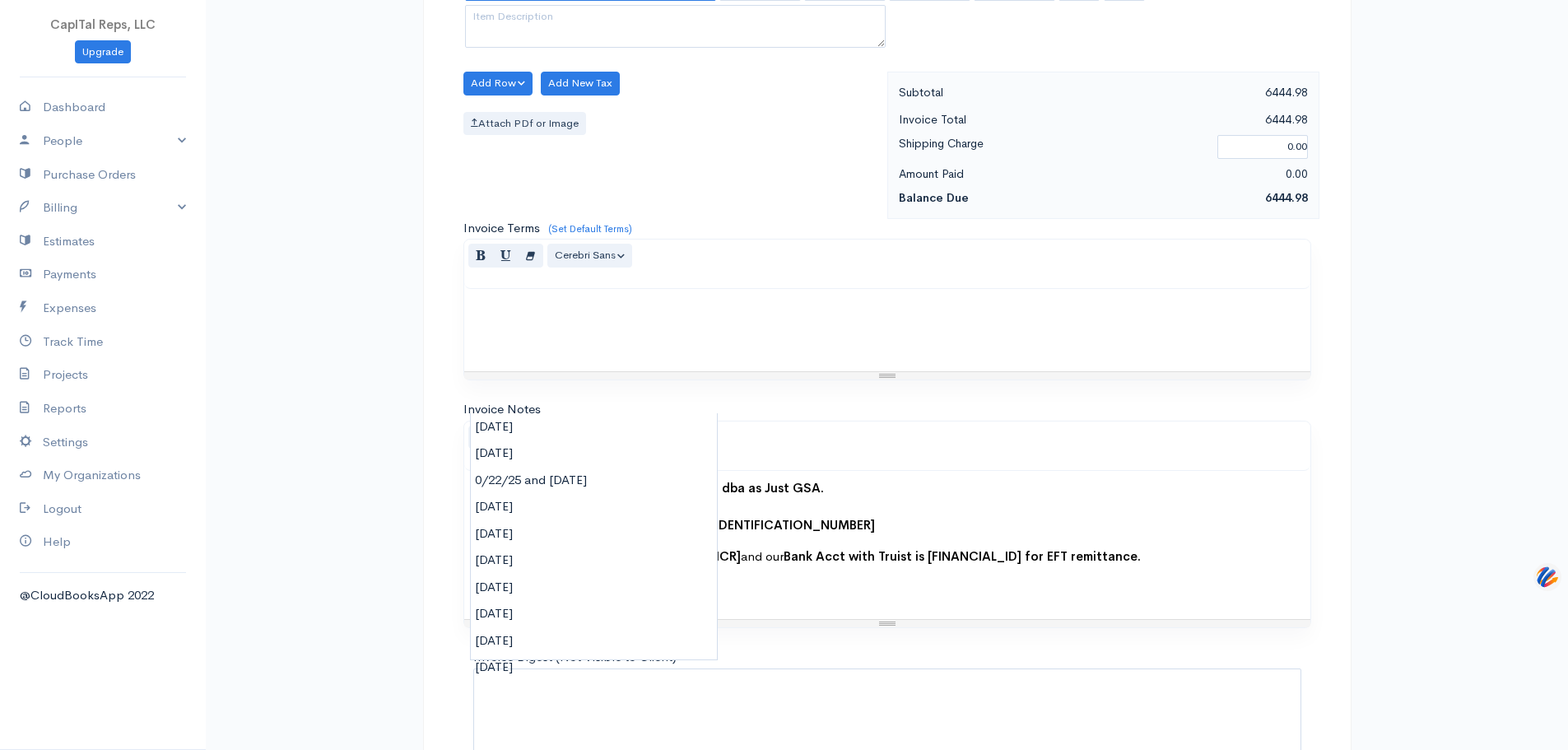
paste input "[DATE] and [DATE]"
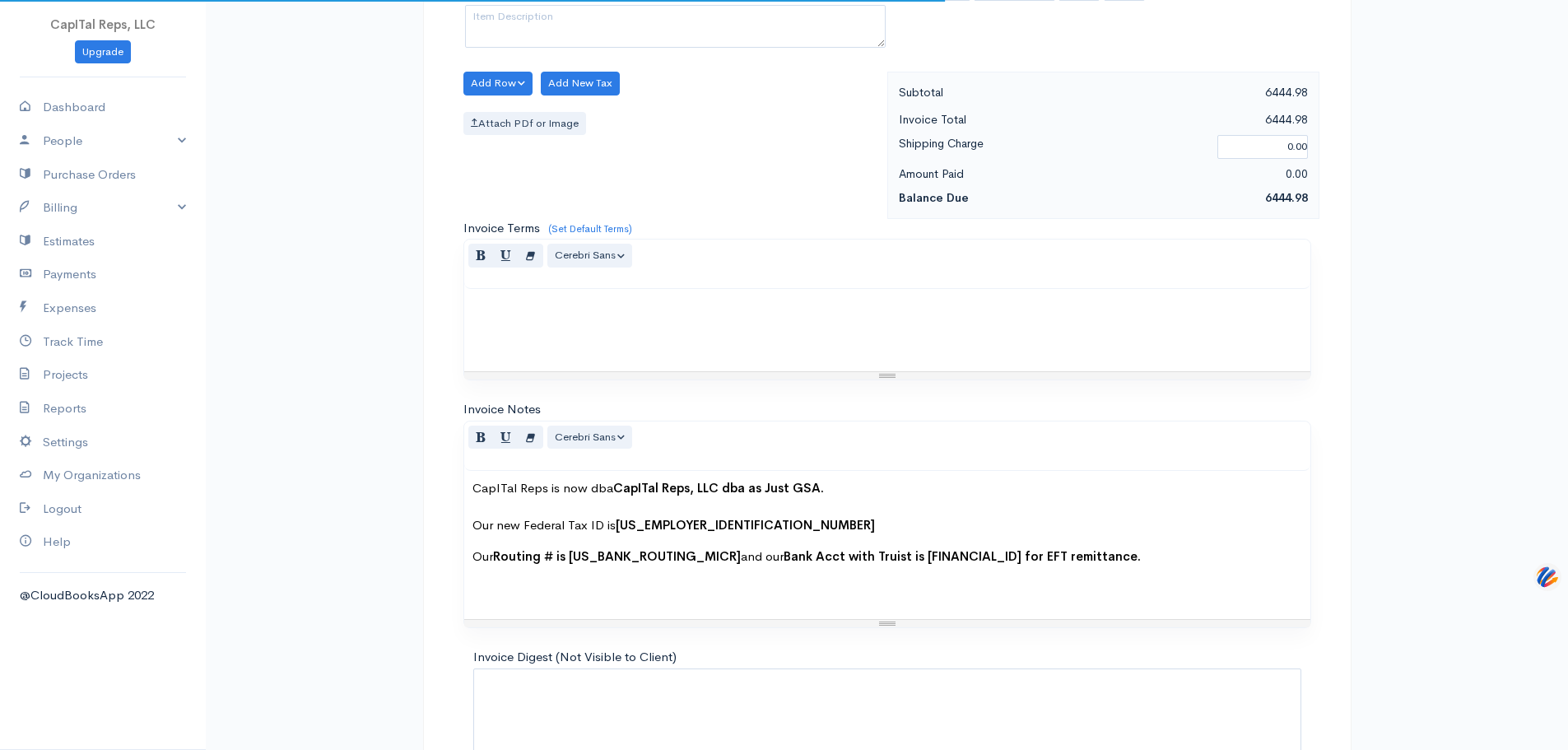
type input "[DATE] and [DATE]"
drag, startPoint x: 737, startPoint y: 399, endPoint x: 714, endPoint y: 401, distance: 23.1
type input "120.00"
click at [583, 47] on textarea at bounding box center [676, 27] width 421 height 43
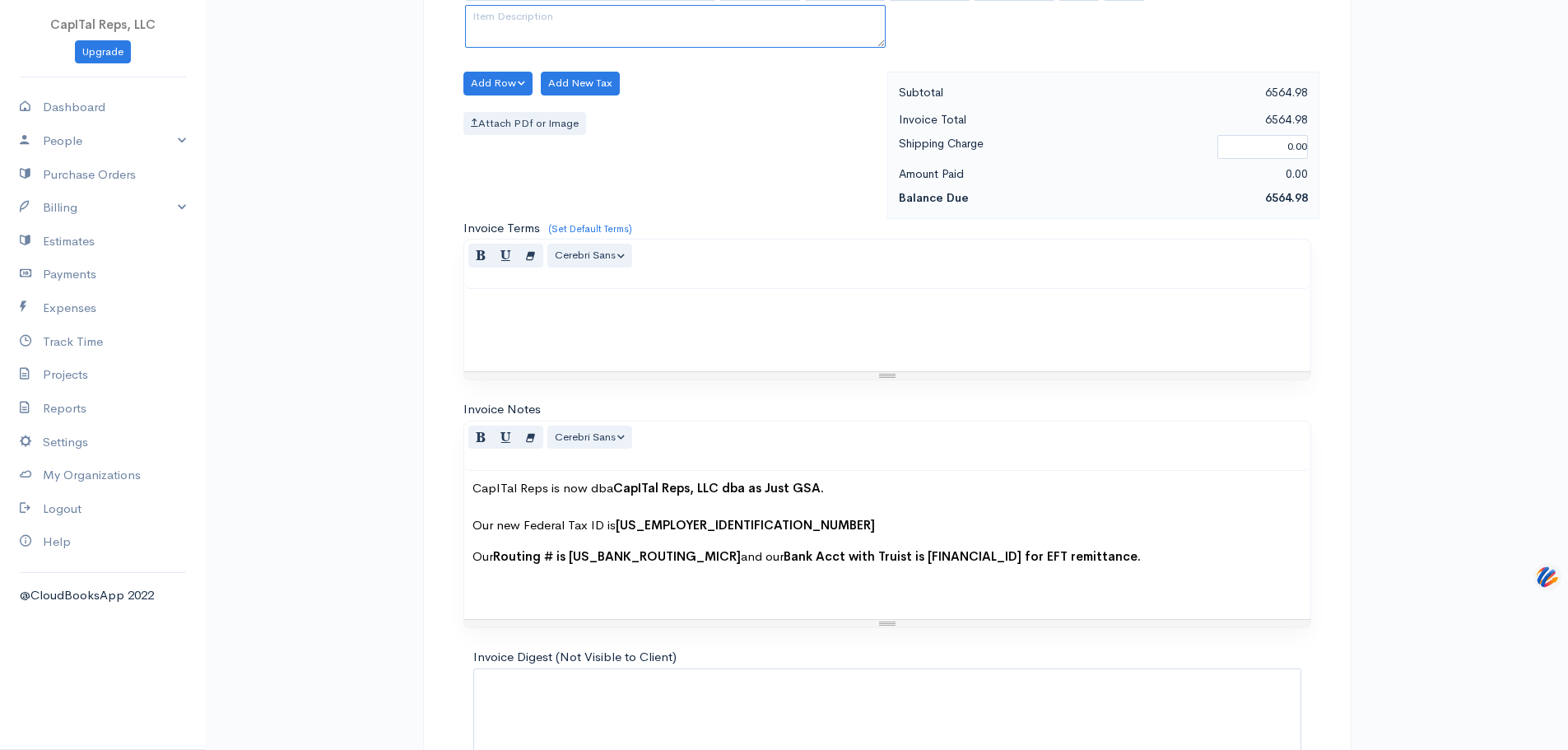
paste textarea "Prep and submit 5,332 HPE and HPI Adds - Use some of the files from of the 4,01…"
type textarea "Prep and submit 5,332 HPE and HPI Adds - Use some of the files from of the 4,01…"
drag, startPoint x: 842, startPoint y: 402, endPoint x: 810, endPoint y: 401, distance: 32.0
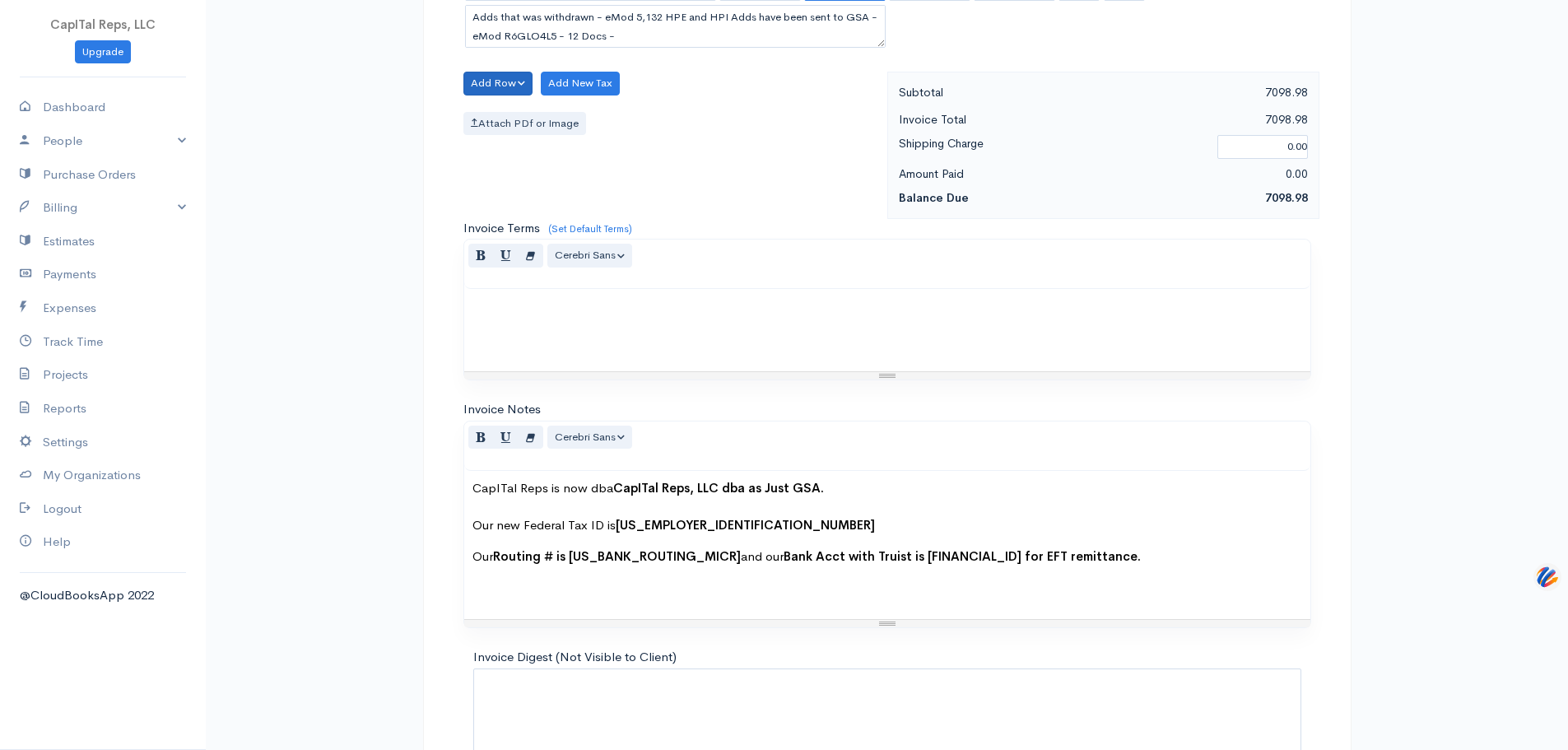
type input "5.45"
click at [513, 96] on button "Add Row" at bounding box center [498, 83] width 70 height 24
click at [520, 137] on link "Add Item Row" at bounding box center [529, 122] width 130 height 29
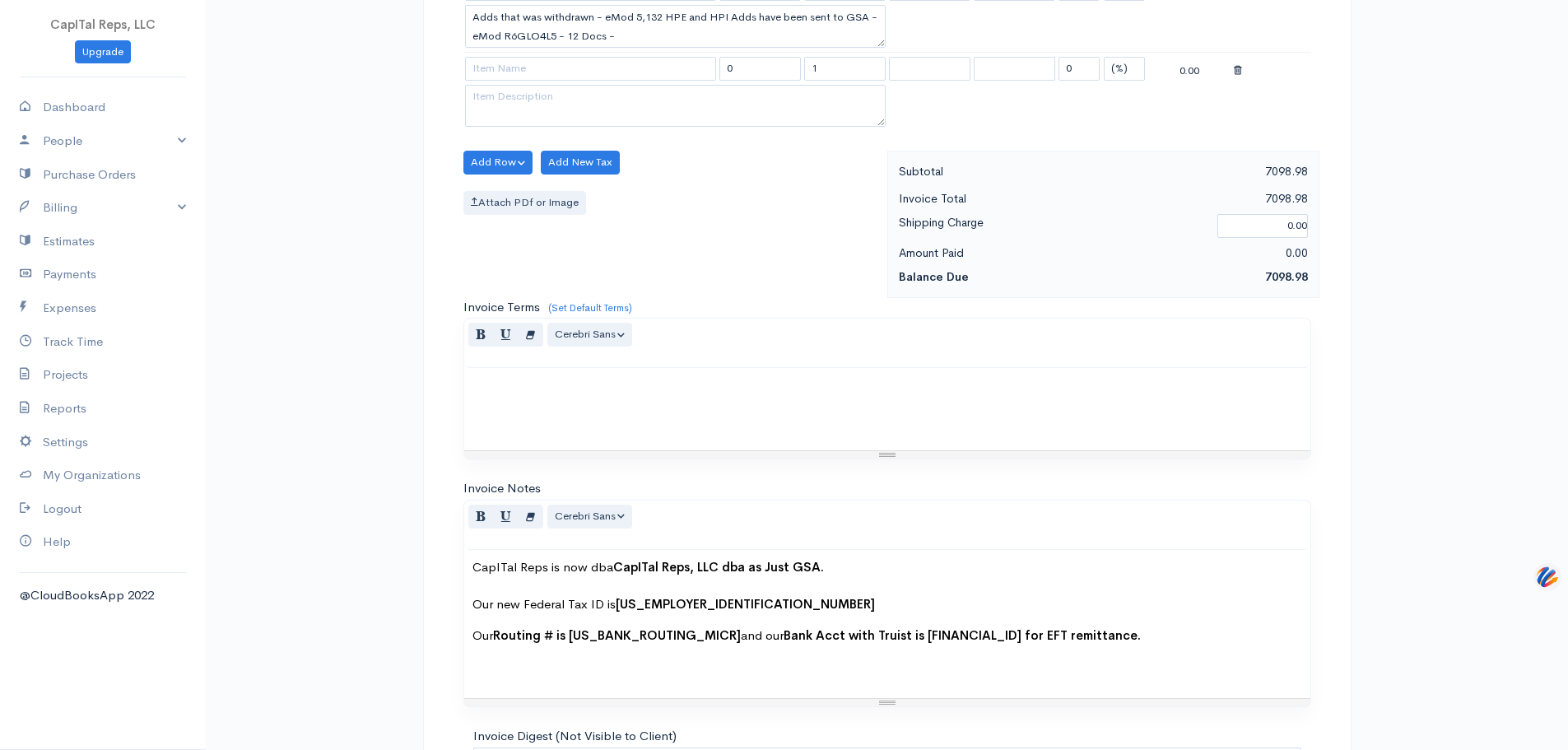
scroll to position [2497, 0]
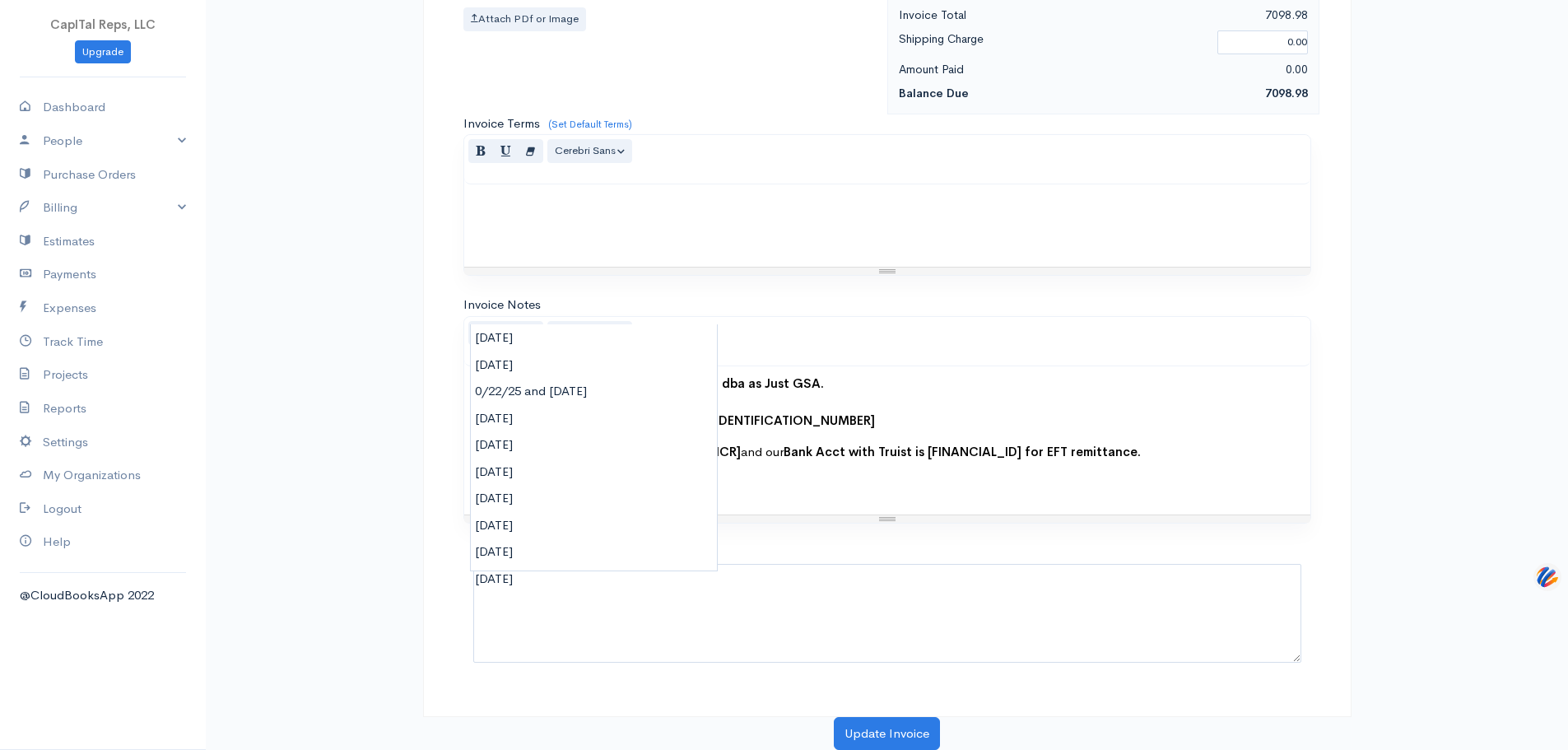
paste input "[DATE] and [DATE]"
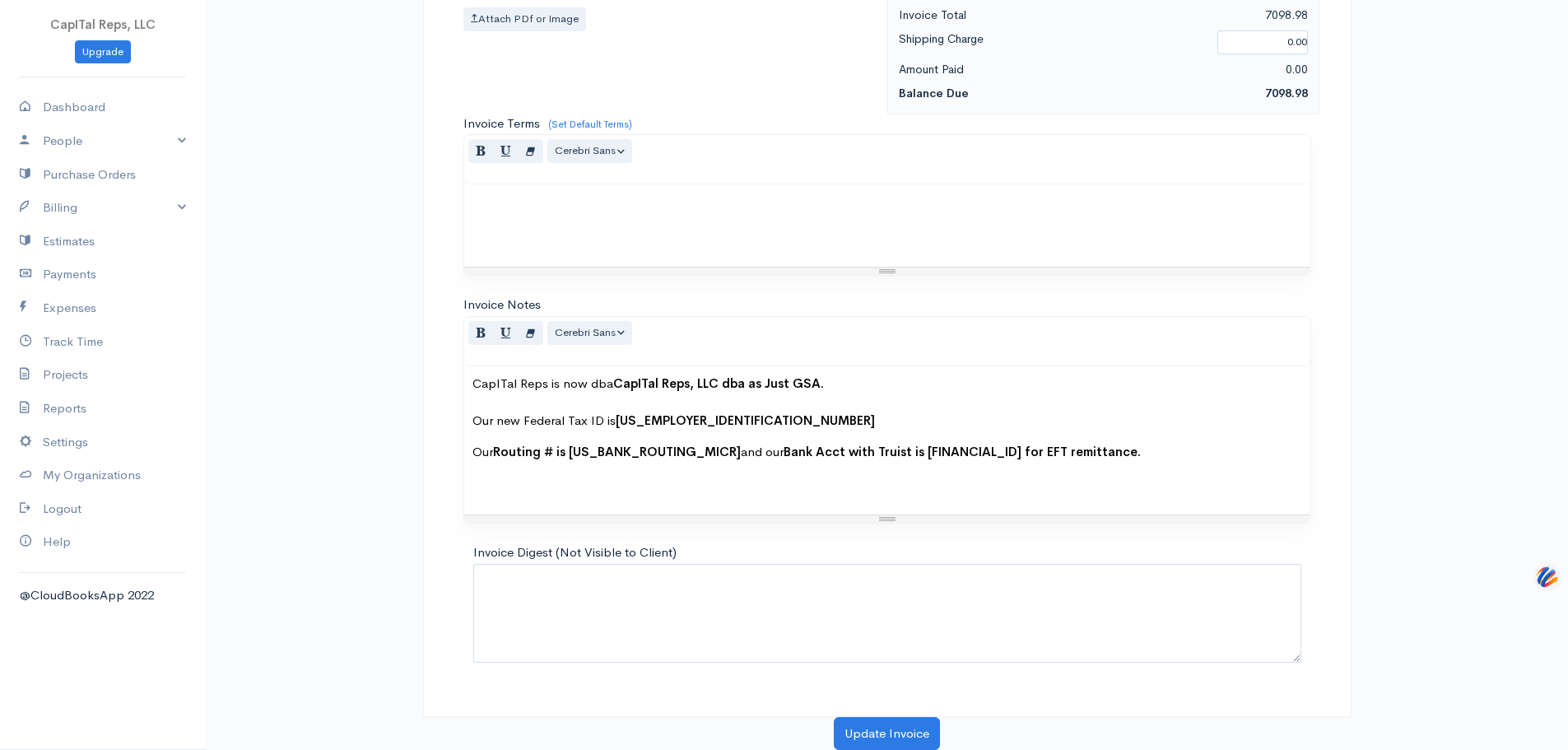
type input "[DATE] and [DATE]"
drag, startPoint x: 744, startPoint y: 137, endPoint x: 732, endPoint y: 135, distance: 12.2
type input "120.00"
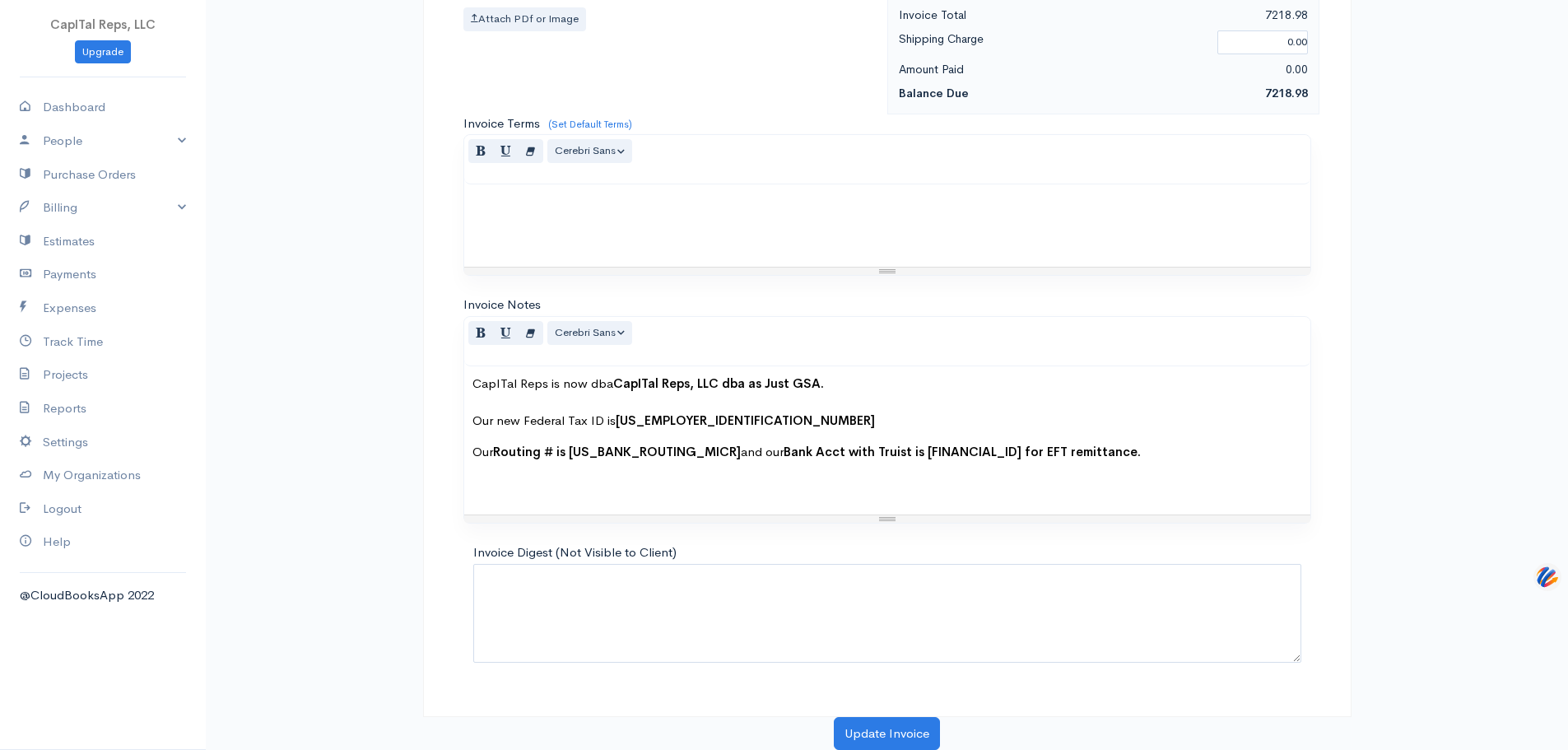
paste textarea "Prep and submit 8,110 Juniper Price Increases from ,02% to 20.58% - eMod 41VNNY…"
type textarea "Prep and submit 8,110 Juniper Price Increases from ,02% to 20.58% - eMod 41VNNY…"
drag, startPoint x: 857, startPoint y: 138, endPoint x: 752, endPoint y: 148, distance: 105.5
type input "5.85"
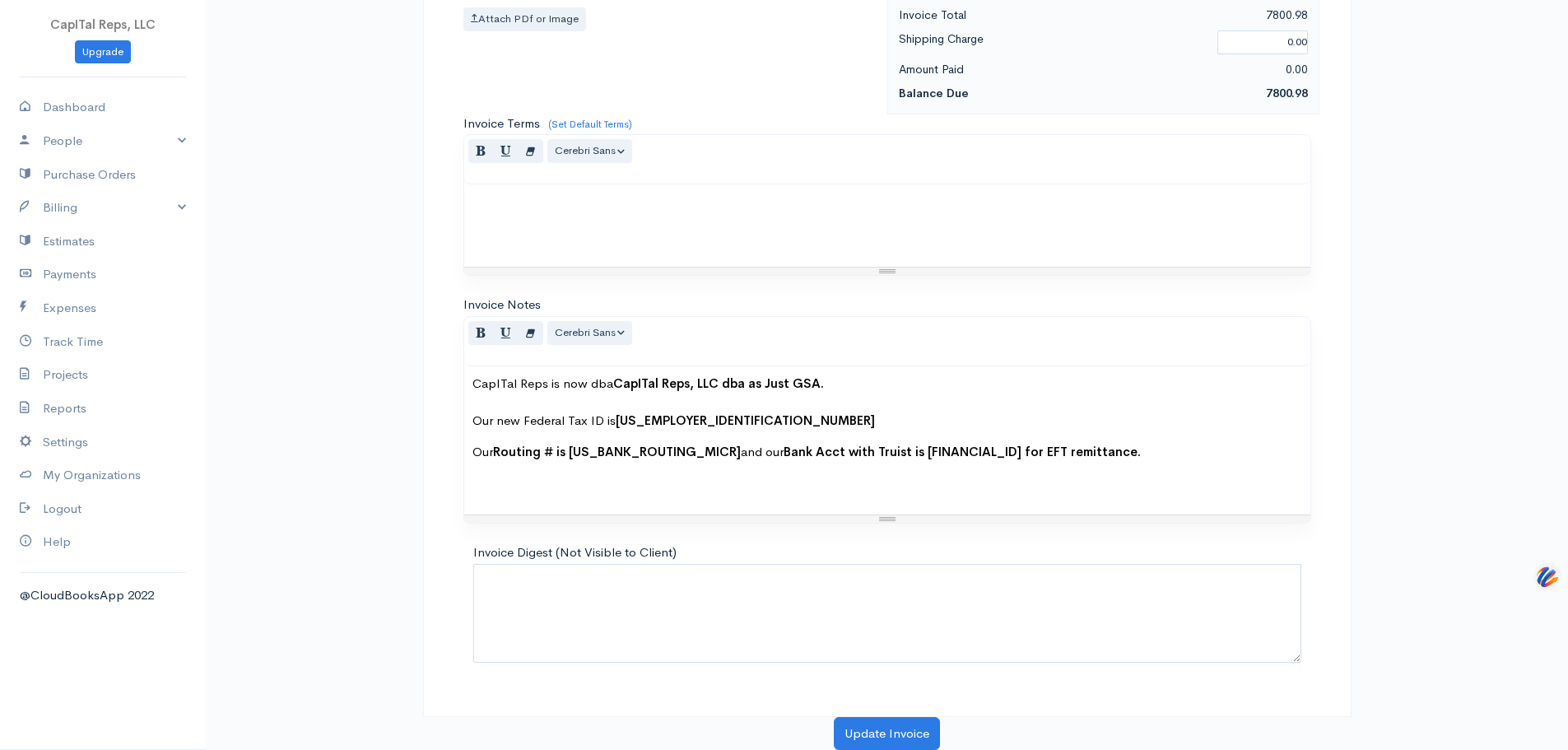
click at [543, 32] on link "Add Item Row" at bounding box center [529, 18] width 130 height 29
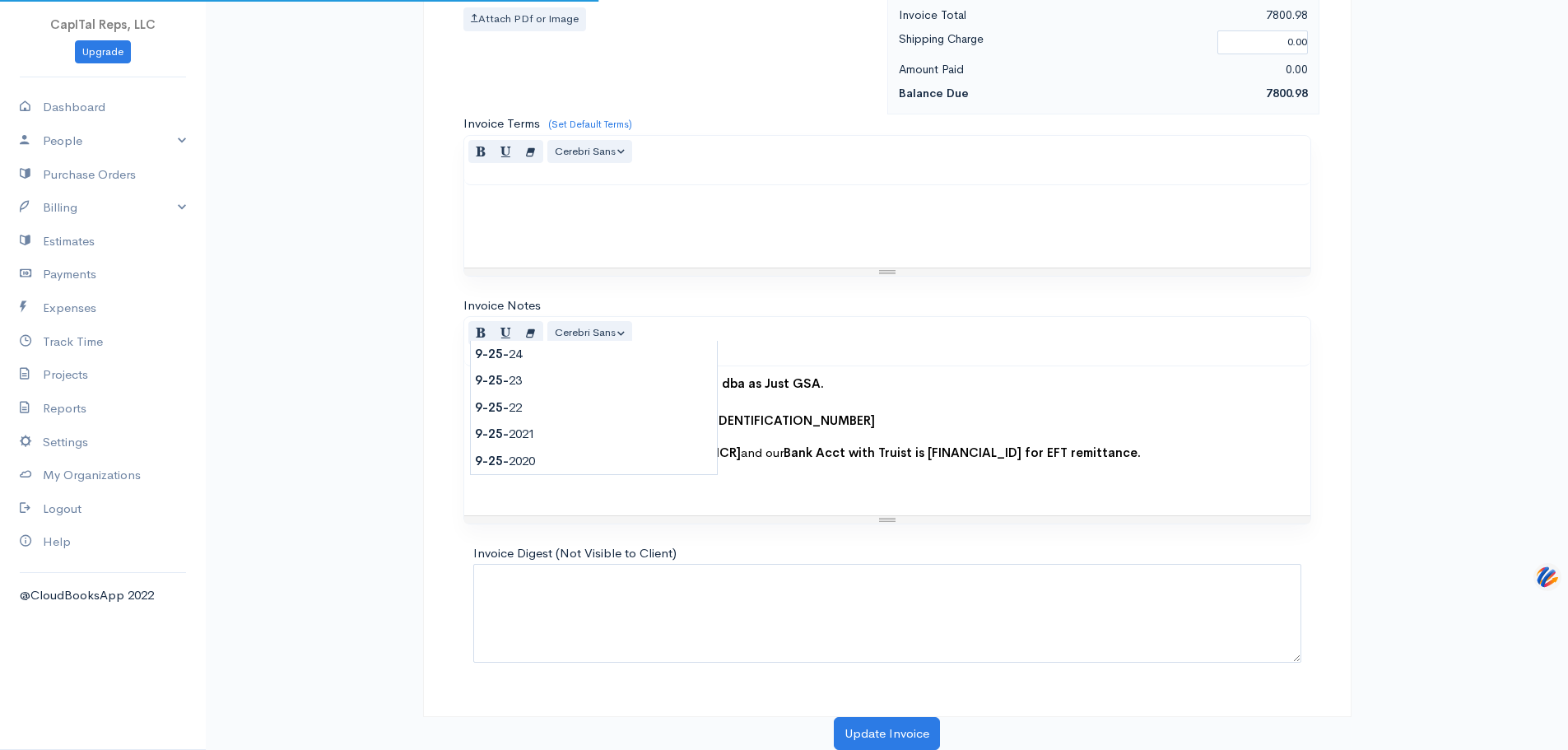
type input "[DATE]"
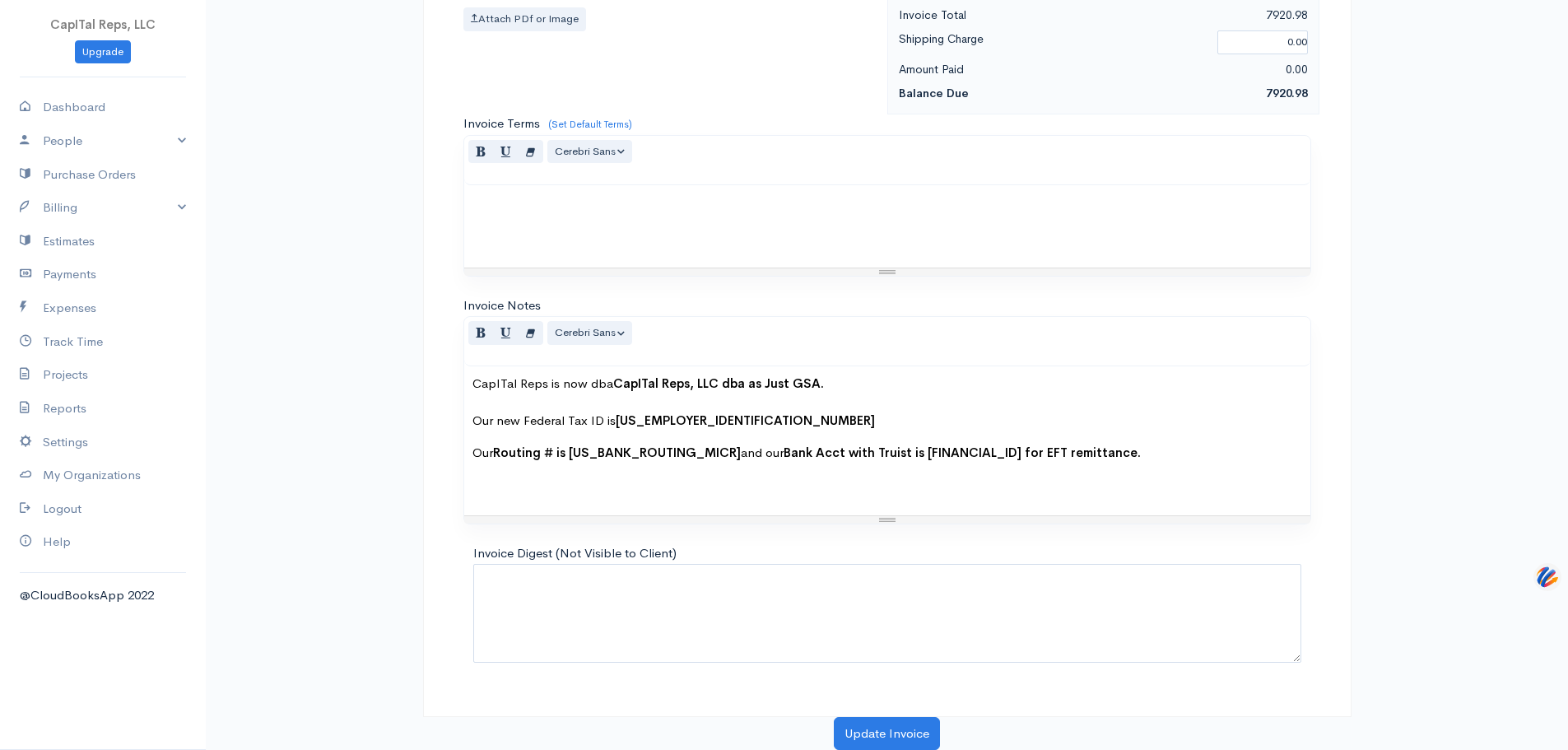
type input "120.00"
type input ".175"
paste textarea "Download eMod 8ODUE9X1 for Contract Reassignment to [PERSON_NAME]"
type textarea "Download eMod 8ODUE9X1 for Contract Reassignment to [PERSON_NAME]"
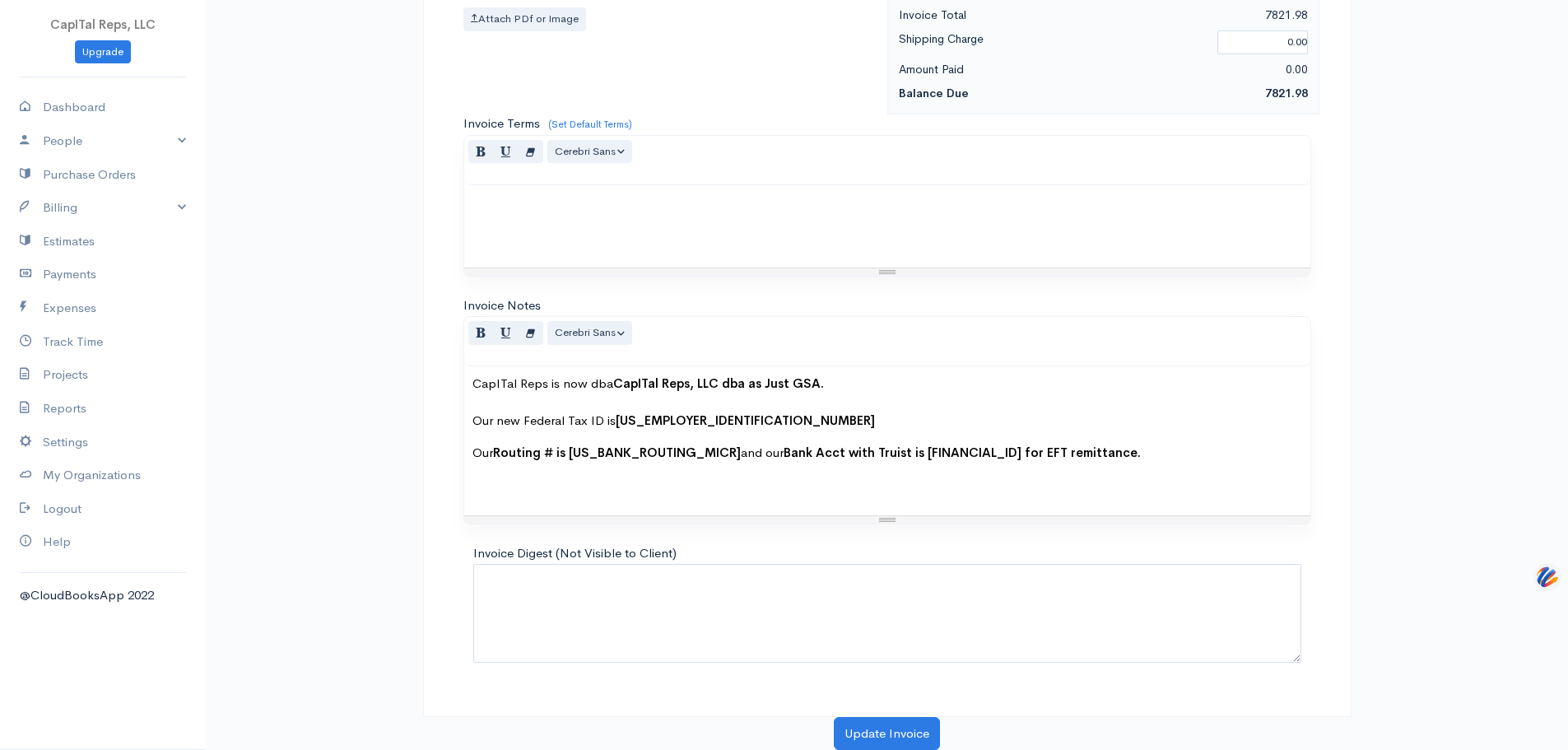
click at [527, 32] on link "Add Item Row" at bounding box center [529, 18] width 130 height 29
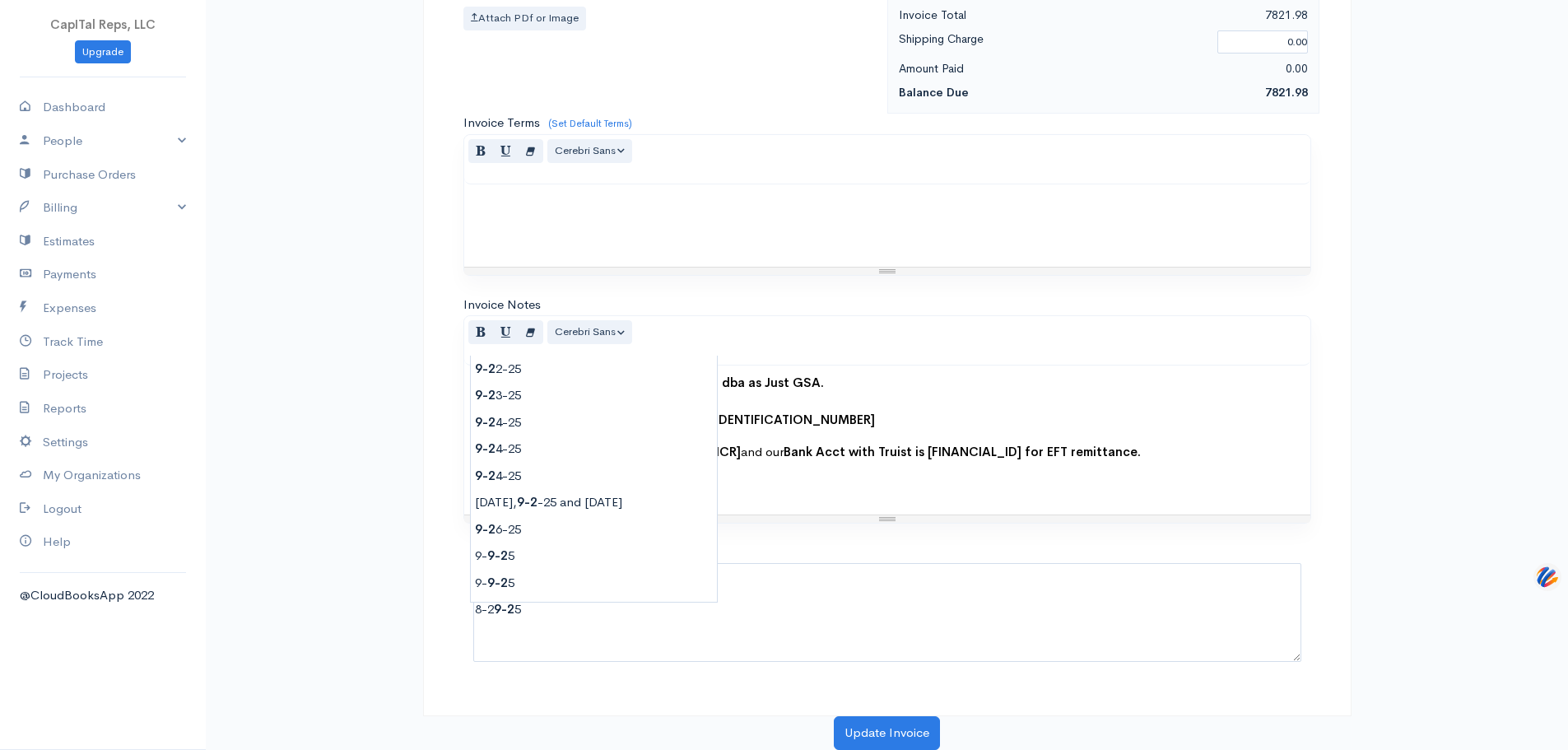
type input "[DATE]"
type input "120.00"
type textarea "Prep and submit 692 Juniper Adds, under eMod 65LXSMTG and TDR - Mod Response; J…"
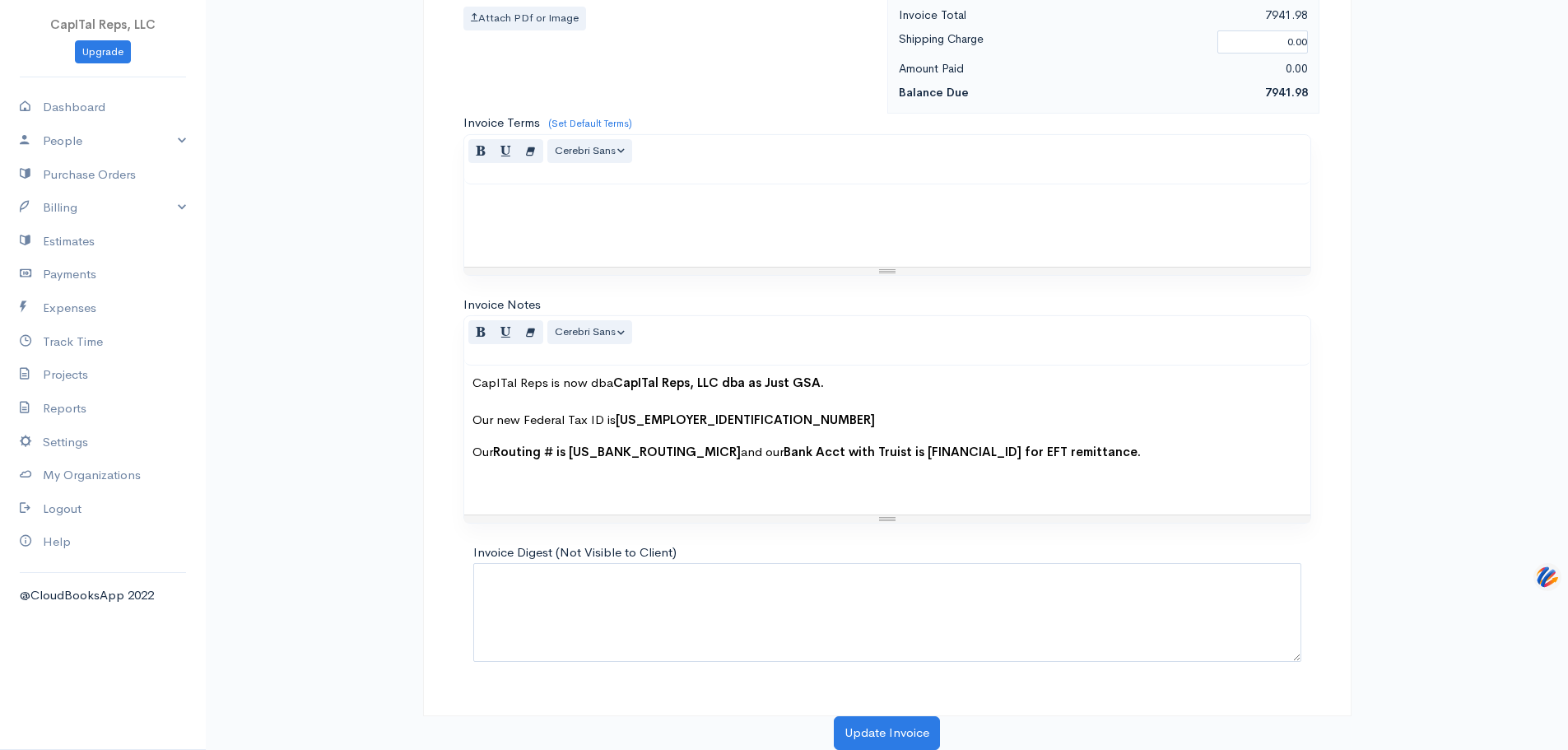
paste textarea "Download WESBEJGQ - PS-0367 for 19 Juniper and HPE Price Reductions"
type textarea "Download WESBEJGQ - PS-0367 for 19 Juniper and HPE Price Reductions"
drag, startPoint x: 831, startPoint y: 326, endPoint x: 786, endPoint y: 324, distance: 45.0
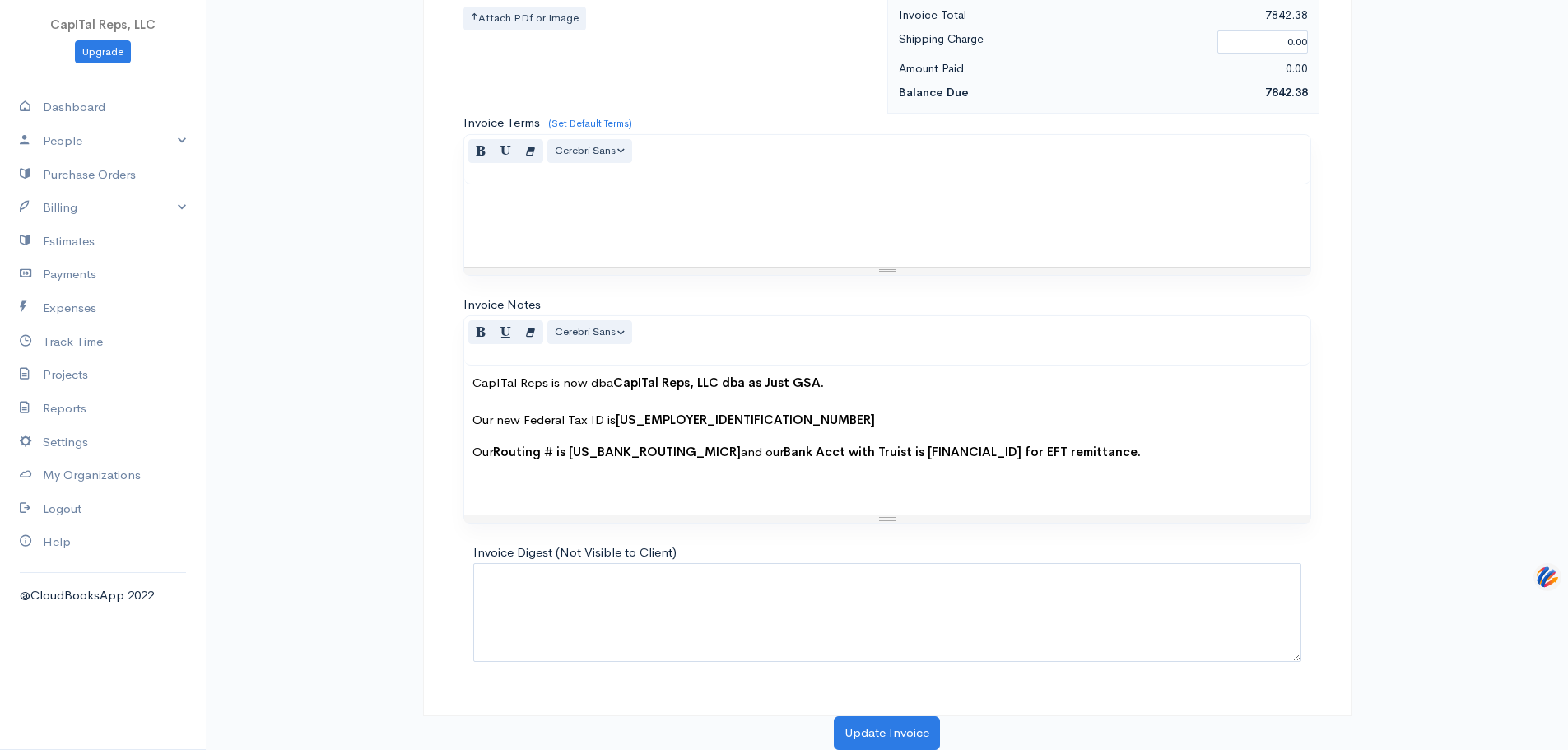
type input ".175"
type input "[DATE]"
click at [531, 32] on link "Add Item Row" at bounding box center [529, 18] width 130 height 29
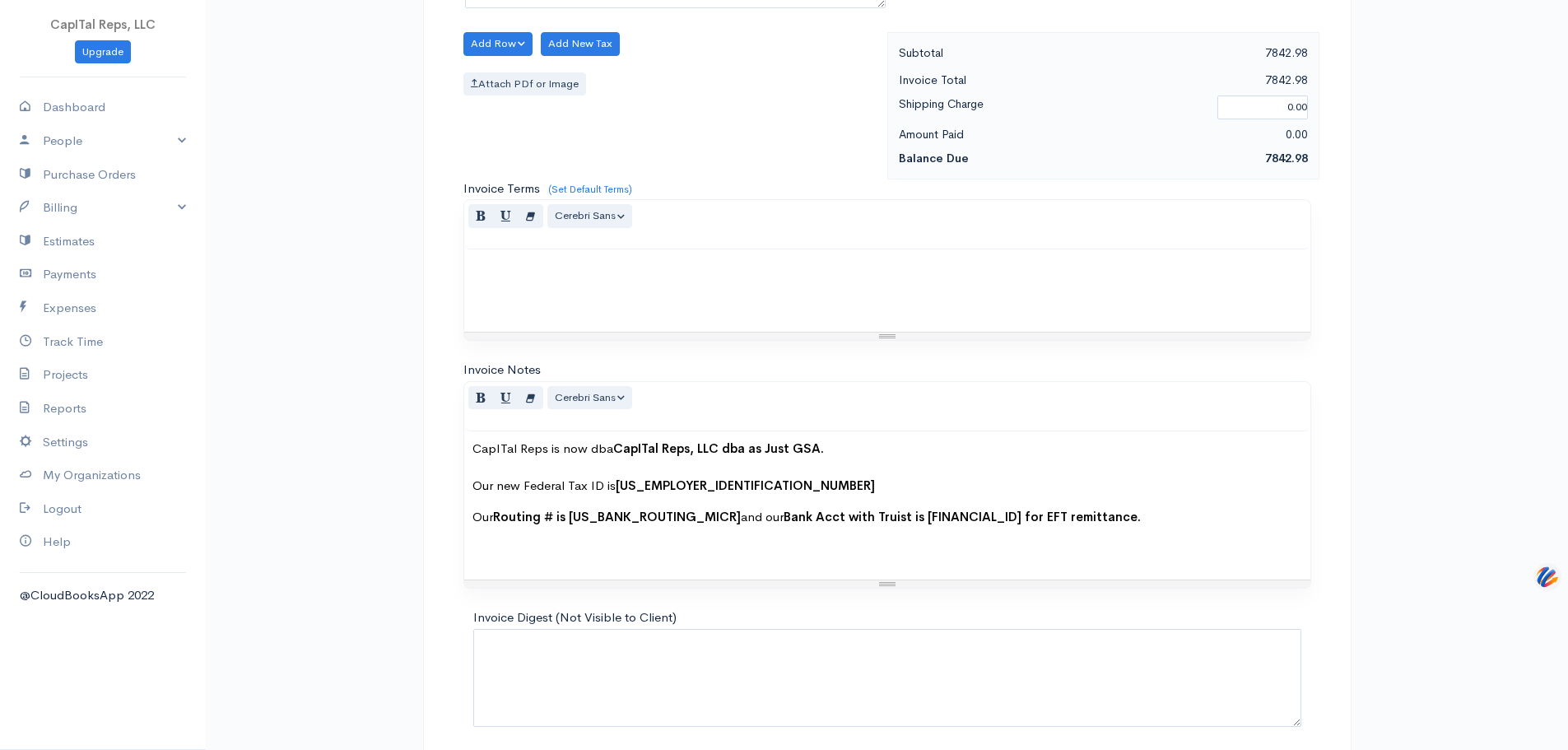
drag, startPoint x: 573, startPoint y: 422, endPoint x: 556, endPoint y: 427, distance: 17.7
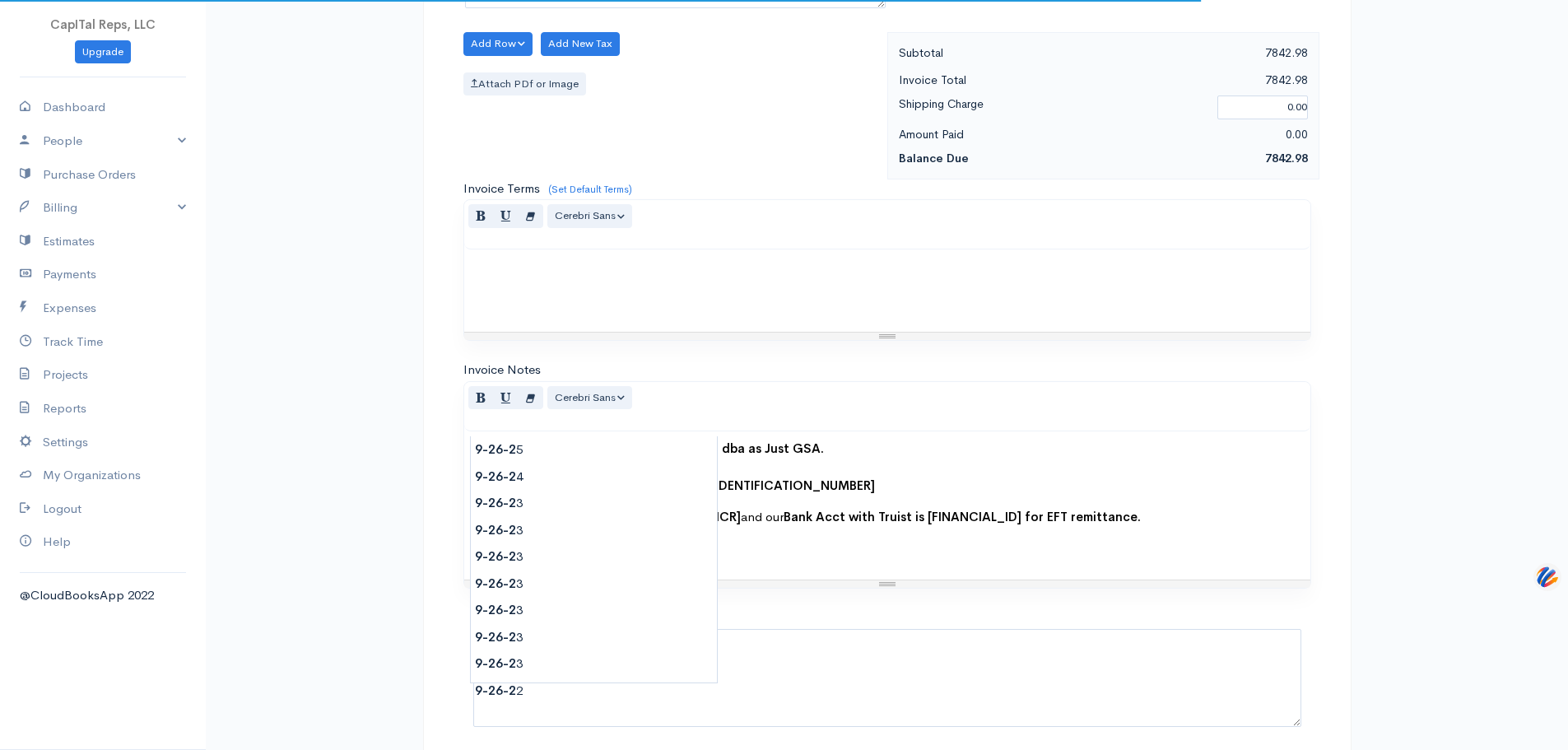
type input "[DATE]"
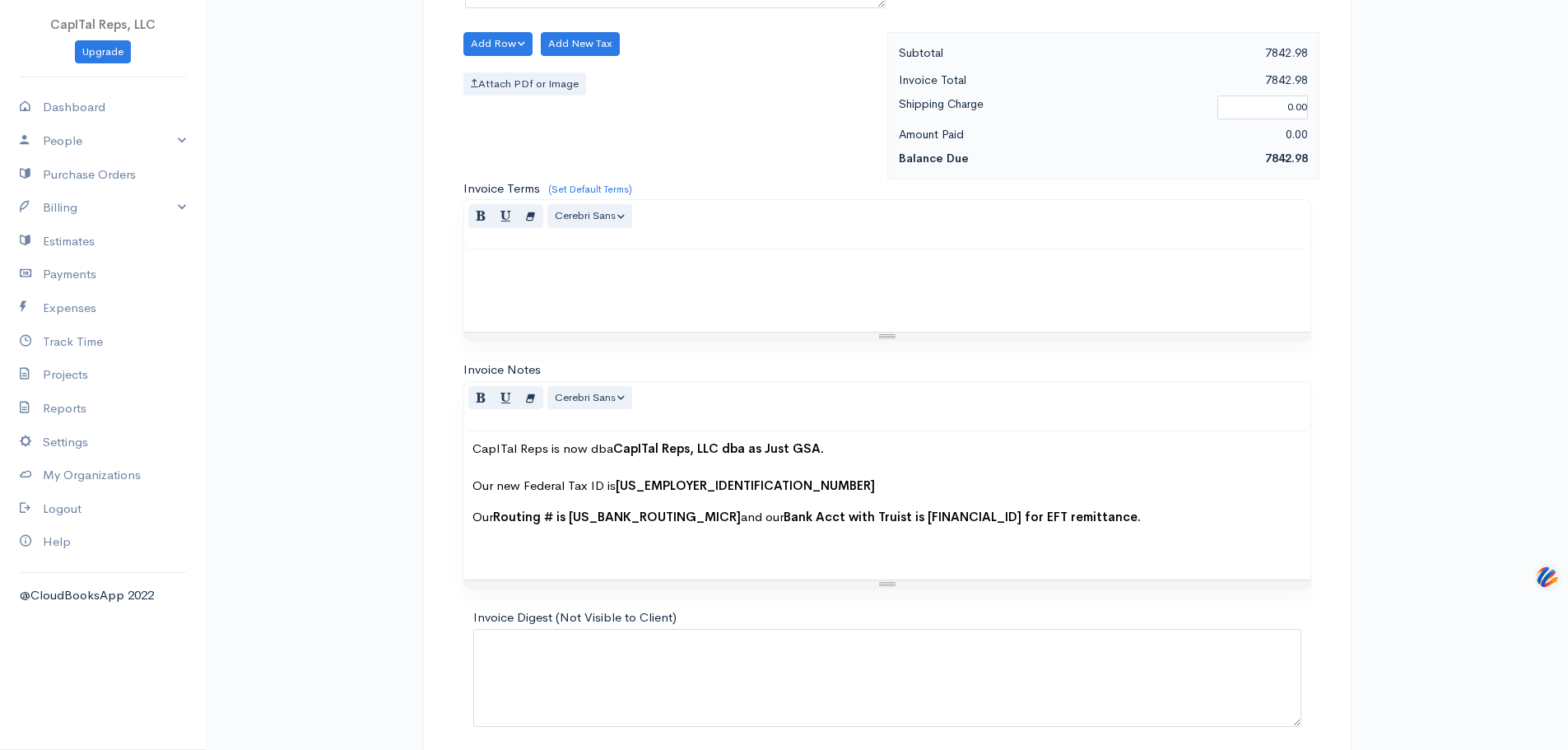
type input "4800.00"
type textarea "Pre-Payment of 40 hours of GSA MAS Consulting from the discounted rate of $120 …"
type input "4"
type input "120.00"
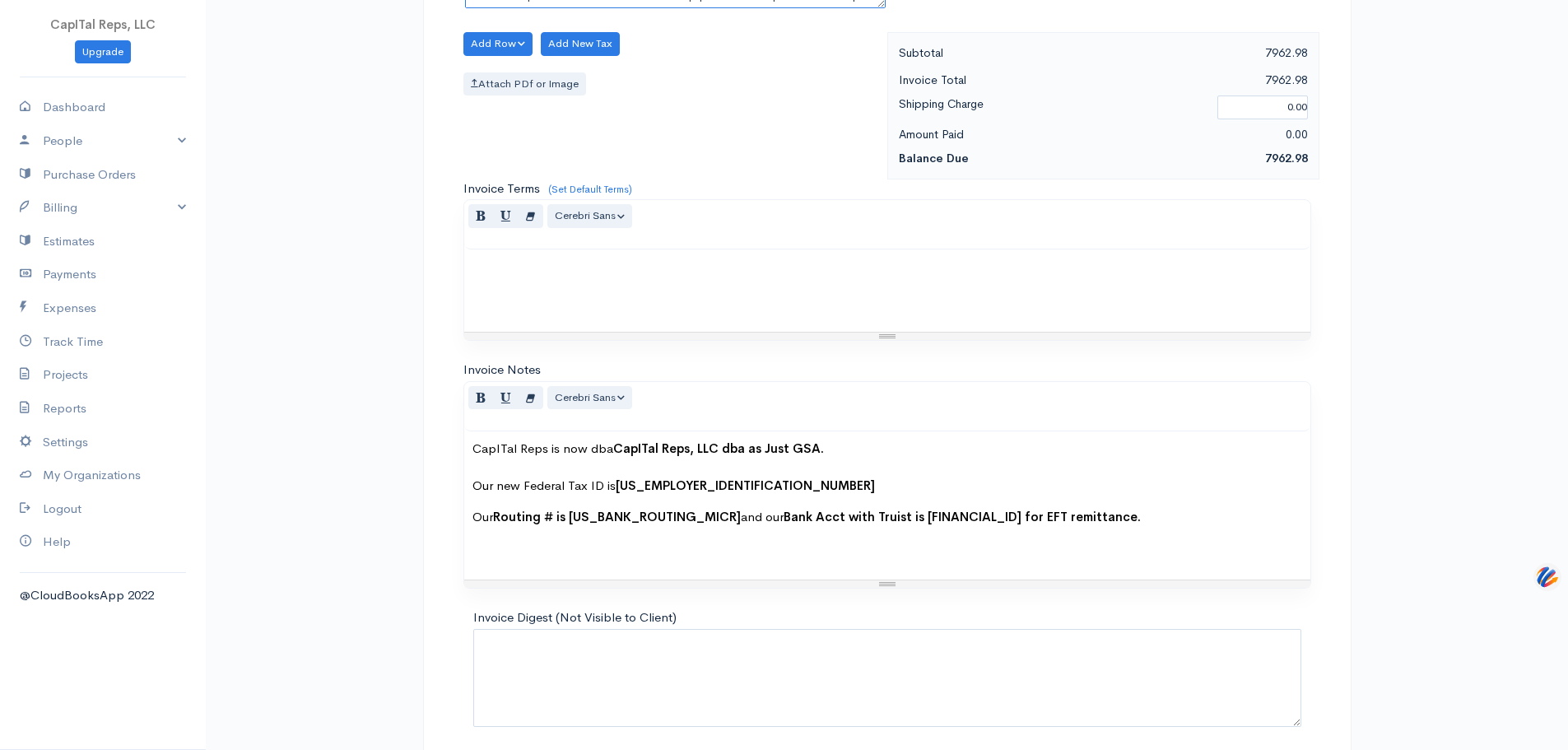
paste textarea "Reply to two emails with new CS - August about alleged backlog hold for new eMo…"
type textarea "Reply to two emails with new CS - August about alleged backlog hold for new eMo…"
drag, startPoint x: 837, startPoint y: 428, endPoint x: 810, endPoint y: 425, distance: 27.2
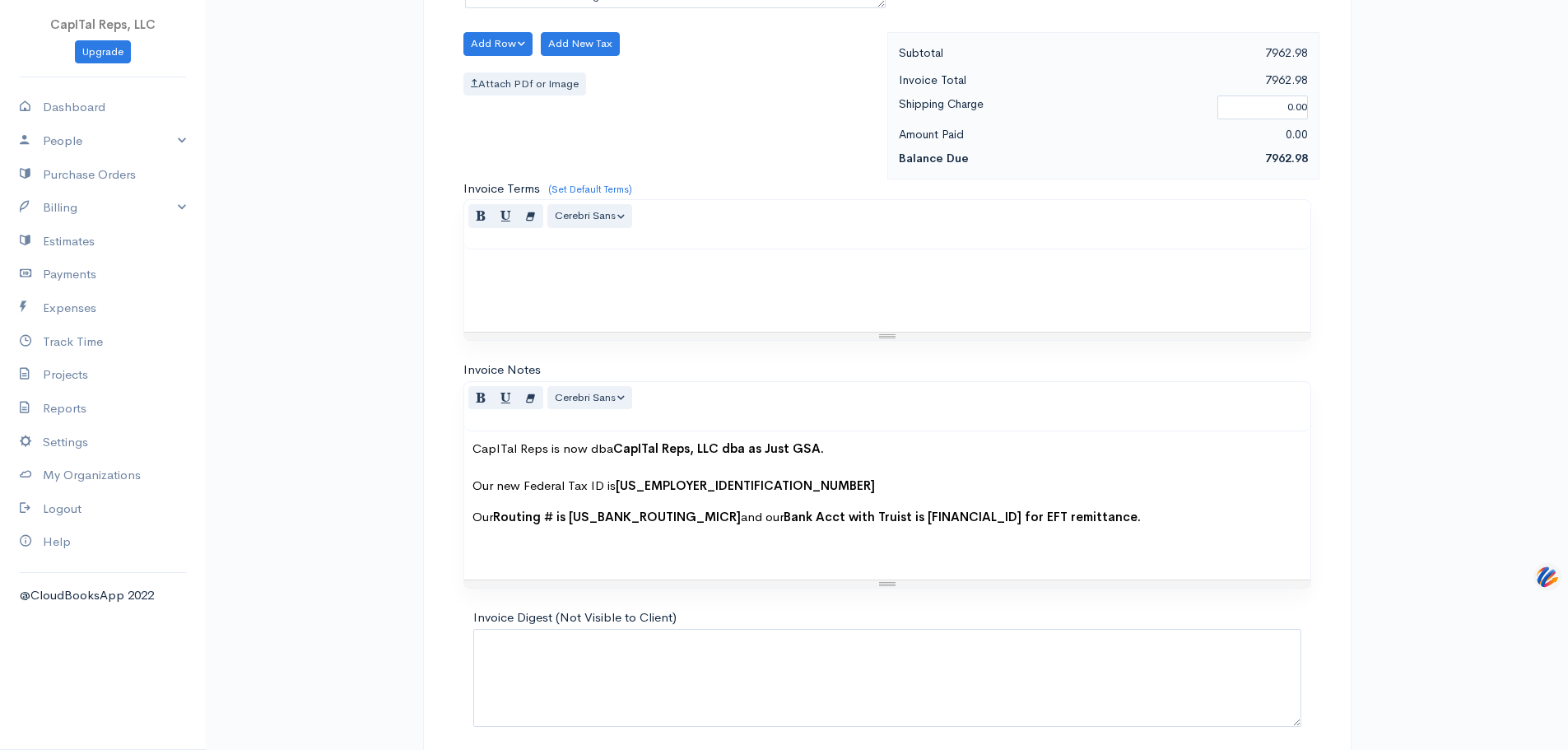
type input ".55"
click at [511, 56] on button "Add Row" at bounding box center [498, 44] width 70 height 24
click at [520, 97] on link "Add Item Row" at bounding box center [529, 82] width 130 height 29
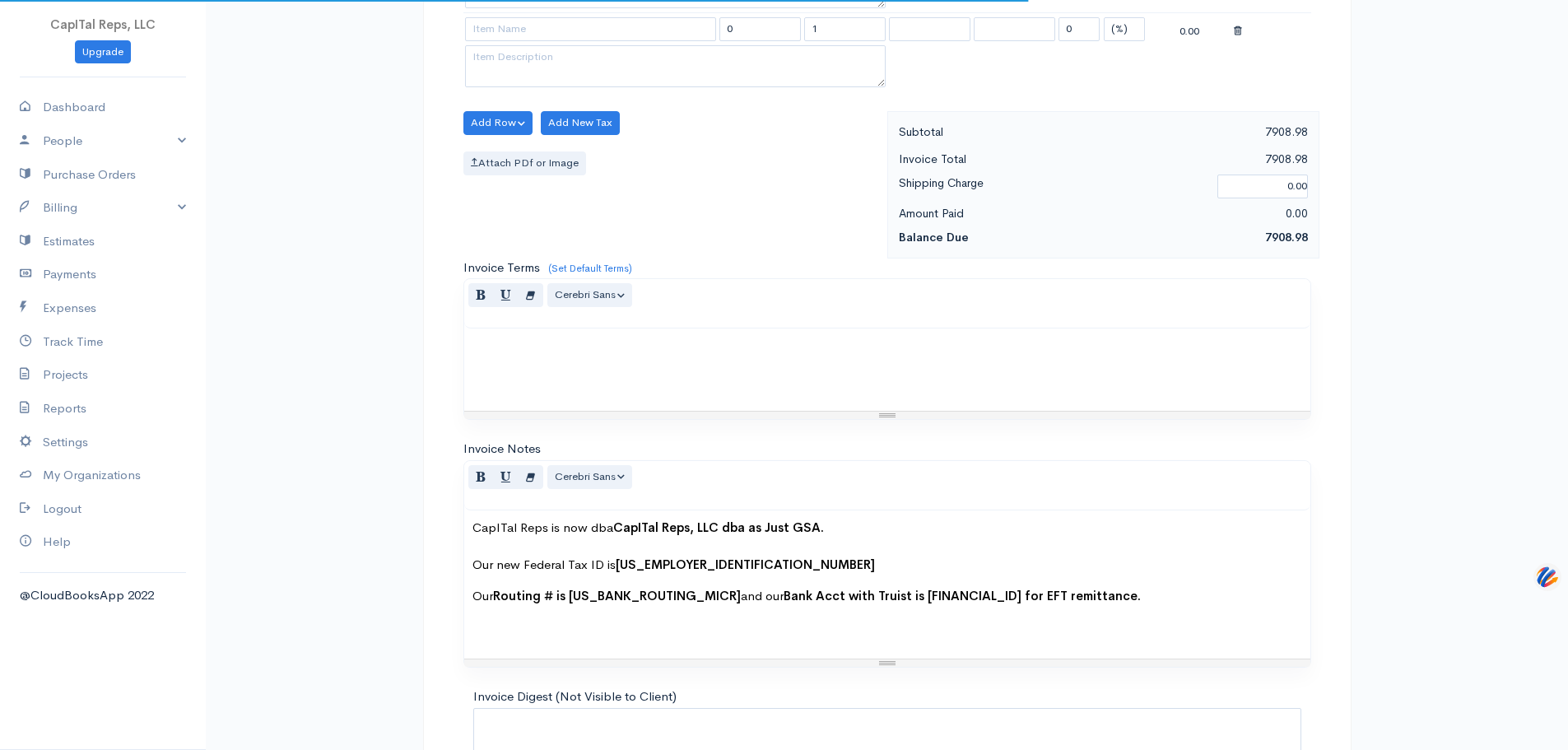
scroll to position [2855, 0]
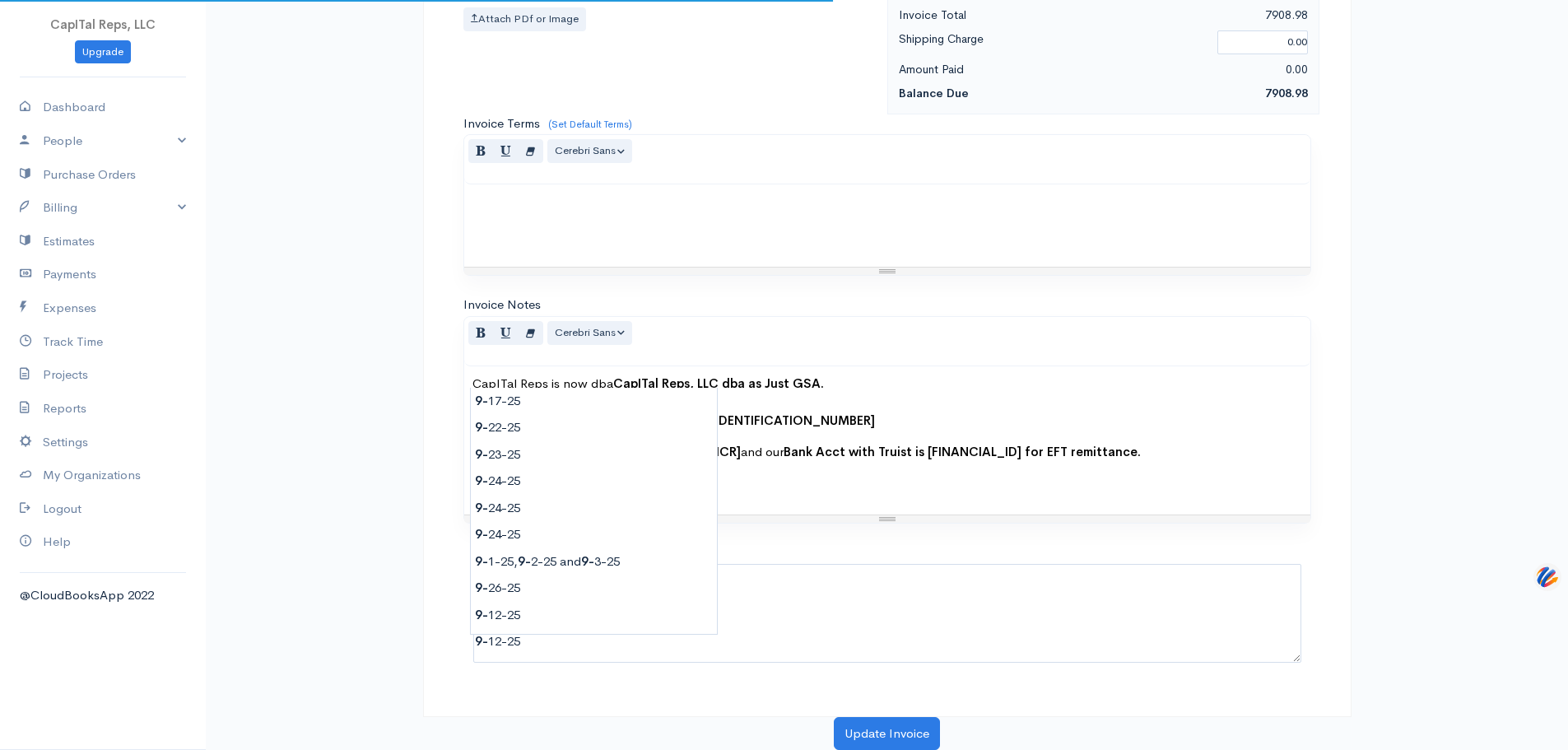
type input "9-27"
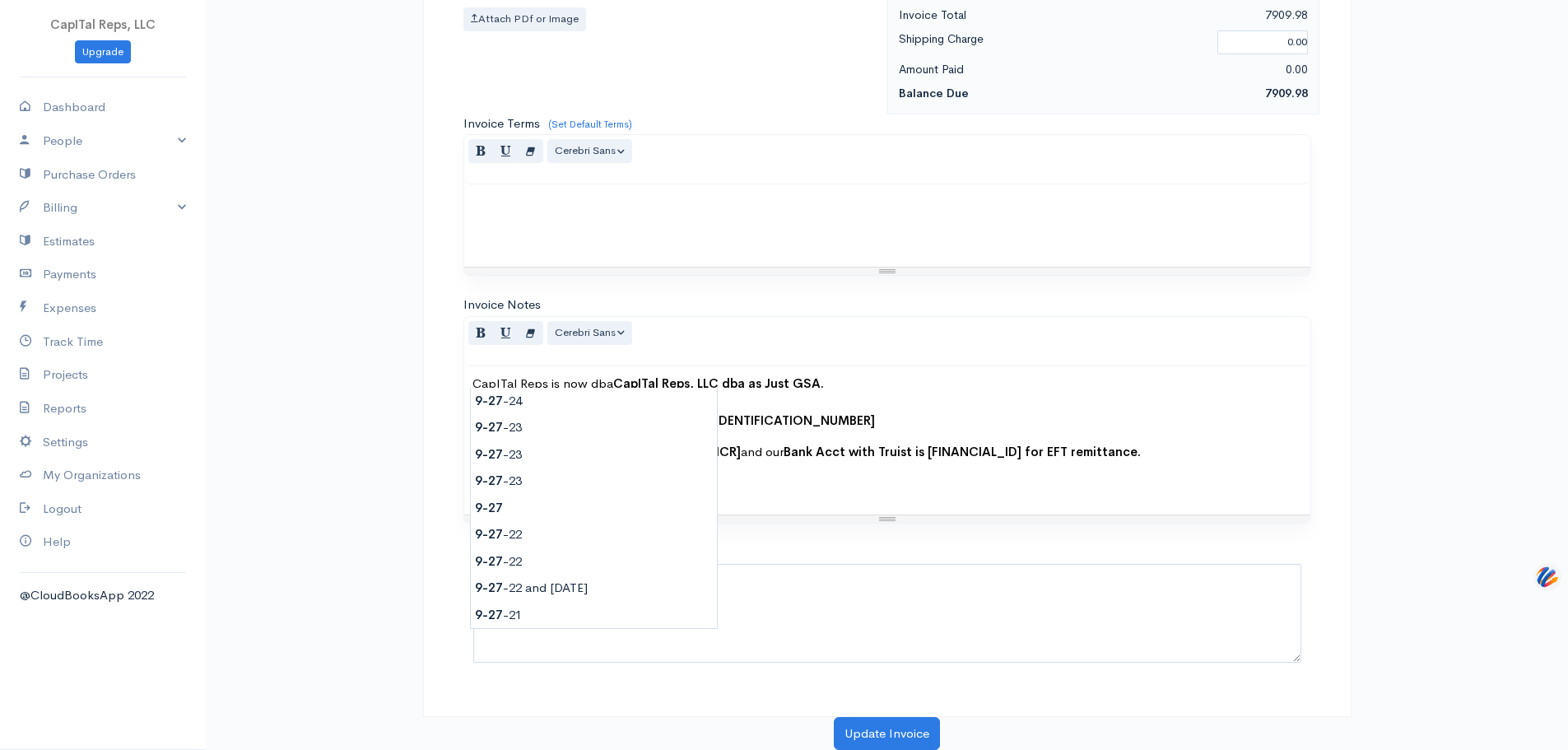
type input "1"
type input "[DATE]"
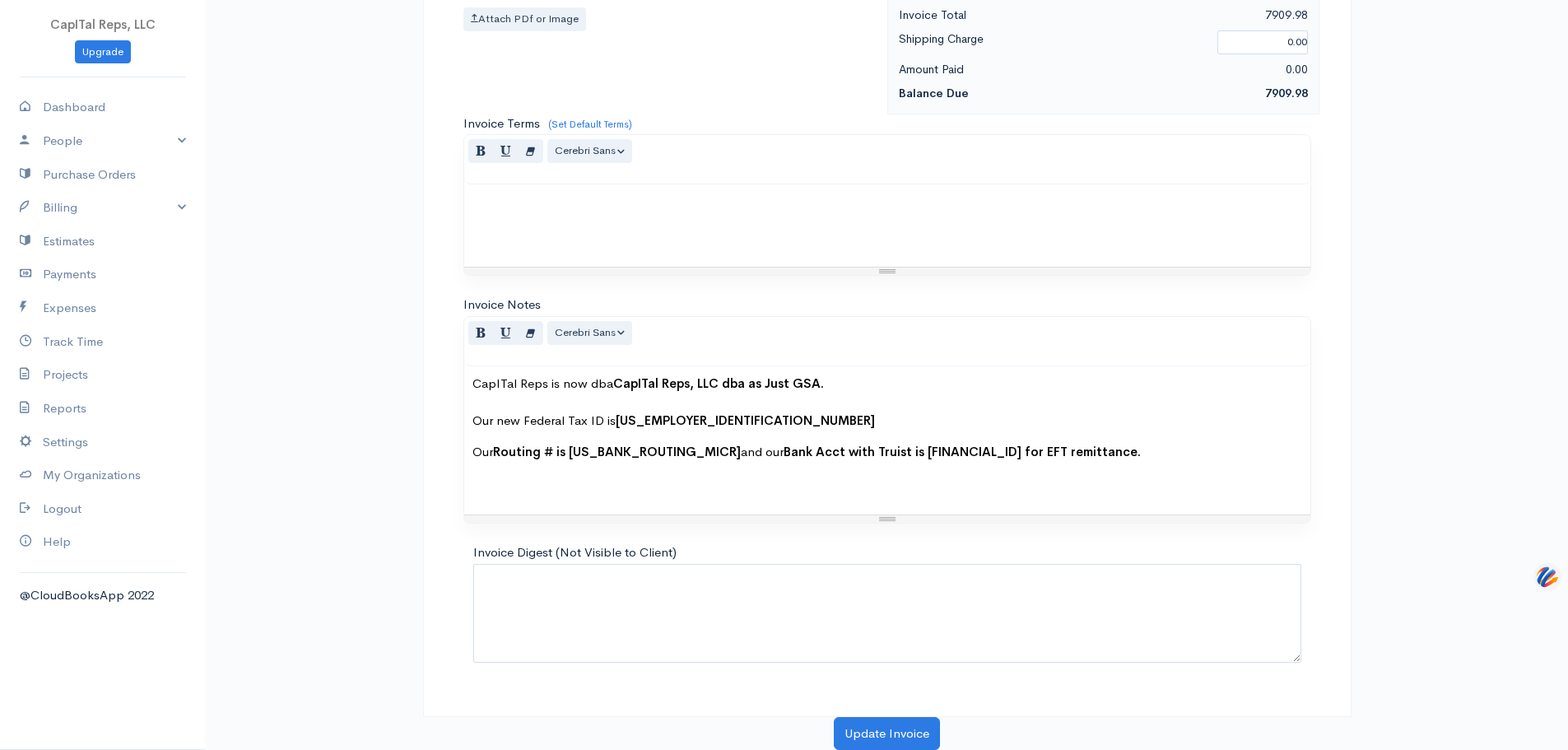
paste textarea "Update Excel file with 19 Juniper and HPE Price Reductions - Mod PS-0367; Inclu…"
type textarea "Update Excel file with 19 Juniper and HPE Price Reductions - Mod PS-0367; Inclu…"
drag, startPoint x: 746, startPoint y: 163, endPoint x: 722, endPoint y: 161, distance: 24.1
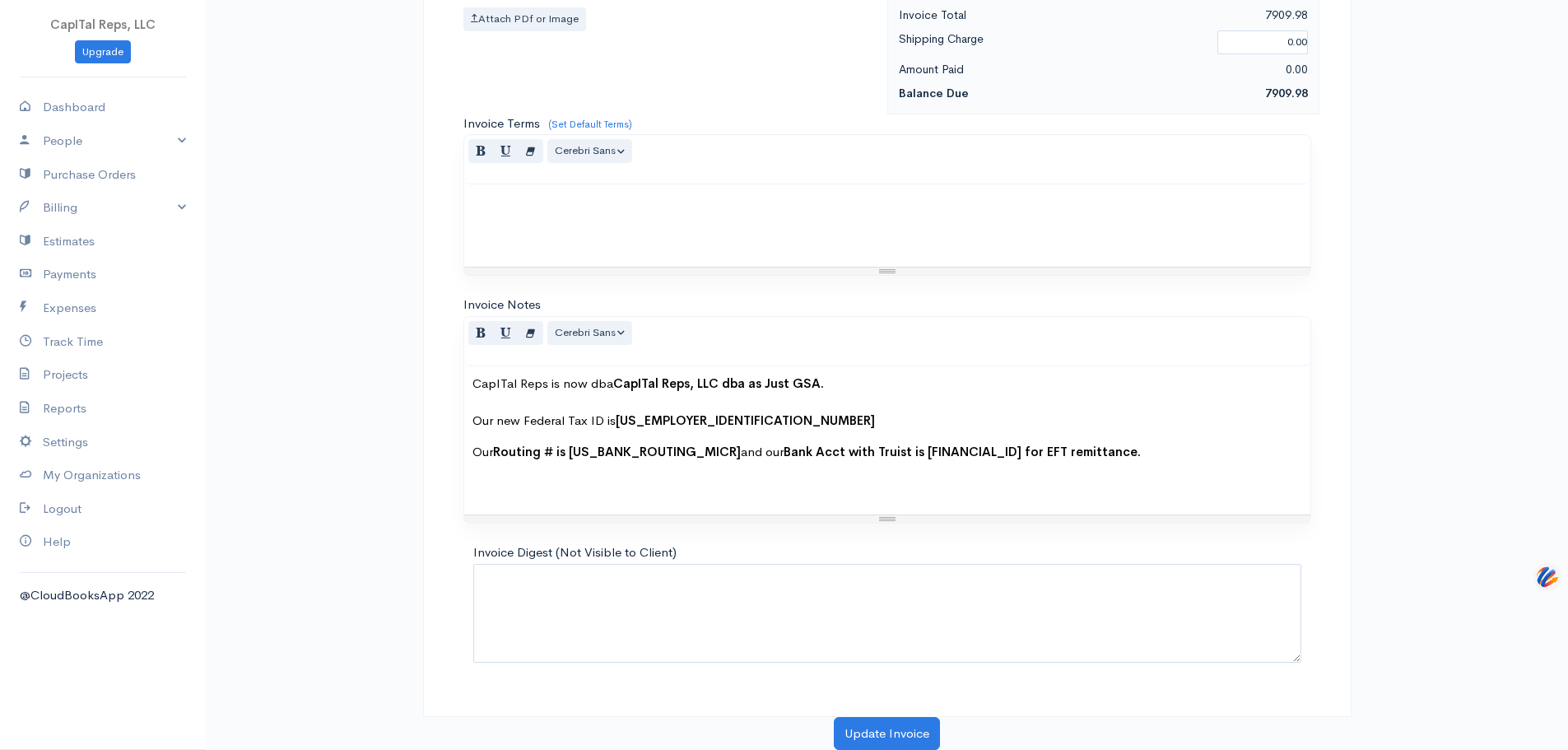
type input "120.00"
drag, startPoint x: 840, startPoint y: 157, endPoint x: 811, endPoint y: 155, distance: 29.1
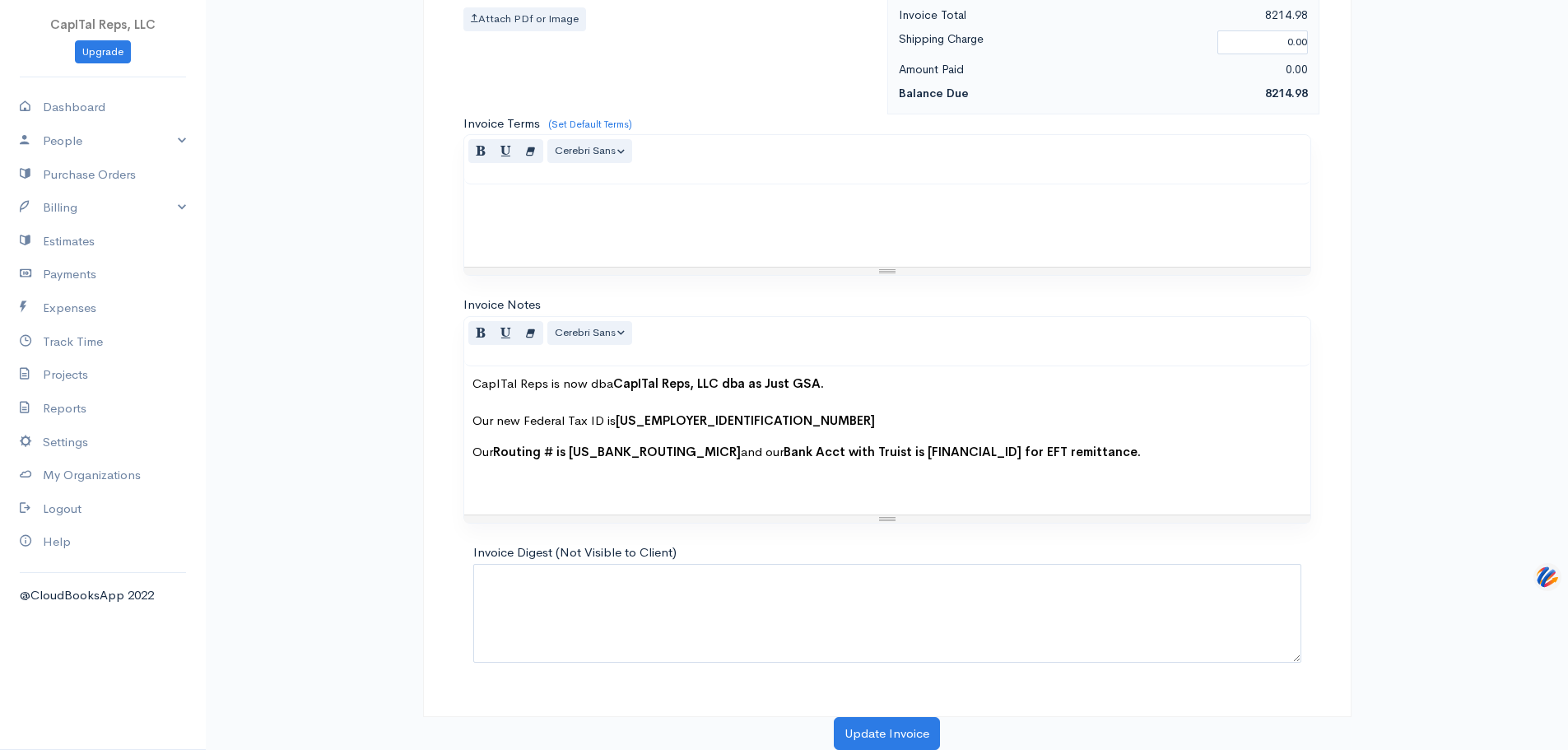
type input "2.55"
click at [520, 32] on link "Add Item Row" at bounding box center [529, 18] width 130 height 29
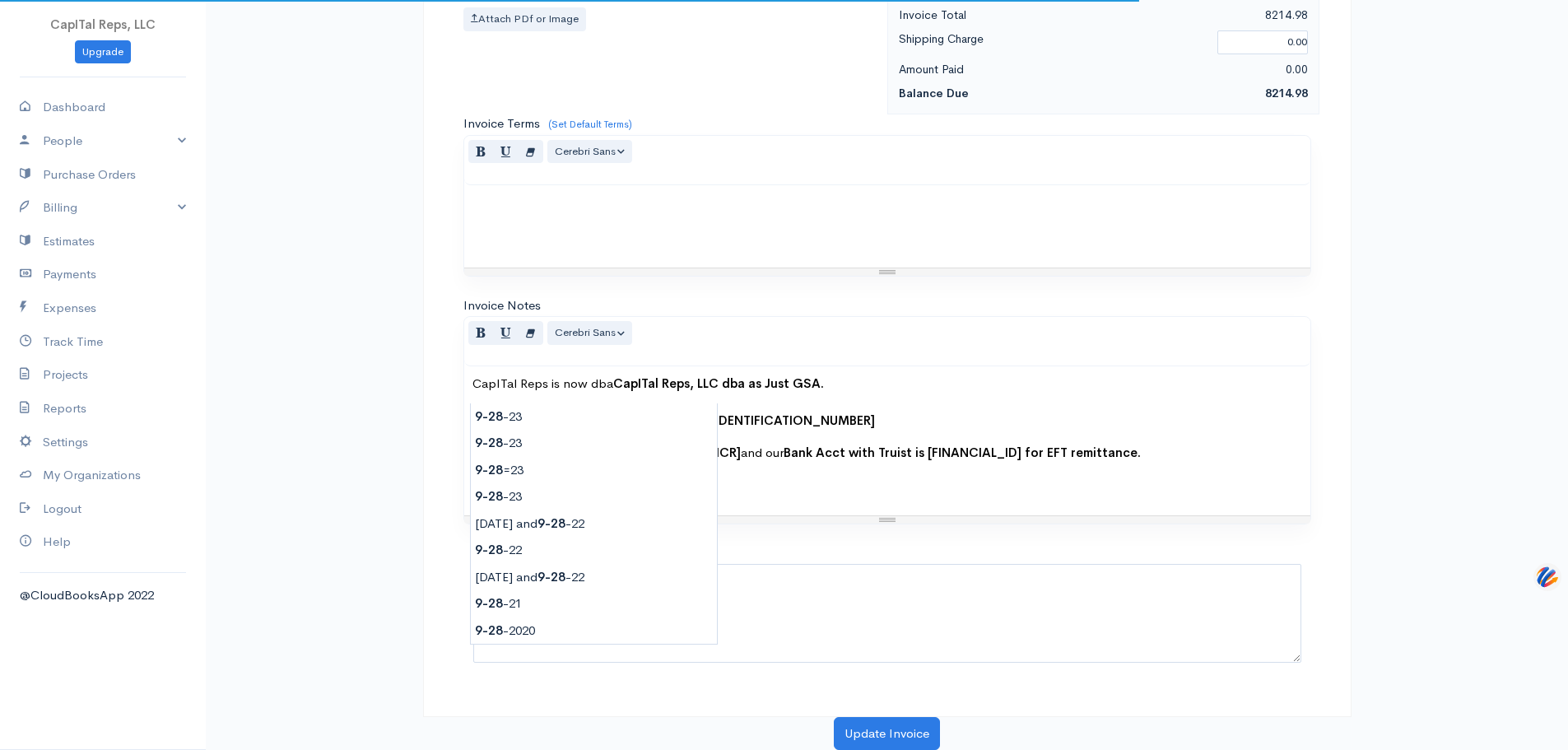
type input "[DATE]"
type input "120.00"
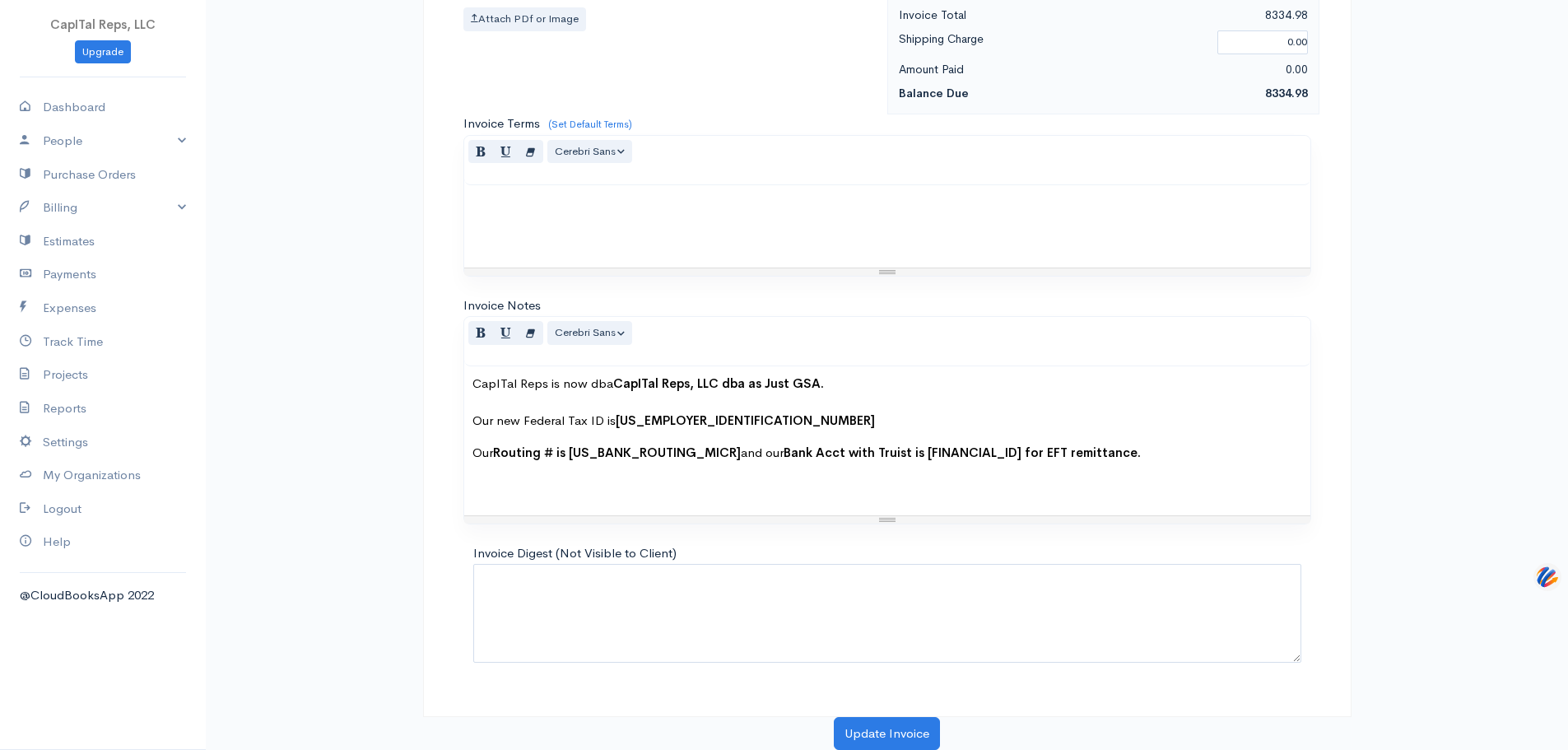
drag, startPoint x: 556, startPoint y: 312, endPoint x: 456, endPoint y: 289, distance: 102.6
paste textarea "ave M2 GSA with all Approved Mods as Baseline for SIP Upload - Create for [PERS…"
type textarea "Save M2 GSA with all Approved Mods as Baseline for SIP Upload - Create for [PER…"
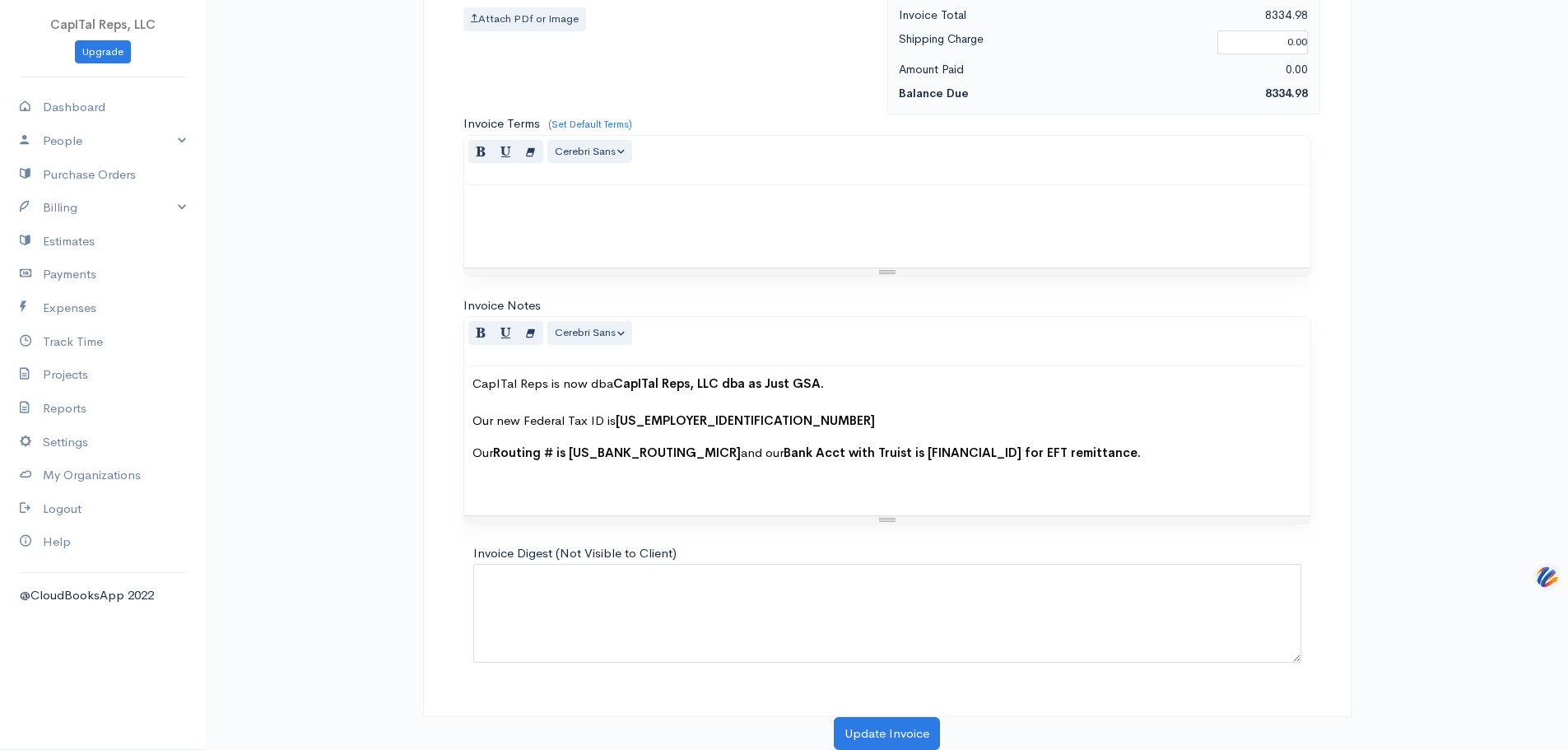
drag, startPoint x: 838, startPoint y: 254, endPoint x: 806, endPoint y: 250, distance: 32.2
type input "2.95"
click at [512, 32] on link "Add Item Row" at bounding box center [529, 18] width 130 height 29
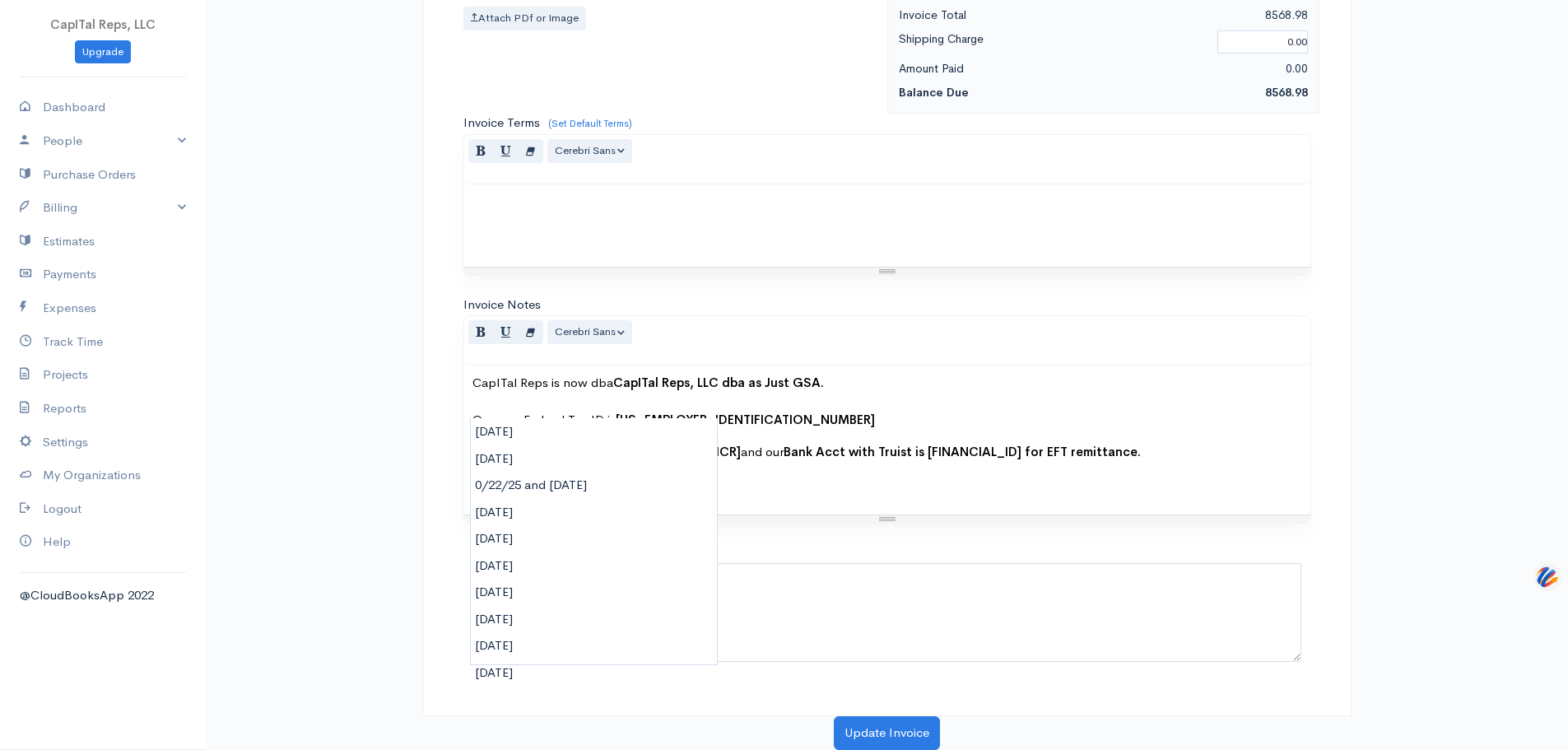
type input "[DATE]"
type input "120.00"
type textarea "Prep and submit 1,290 HPE and HPI Deletes with FCP file via eMod 5DPGMVNC - `Si…"
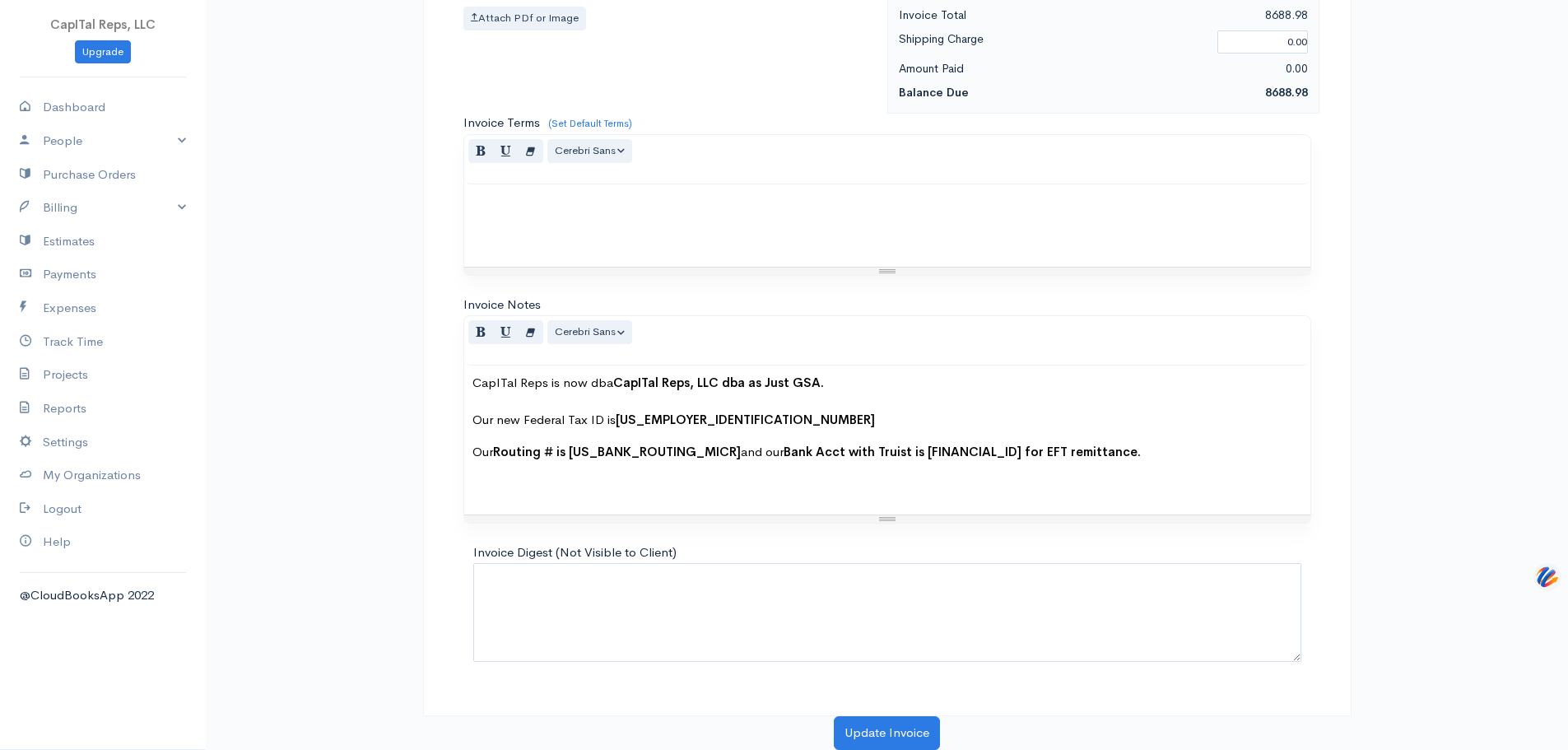
paste textarea "Conf call with [PERSON_NAME], [PERSON_NAME], [PERSON_NAME], [PERSON_NAME] and […"
type textarea "Conf call with [PERSON_NAME], [PERSON_NAME], [PERSON_NAME], [PERSON_NAME] and […"
drag, startPoint x: 829, startPoint y: 349, endPoint x: 784, endPoint y: 356, distance: 45.5
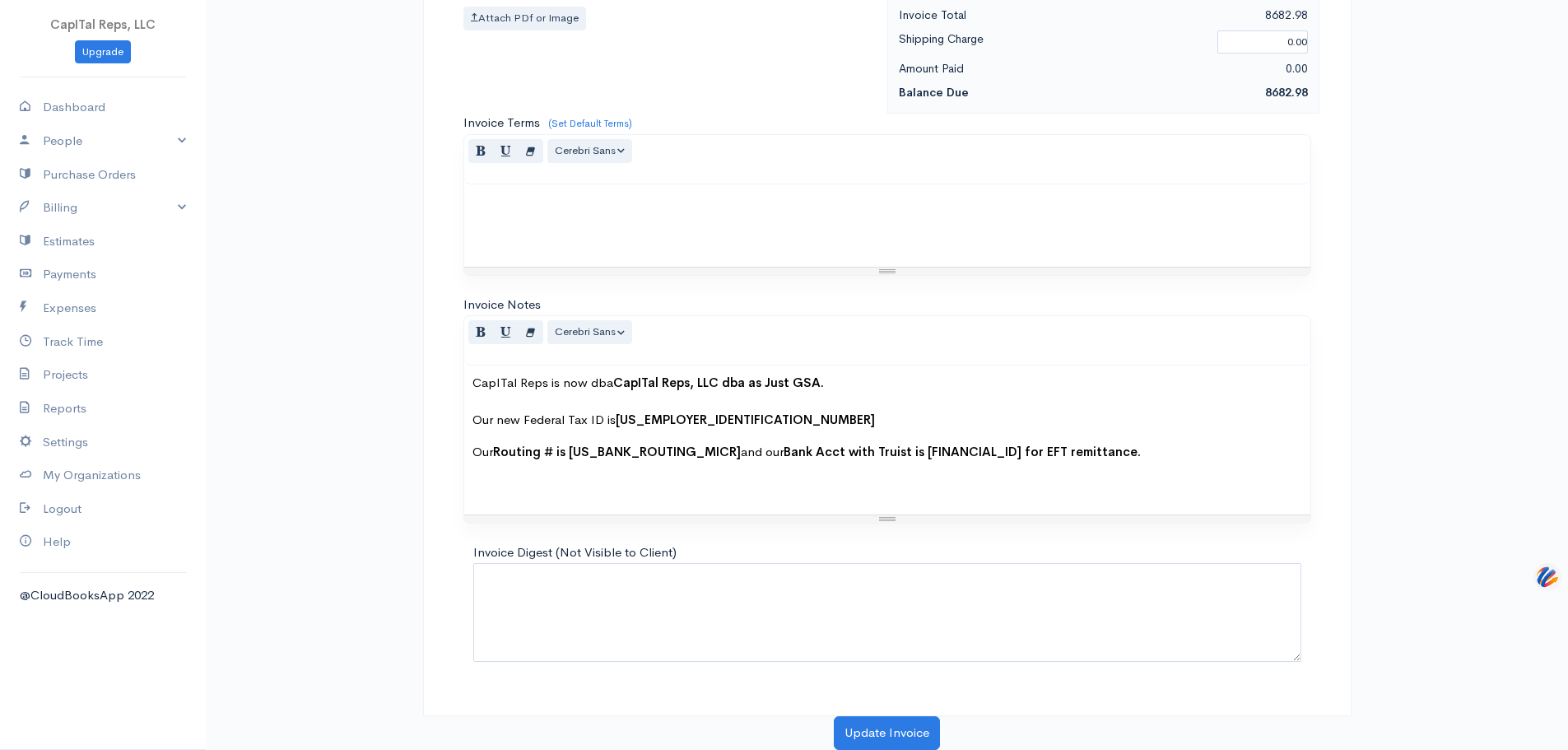
type input ".95"
click at [527, 32] on link "Add Item Row" at bounding box center [529, 18] width 130 height 29
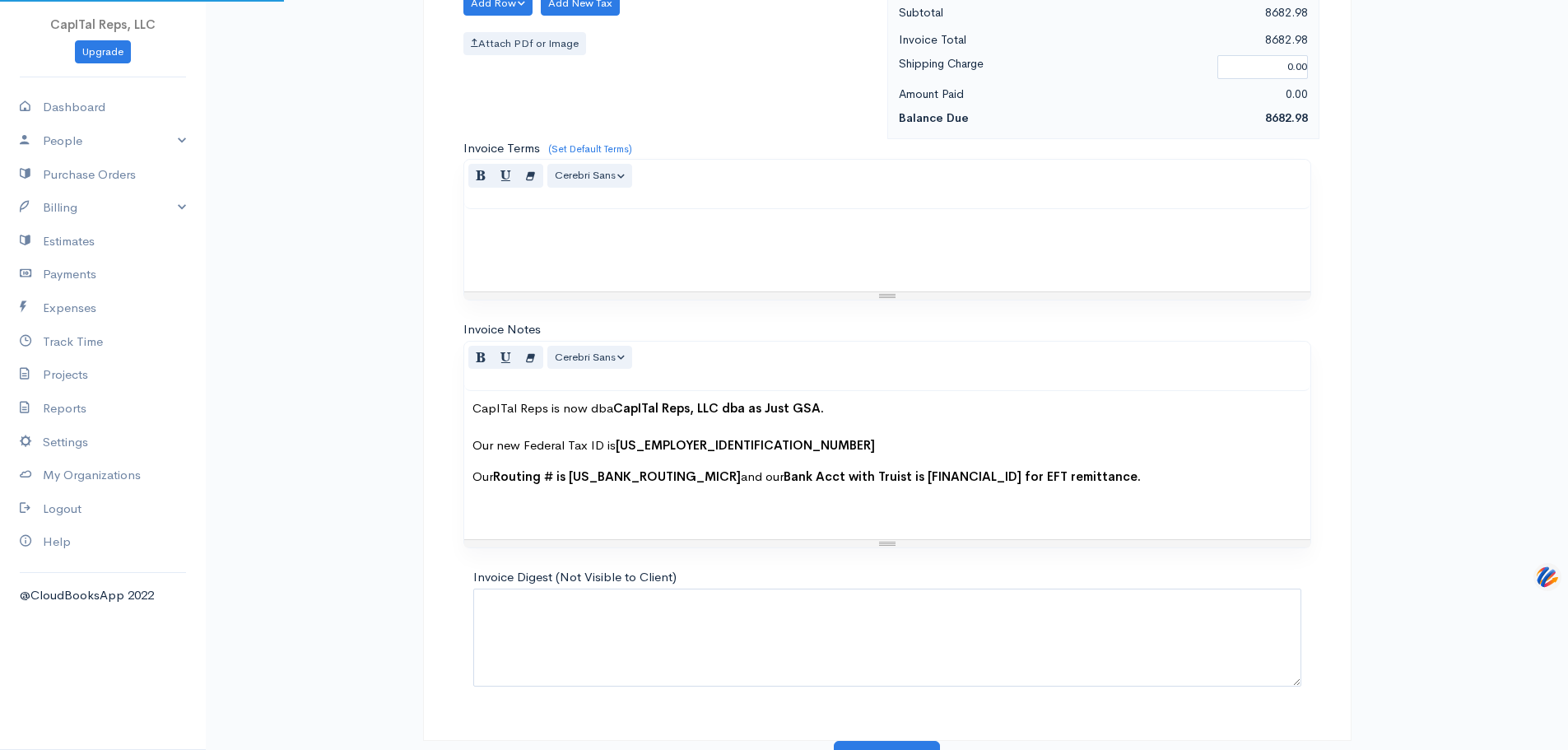
type input "[DATE]"
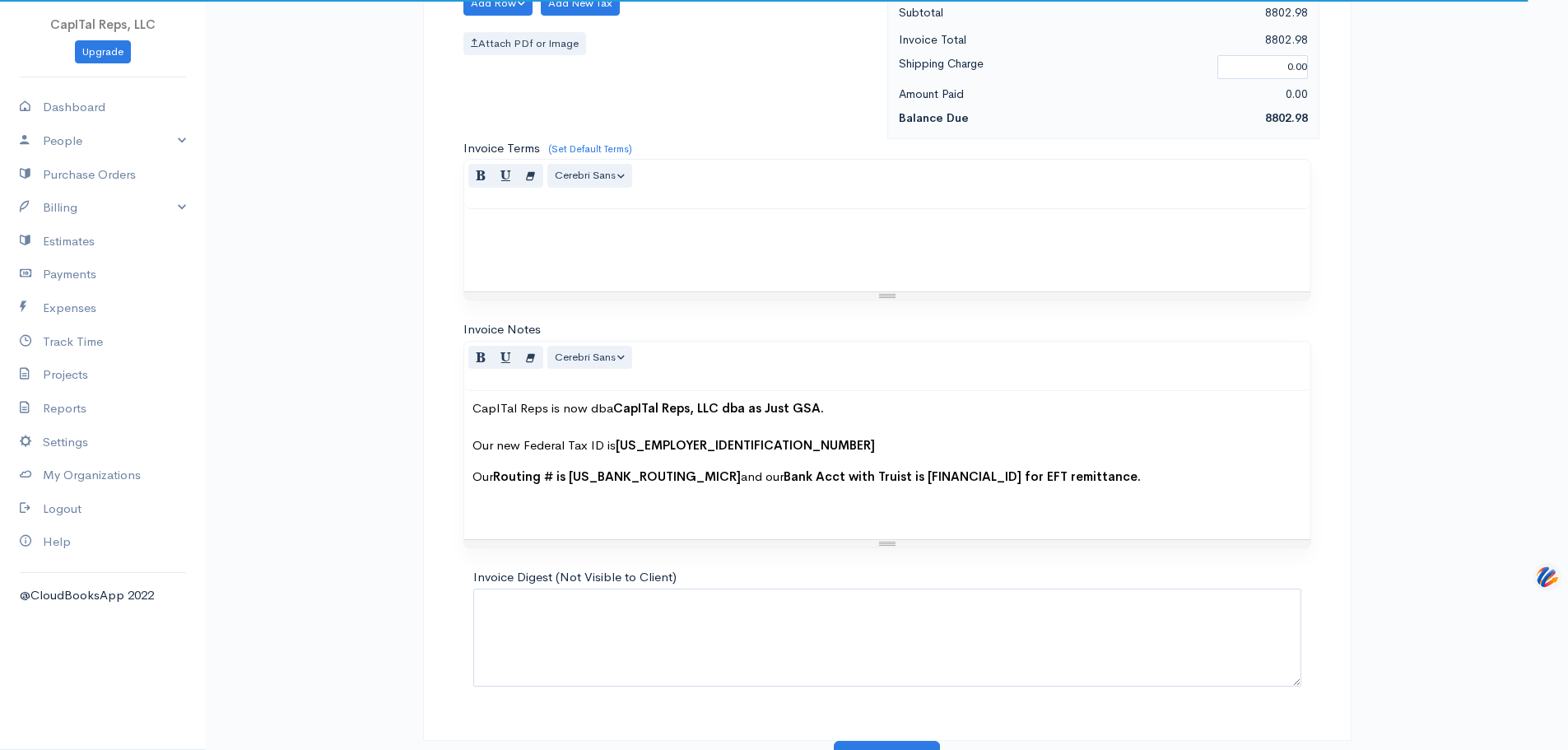
type input "120.00"
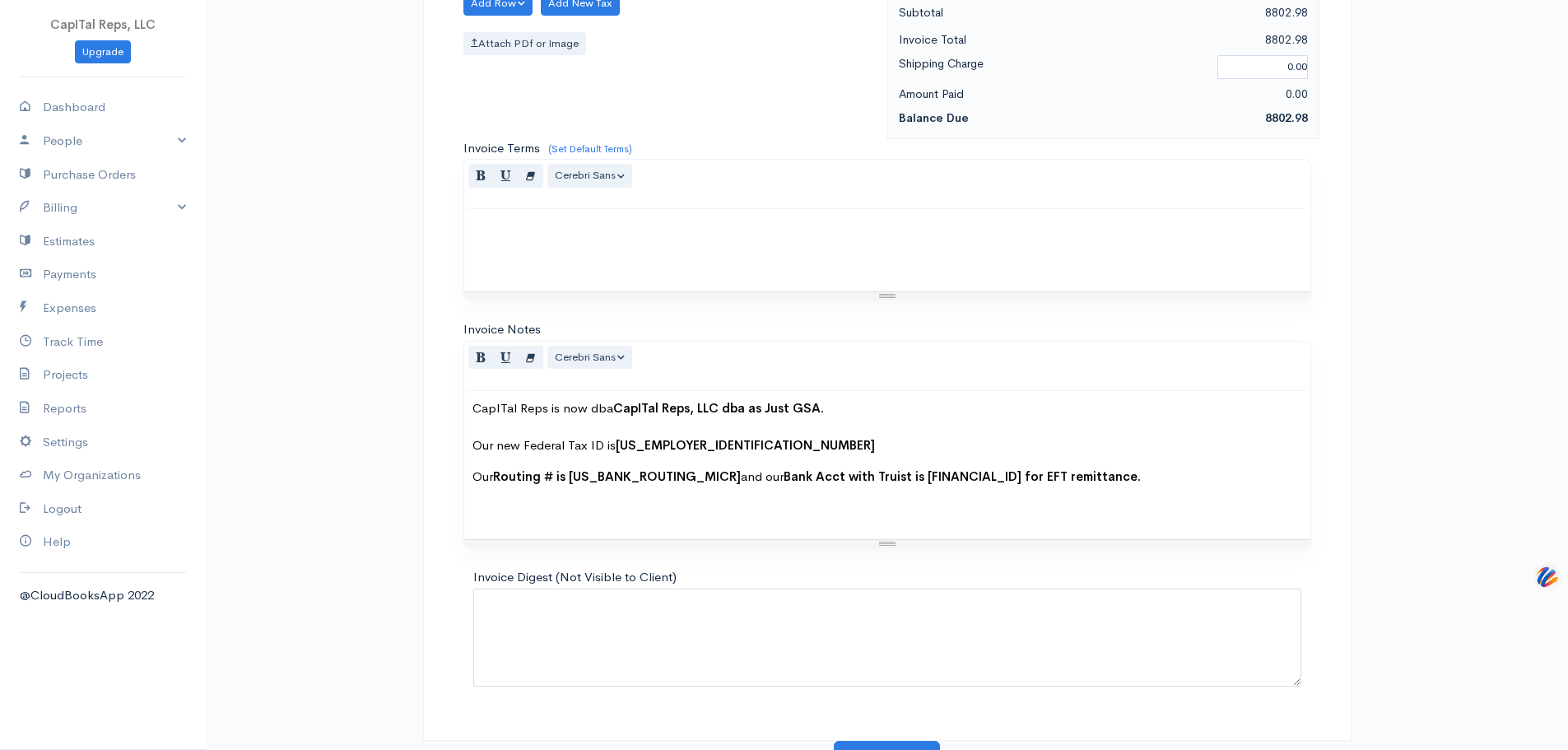
paste textarea "Updated 4375 Juniper, HPE and HPI down to 3,888 items, due to GSA CPR4P - Revis…"
type textarea "Updated 4375 Juniper, HPE and HPI down to 3,888 items, due to GSA CPR4P - Revis…"
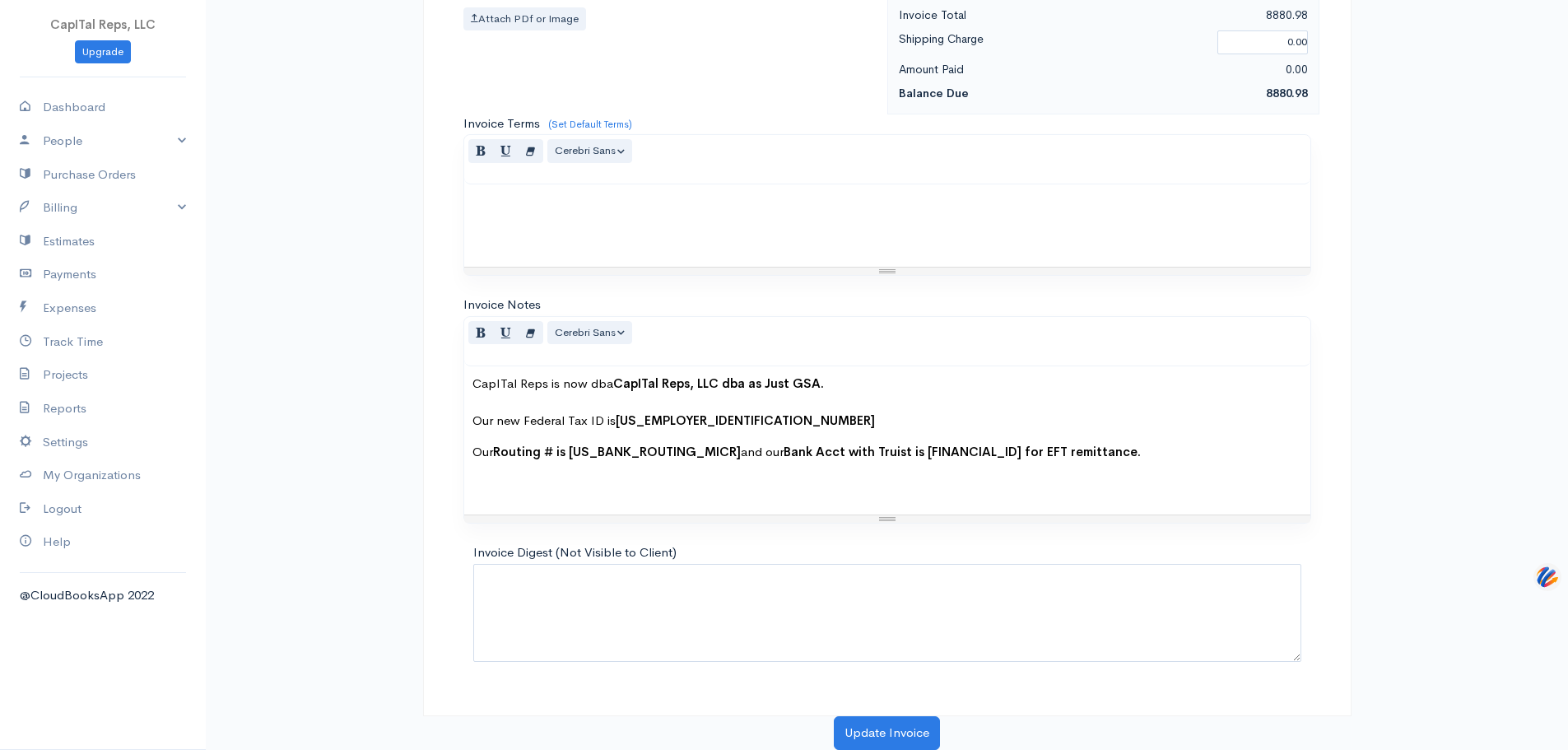
type input "1.65"
click at [547, 32] on link "Add Item Row" at bounding box center [529, 18] width 130 height 29
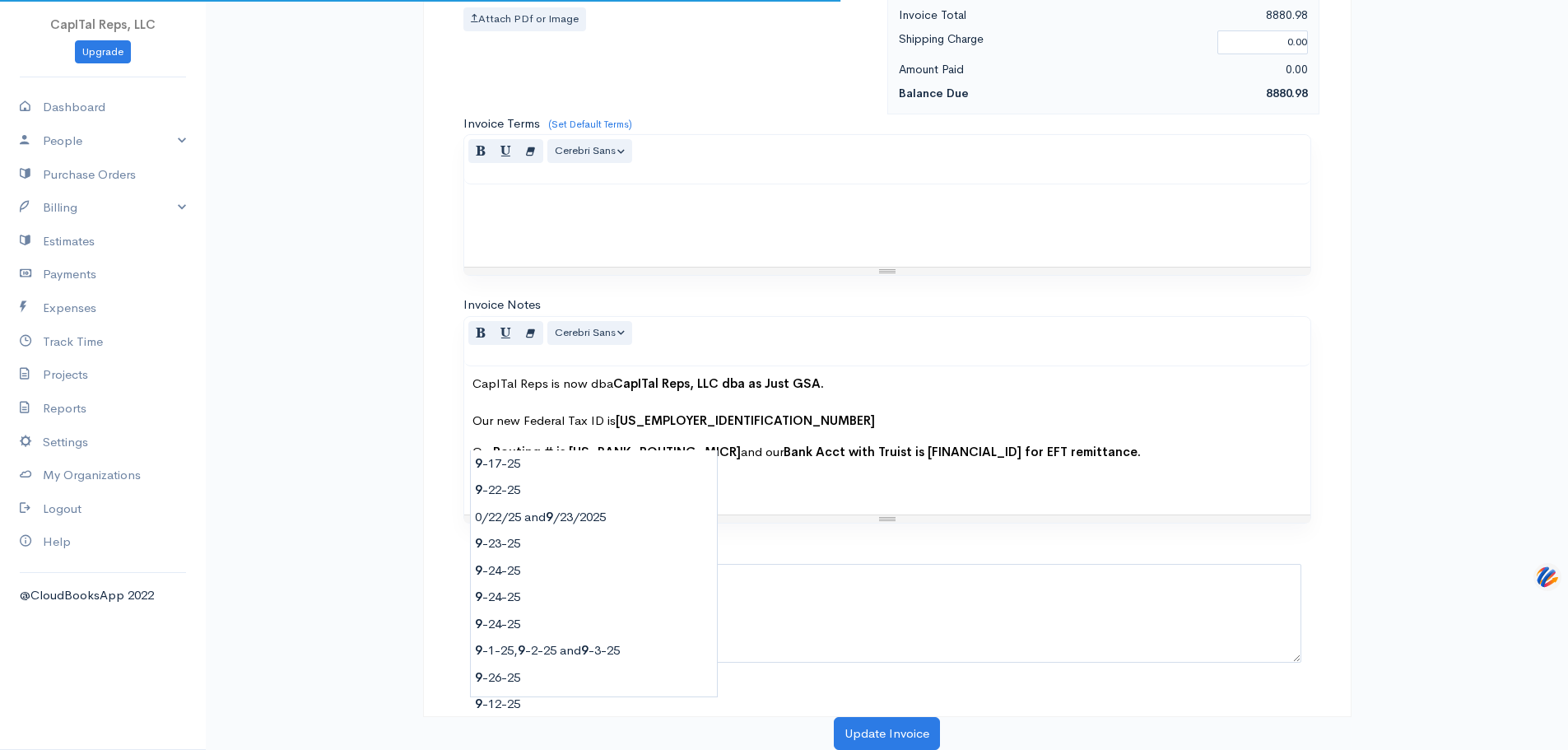
type input "[DATE]"
type input "120.00"
type textarea "Sign off on eMod XYR66XA6 for 30 FASt Lane, PS-0029"
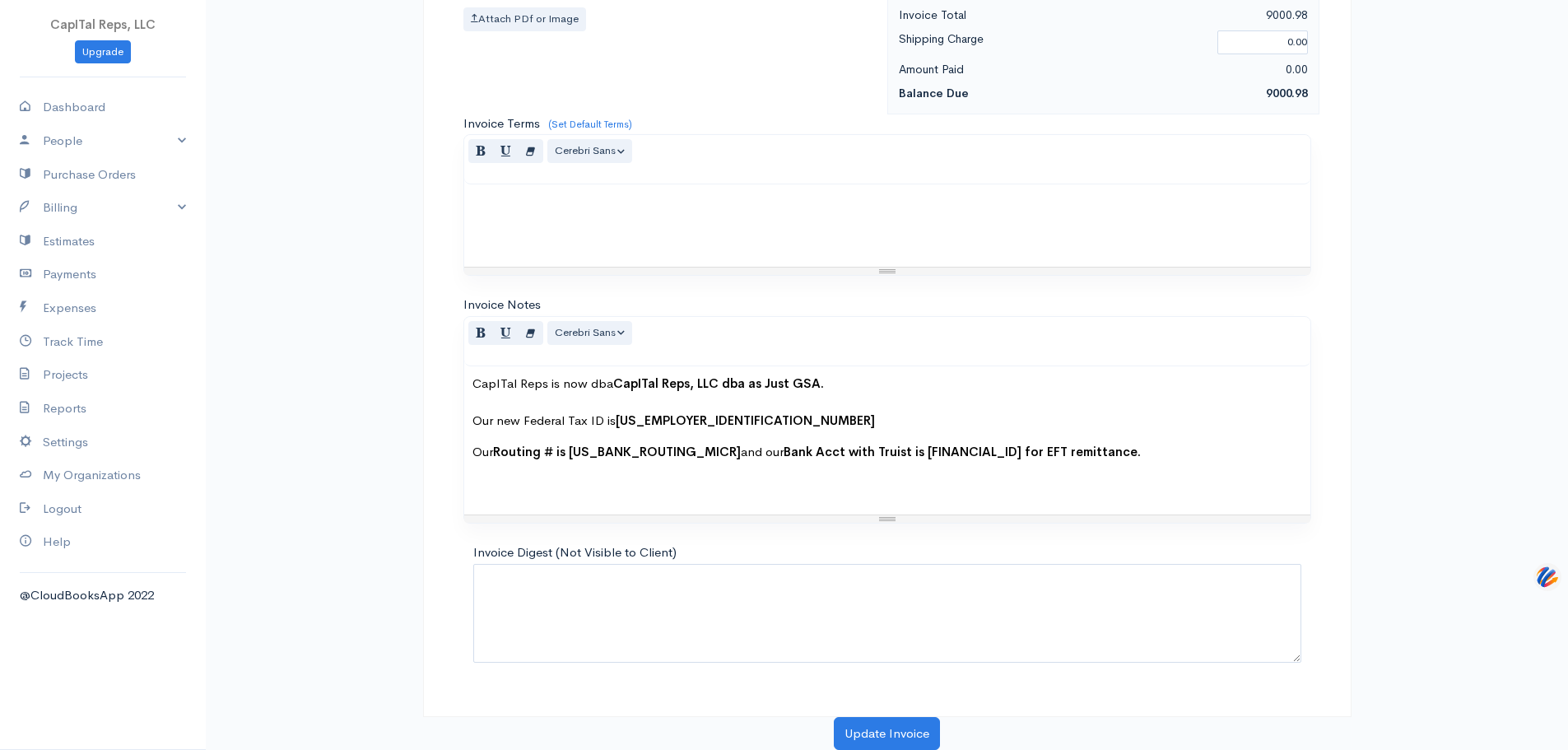
type input "[DATE]"
paste textarea "Remove [PERSON_NAME] and add Remove [PERSON_NAME] and Add [EMAIL_ADDRESS] as Ne…"
type textarea "Remove [PERSON_NAME] and add Remove [PERSON_NAME] and Add [EMAIL_ADDRESS] as Ne…"
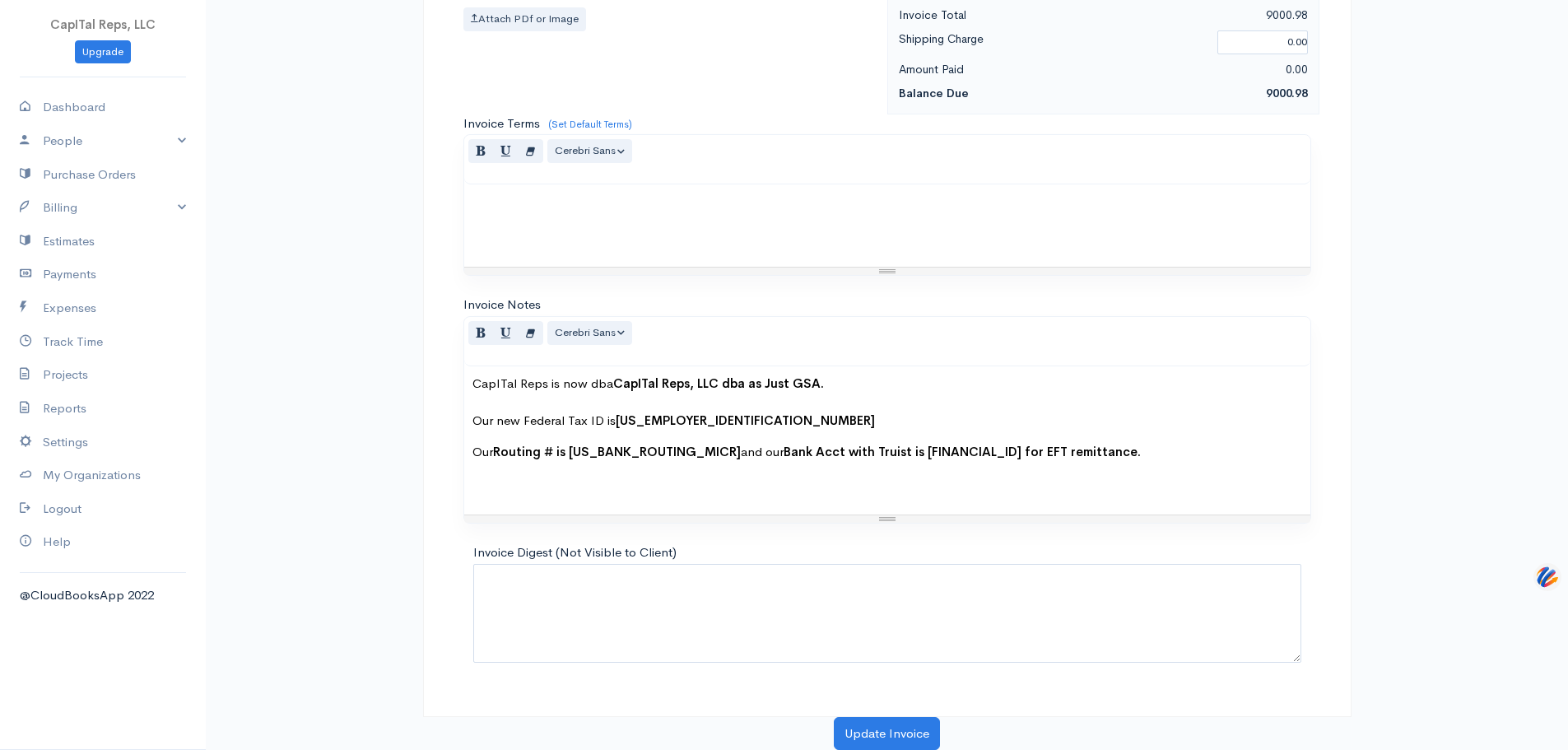
drag, startPoint x: 833, startPoint y: 179, endPoint x: 799, endPoint y: 178, distance: 34.0
type input ".85"
click at [535, 32] on link "Add Item Row" at bounding box center [529, 18] width 130 height 29
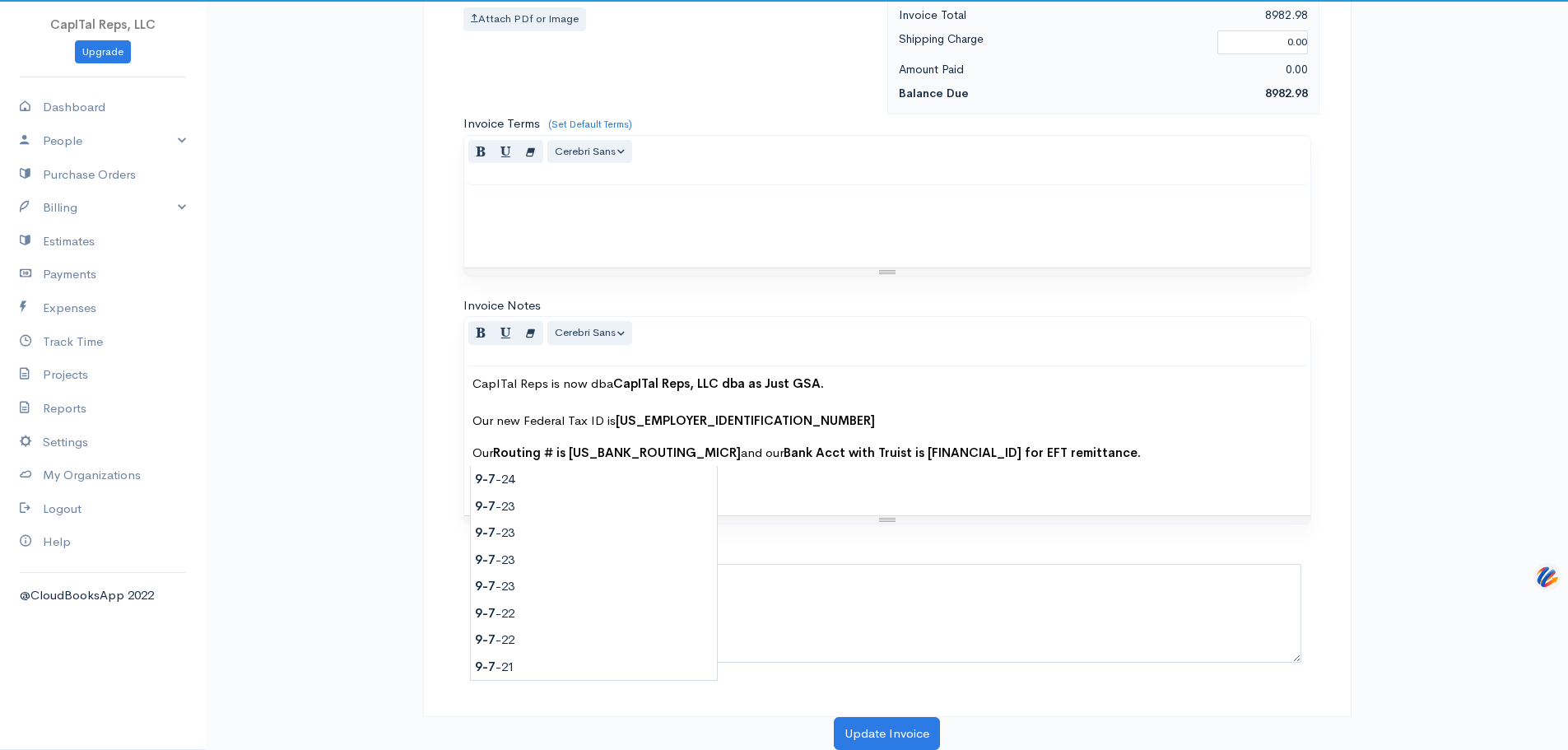
type input "[DATE]"
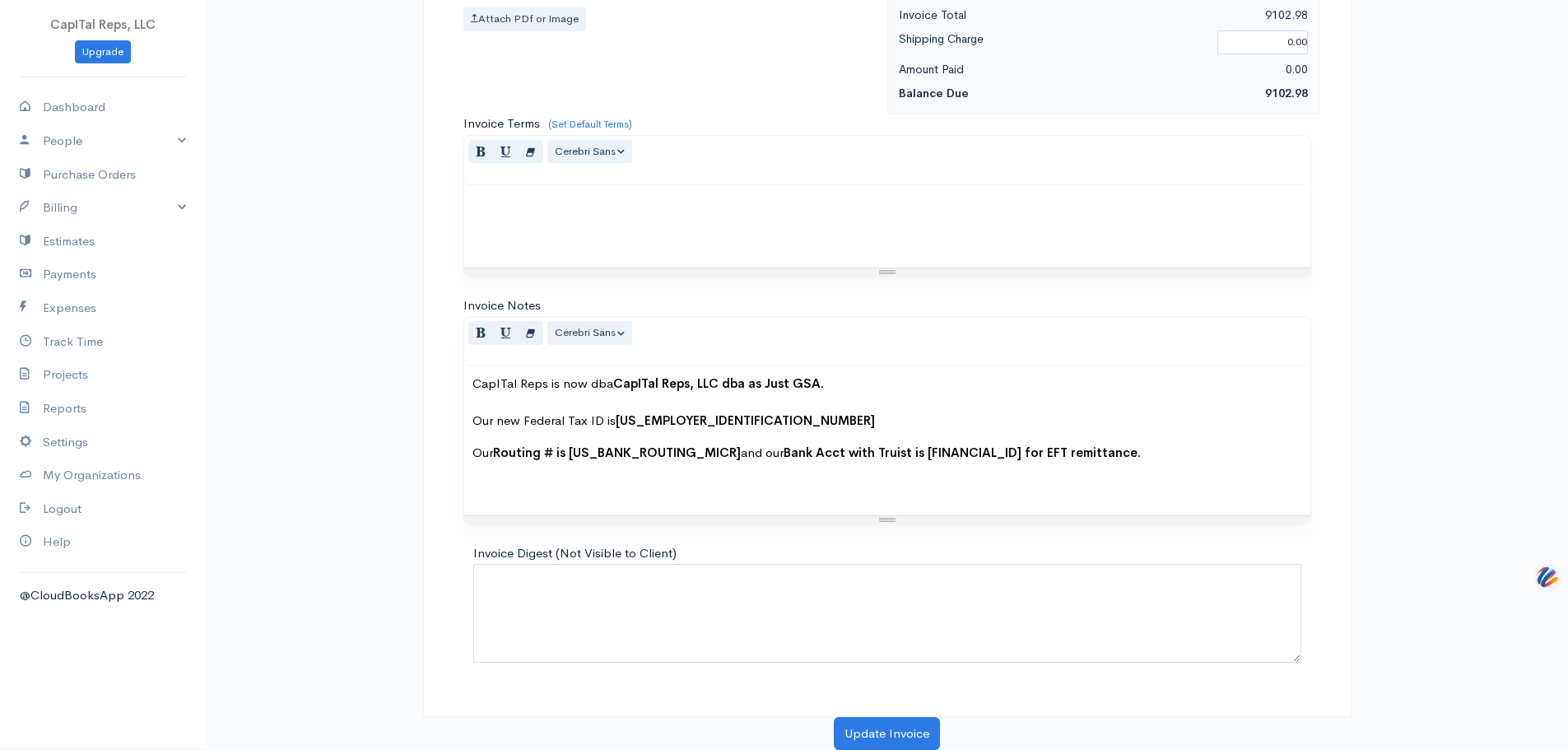
type input "120.00"
paste textarea "Prep and Submit SIP - Received errors - The application was unable to start cor…"
type textarea "Prep and Submit SIP - Received errors - The application was unable to start cor…"
drag, startPoint x: 828, startPoint y: 288, endPoint x: 771, endPoint y: 289, distance: 57.0
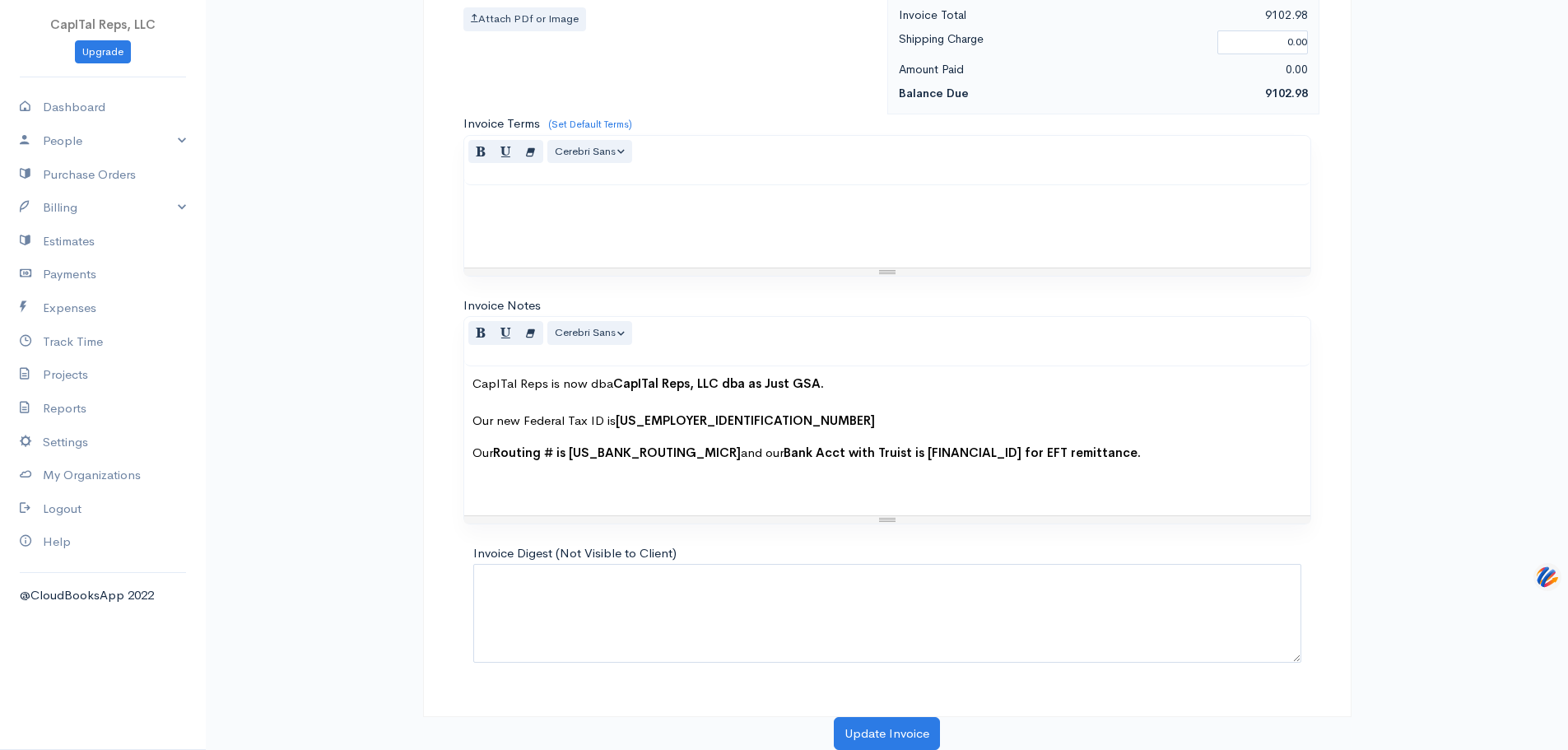
type input "3.25"
click at [530, 32] on link "Add Item Row" at bounding box center [529, 18] width 130 height 29
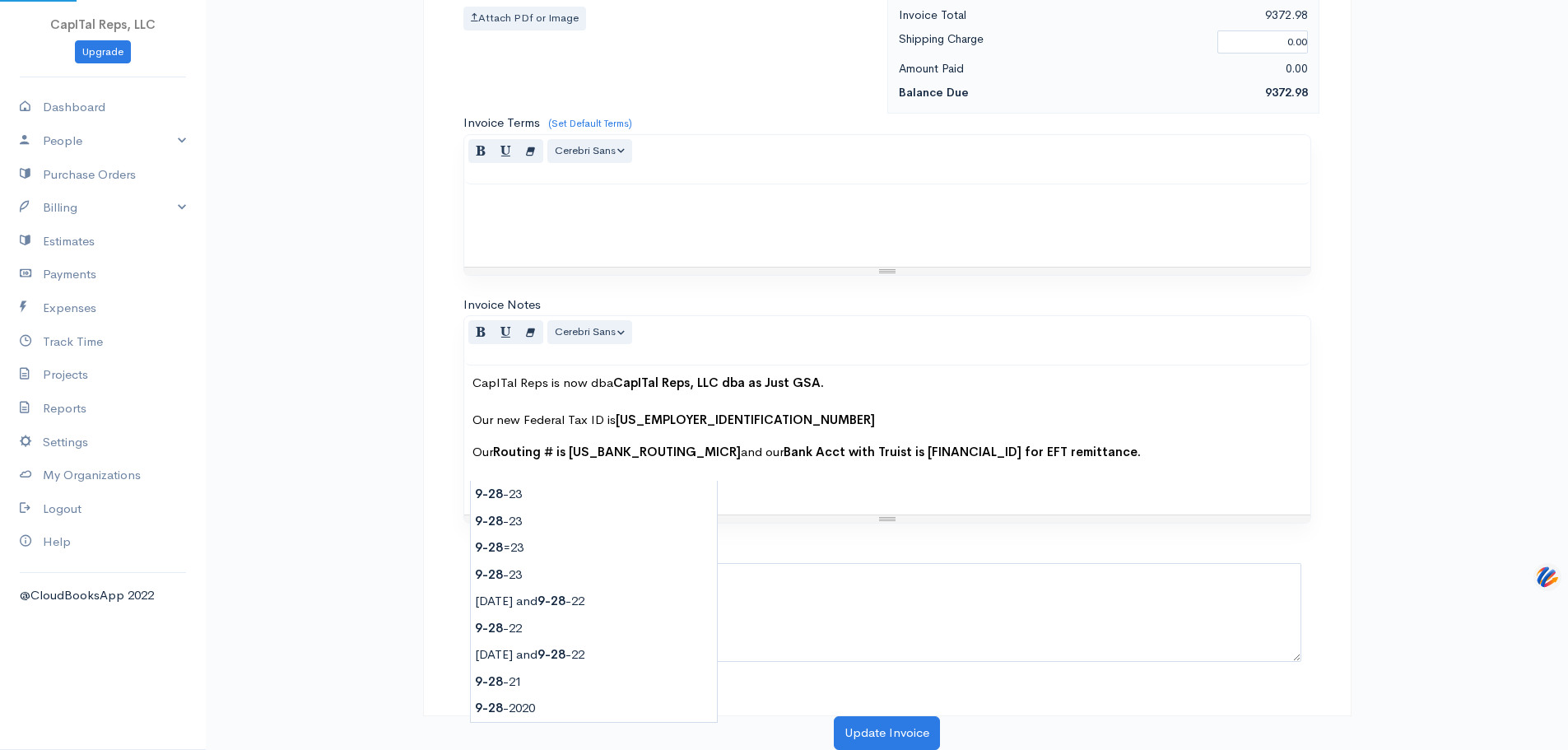
type input "[DATE]"
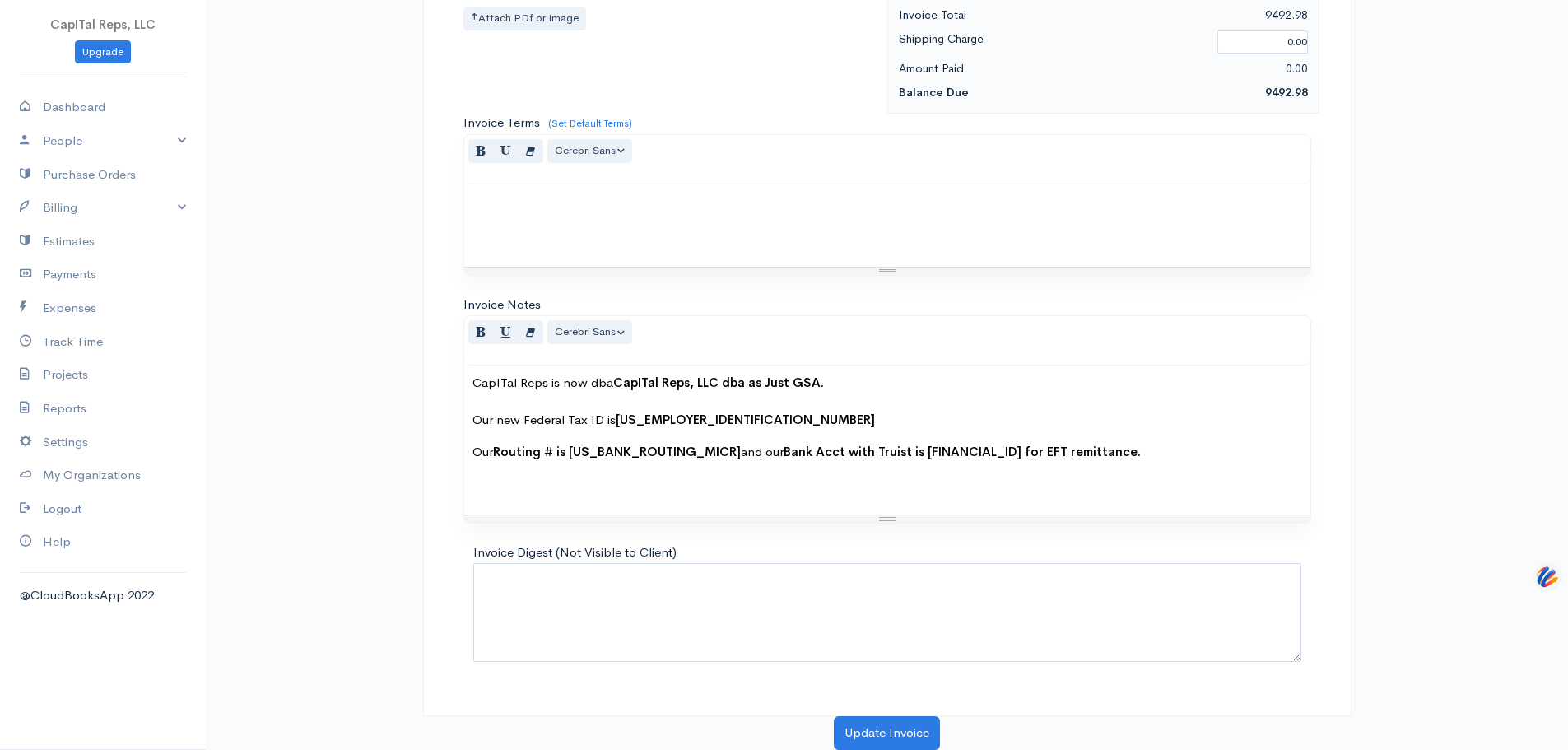
type input "120.00"
paste textarea "Download SIP to Drive F; create acct for M2 and receive error - Unable to proce…"
type textarea "Download SIP to Drive F; create acct for M2 and receive error - Unable to proce…"
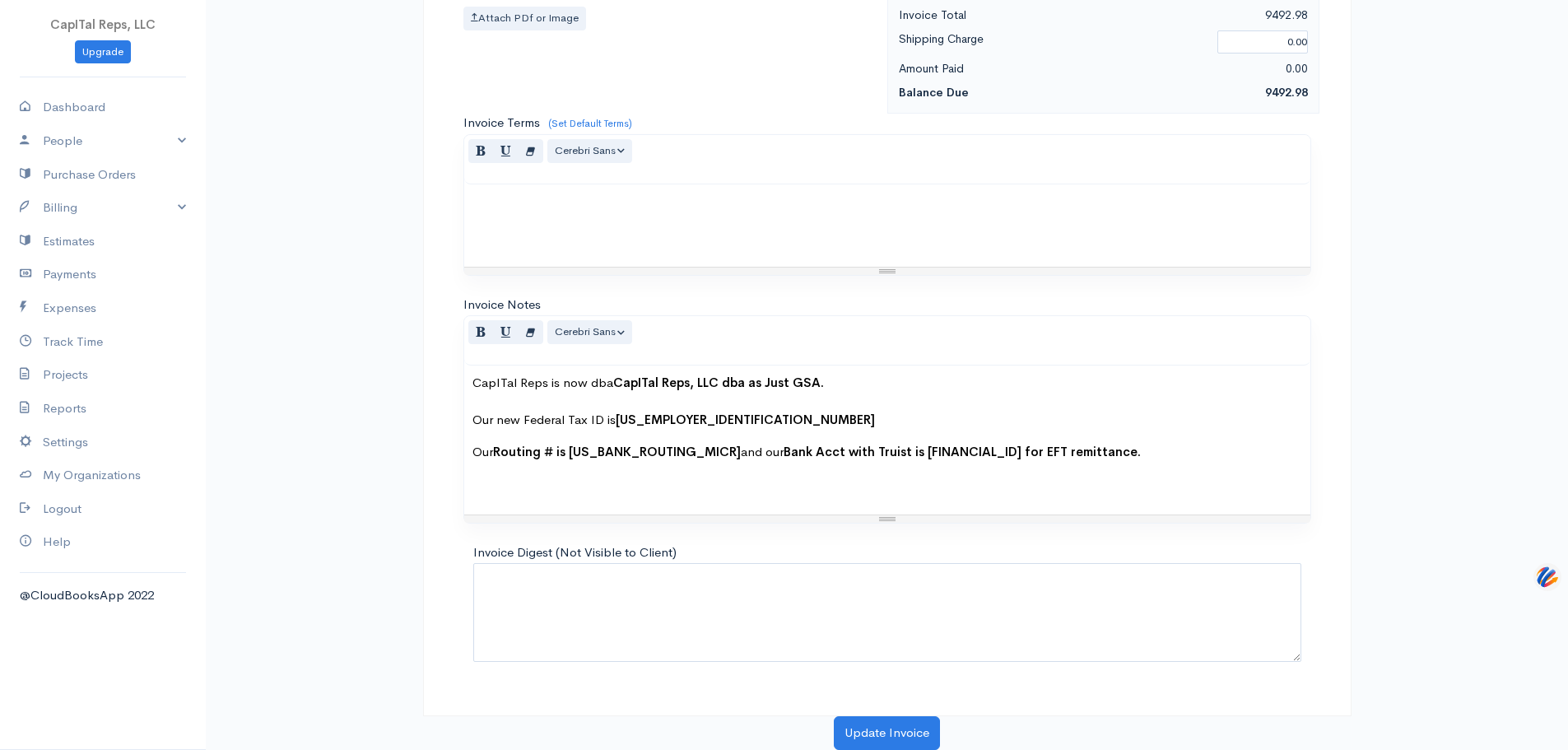
drag, startPoint x: 844, startPoint y: 375, endPoint x: 802, endPoint y: 366, distance: 43.0
type input "3.0"
click at [513, 32] on link "Add Item Row" at bounding box center [529, 18] width 130 height 29
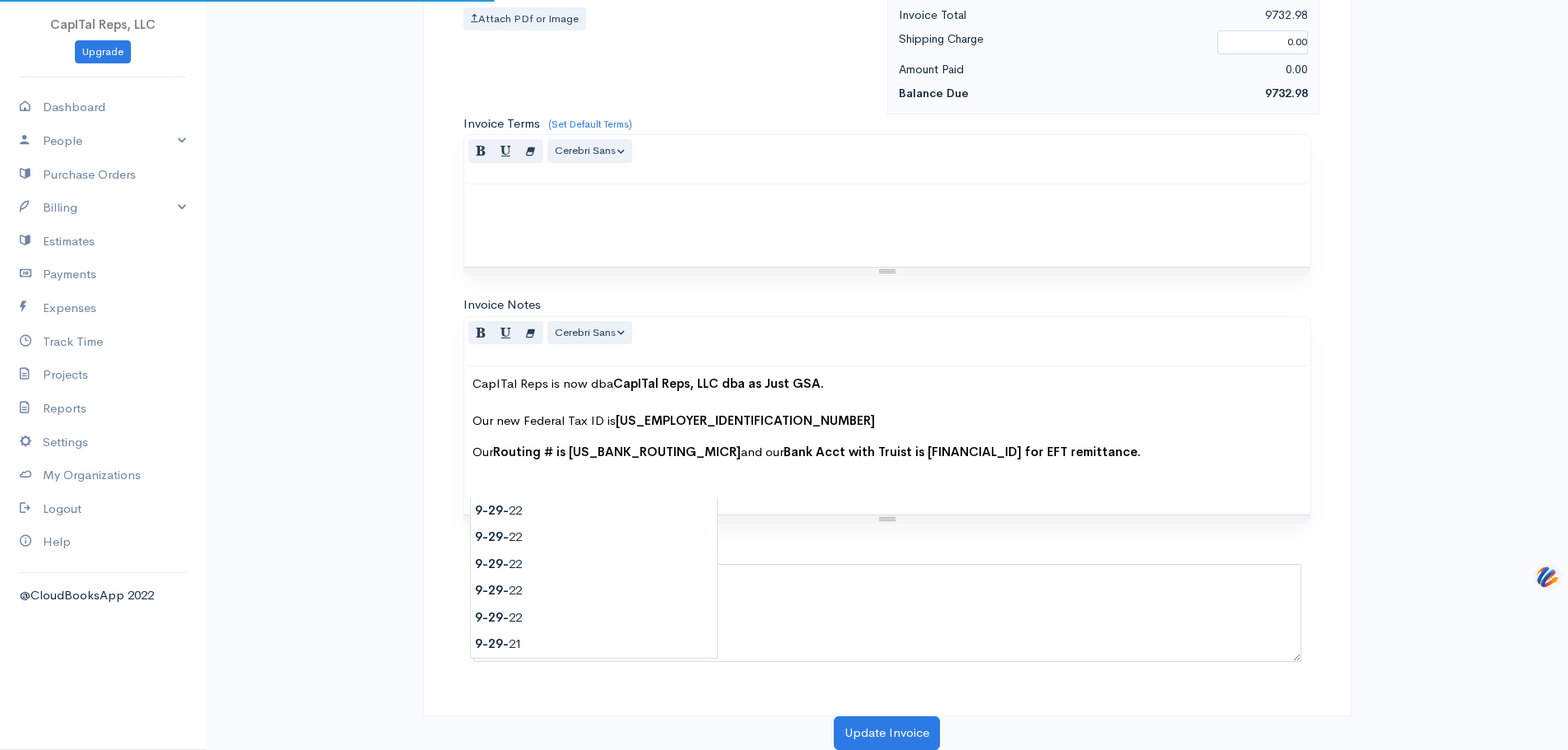
type input "[DATE]"
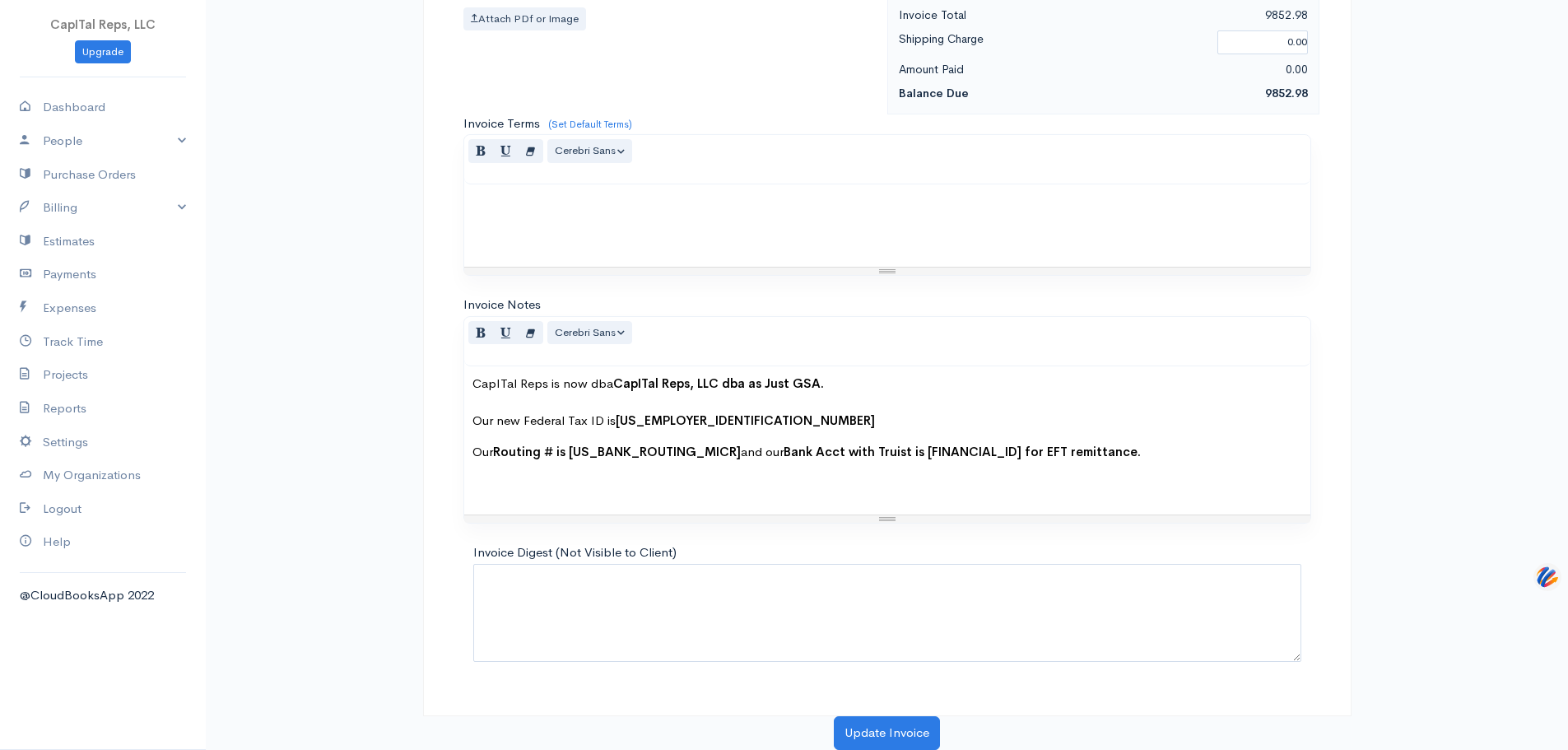
type input "120"
paste textarea "Re-Ran SIP - Had to correct three files in price without a $ sign and remove on…"
type textarea "Re-Ran SIP - Had to correct three files in price without a $ sign and remove on…"
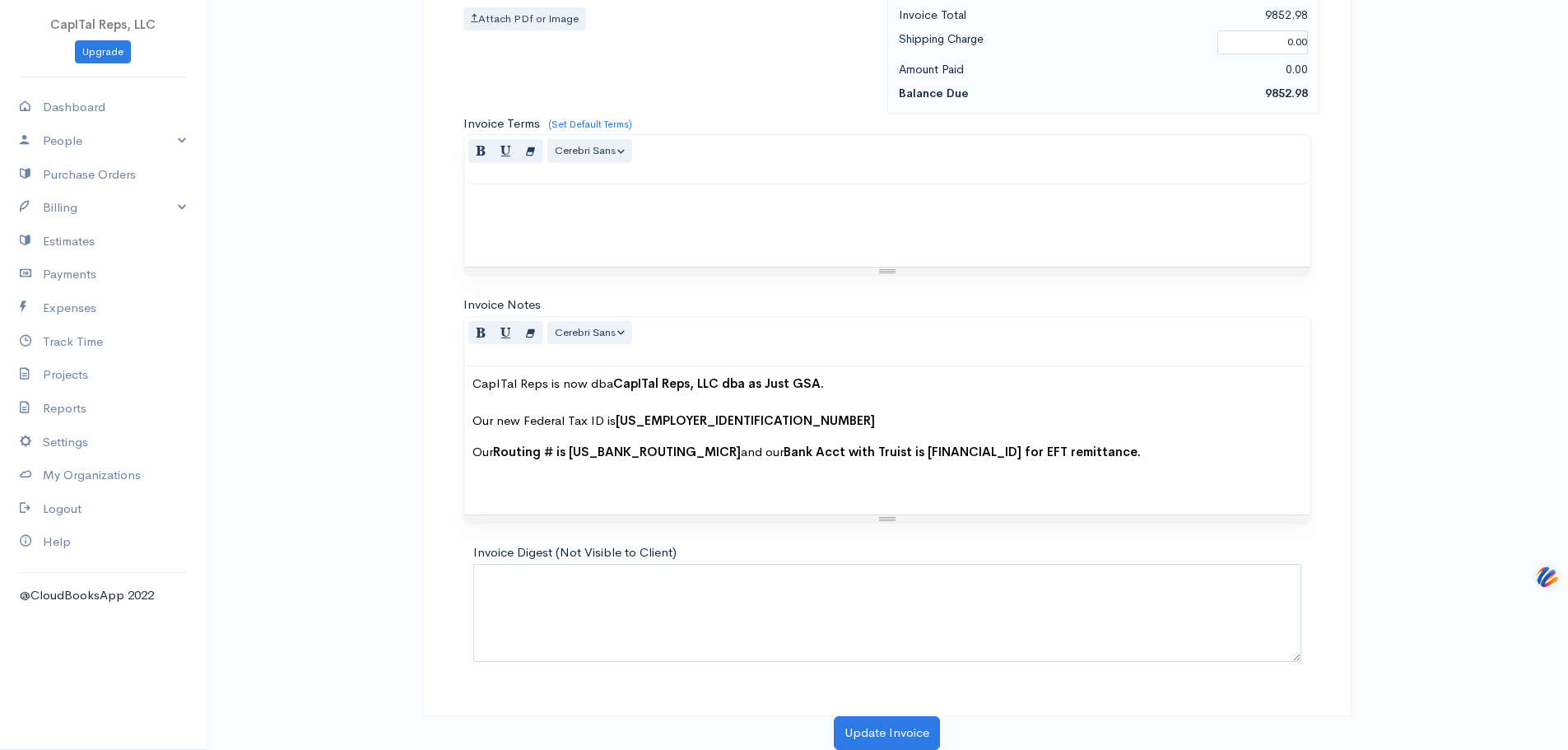
drag, startPoint x: 824, startPoint y: 471, endPoint x: 814, endPoint y: 469, distance: 10.2
type input "4.65"
click at [471, 366] on div "CapITal Reps is now dba CapITal Reps, LLC dba as Just GSA. Our new Federal Tax …" at bounding box center [887, 441] width 847 height 149
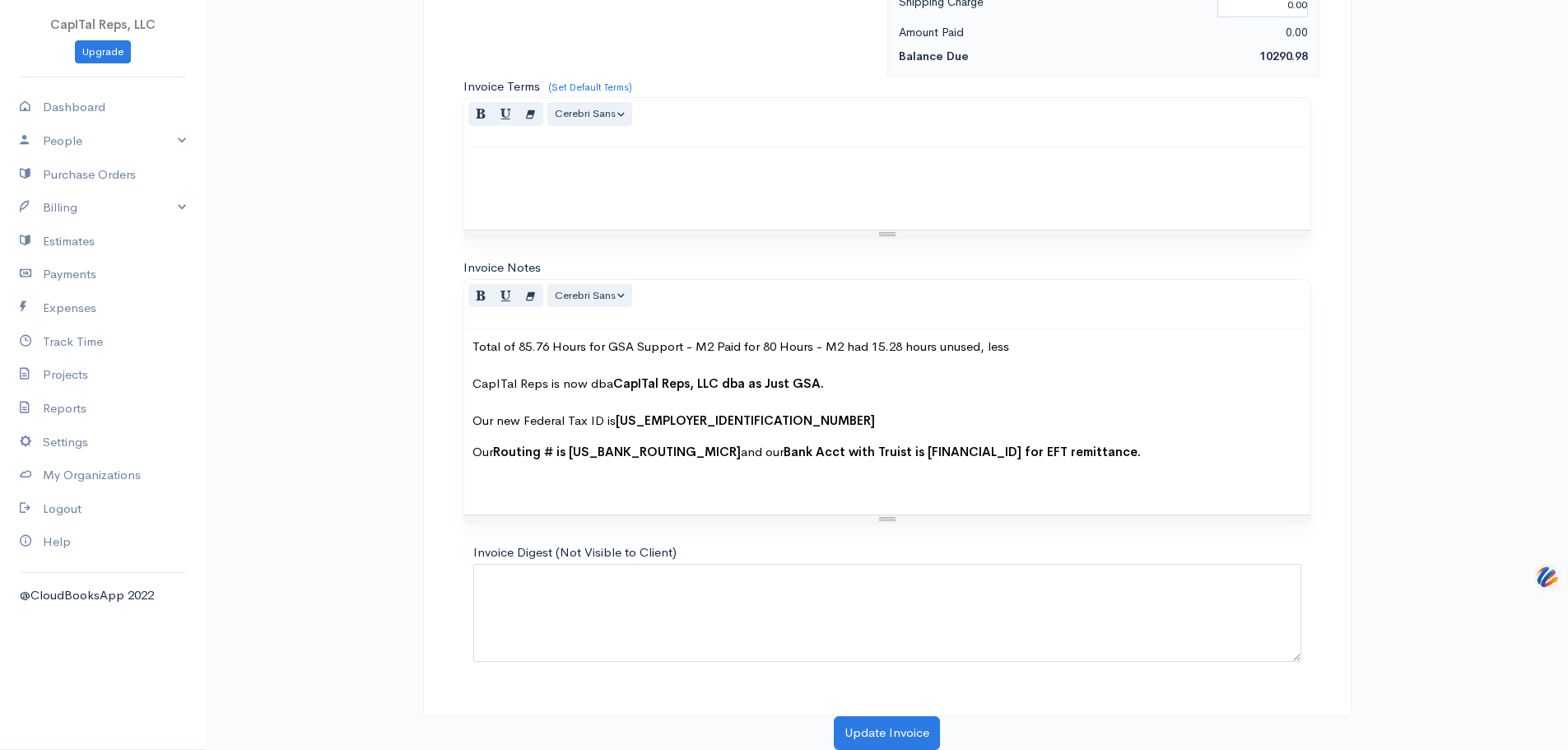
click at [1158, 338] on p "Total of 85.76 Hours for GSA Support - M2 Paid for 80 Hours - M2 had 15.28 hour…" at bounding box center [887, 384] width 830 height 93
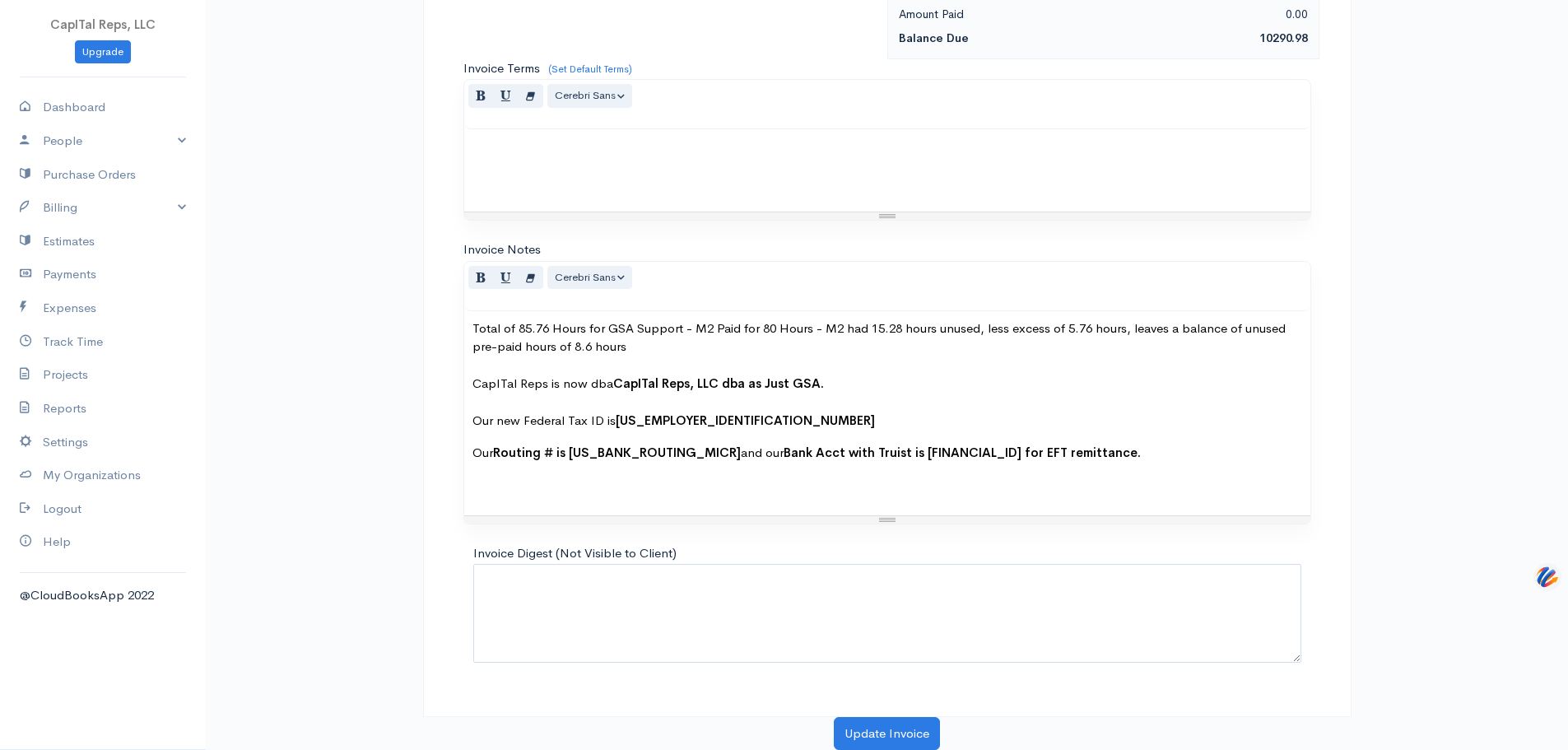
click at [472, 311] on div "Total of 85.76 Hours for GSA Support - M2 Paid for 80 Hours - M2 had 15.28 hour…" at bounding box center [887, 413] width 847 height 204
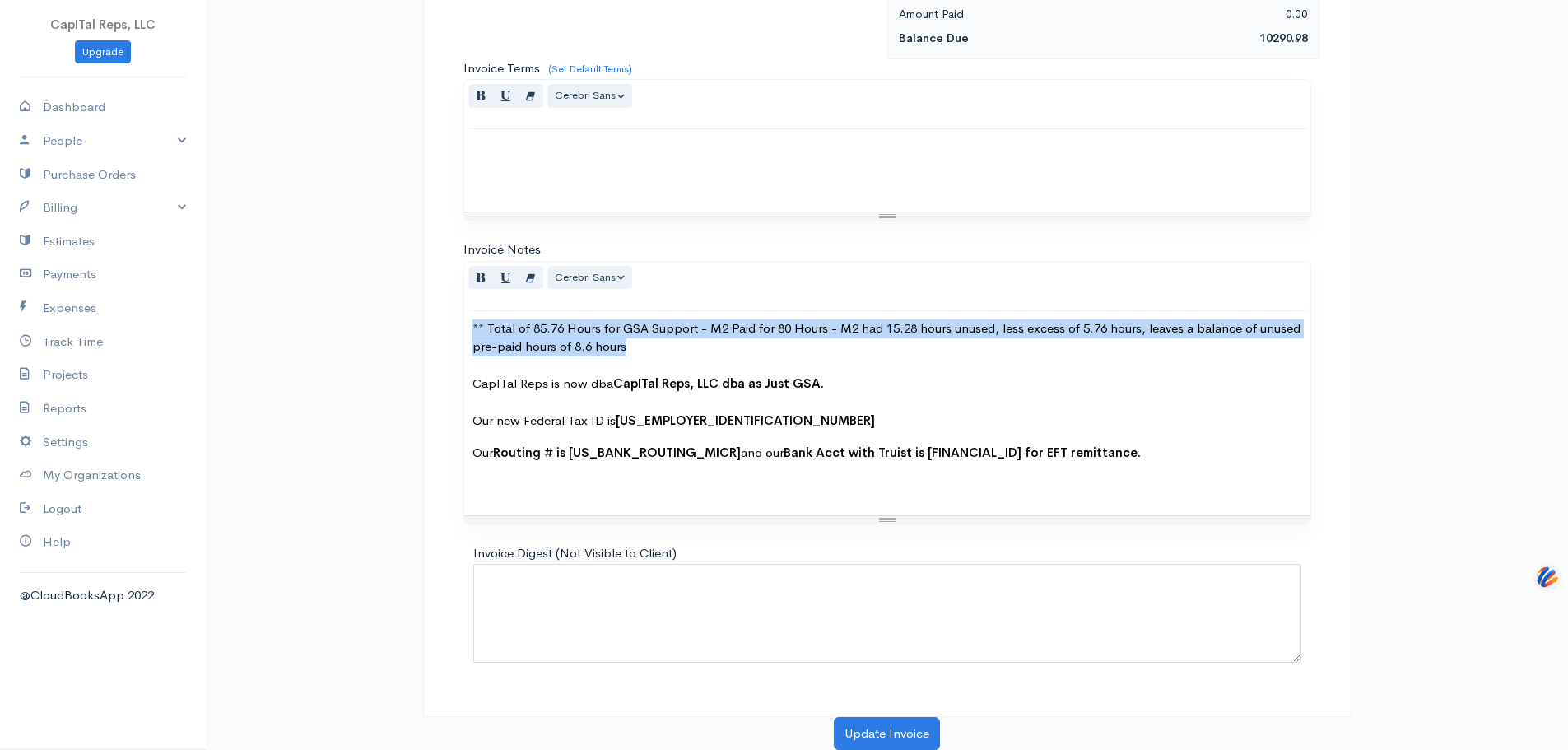
drag, startPoint x: 942, startPoint y: 339, endPoint x: 448, endPoint y: 309, distance: 494.9
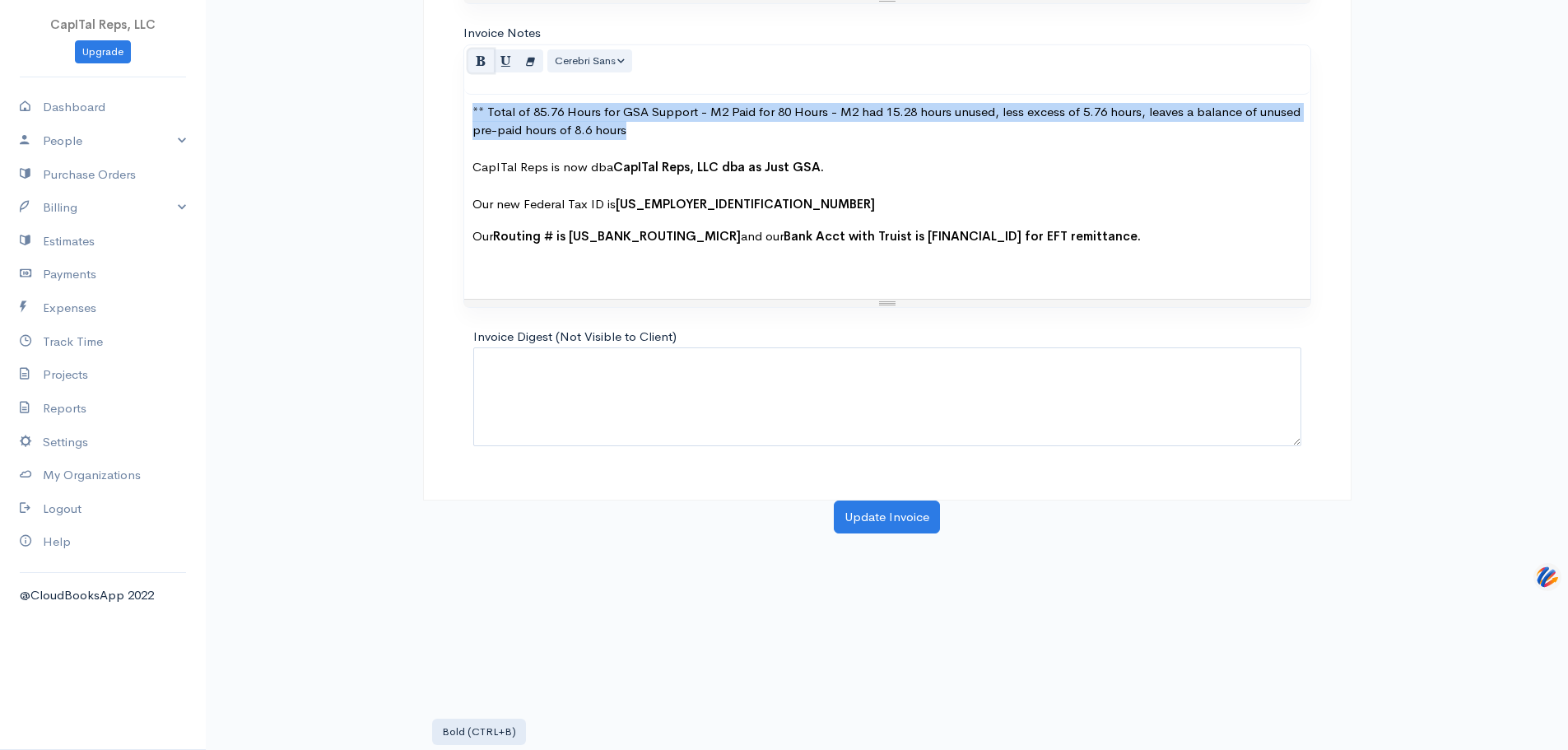
click at [487, 73] on button "Bold (CTRL+B)" at bounding box center [481, 61] width 25 height 24
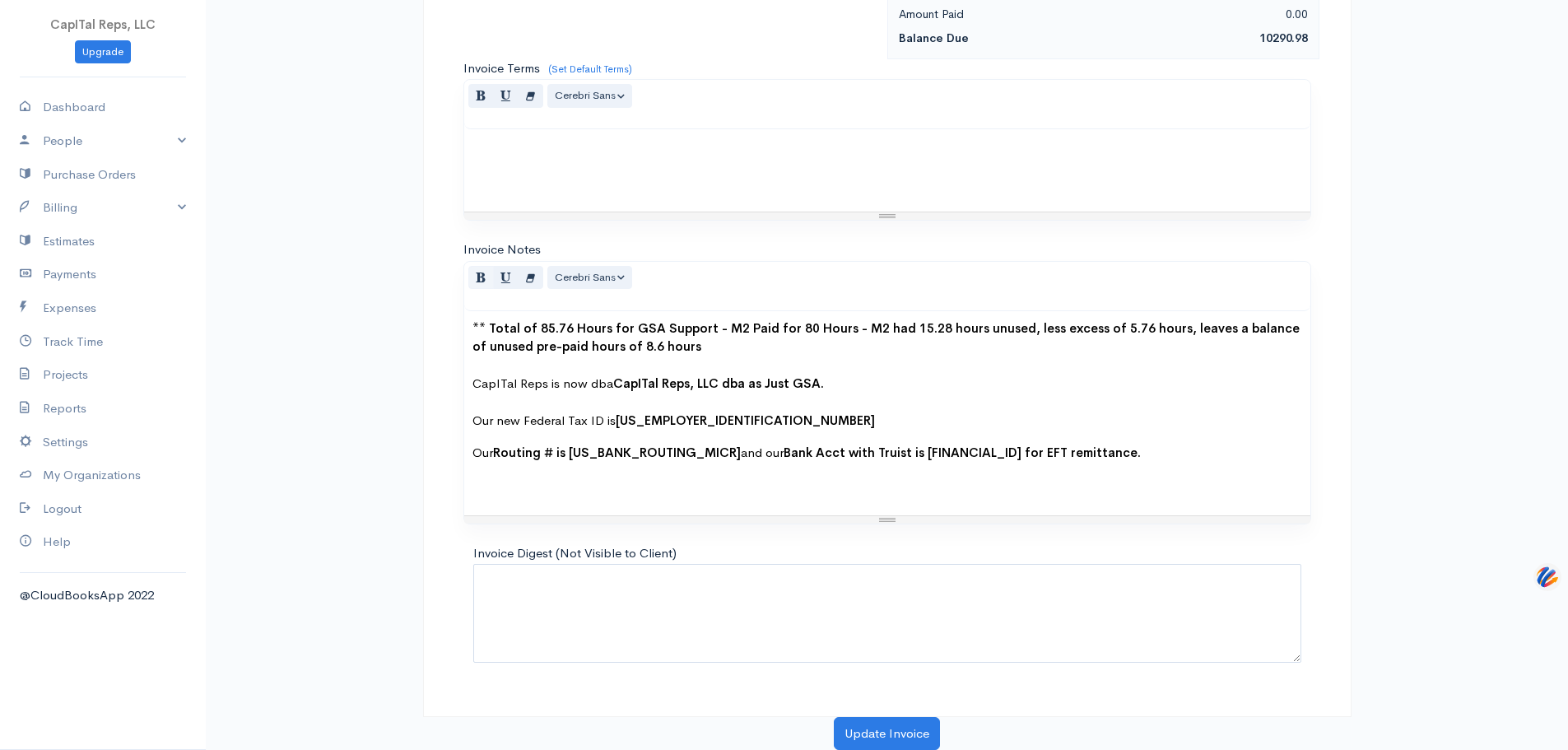
click at [716, 341] on b "** Total of 85.76 Hours for GSA Support - M2 Paid for 80 Hours - M2 had 15.28 h…" at bounding box center [885, 337] width 827 height 35
click at [564, 338] on b "** Total of 85.76 Hours for GSA Support - M2 Paid for 80 Hours - M2 had 15.28 h…" at bounding box center [885, 337] width 827 height 35
click at [785, 320] on b "** Total of 85.76 Hours for GSA Support - M2 Paid for 80 Hours - M2 had 15.28 h…" at bounding box center [880, 337] width 815 height 35
click at [948, 320] on b "** Total of 85.76 Hours for GSA Support. M2 Paid for 80 Hours - M2 had 15.28 ho…" at bounding box center [876, 337] width 809 height 35
click at [771, 320] on b "** Total of 85.76 Hours for GSA Support. M2 Paid for 80 Hours,M2 had 15.28 hour…" at bounding box center [873, 337] width 801 height 35
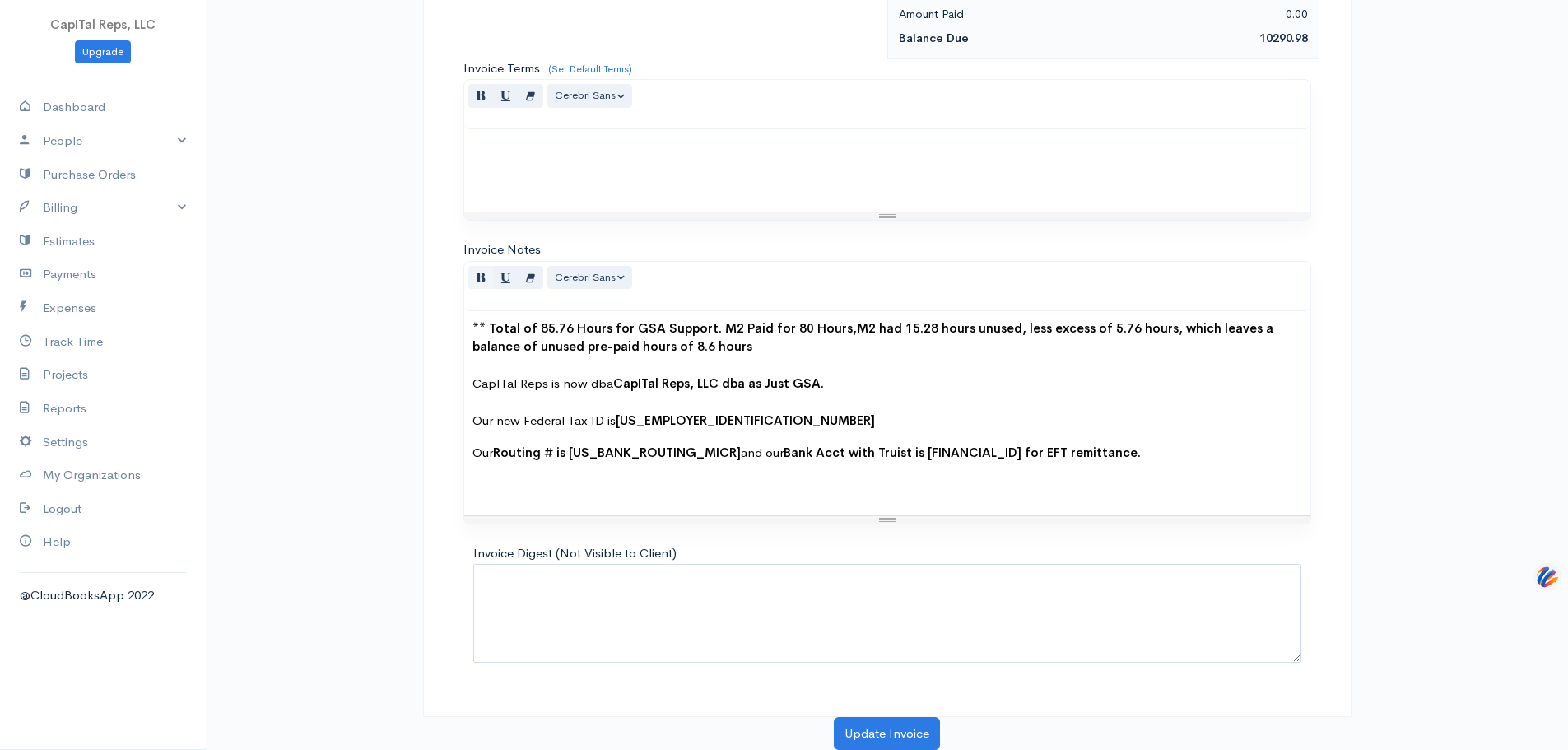
click at [777, 320] on b "** Total of 85.76 Hours for GSA Support. M2 Paid for 80 Hours,M2 had 15.28 hour…" at bounding box center [873, 337] width 801 height 35
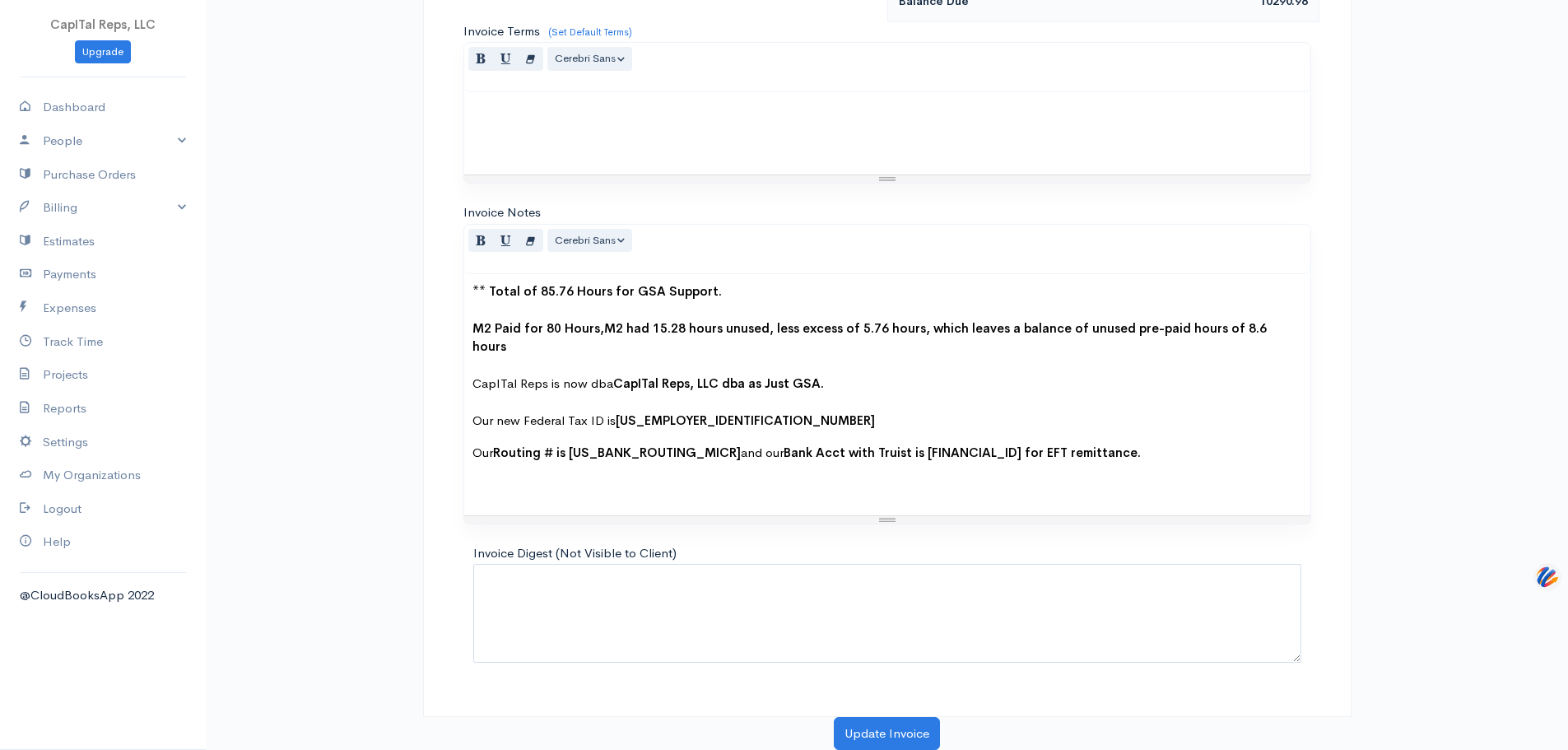
click at [635, 355] on b "M2 Paid for 80 Hours,M2 had 15.28 hours unused, less excess of 5.76 hours, whic…" at bounding box center [869, 337] width 795 height 35
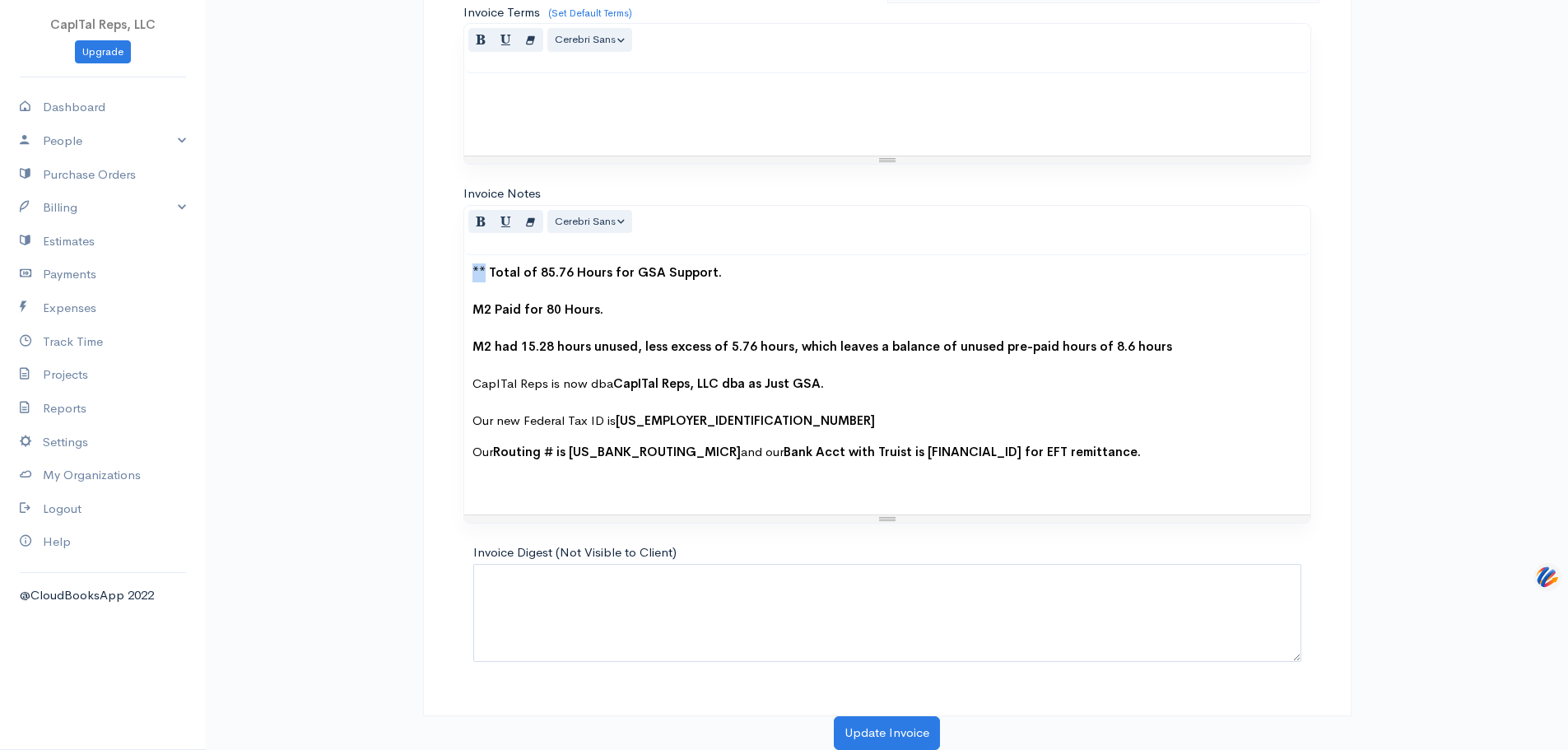
drag, startPoint x: 492, startPoint y: 308, endPoint x: 456, endPoint y: 311, distance: 36.1
click at [766, 315] on p "Total of 85.76 Hours for GSA Support. M2 Paid for 80 Hours. M2 had 15.28 hours …" at bounding box center [887, 347] width 830 height 168
click at [887, 726] on button "Update Invoice" at bounding box center [887, 733] width 107 height 34
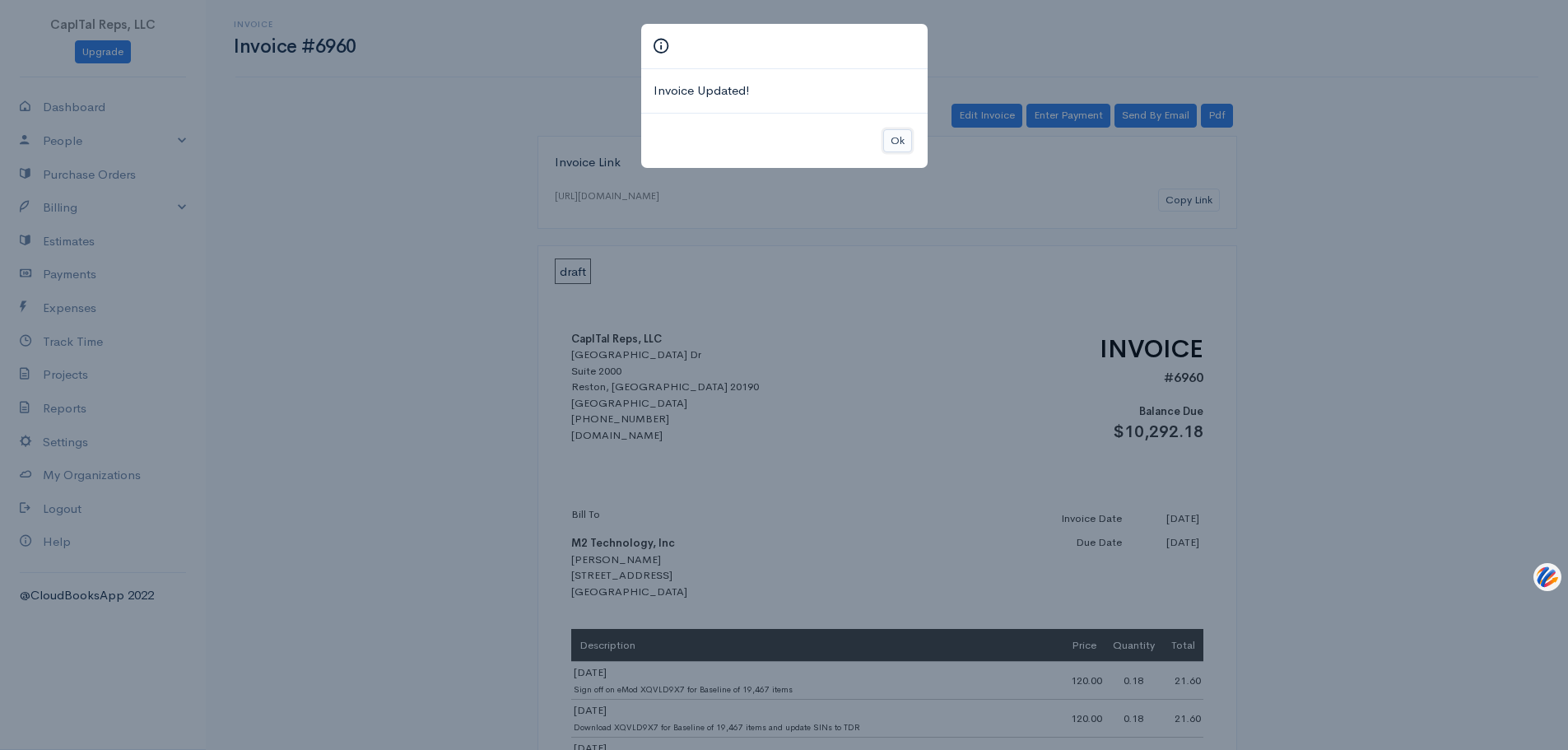
click at [898, 153] on button "Ok" at bounding box center [898, 141] width 29 height 24
